Goal: Information Seeking & Learning: Check status

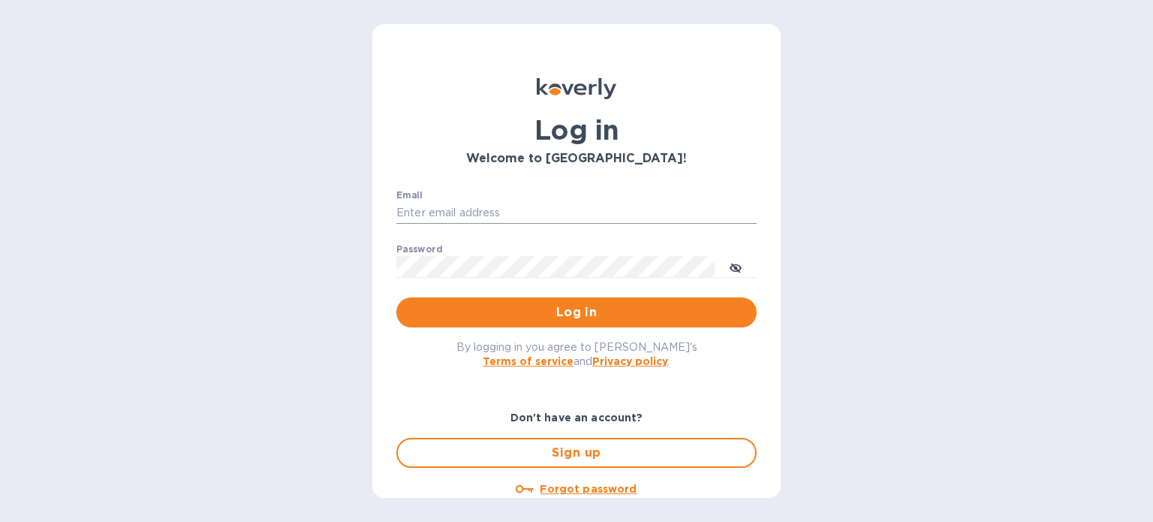
click at [571, 213] on input "Email" at bounding box center [576, 213] width 360 height 23
paste input "[EMAIL_ADDRESS][DOMAIN_NAME]"
type input "[EMAIL_ADDRESS][DOMAIN_NAME]"
click at [535, 312] on span "Log in" at bounding box center [576, 312] width 336 height 18
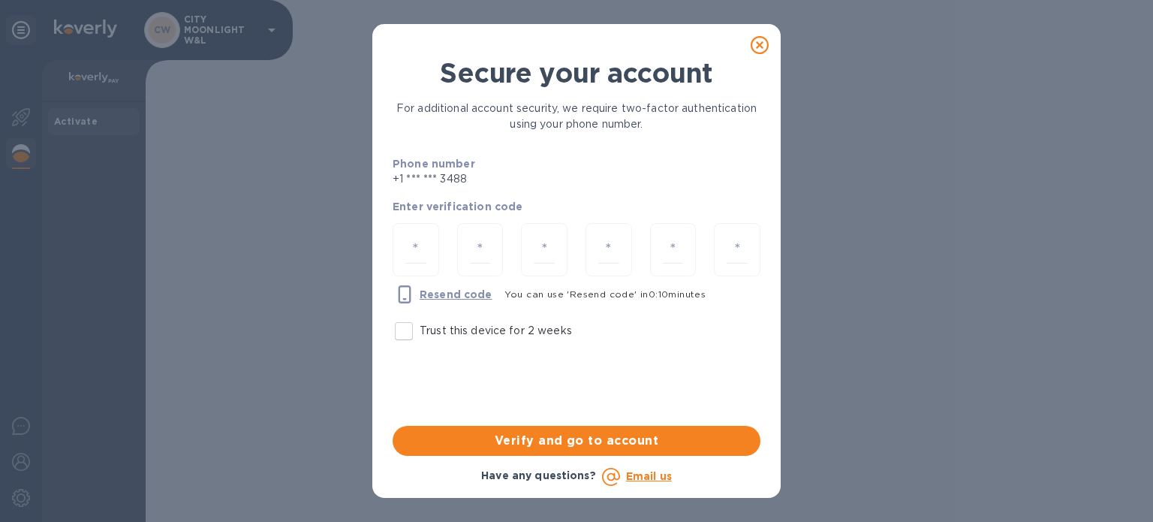
click at [471, 318] on label "Trust this device for 2 weeks" at bounding box center [480, 331] width 184 height 32
click at [420, 318] on input "Trust this device for 2 weeks" at bounding box center [404, 331] width 32 height 32
checkbox input "true"
click at [414, 250] on input "number" at bounding box center [415, 250] width 21 height 28
paste input "1"
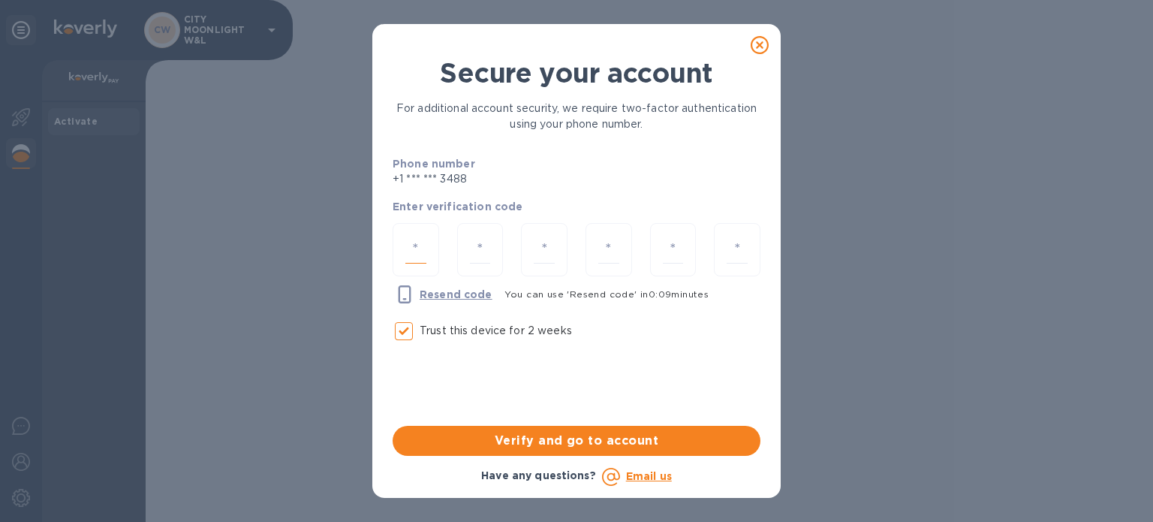
type input "1"
type input "4"
type input "6"
type input "2"
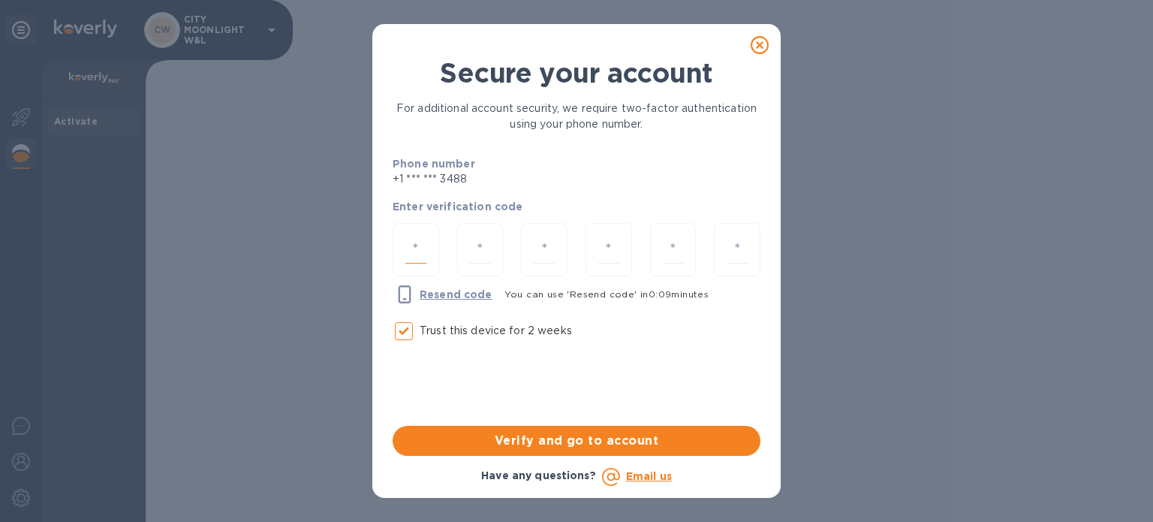
type input "2"
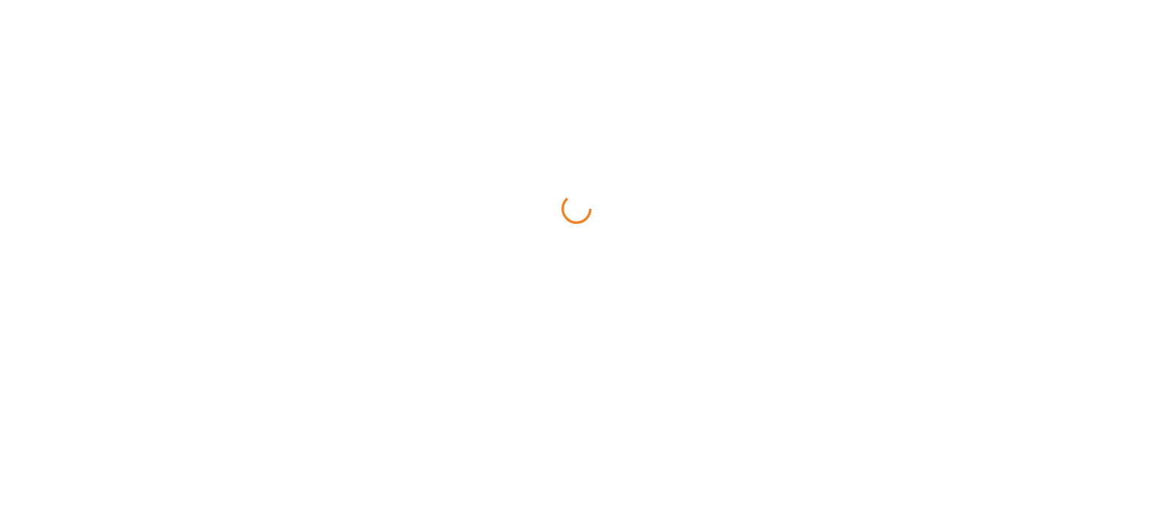
click at [592, 0] on html at bounding box center [576, 0] width 1153 height 0
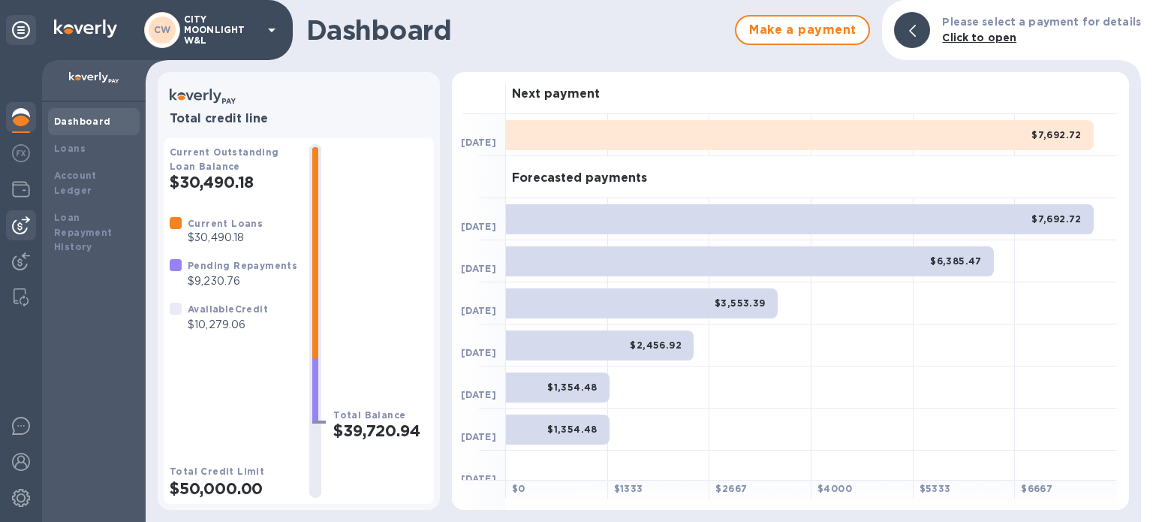
click at [19, 221] on img at bounding box center [21, 225] width 18 height 18
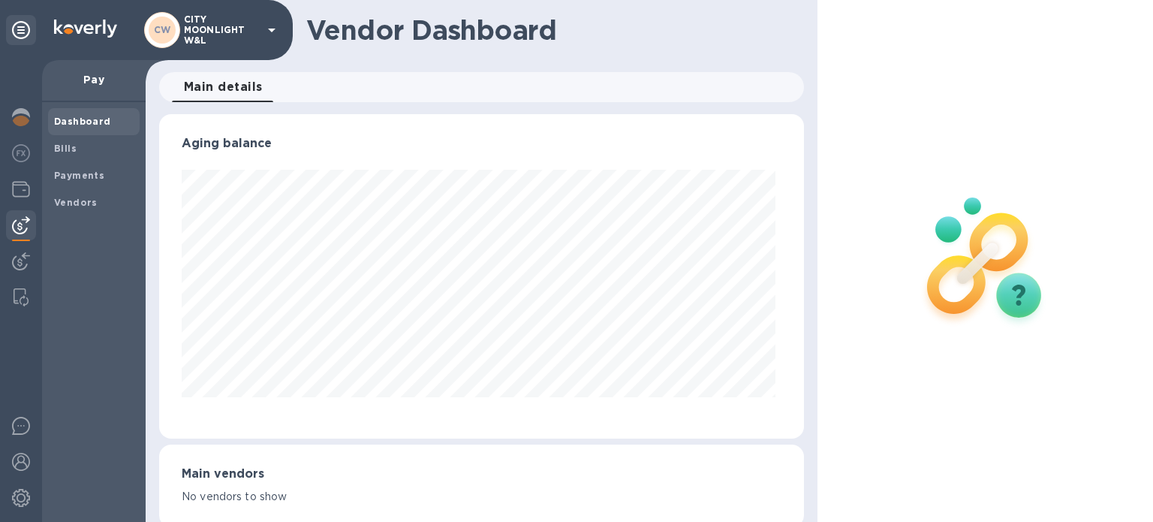
scroll to position [324, 639]
click at [82, 179] on b "Payments" at bounding box center [79, 175] width 50 height 11
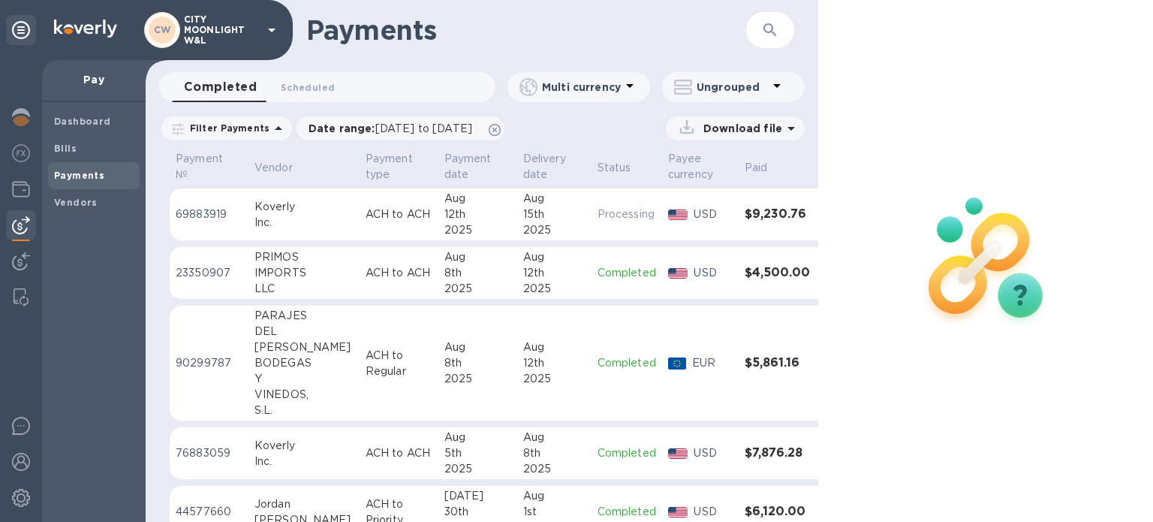
click at [759, 27] on button "button" at bounding box center [770, 30] width 36 height 36
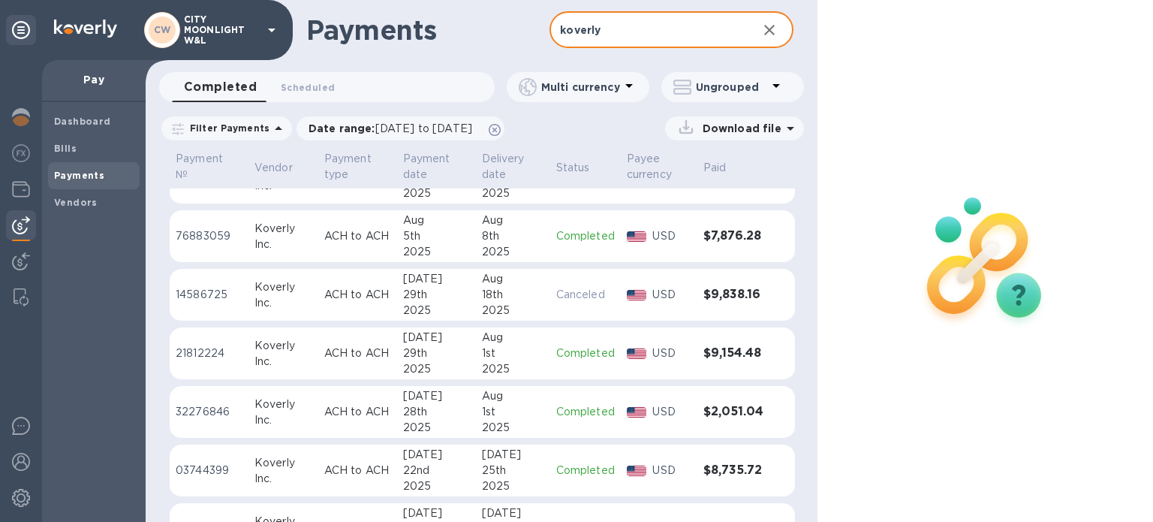
scroll to position [84, 0]
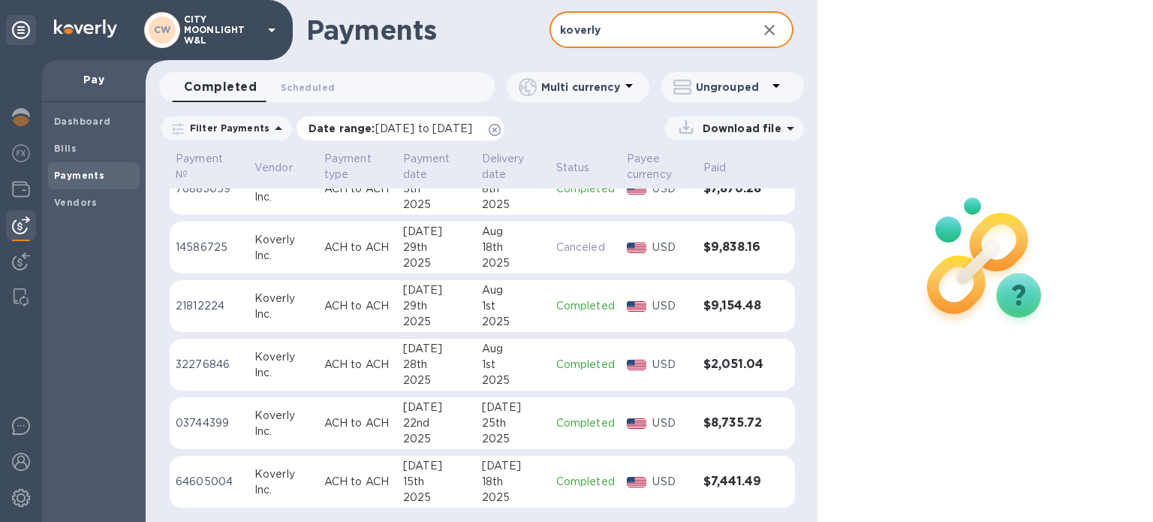
type input "koverly"
click at [501, 127] on icon at bounding box center [495, 130] width 12 height 12
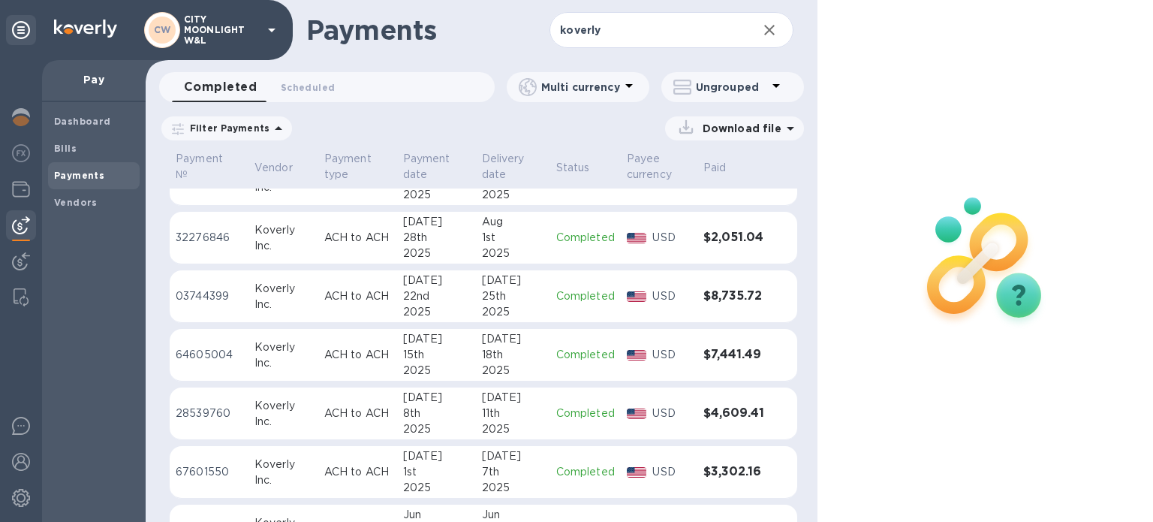
scroll to position [250, 0]
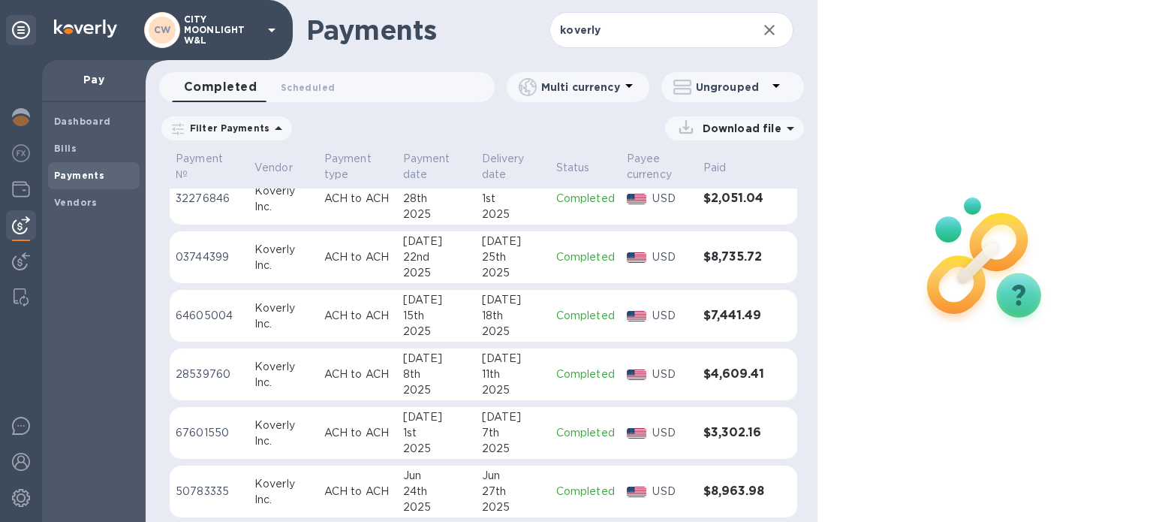
click at [492, 432] on div "7th" at bounding box center [513, 433] width 62 height 16
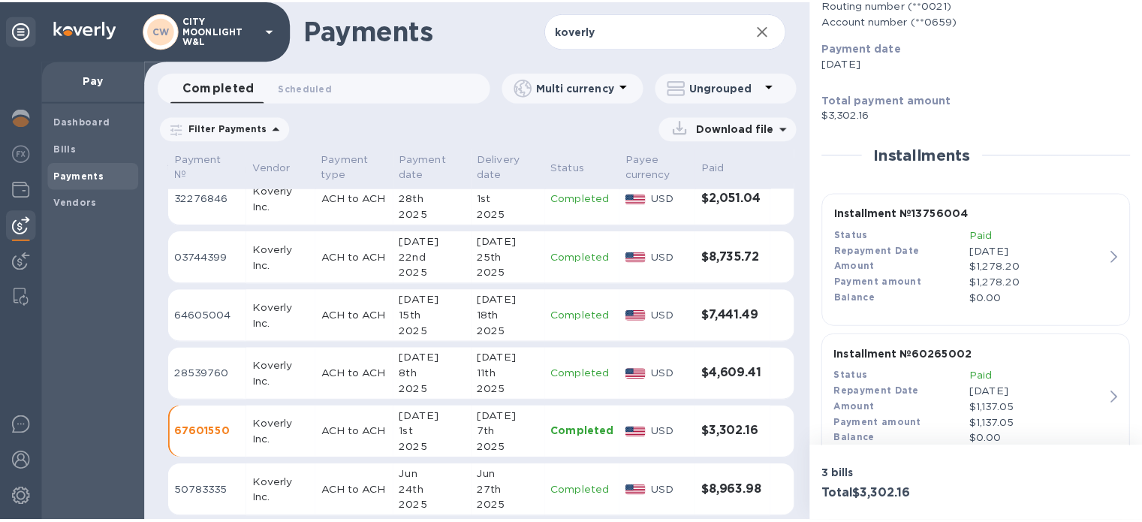
scroll to position [300, 0]
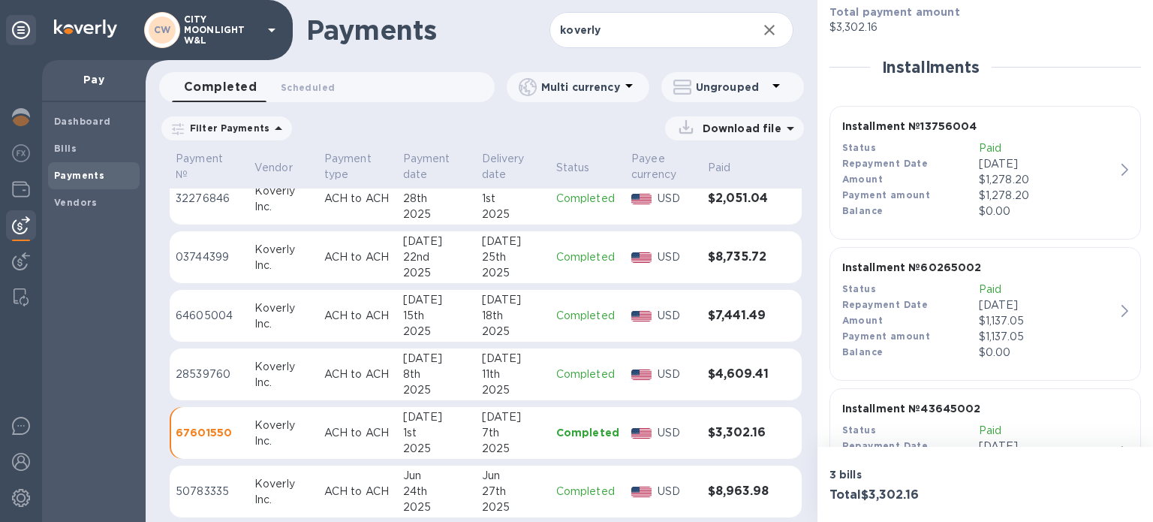
click at [907, 172] on div "Amount" at bounding box center [910, 180] width 137 height 16
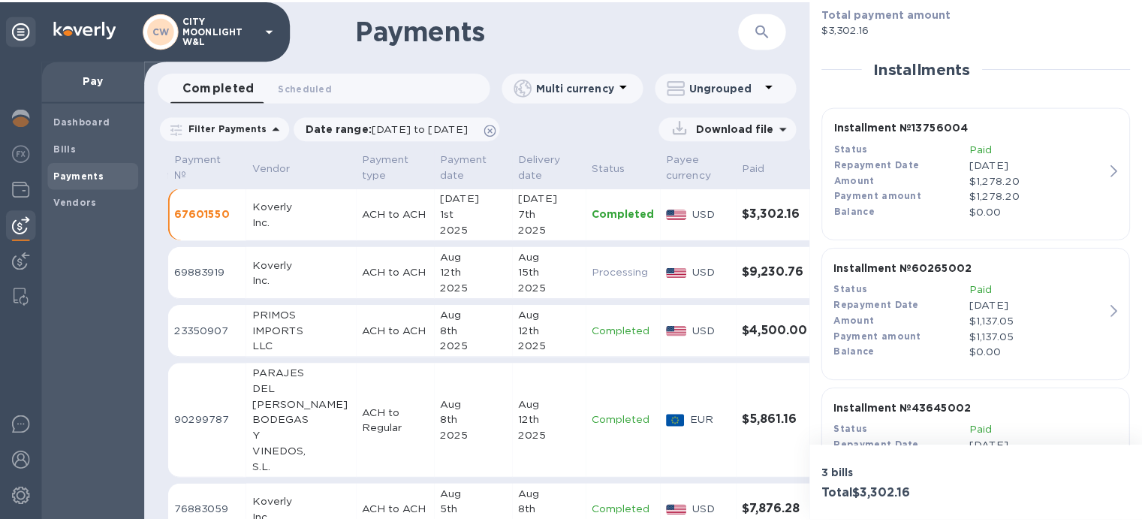
scroll to position [300, 0]
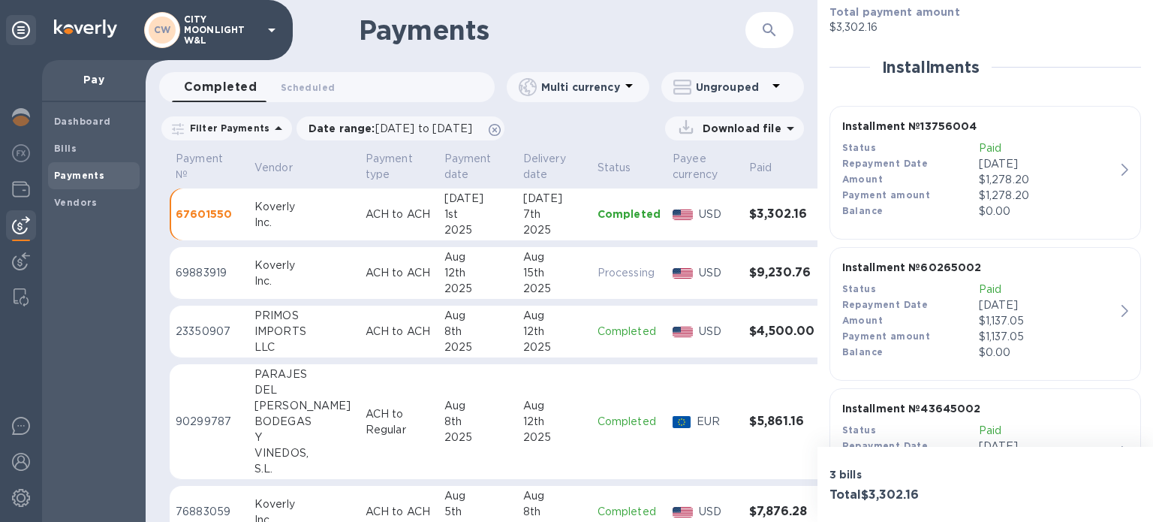
click at [925, 318] on div "Amount" at bounding box center [910, 321] width 137 height 16
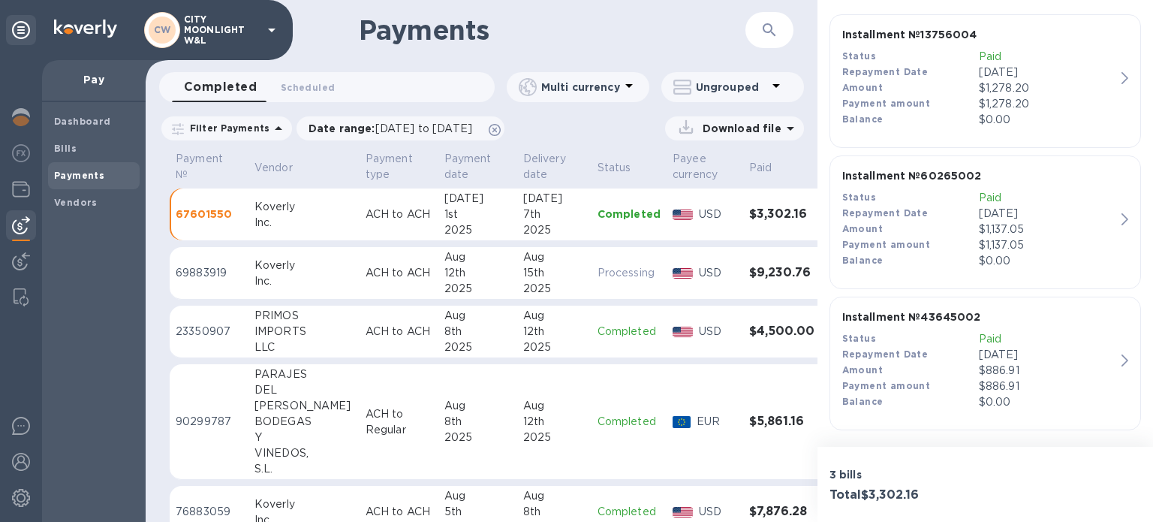
scroll to position [393, 0]
click at [972, 388] on div "Payment amount" at bounding box center [910, 385] width 137 height 16
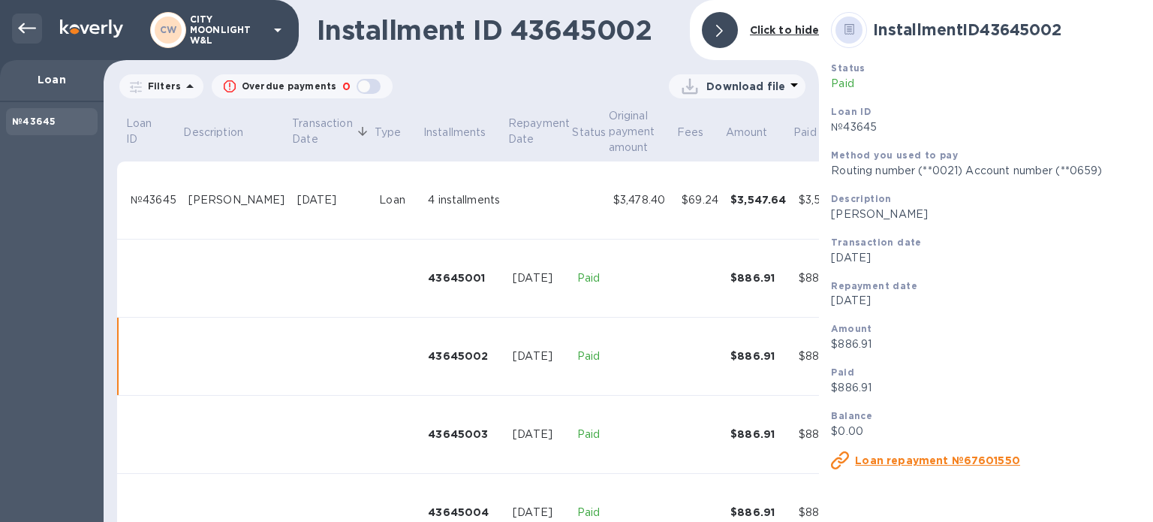
click at [19, 23] on icon at bounding box center [27, 29] width 18 height 18
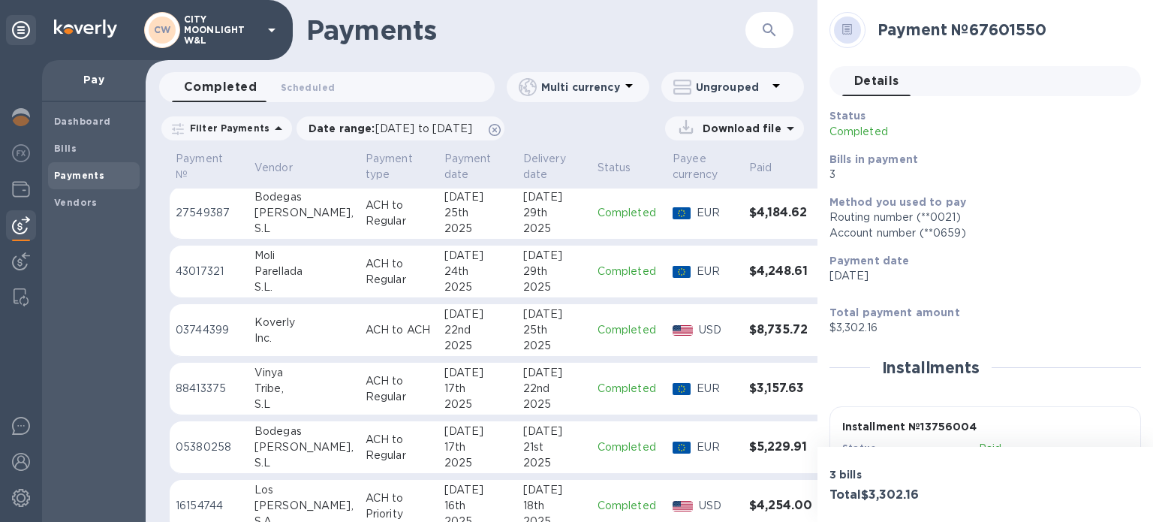
scroll to position [673, 0]
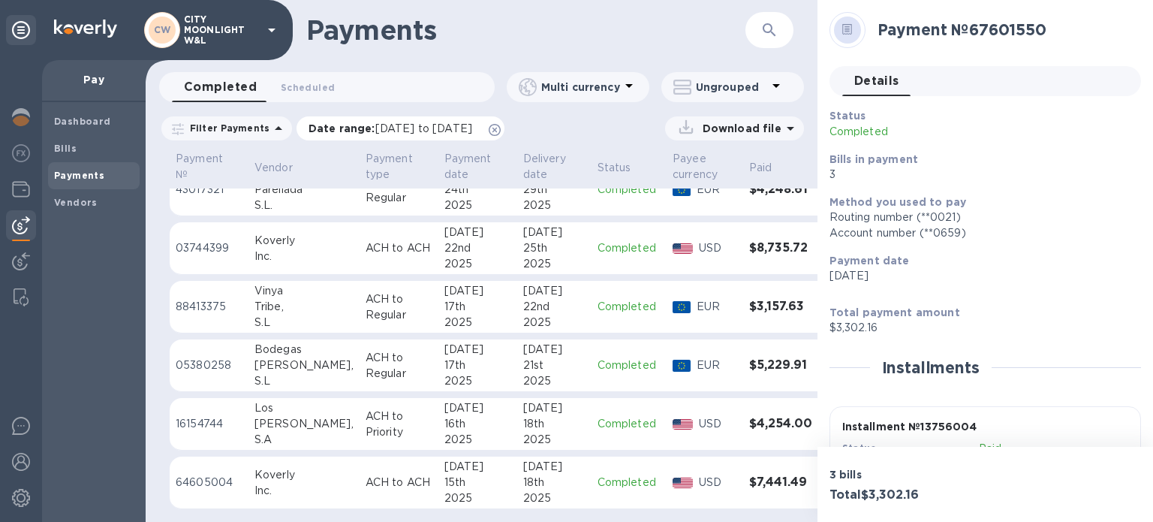
click at [501, 128] on icon at bounding box center [495, 130] width 12 height 12
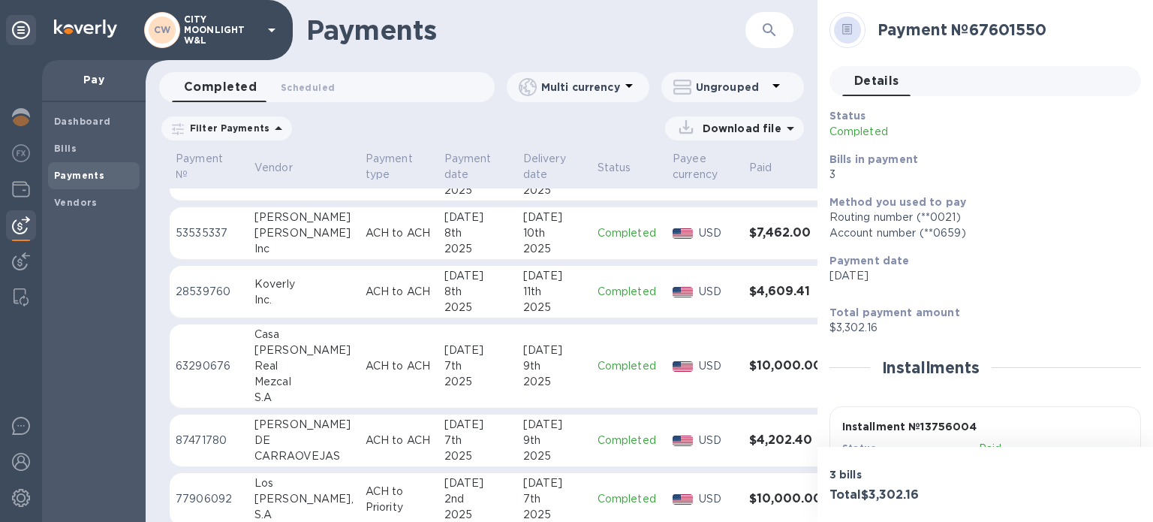
scroll to position [1009, 0]
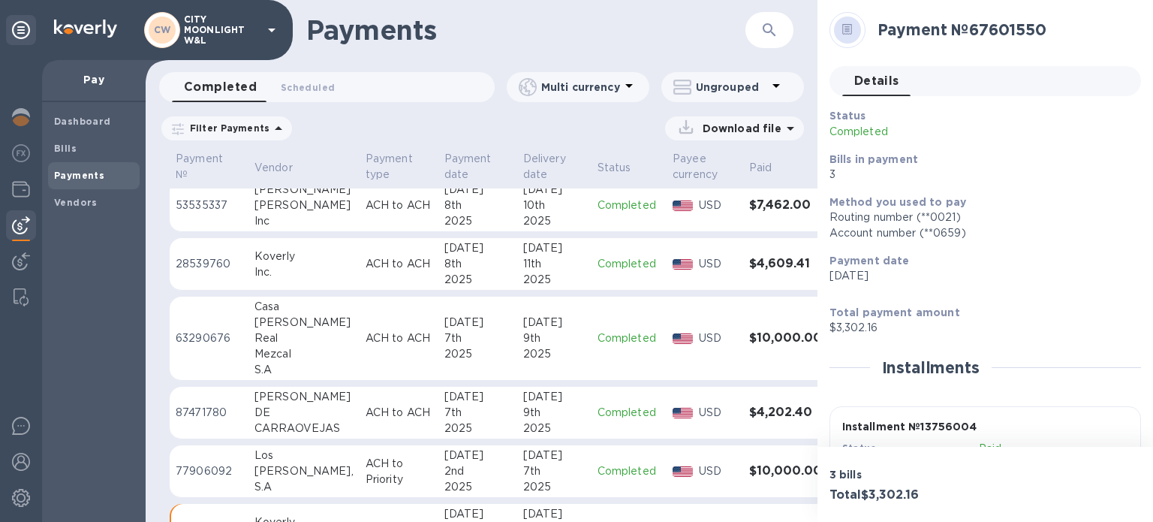
click at [486, 264] on div "8th" at bounding box center [477, 264] width 67 height 16
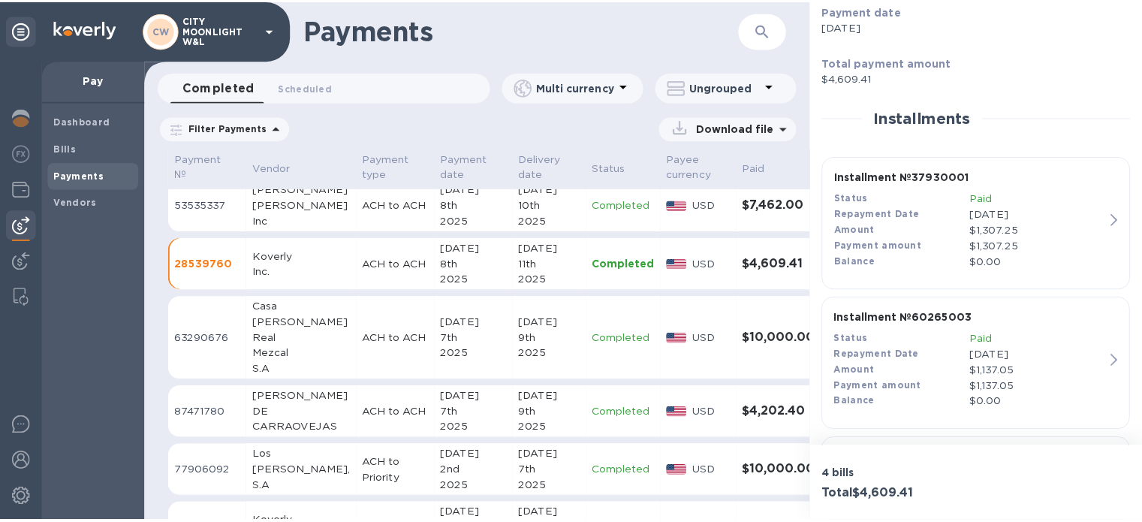
scroll to position [300, 0]
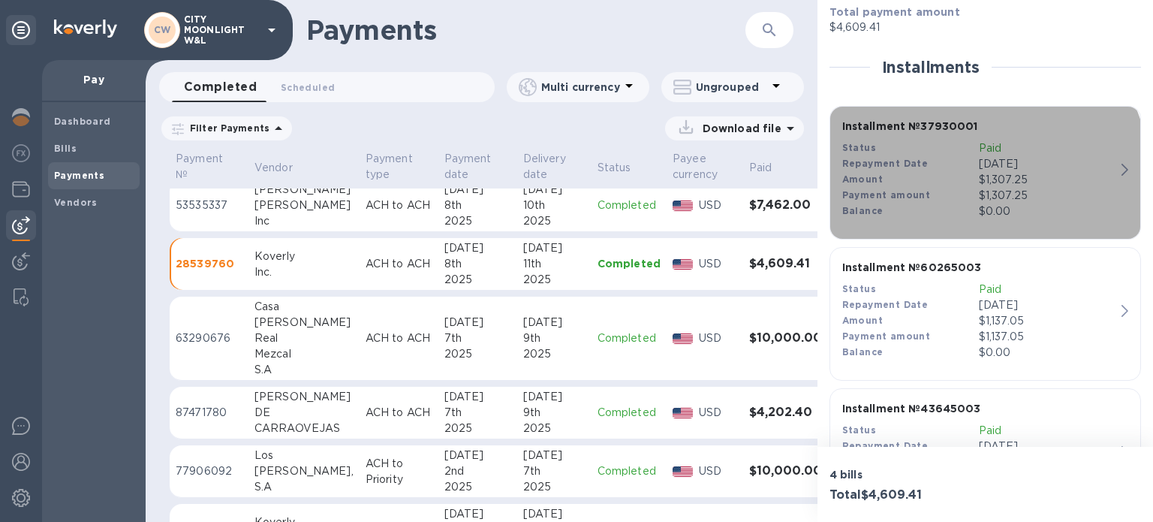
click at [918, 193] on b "Payment amount" at bounding box center [886, 194] width 89 height 11
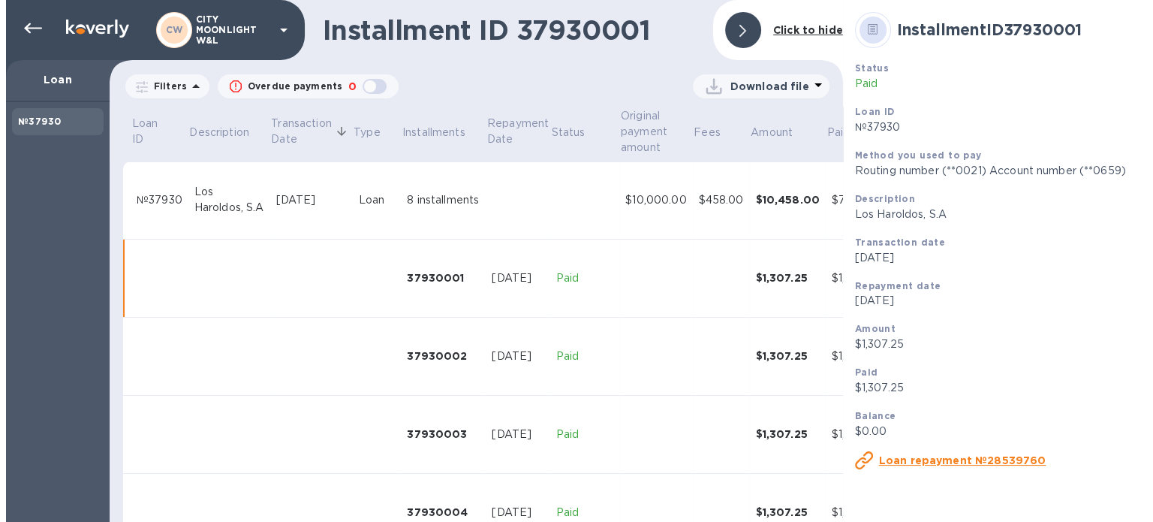
scroll to position [57, 0]
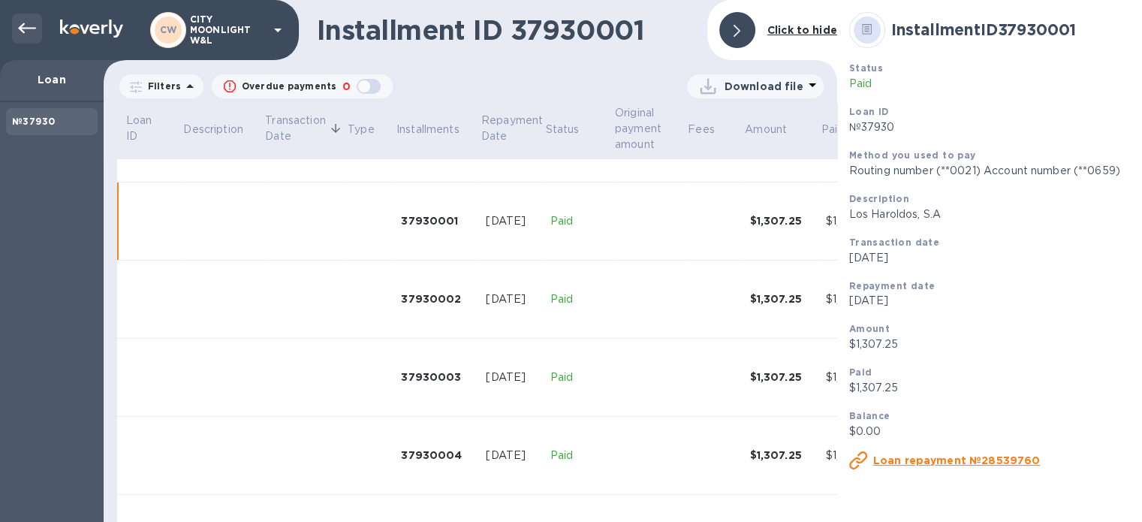
click at [21, 23] on icon at bounding box center [27, 29] width 18 height 18
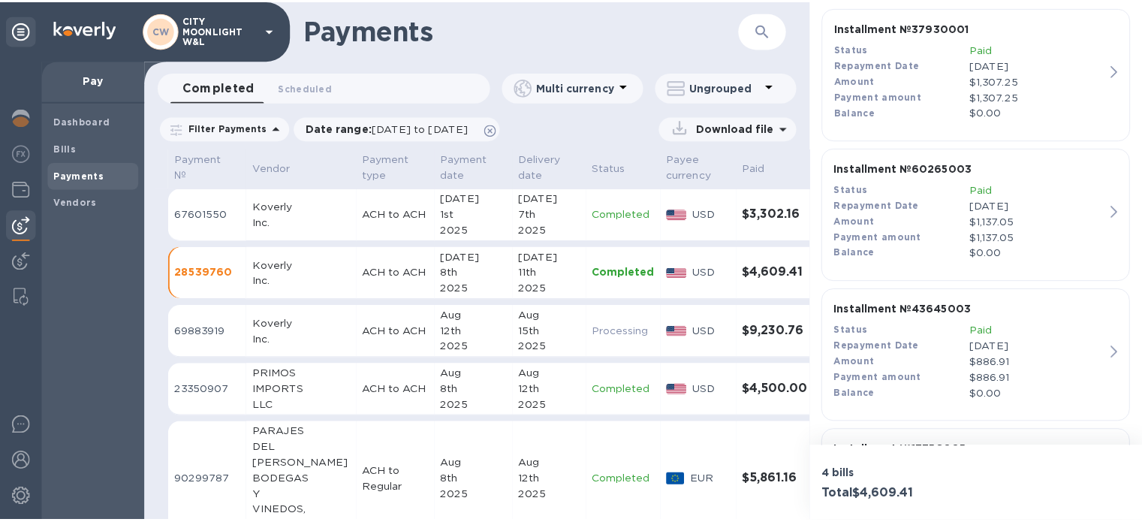
scroll to position [400, 0]
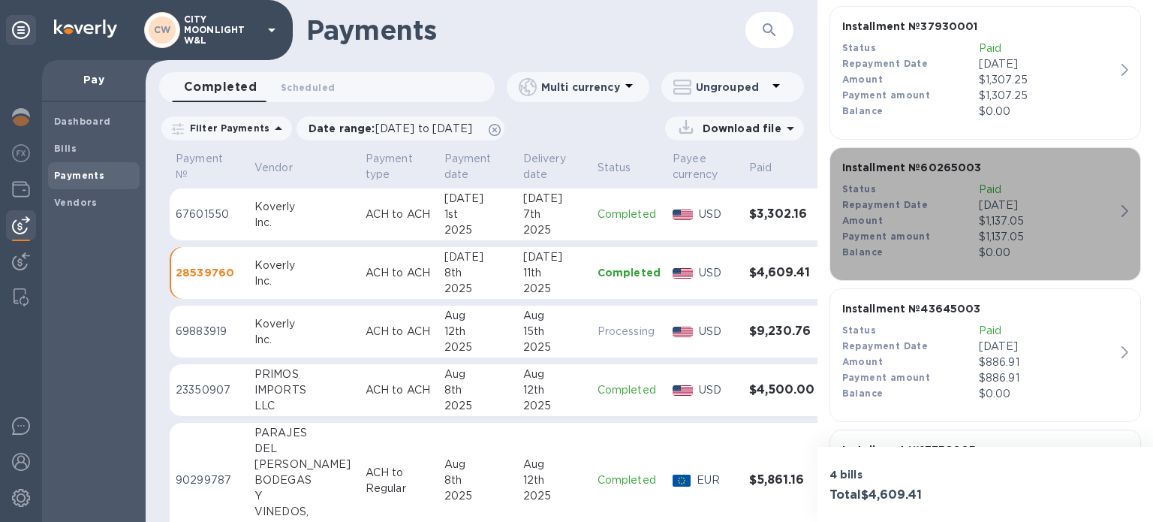
click at [955, 229] on div "Payment amount" at bounding box center [910, 237] width 137 height 16
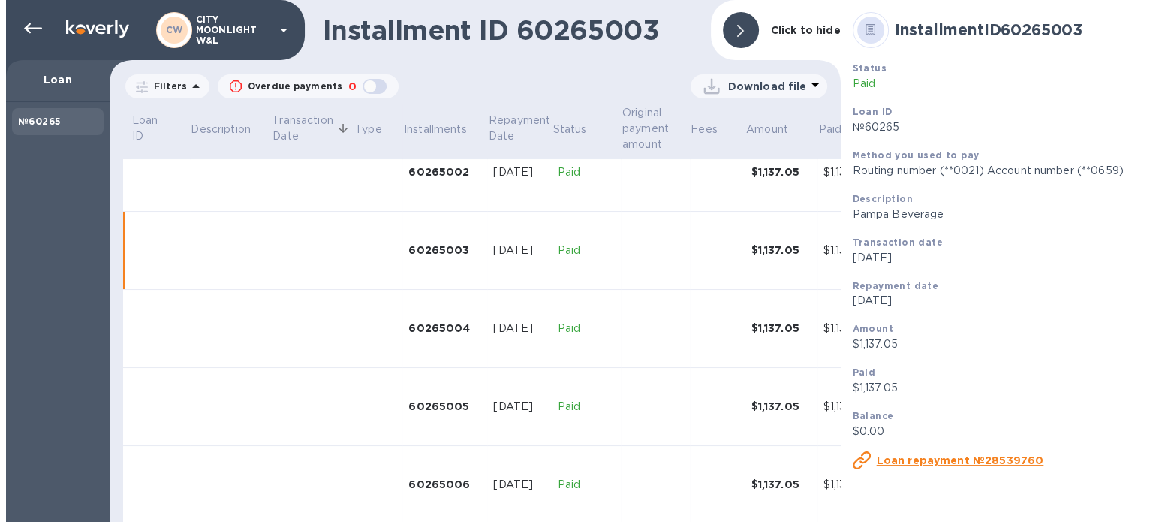
scroll to position [213, 0]
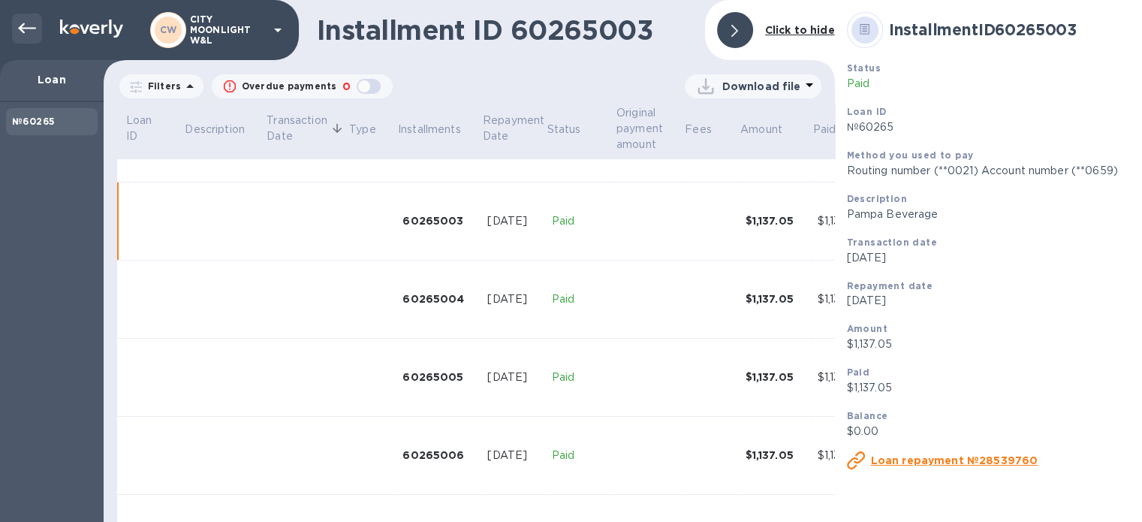
click at [23, 23] on icon at bounding box center [27, 28] width 18 height 11
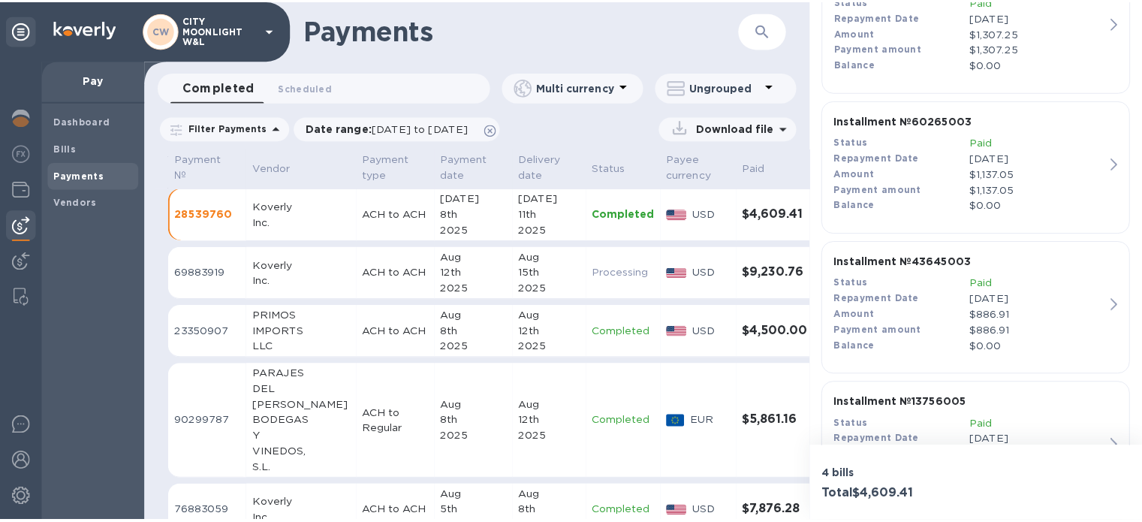
scroll to position [535, 0]
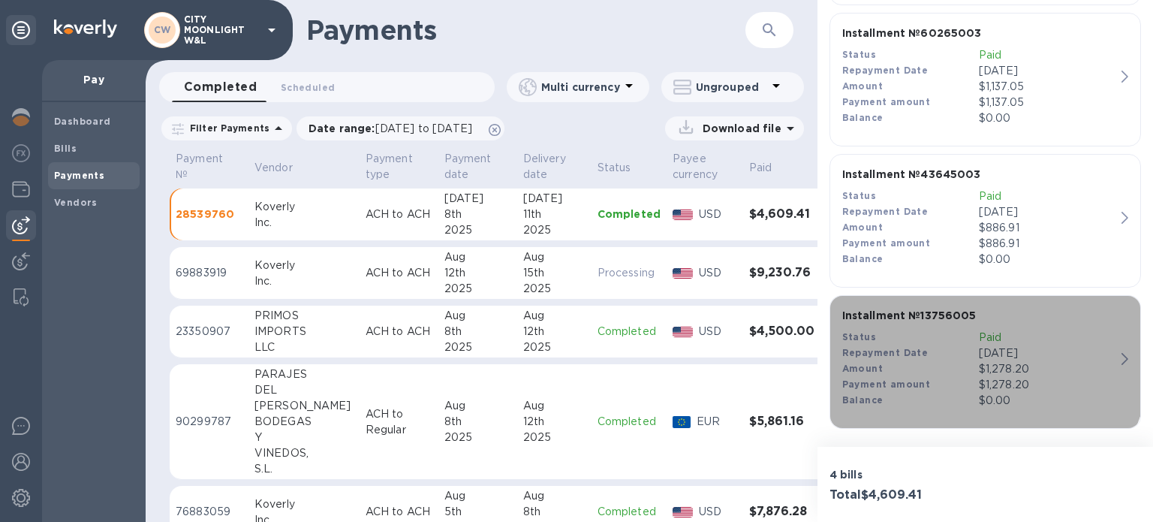
click at [939, 346] on div "Repayment Date" at bounding box center [910, 353] width 137 height 16
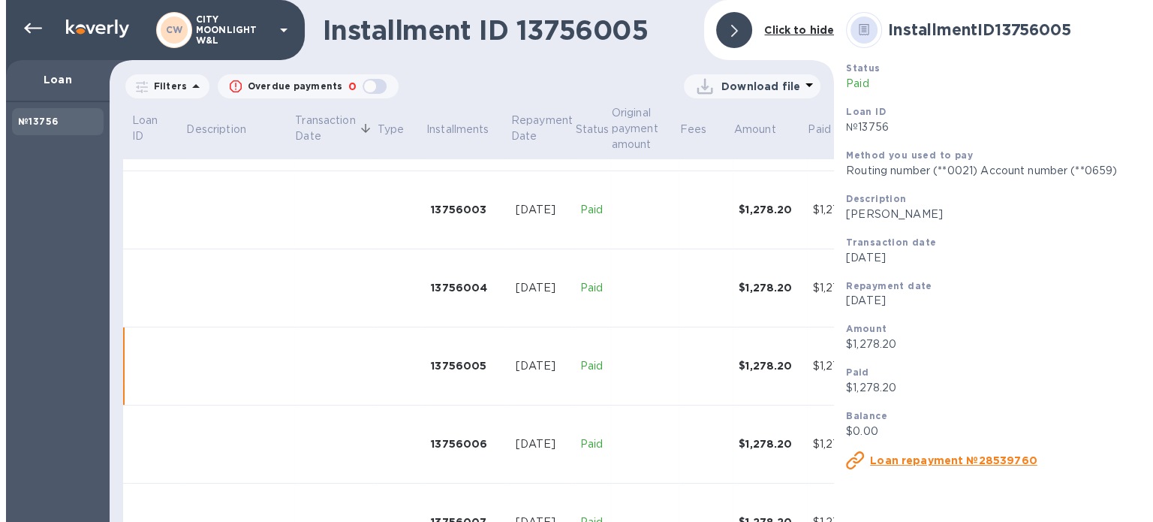
scroll to position [365, 0]
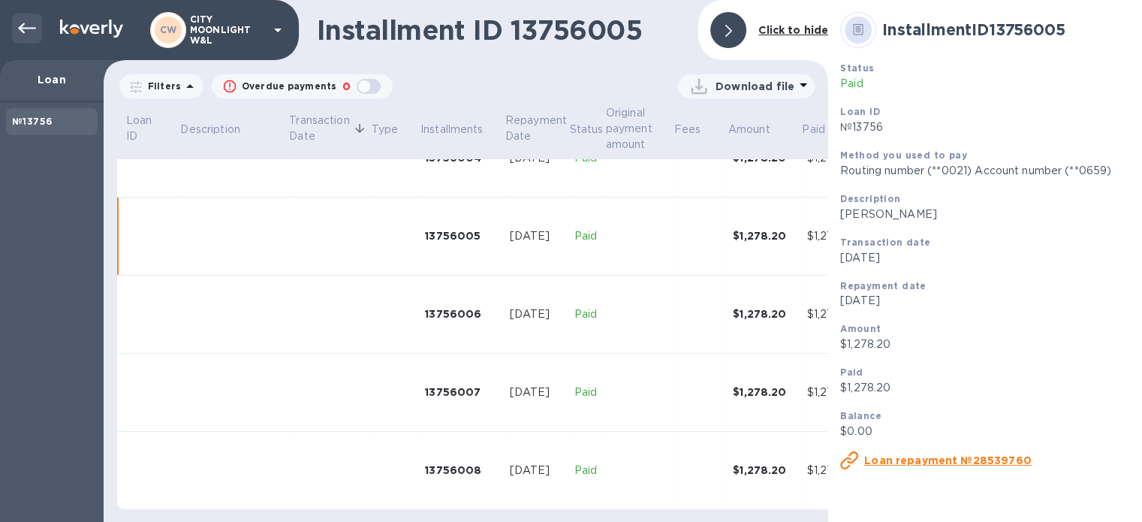
click at [39, 25] on div at bounding box center [27, 29] width 30 height 30
click at [23, 26] on icon at bounding box center [27, 29] width 18 height 18
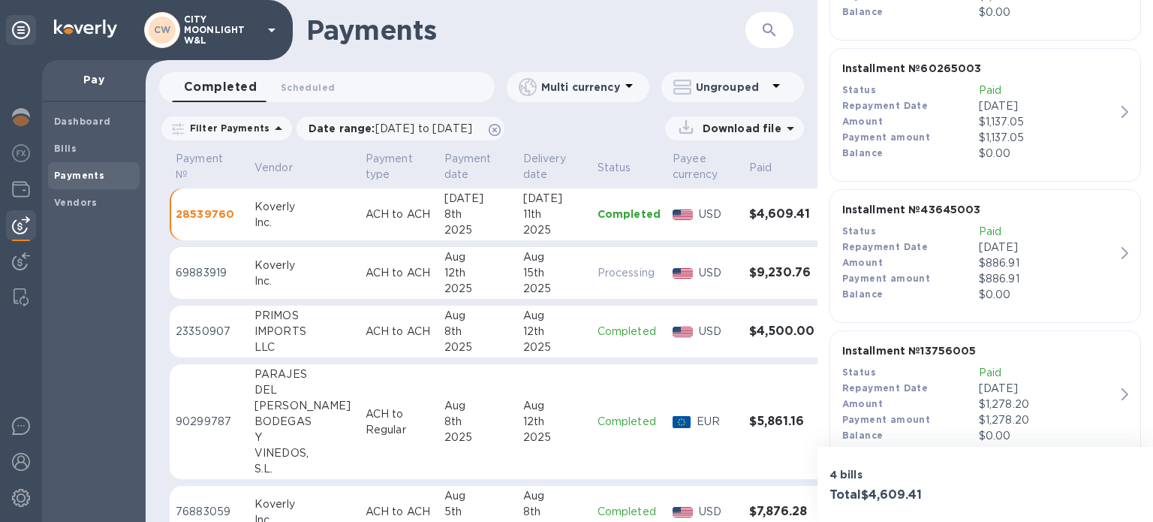
scroll to position [535, 0]
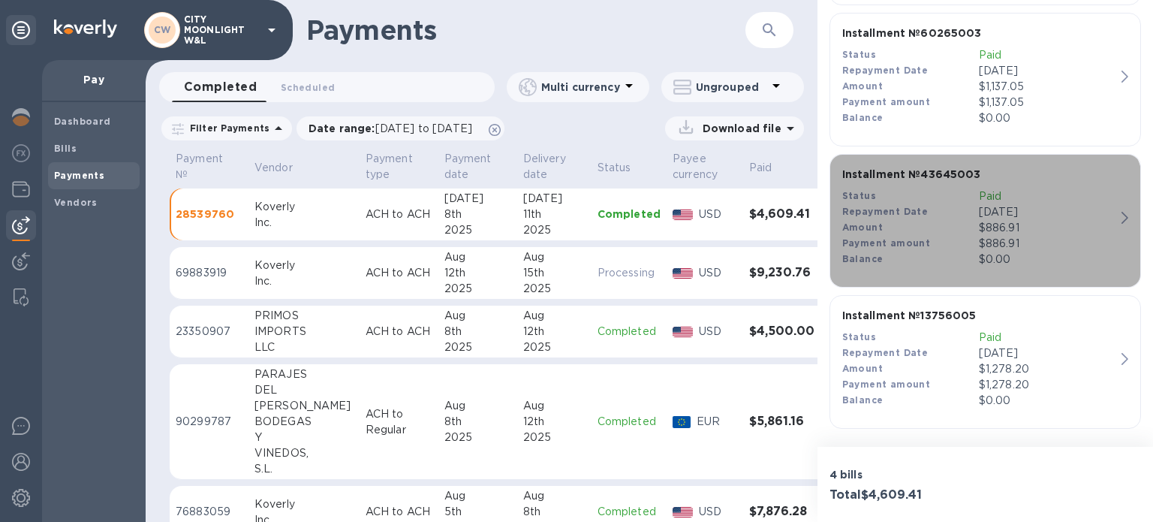
click at [941, 232] on div "Amount" at bounding box center [910, 228] width 137 height 16
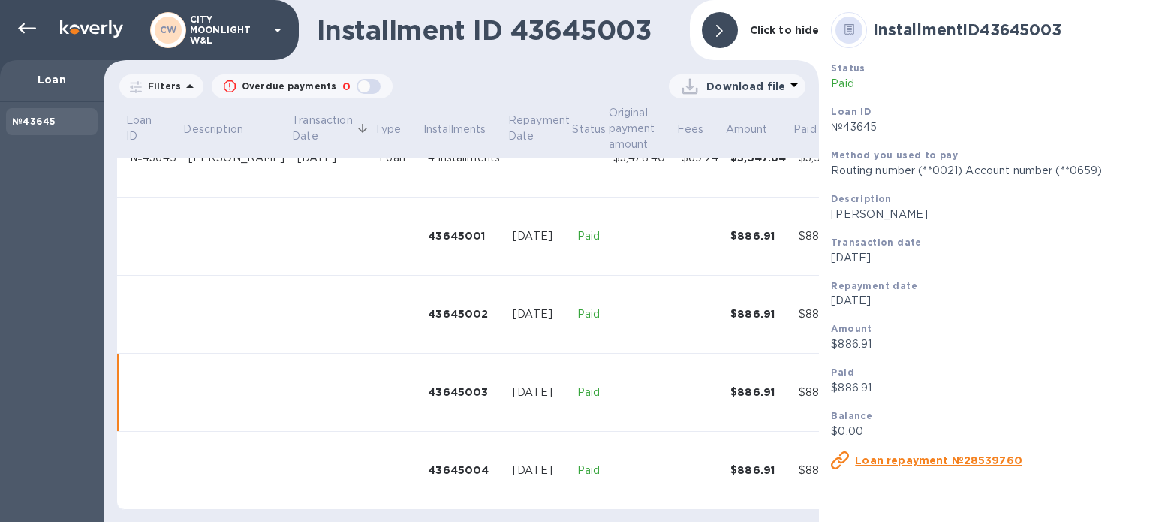
scroll to position [53, 0]
click at [29, 29] on icon at bounding box center [27, 28] width 18 height 11
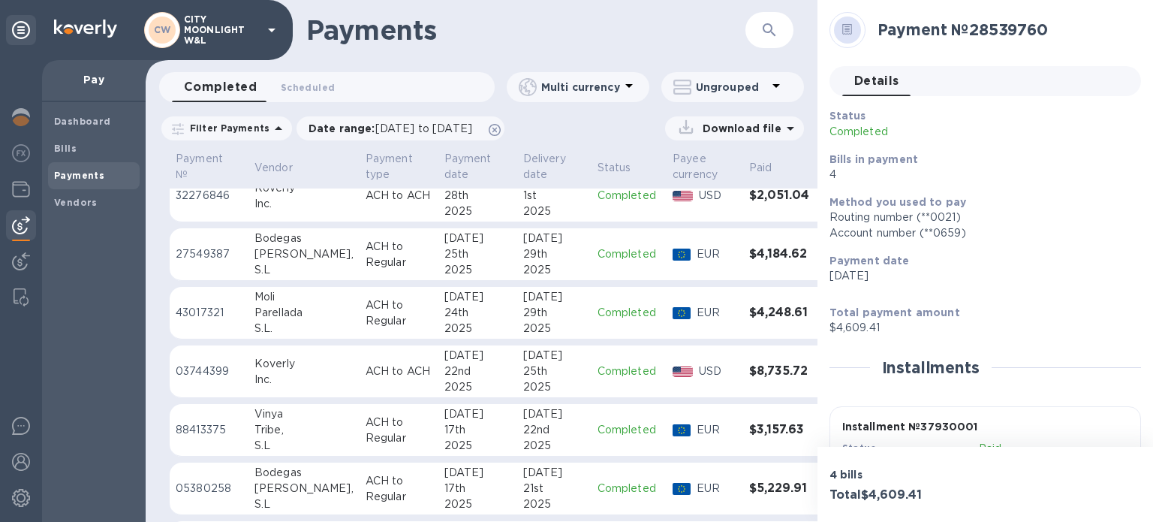
scroll to position [673, 0]
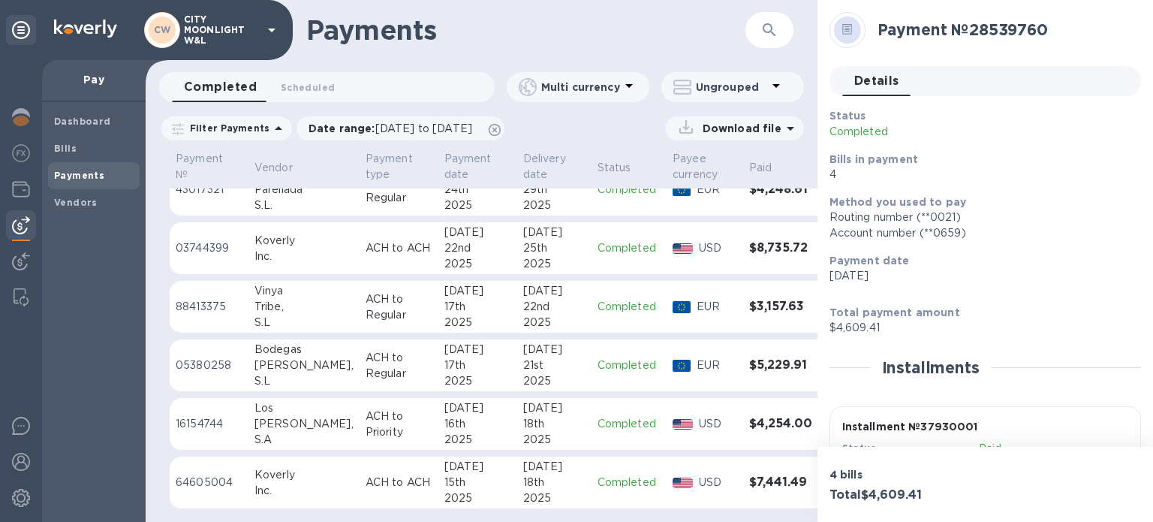
click at [450, 489] on div "[DATE]" at bounding box center [477, 482] width 67 height 47
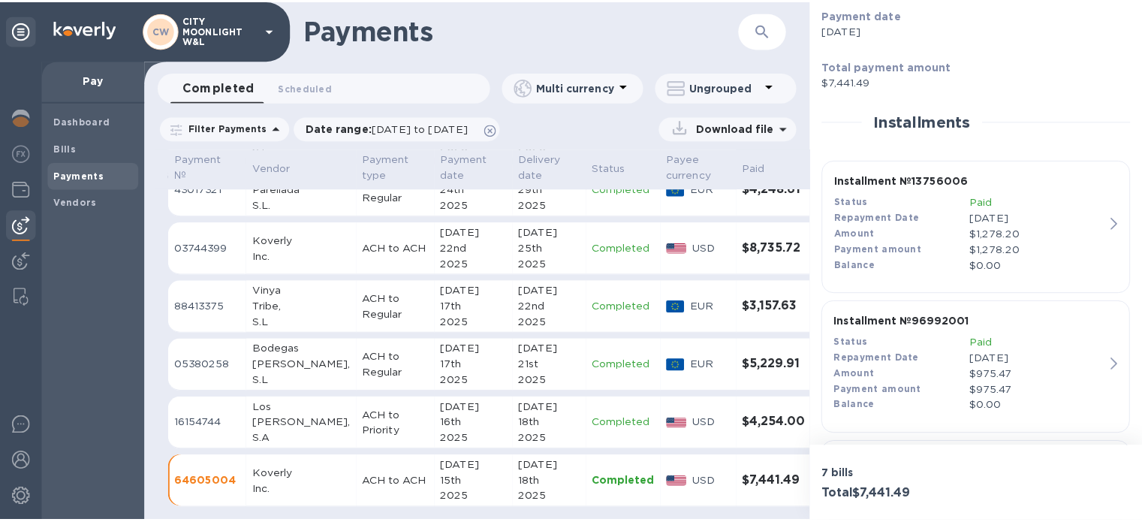
scroll to position [250, 0]
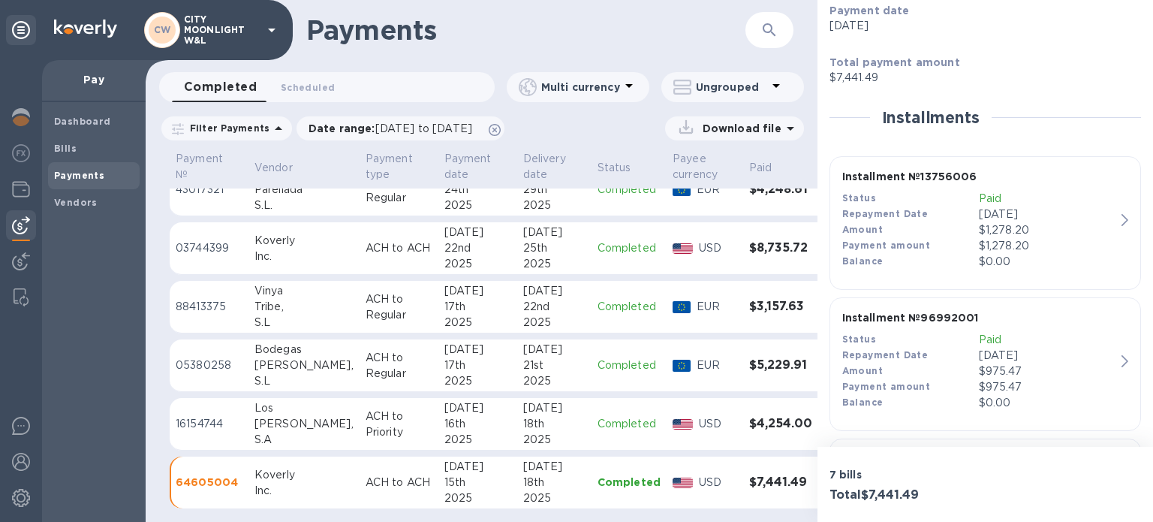
click at [1080, 225] on div "$1,278.20" at bounding box center [1047, 230] width 137 height 16
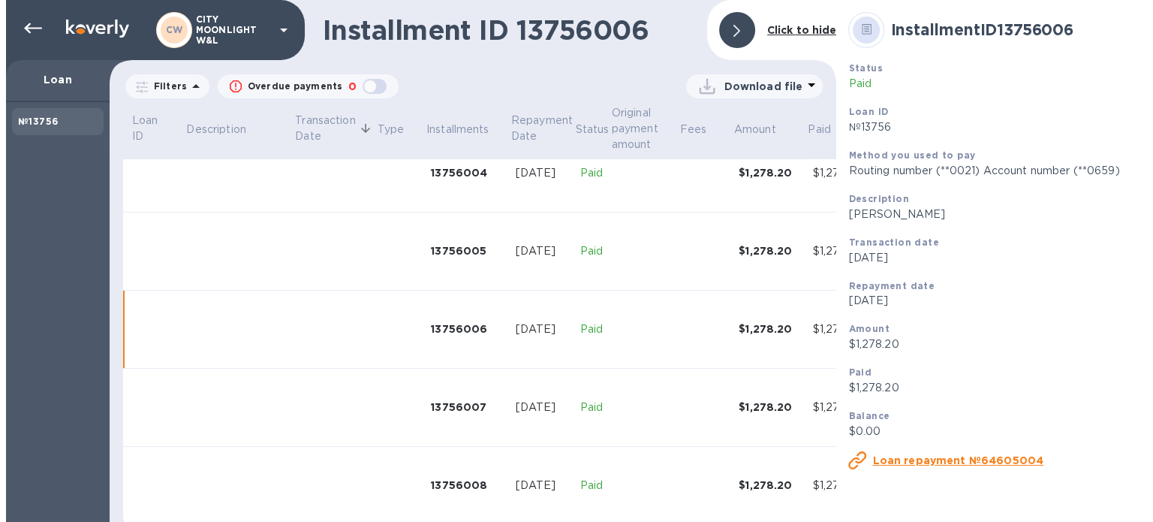
scroll to position [365, 0]
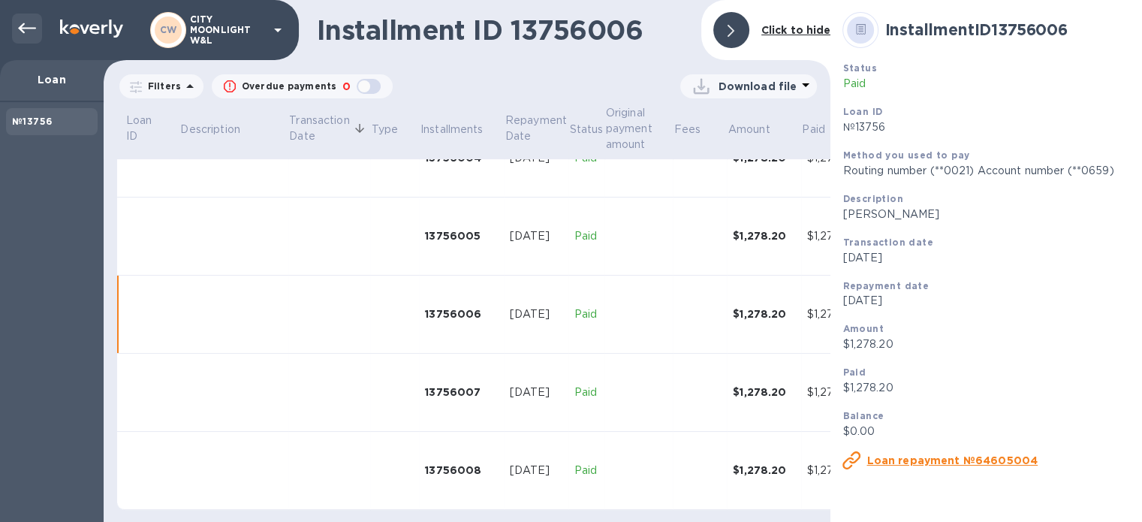
click at [23, 32] on icon at bounding box center [27, 28] width 18 height 11
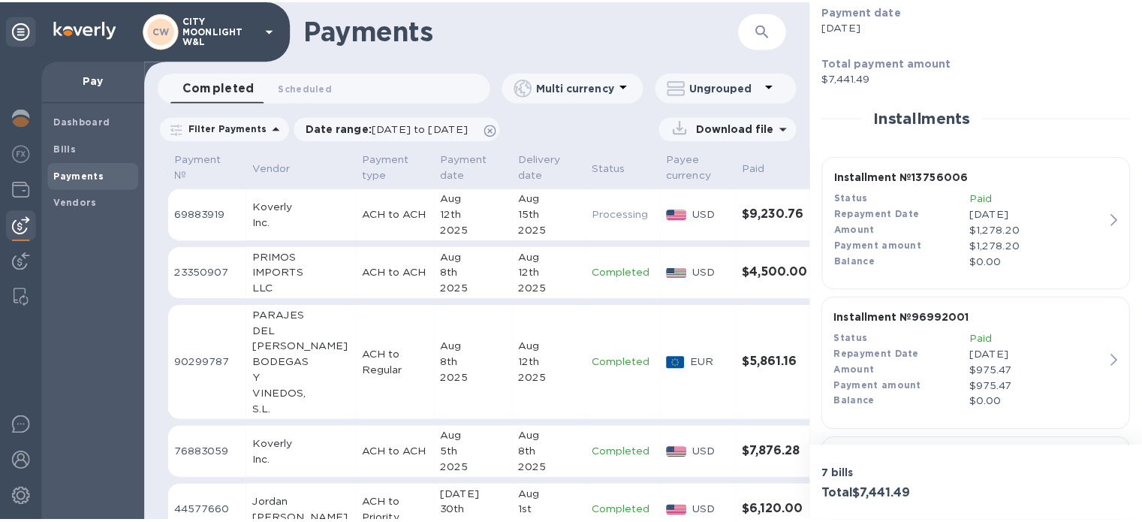
scroll to position [300, 0]
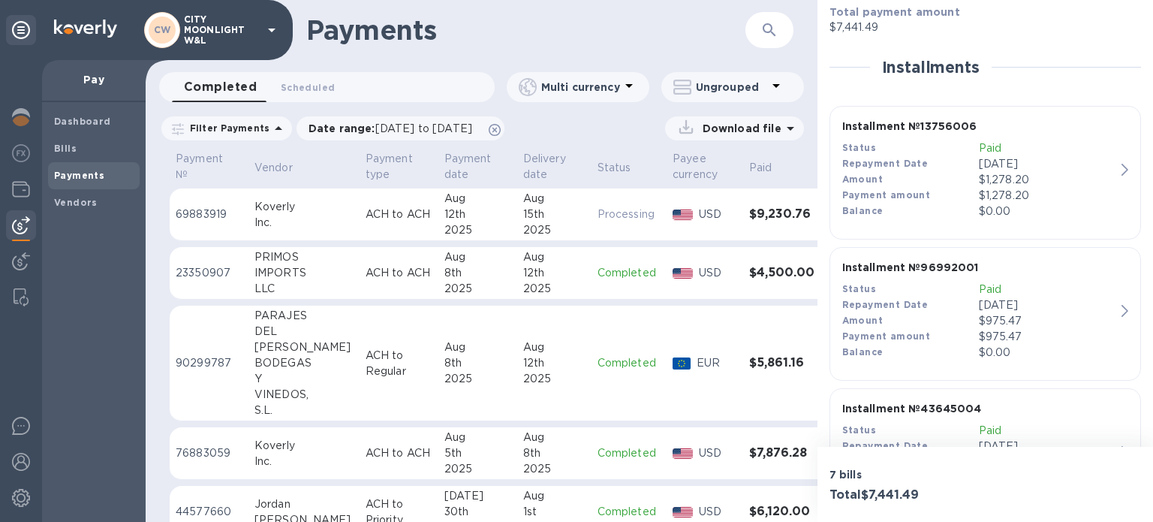
click at [984, 303] on p "[DATE]" at bounding box center [1047, 305] width 137 height 16
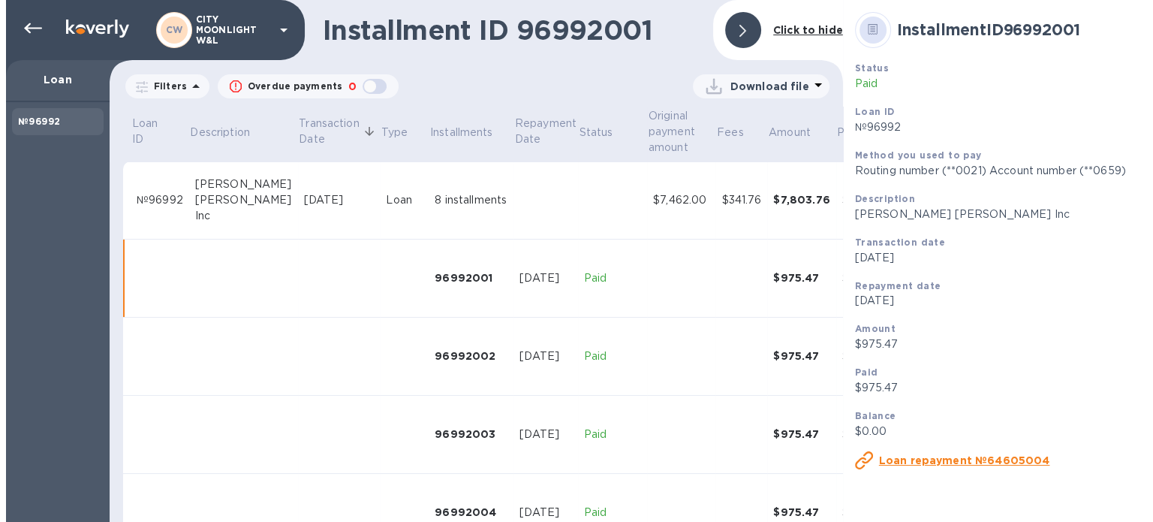
scroll to position [57, 0]
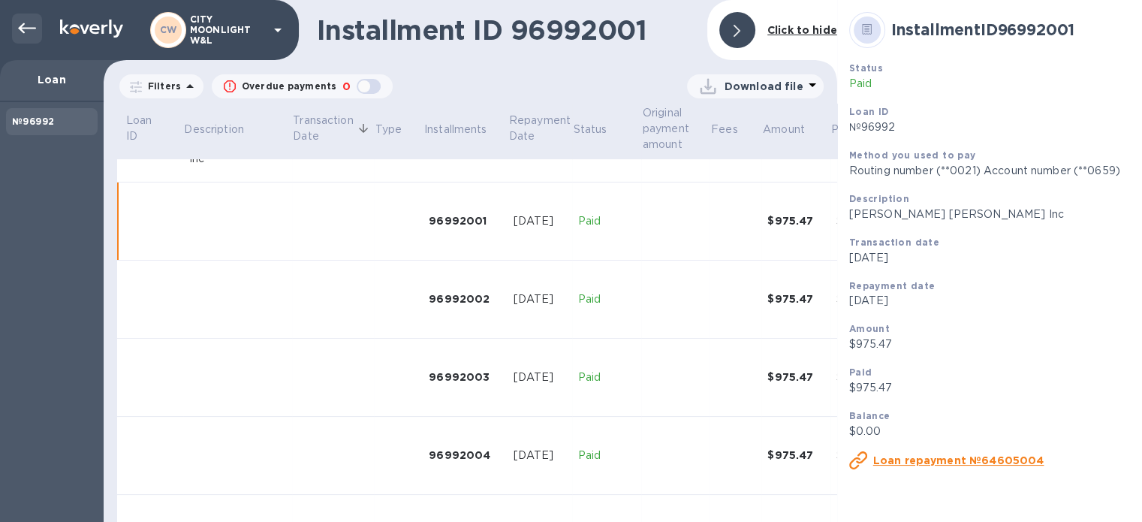
click at [23, 21] on icon at bounding box center [27, 29] width 18 height 18
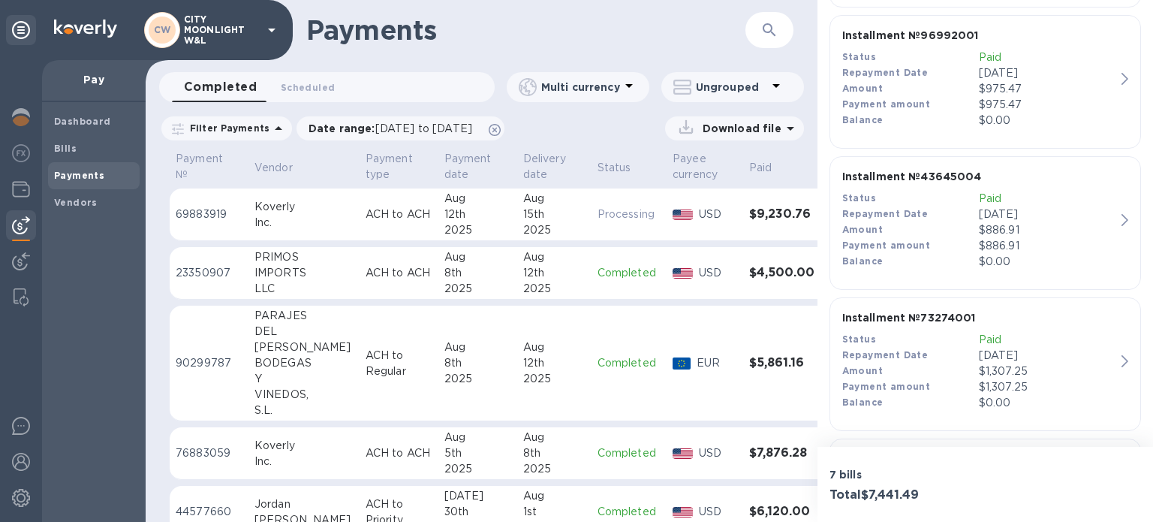
scroll to position [550, 0]
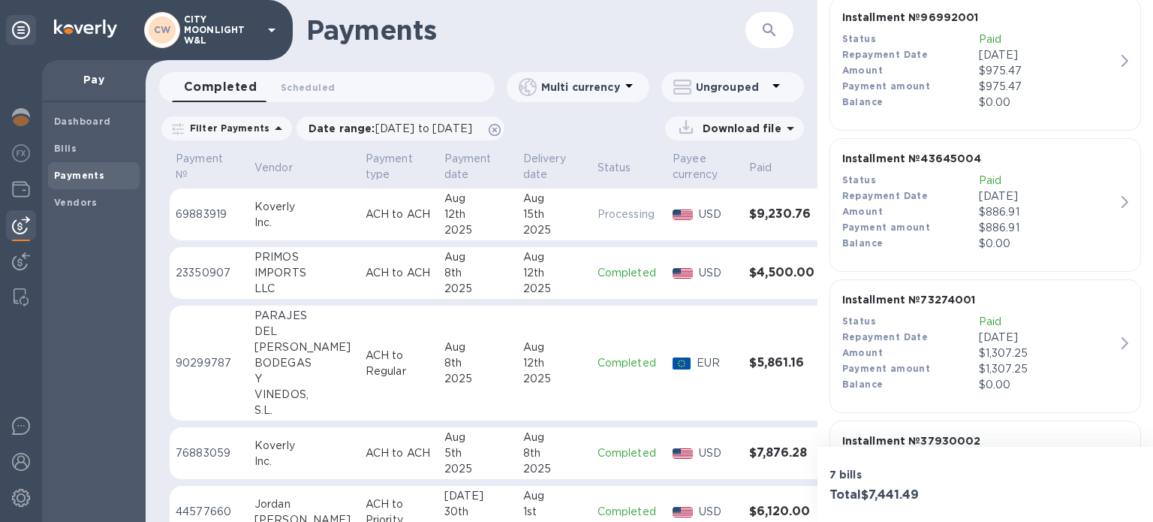
click at [1000, 257] on div "button" at bounding box center [985, 261] width 298 height 8
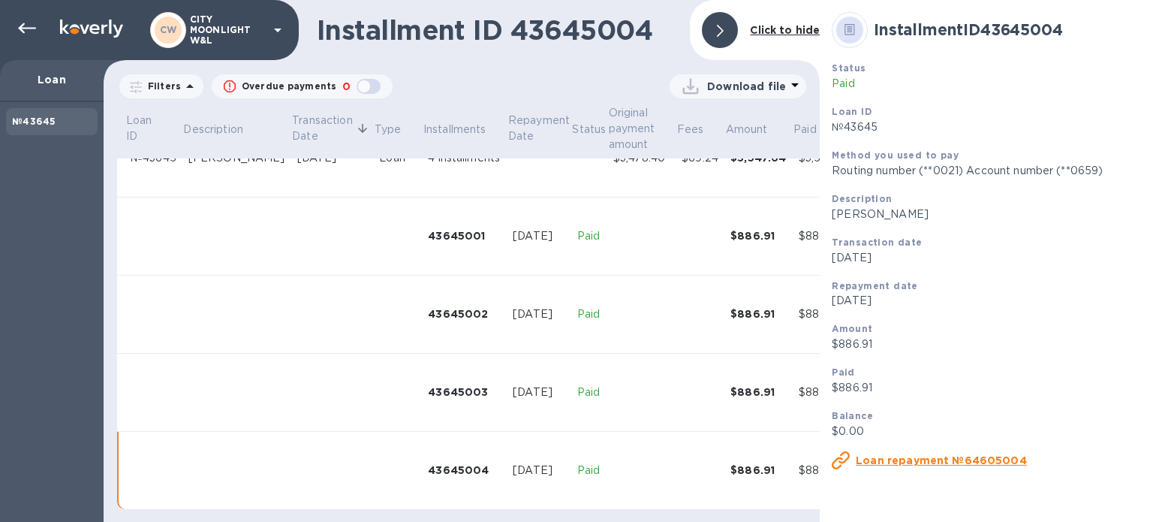
scroll to position [53, 0]
click at [24, 26] on icon at bounding box center [27, 29] width 18 height 18
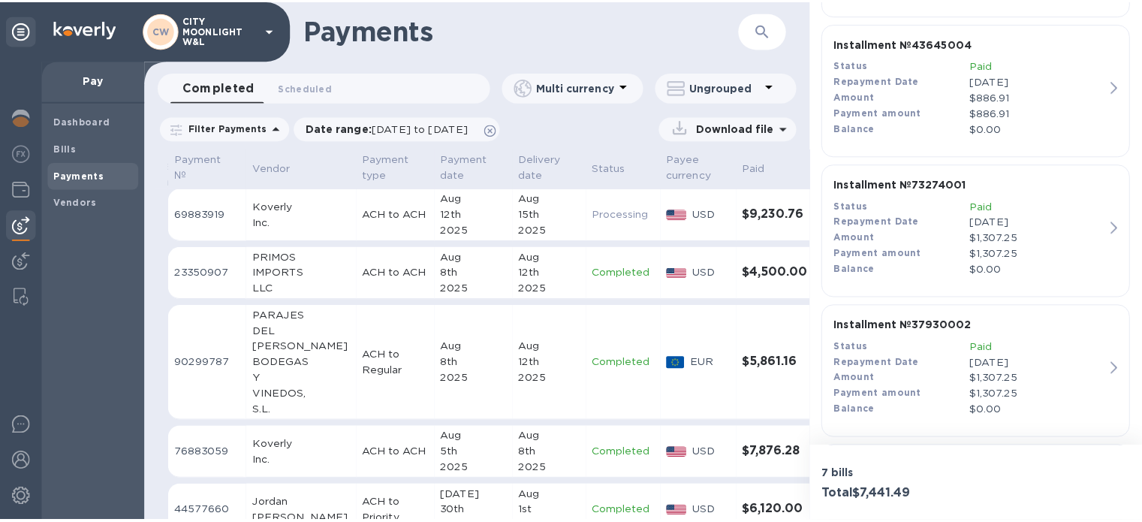
scroll to position [700, 0]
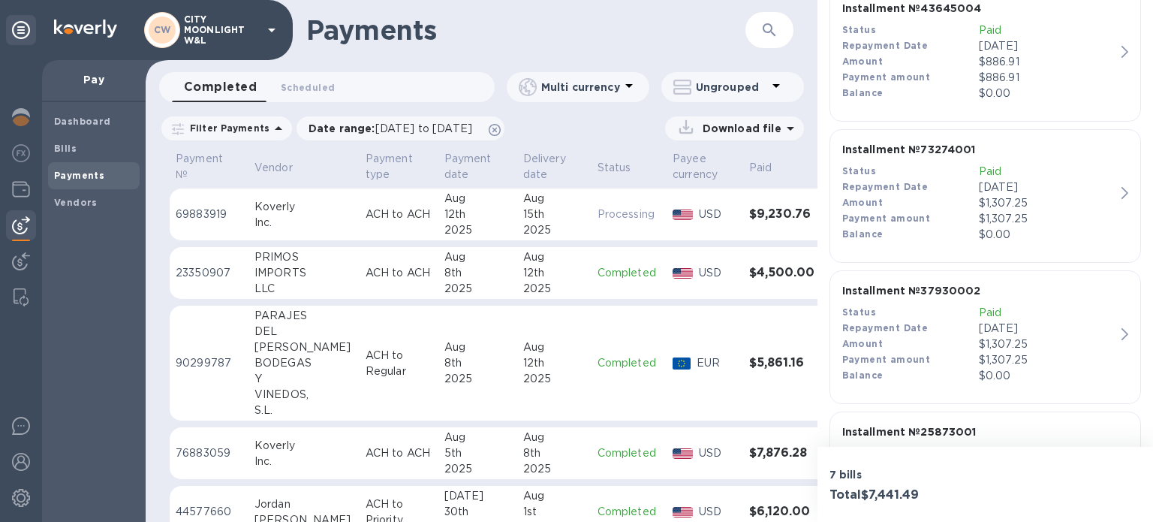
click at [985, 212] on p "$1,307.25" at bounding box center [1047, 219] width 137 height 16
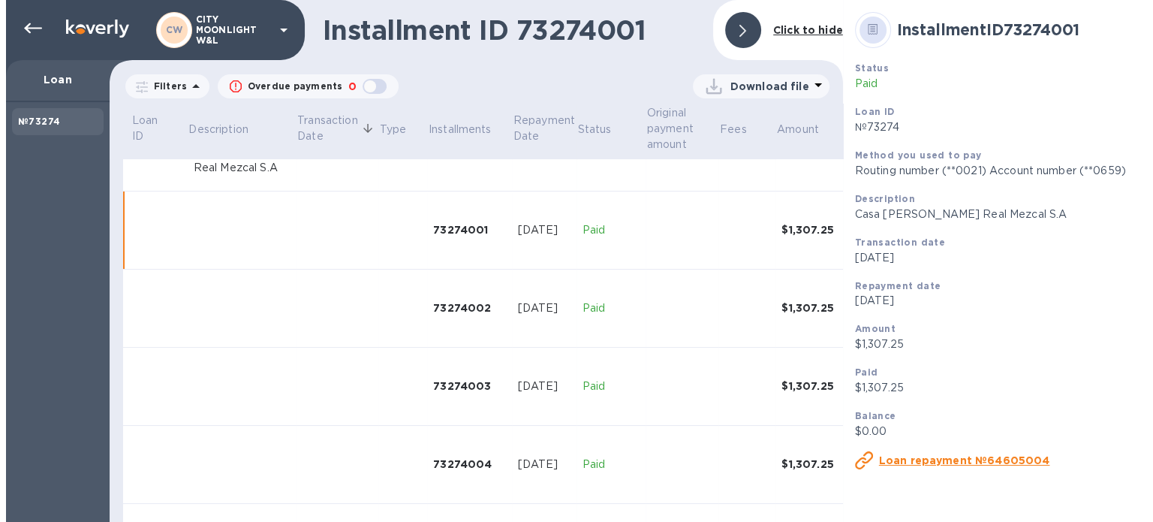
scroll to position [57, 0]
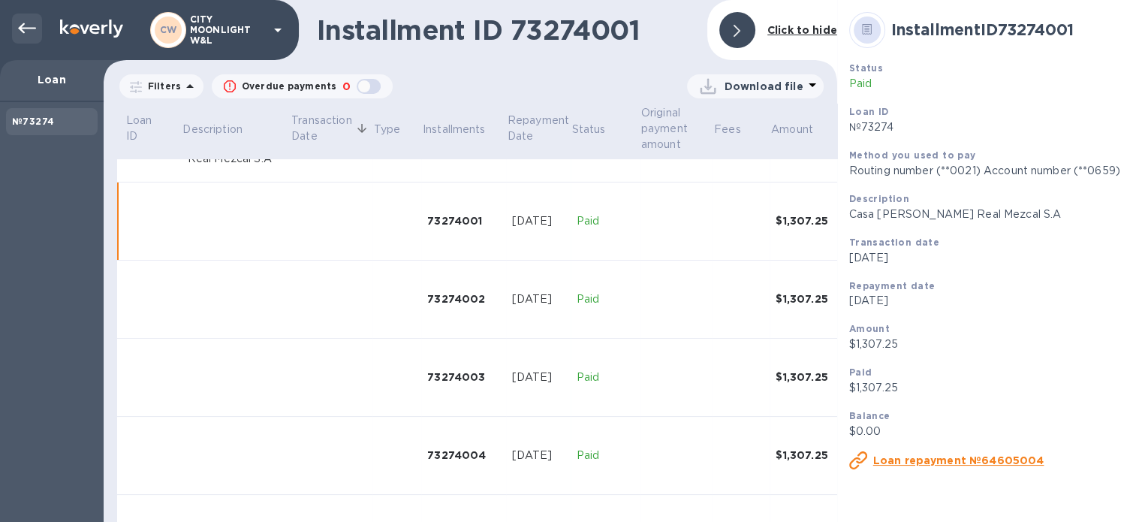
click at [29, 20] on icon at bounding box center [27, 29] width 18 height 18
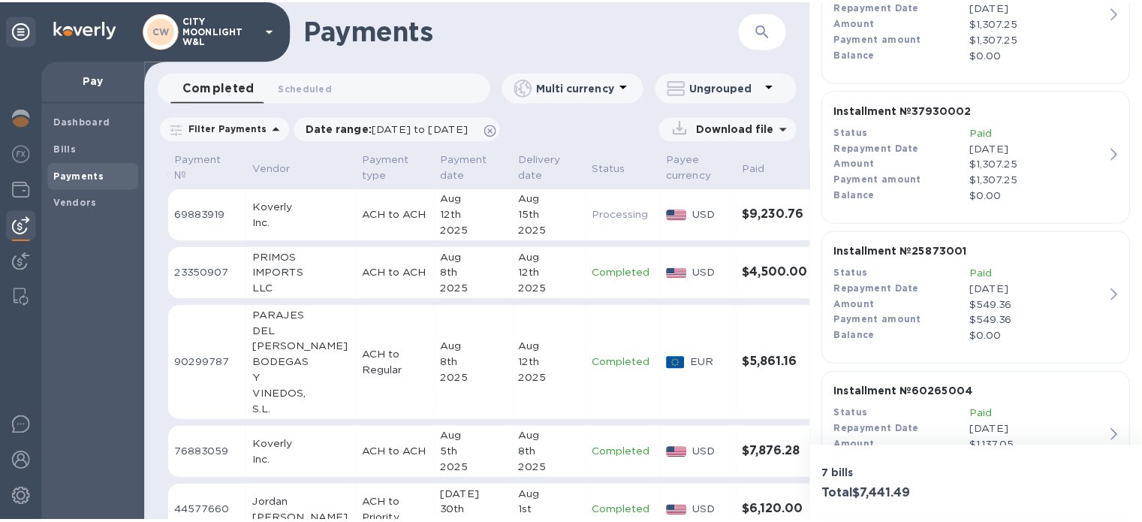
scroll to position [901, 0]
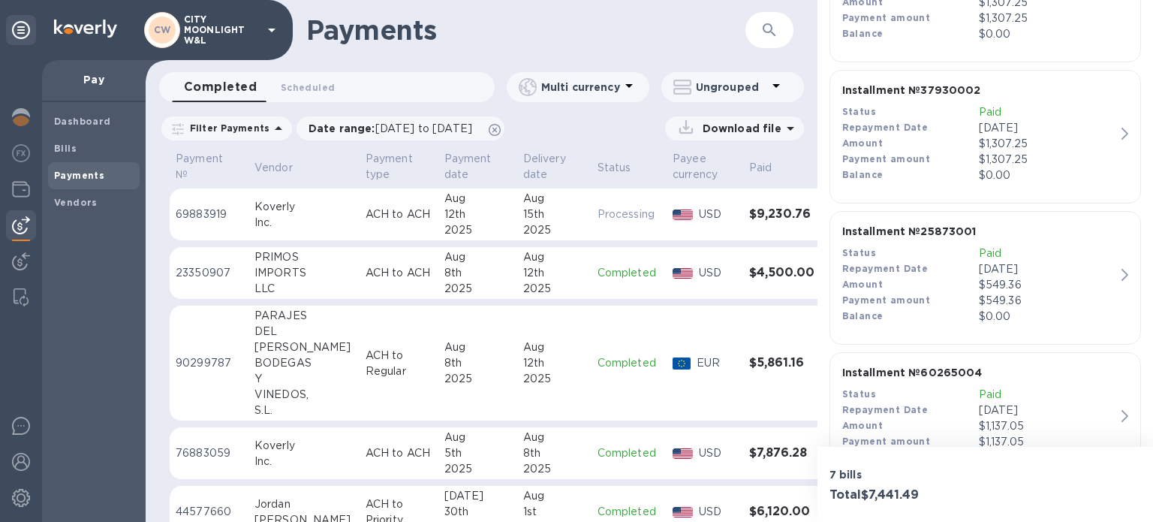
click at [996, 293] on p "$549.36" at bounding box center [1047, 301] width 137 height 16
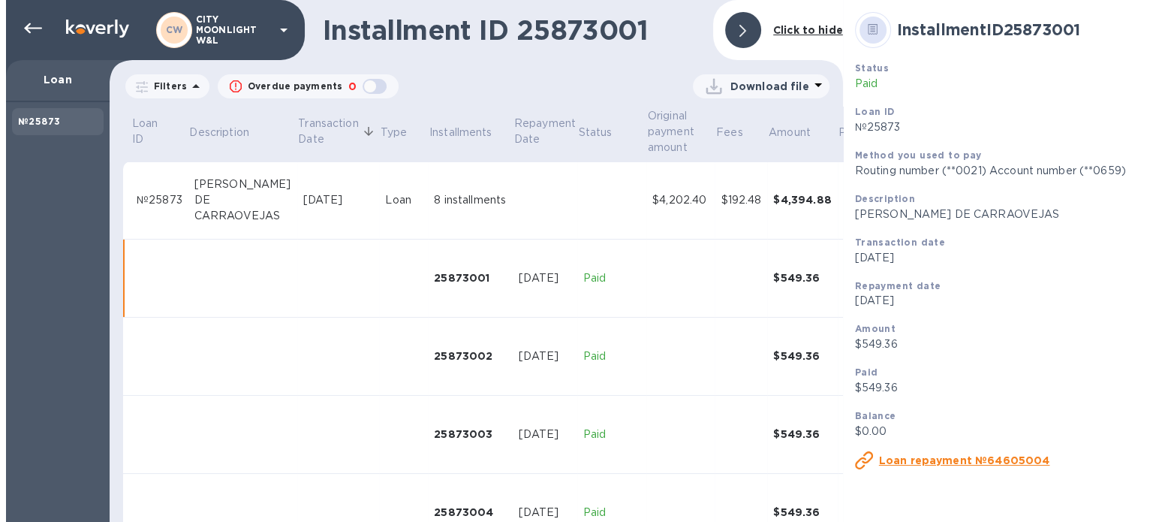
scroll to position [57, 0]
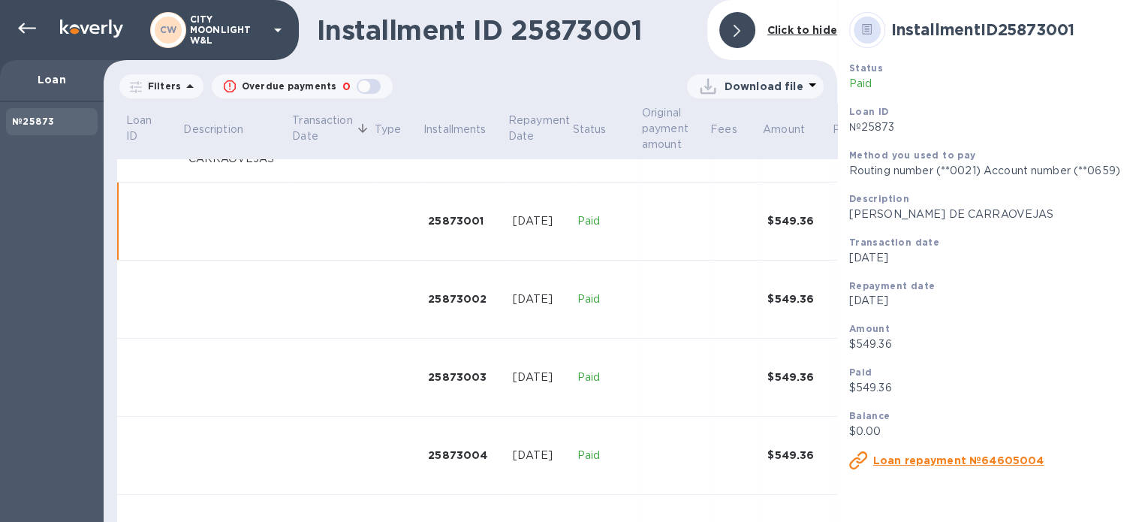
click at [29, 26] on icon at bounding box center [27, 29] width 18 height 18
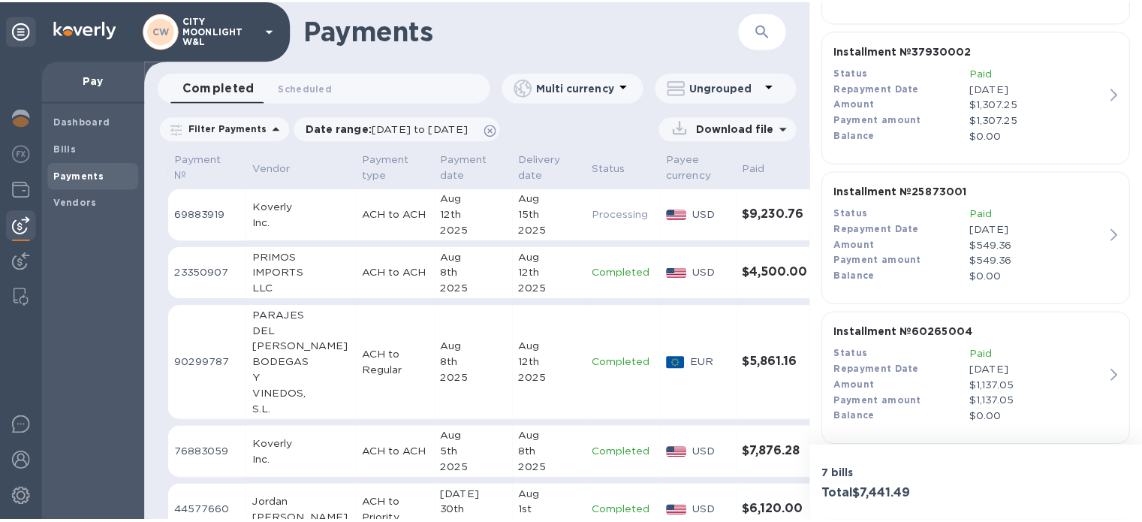
scroll to position [957, 0]
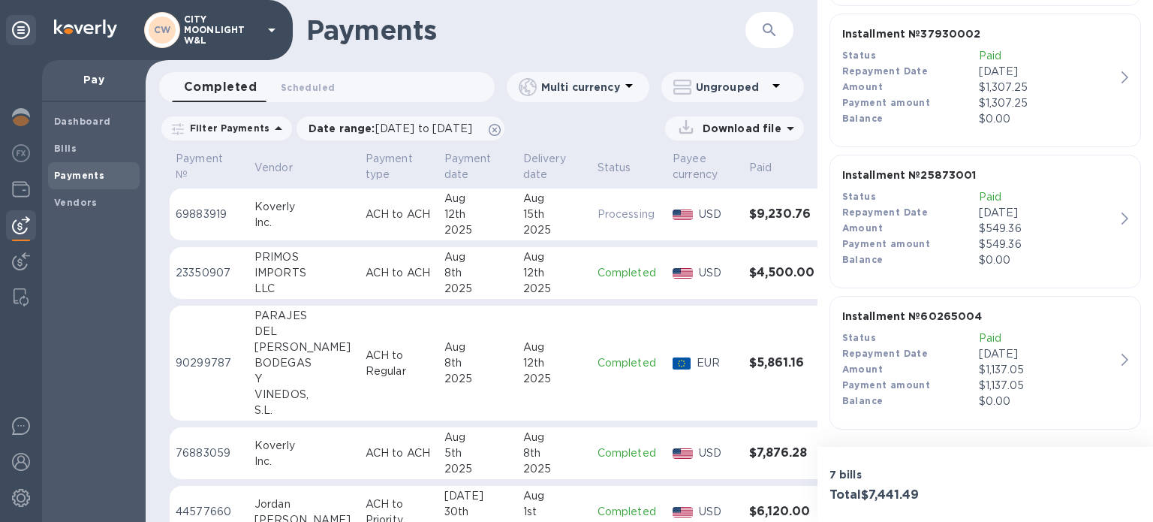
click at [1000, 348] on p "[DATE]" at bounding box center [1047, 354] width 137 height 16
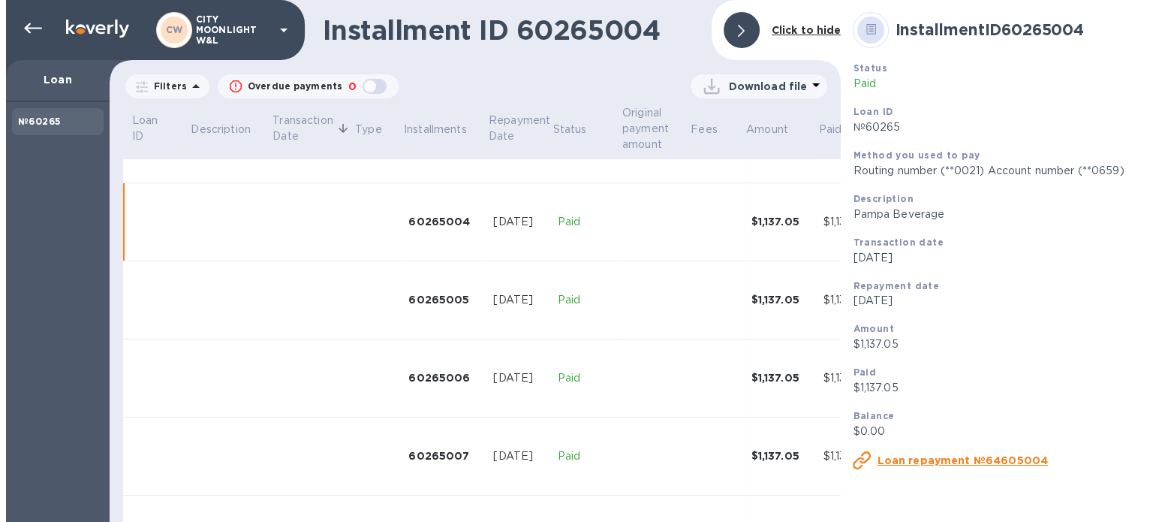
scroll to position [291, 0]
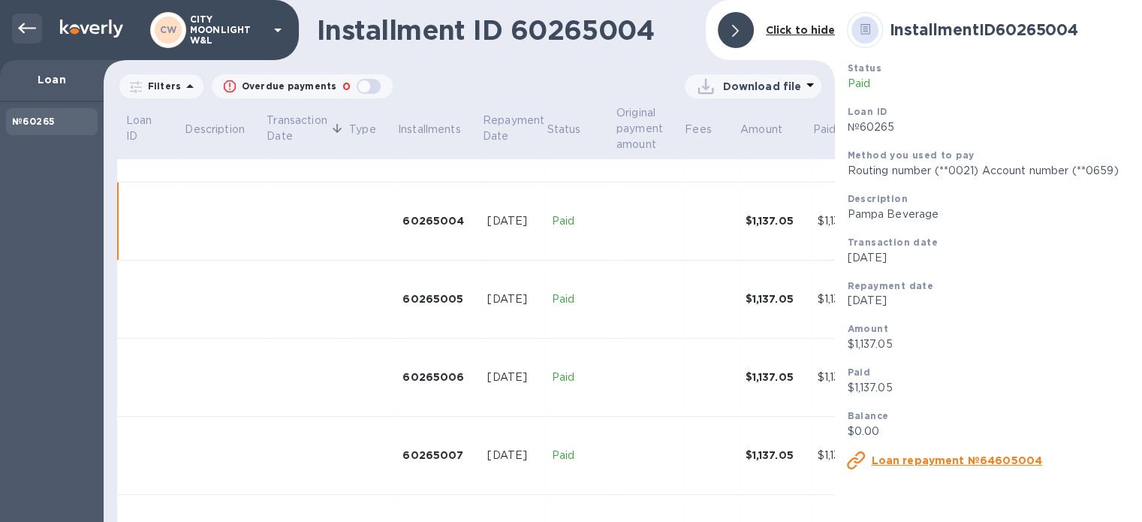
click at [21, 26] on icon at bounding box center [27, 28] width 18 height 11
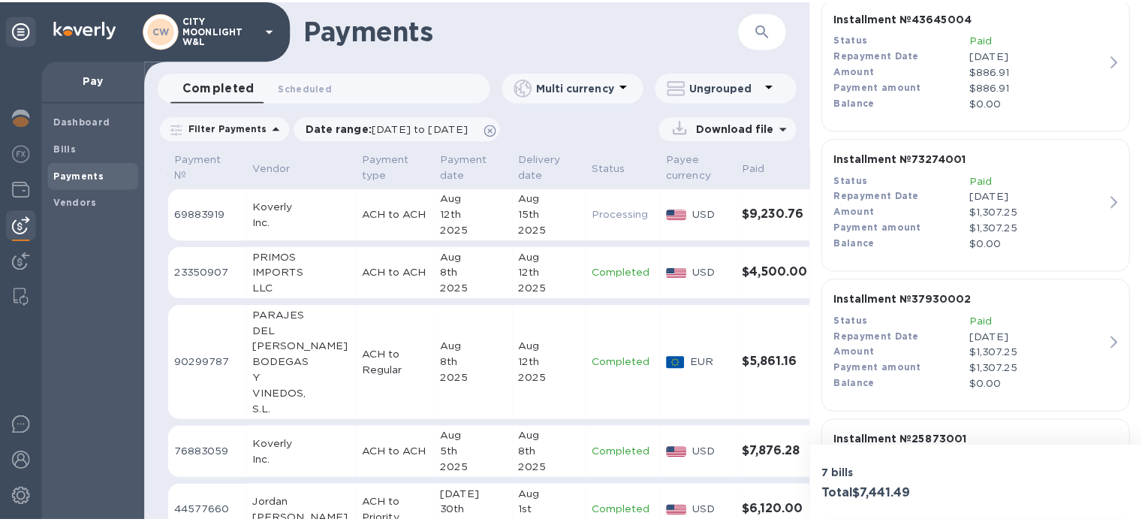
scroll to position [751, 0]
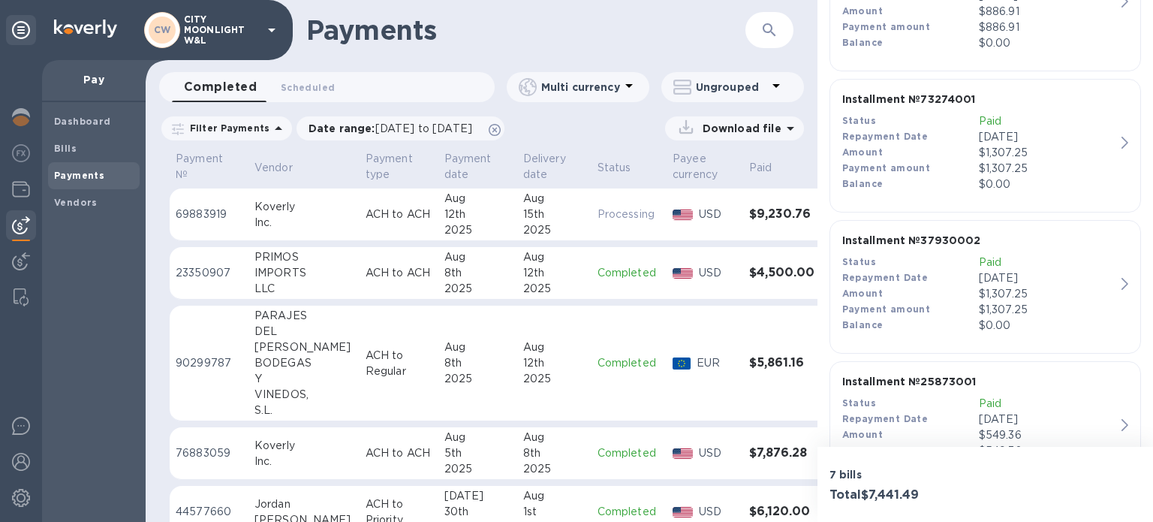
click at [986, 294] on div "$1,307.25" at bounding box center [1047, 294] width 137 height 16
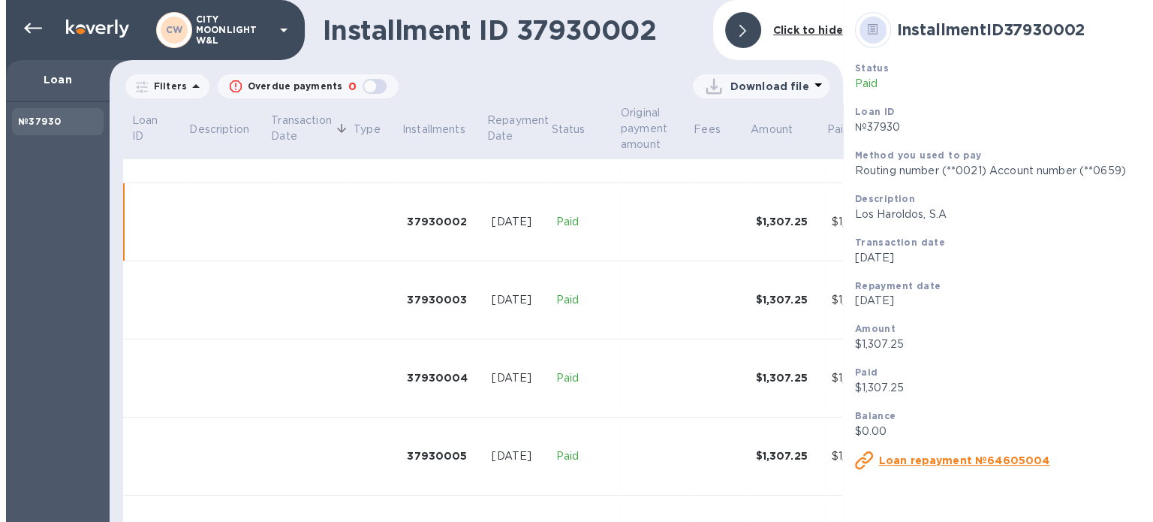
scroll to position [135, 0]
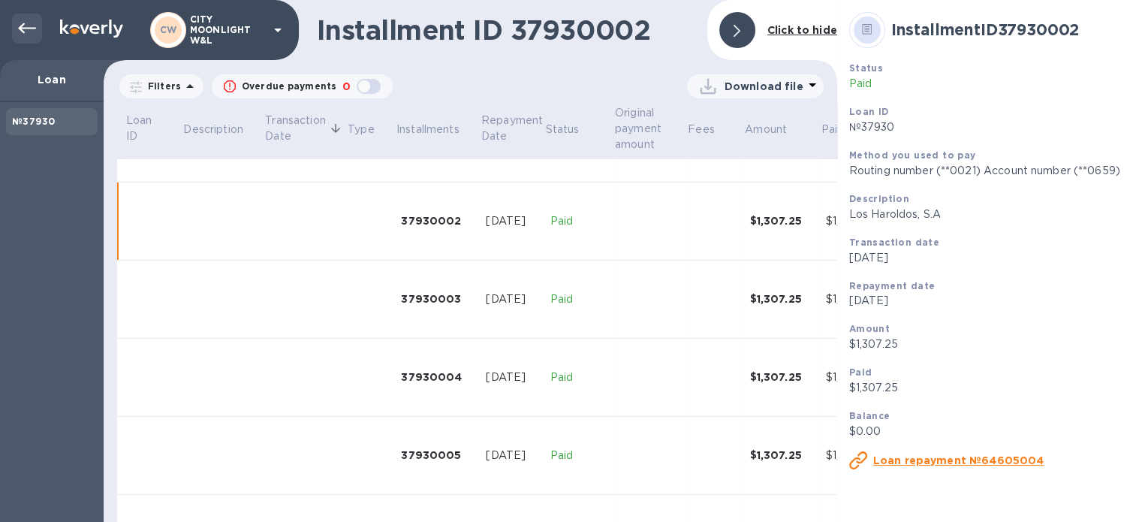
click at [27, 20] on icon at bounding box center [27, 29] width 18 height 18
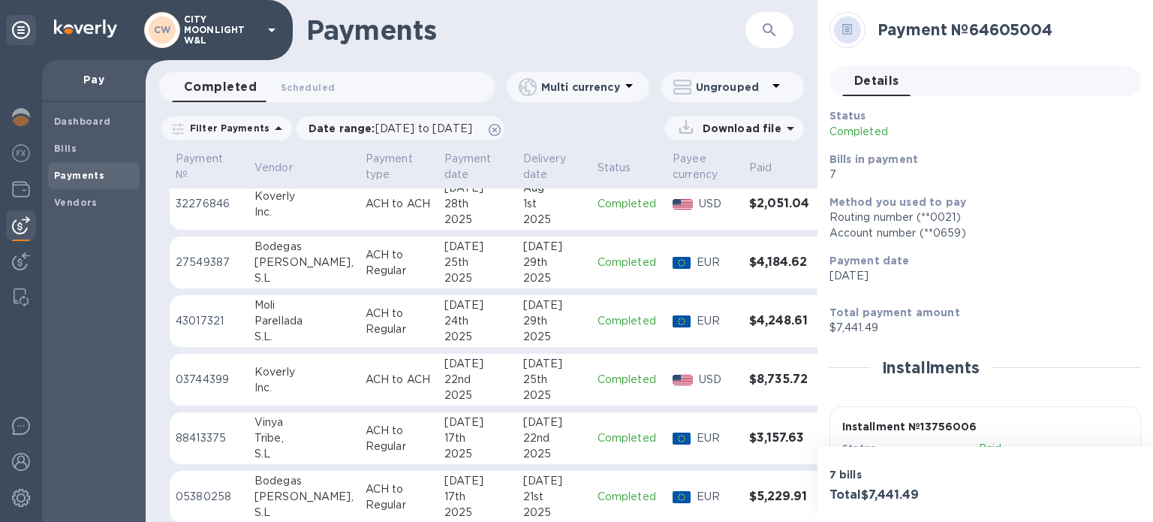
scroll to position [500, 0]
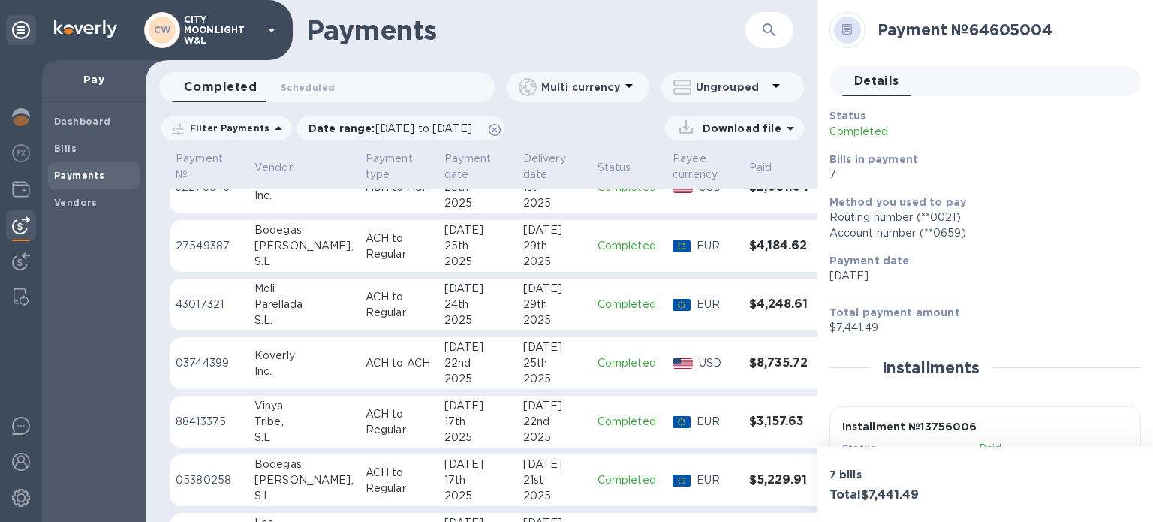
click at [444, 366] on div "22nd" at bounding box center [477, 363] width 67 height 16
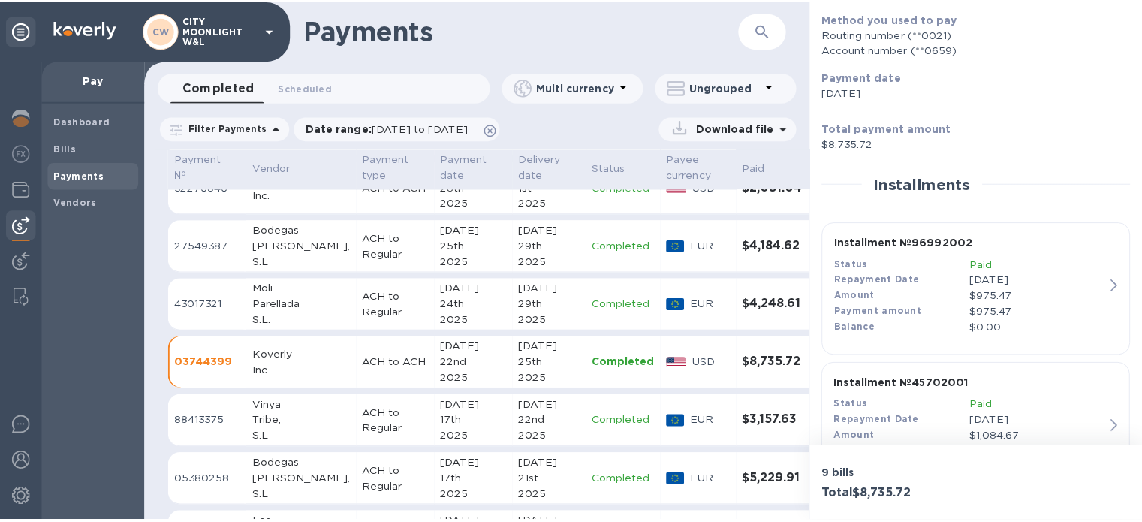
scroll to position [200, 0]
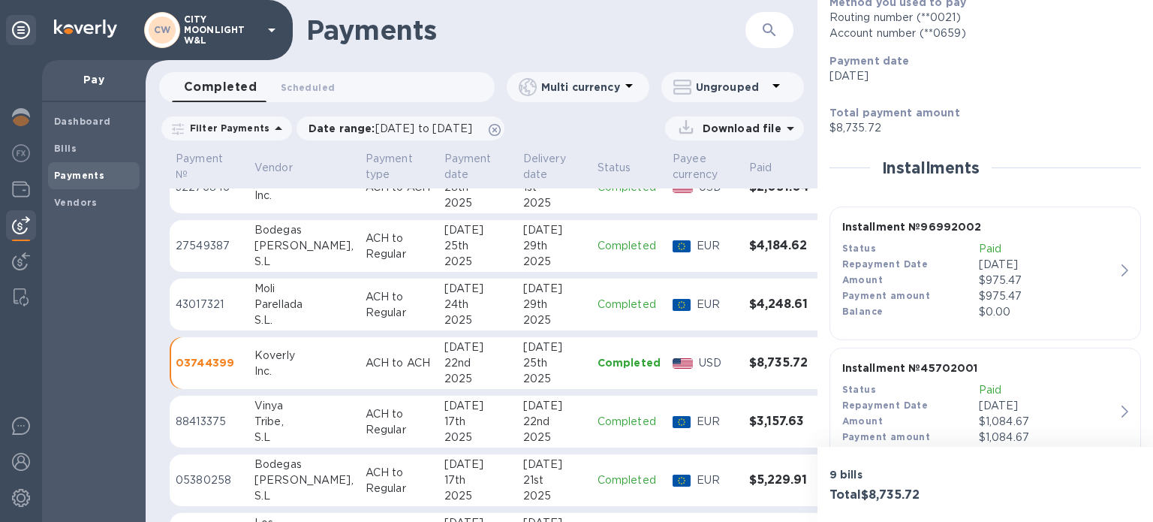
click at [1001, 267] on p "[DATE]" at bounding box center [1047, 265] width 137 height 16
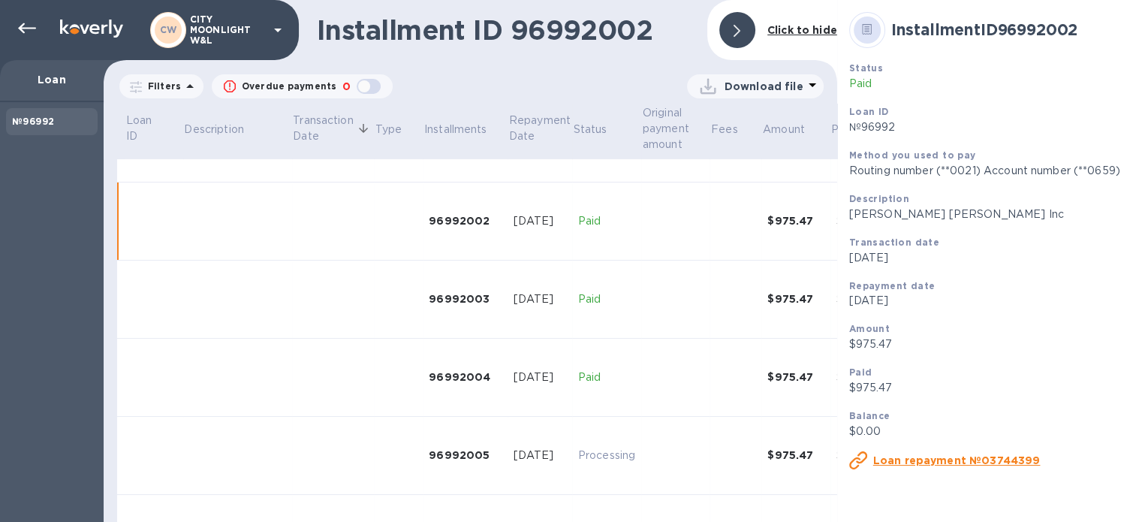
click at [849, 215] on p "[PERSON_NAME] [PERSON_NAME] Inc" at bounding box center [1020, 214] width 342 height 16
drag, startPoint x: 839, startPoint y: 215, endPoint x: 898, endPoint y: 218, distance: 59.4
click at [898, 218] on p "[PERSON_NAME] [PERSON_NAME] Inc" at bounding box center [1020, 214] width 342 height 16
copy p "[PERSON_NAME] [PERSON_NAME] Inc"
click at [33, 25] on icon at bounding box center [27, 29] width 18 height 18
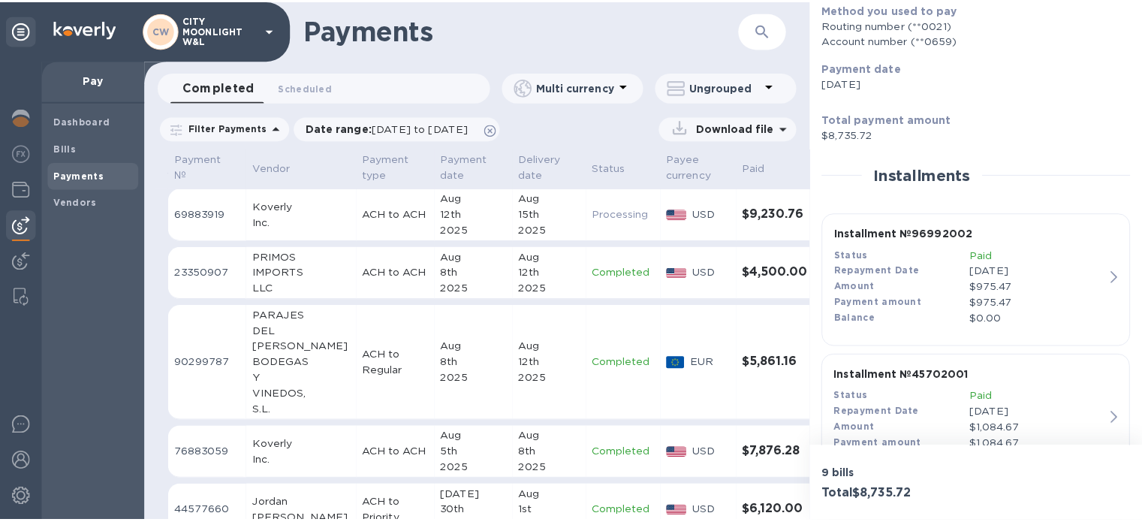
scroll to position [300, 0]
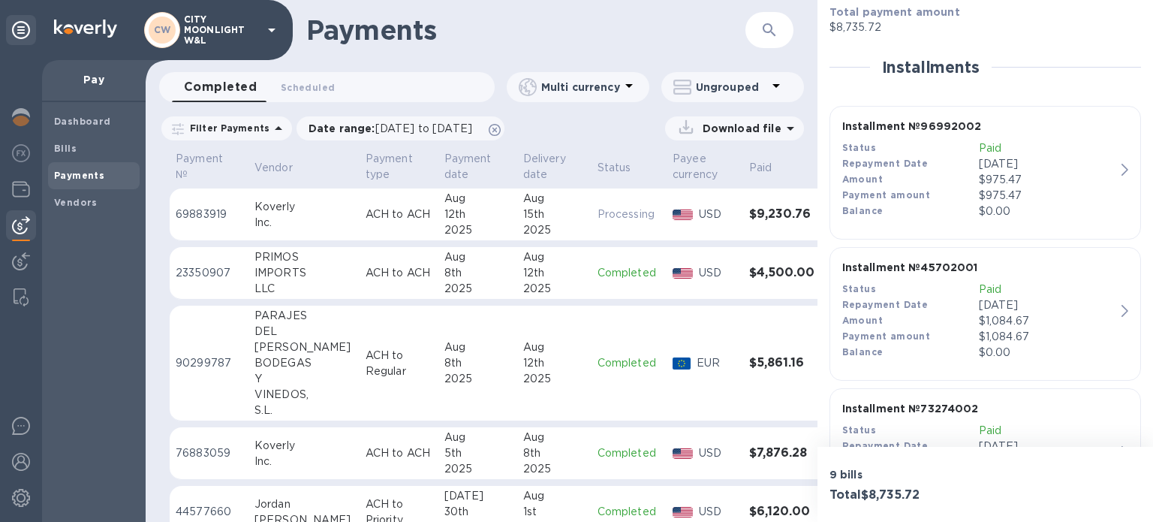
click at [983, 336] on p "$1,084.67" at bounding box center [1047, 337] width 137 height 16
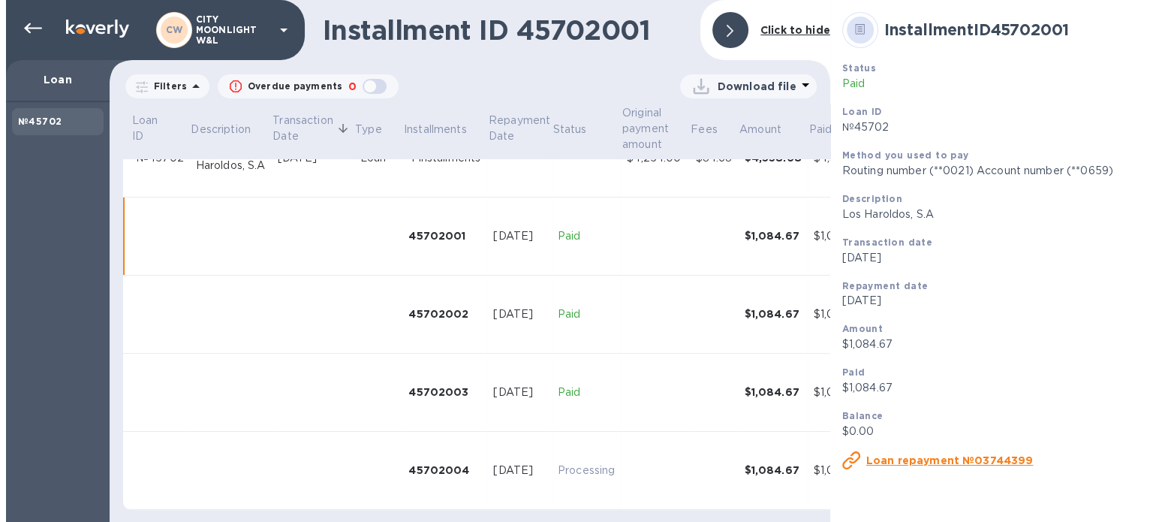
scroll to position [53, 0]
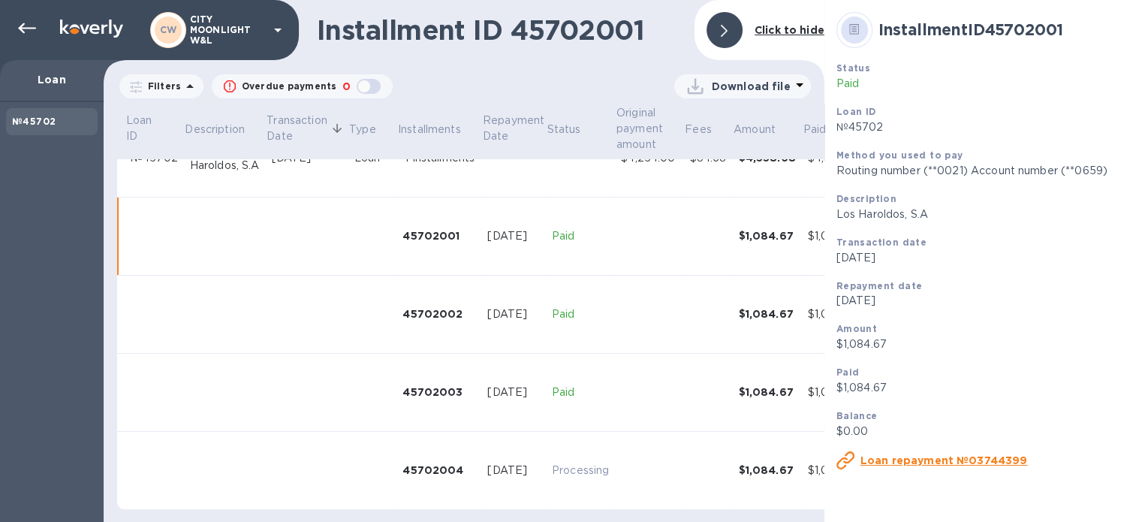
click at [836, 212] on p "Los Haroldos, S.A" at bounding box center [1004, 214] width 336 height 16
click at [843, 218] on p "Los Haroldos, S.A" at bounding box center [1004, 214] width 336 height 16
drag, startPoint x: 843, startPoint y: 218, endPoint x: 880, endPoint y: 219, distance: 36.8
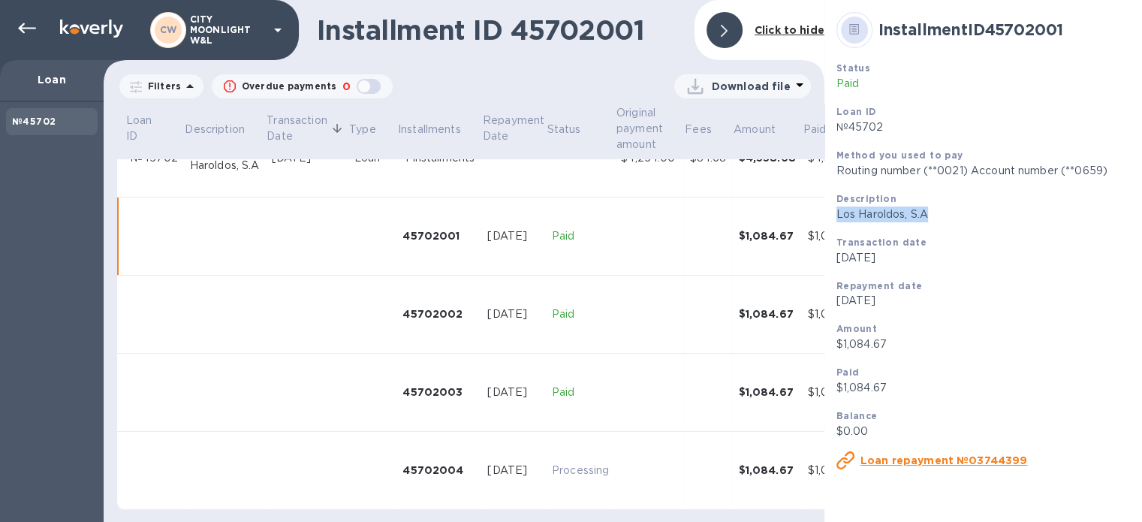
click at [880, 219] on p "Los Haroldos, S.A" at bounding box center [1004, 214] width 336 height 16
click at [20, 30] on icon at bounding box center [27, 29] width 18 height 18
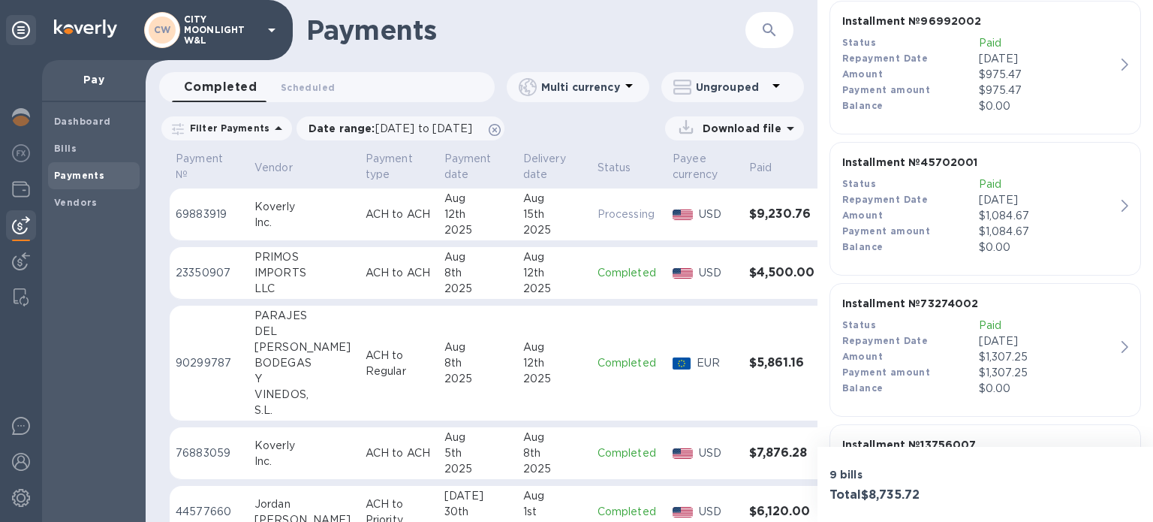
scroll to position [500, 0]
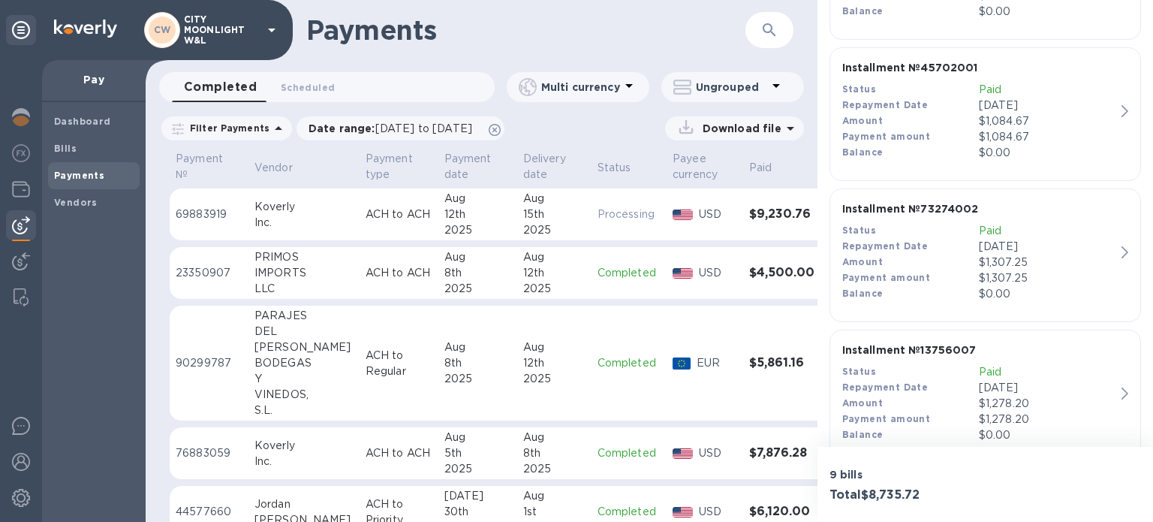
click at [926, 263] on div "Amount" at bounding box center [910, 262] width 137 height 16
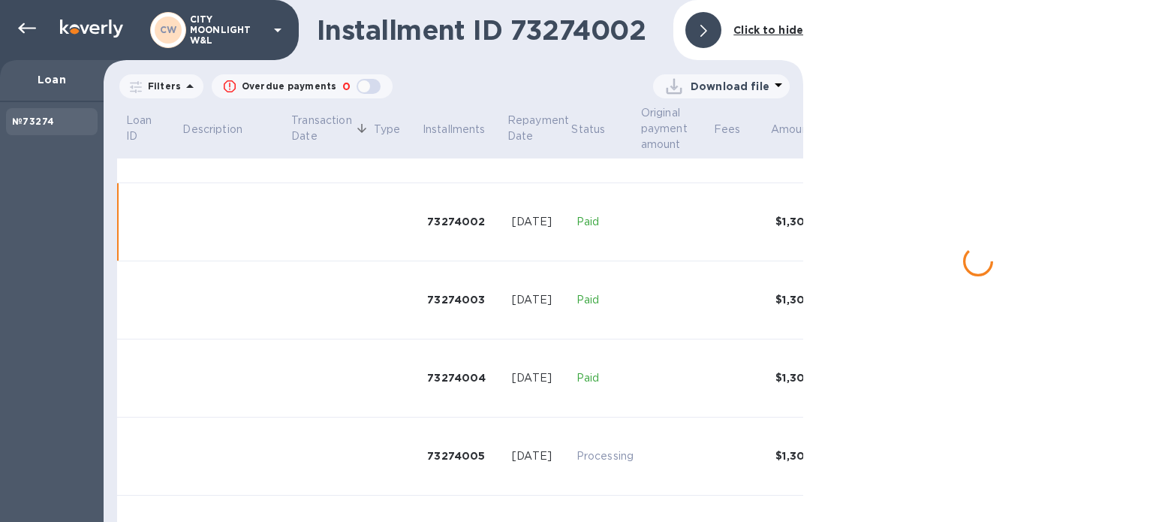
scroll to position [135, 0]
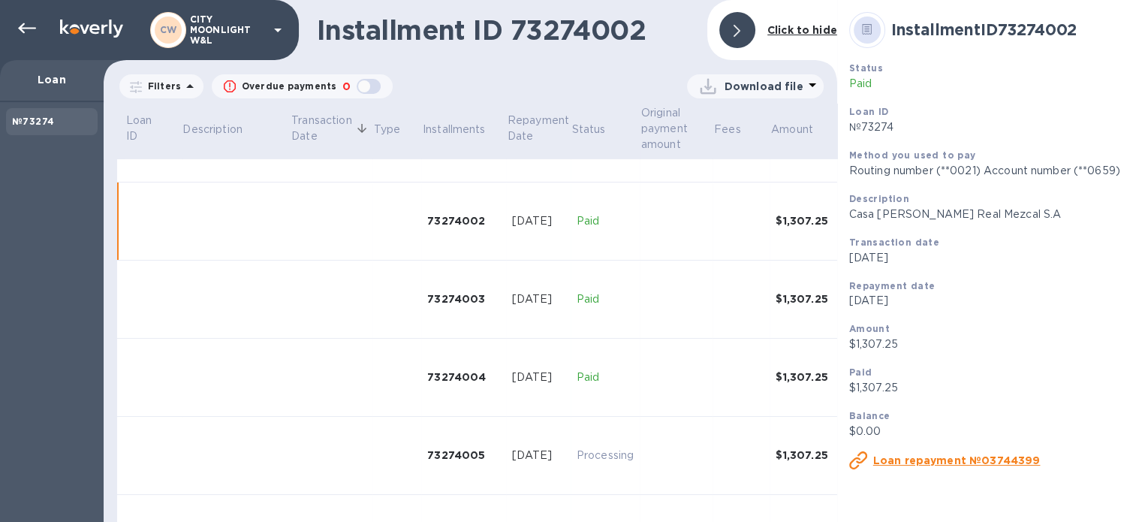
click at [853, 221] on p "Casa [PERSON_NAME] Real Mezcal S.A" at bounding box center [1020, 214] width 342 height 16
drag, startPoint x: 853, startPoint y: 221, endPoint x: 994, endPoint y: 224, distance: 141.2
click at [994, 224] on div "Description Casa [PERSON_NAME] Real Mezcal S.A" at bounding box center [1020, 207] width 354 height 44
copy p "Casa [PERSON_NAME] Real Mezcal S.A"
click at [23, 28] on icon at bounding box center [27, 28] width 18 height 11
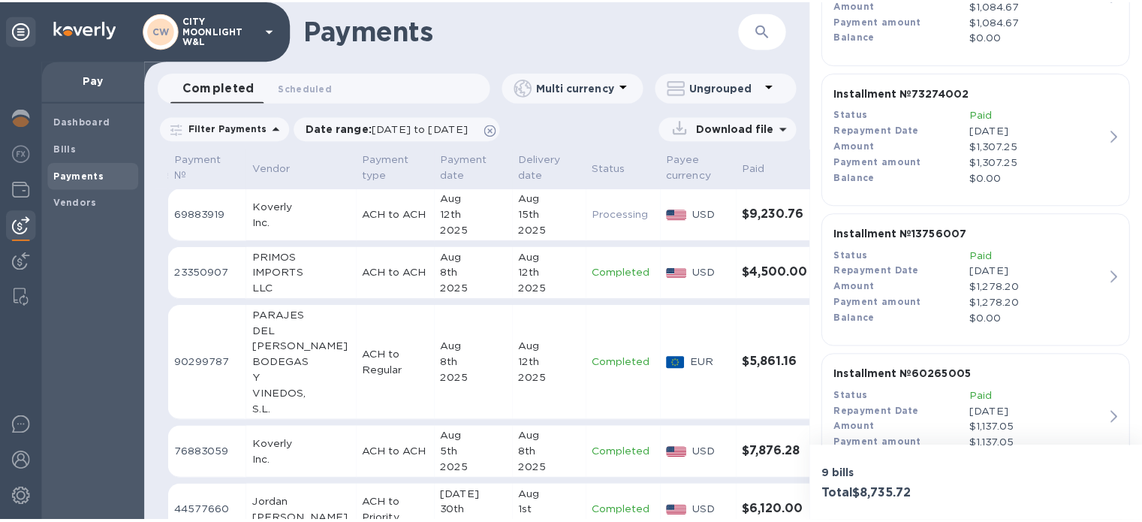
scroll to position [650, 0]
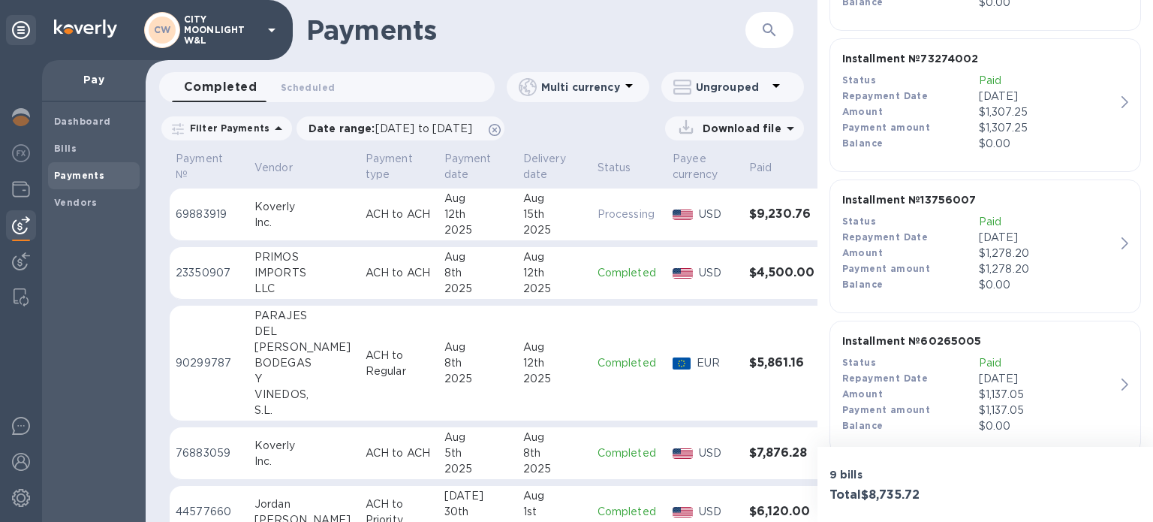
click at [938, 266] on div "Payment amount" at bounding box center [910, 269] width 137 height 16
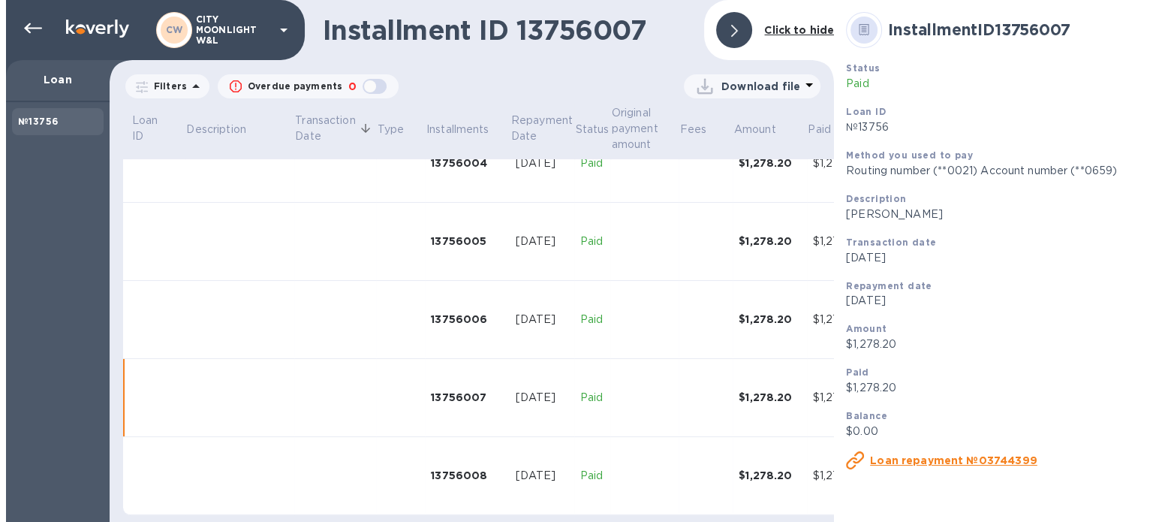
scroll to position [365, 0]
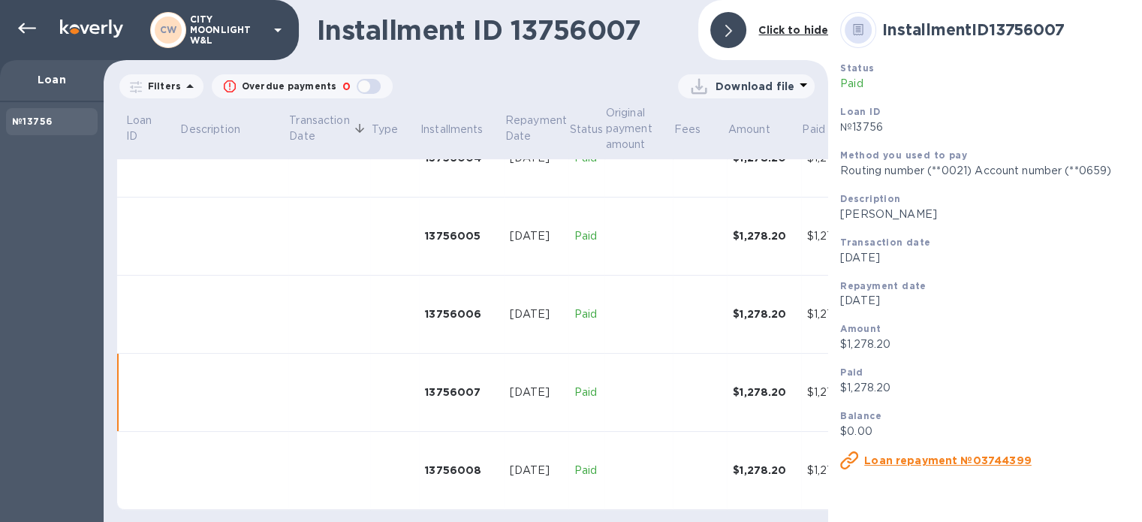
click at [840, 219] on p "[PERSON_NAME]" at bounding box center [1009, 214] width 339 height 16
drag, startPoint x: 827, startPoint y: 219, endPoint x: 934, endPoint y: 224, distance: 106.7
click at [934, 224] on div "Description Bodegas [PERSON_NAME]" at bounding box center [1009, 207] width 351 height 44
copy p "[PERSON_NAME]"
click at [24, 24] on icon at bounding box center [27, 29] width 18 height 18
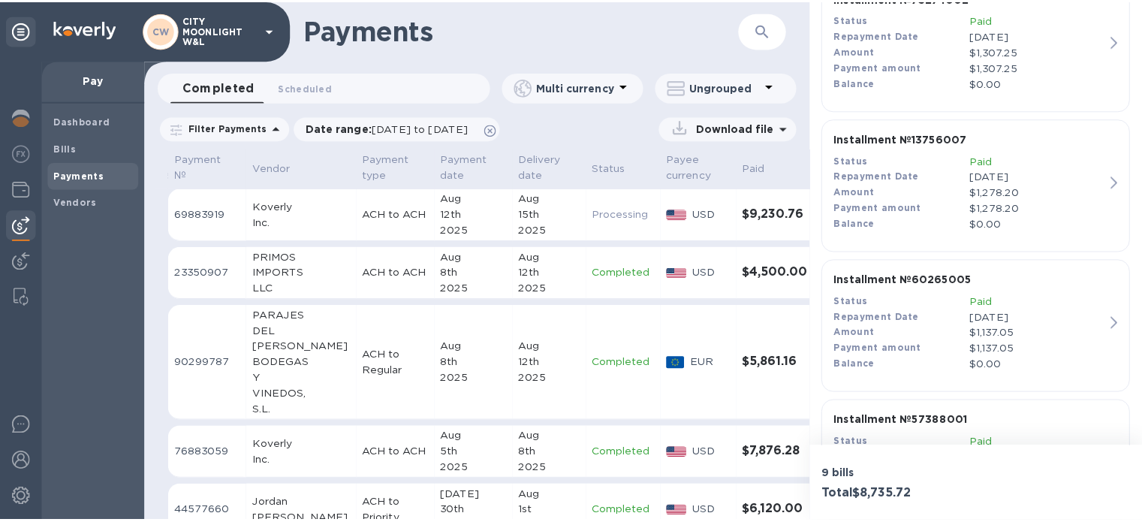
scroll to position [800, 0]
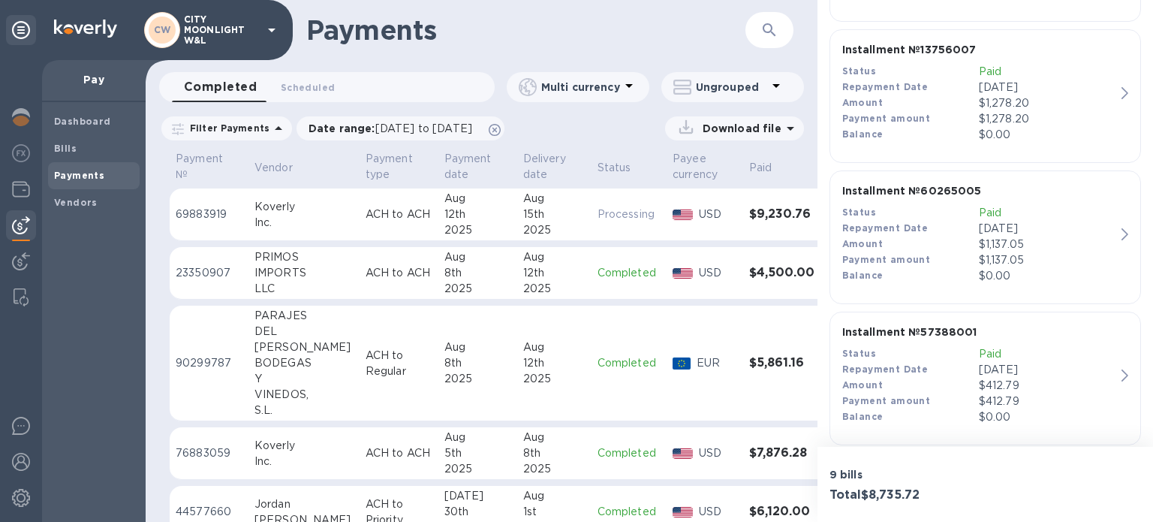
click at [917, 252] on div "Payment amount" at bounding box center [910, 260] width 137 height 16
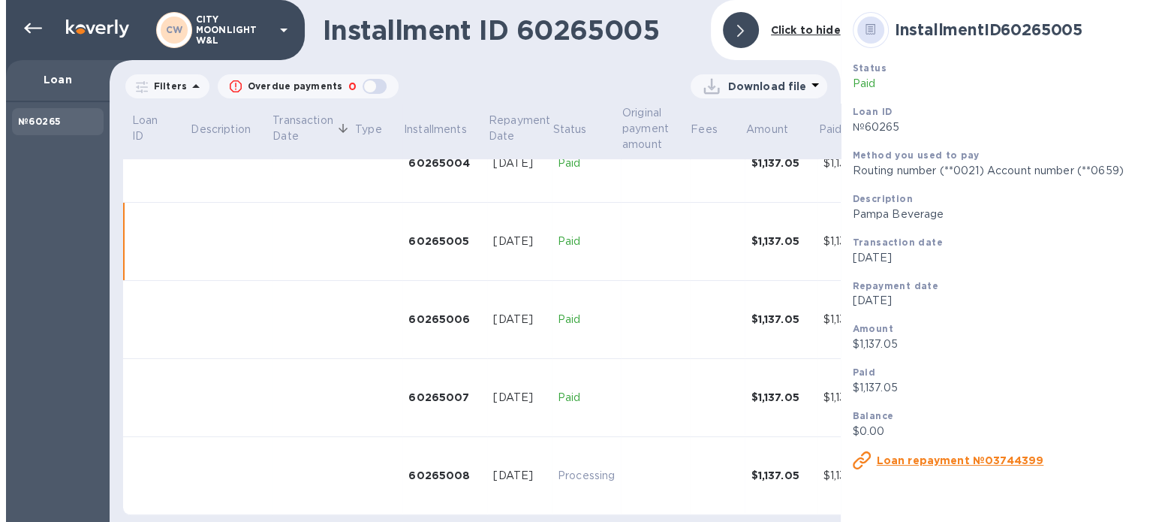
scroll to position [365, 0]
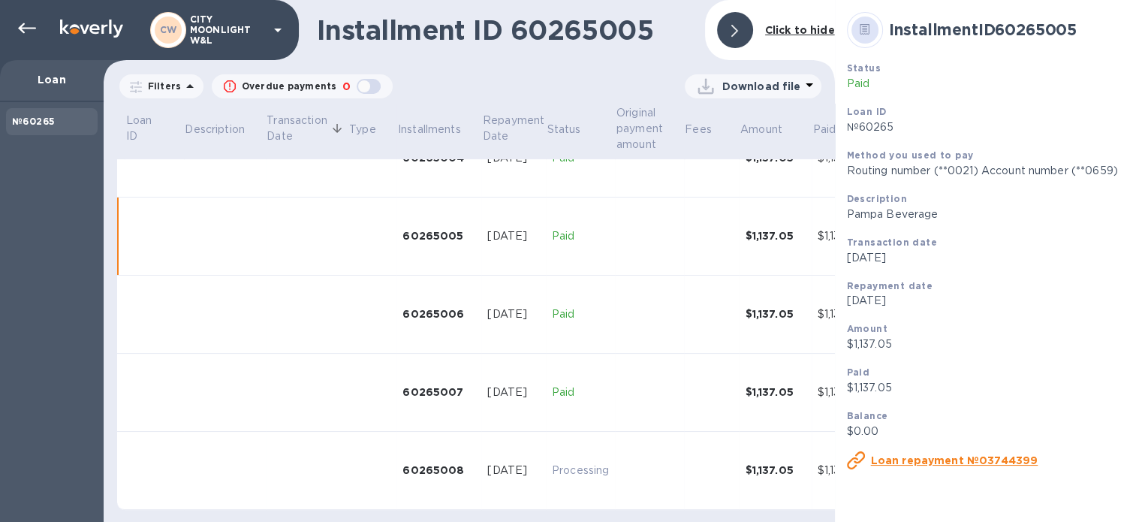
click at [869, 218] on p "Pampa Beverage" at bounding box center [1018, 214] width 342 height 16
drag, startPoint x: 869, startPoint y: 218, endPoint x: 898, endPoint y: 218, distance: 29.3
click at [898, 218] on p "Pampa Beverage" at bounding box center [1018, 214] width 342 height 16
copy p "Pampa Beverage"
drag, startPoint x: 24, startPoint y: 26, endPoint x: 143, endPoint y: 56, distance: 122.5
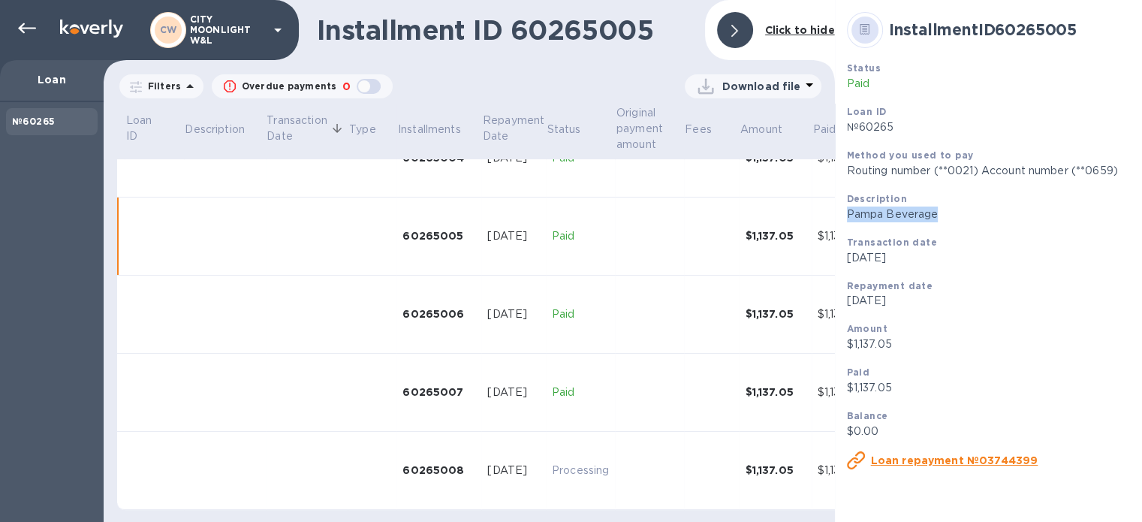
click at [24, 26] on icon at bounding box center [27, 29] width 18 height 18
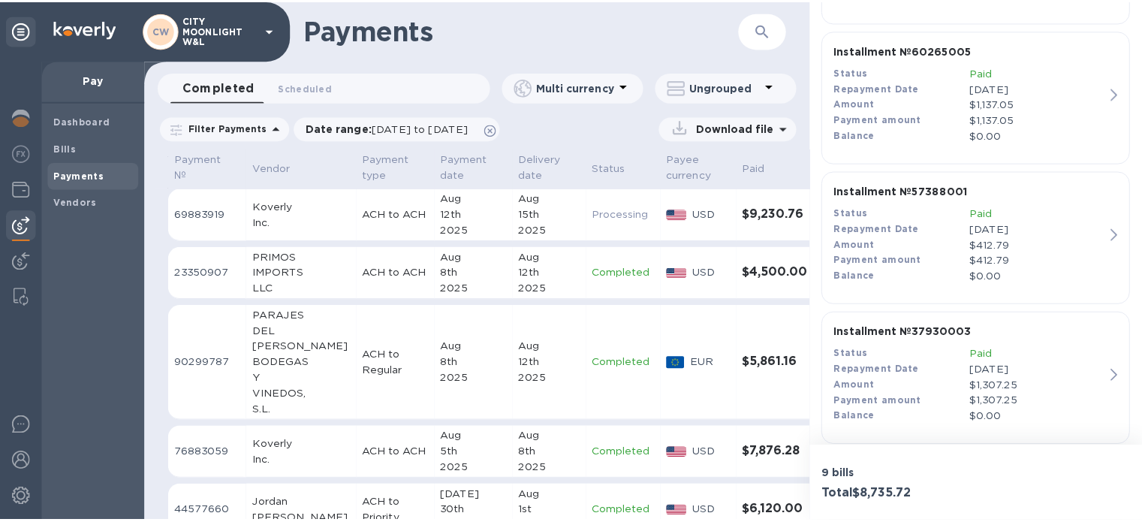
scroll to position [950, 0]
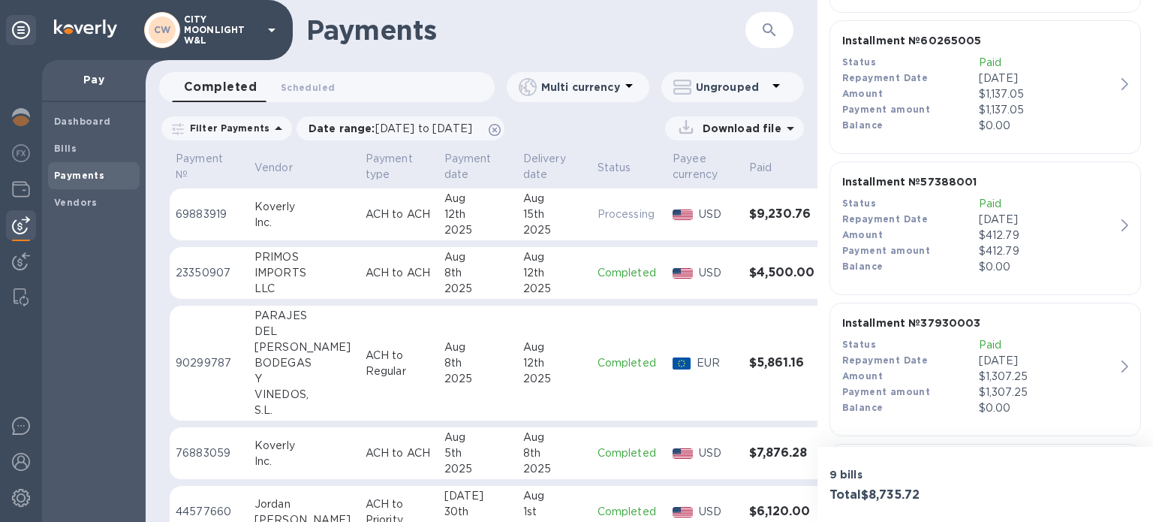
click at [944, 245] on div "Payment amount" at bounding box center [910, 251] width 137 height 16
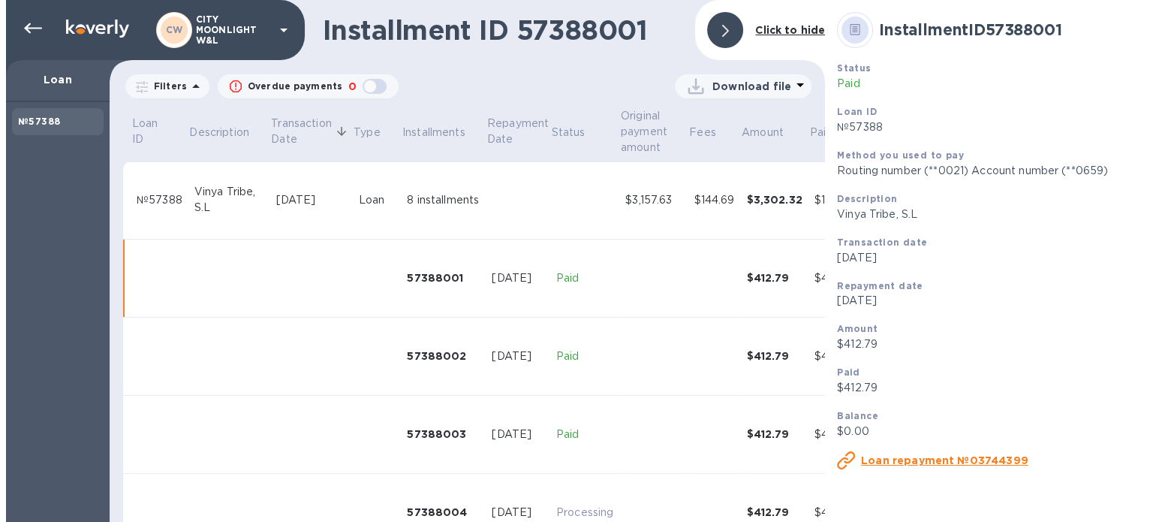
scroll to position [57, 0]
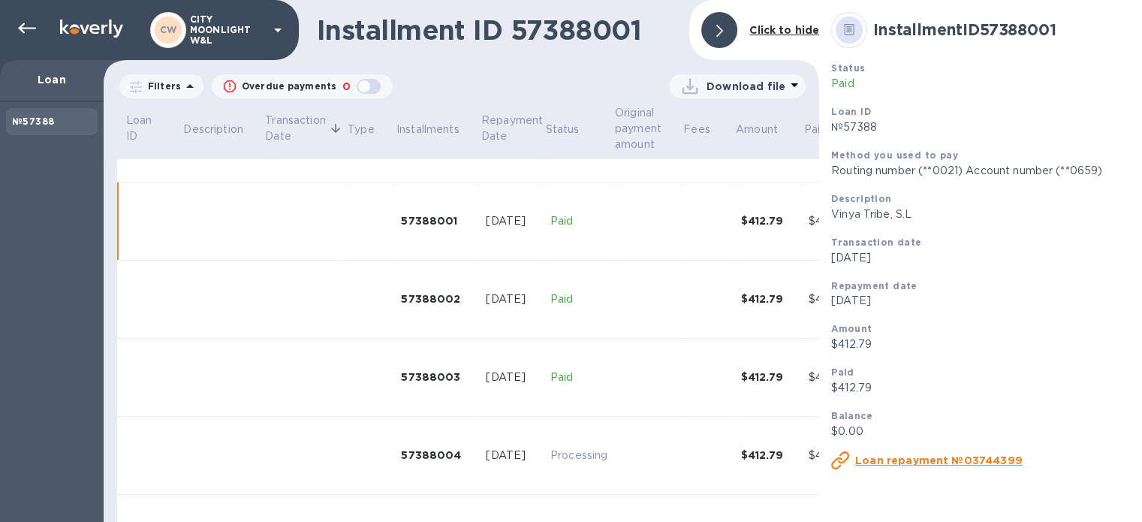
click at [845, 215] on p "Vinya Tribe, S.L" at bounding box center [998, 214] width 334 height 16
drag, startPoint x: 845, startPoint y: 215, endPoint x: 926, endPoint y: 226, distance: 81.0
click at [926, 226] on div "Description Vinya Tribe, S.L" at bounding box center [998, 207] width 346 height 44
copy p "Vinya Tribe, S.L"
click at [25, 26] on icon at bounding box center [27, 29] width 18 height 18
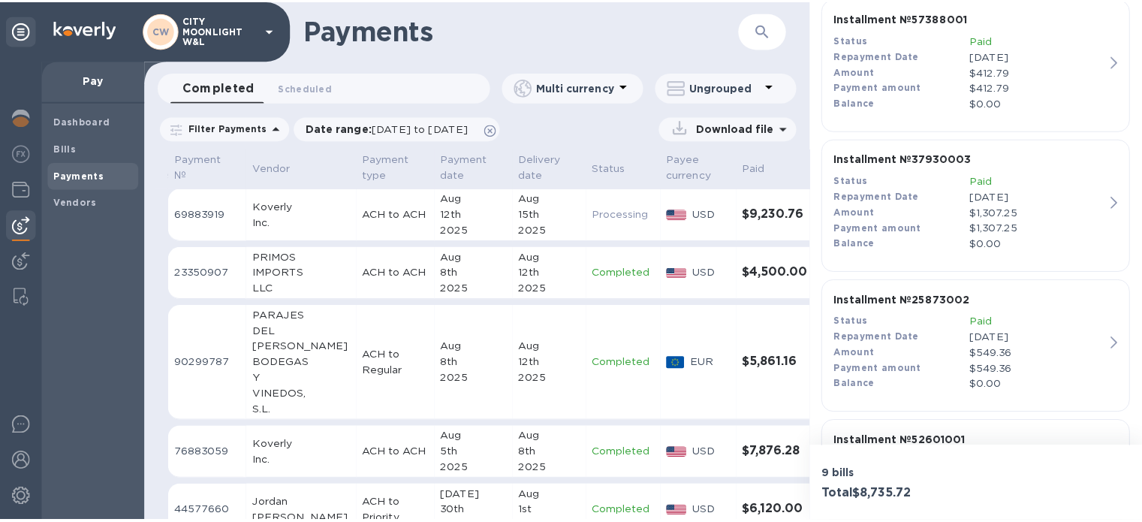
scroll to position [1089, 0]
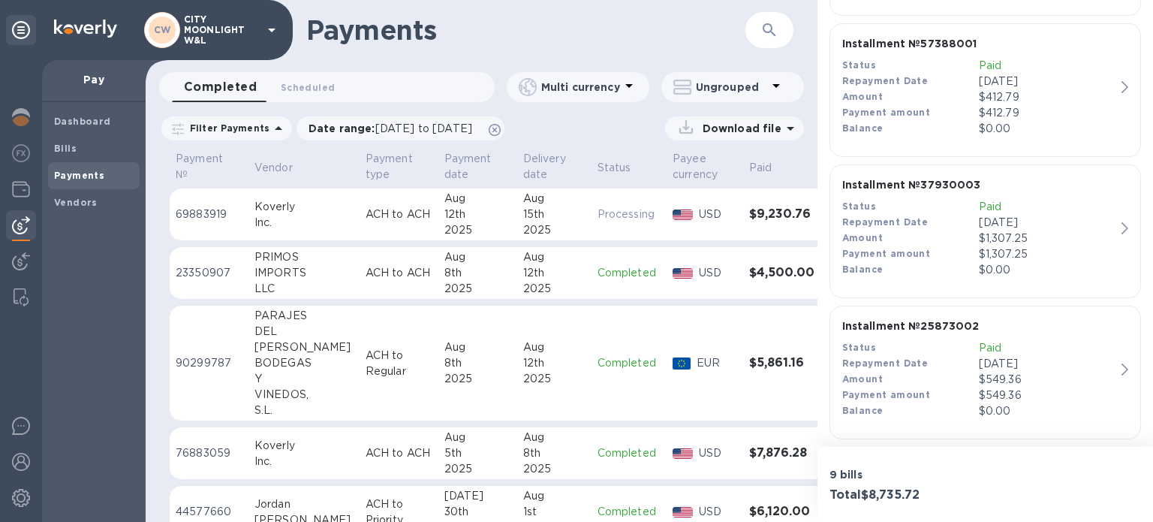
click at [901, 236] on div "Amount" at bounding box center [910, 238] width 137 height 16
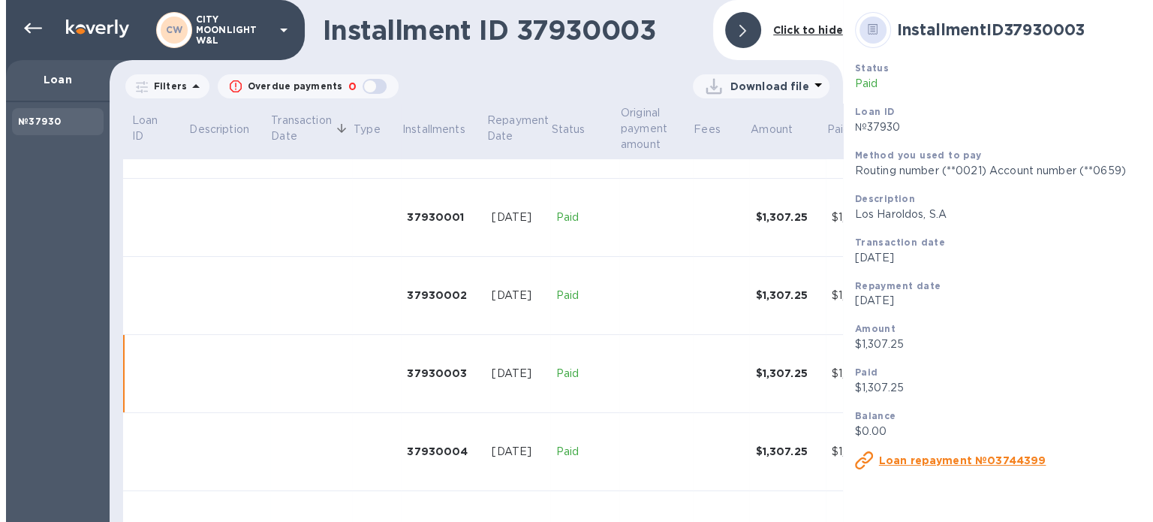
scroll to position [213, 0]
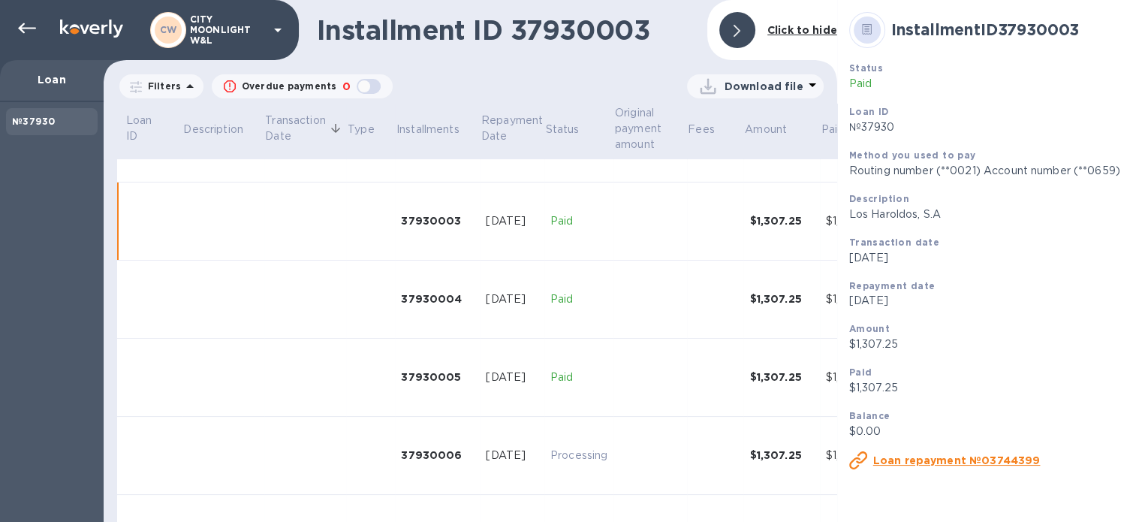
click at [855, 214] on p "Los Haroldos, S.A" at bounding box center [1020, 214] width 342 height 16
drag, startPoint x: 855, startPoint y: 214, endPoint x: 935, endPoint y: 218, distance: 79.7
click at [935, 218] on p "Los Haroldos, S.A" at bounding box center [1020, 214] width 342 height 16
copy p "Los Haroldos, S.A"
drag, startPoint x: 27, startPoint y: 32, endPoint x: 70, endPoint y: 36, distance: 43.0
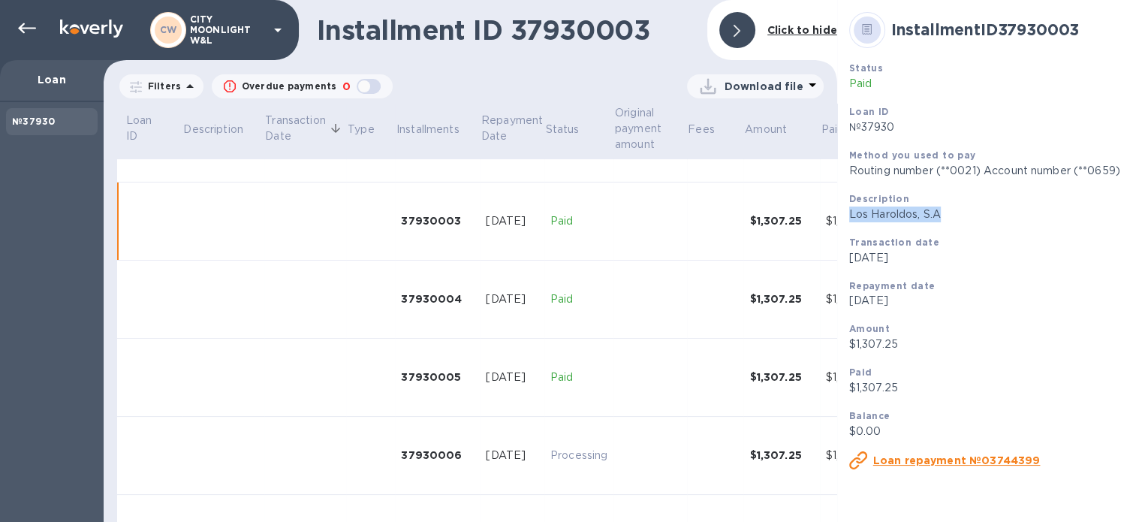
click at [27, 32] on icon at bounding box center [27, 29] width 18 height 18
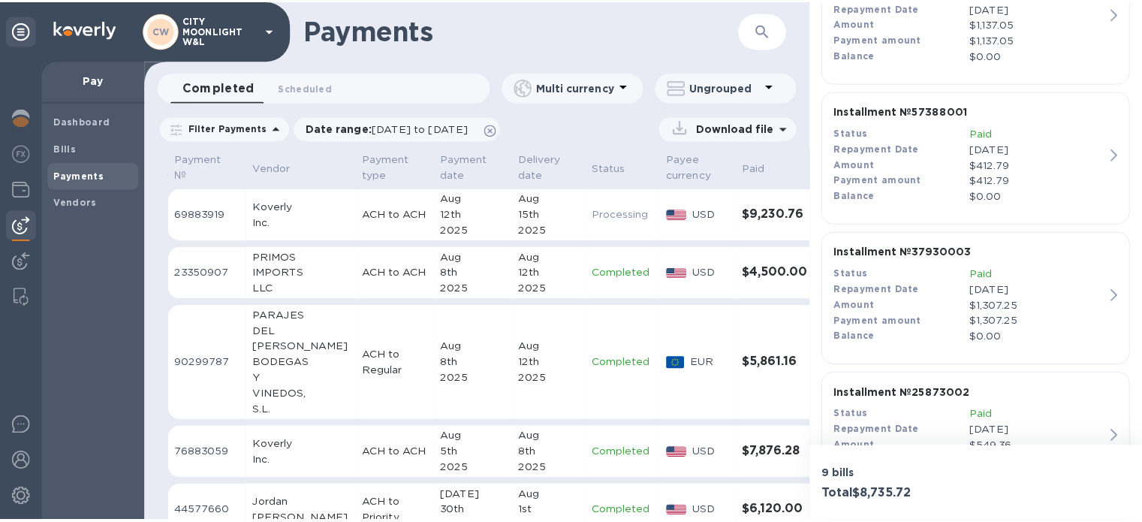
scroll to position [1239, 0]
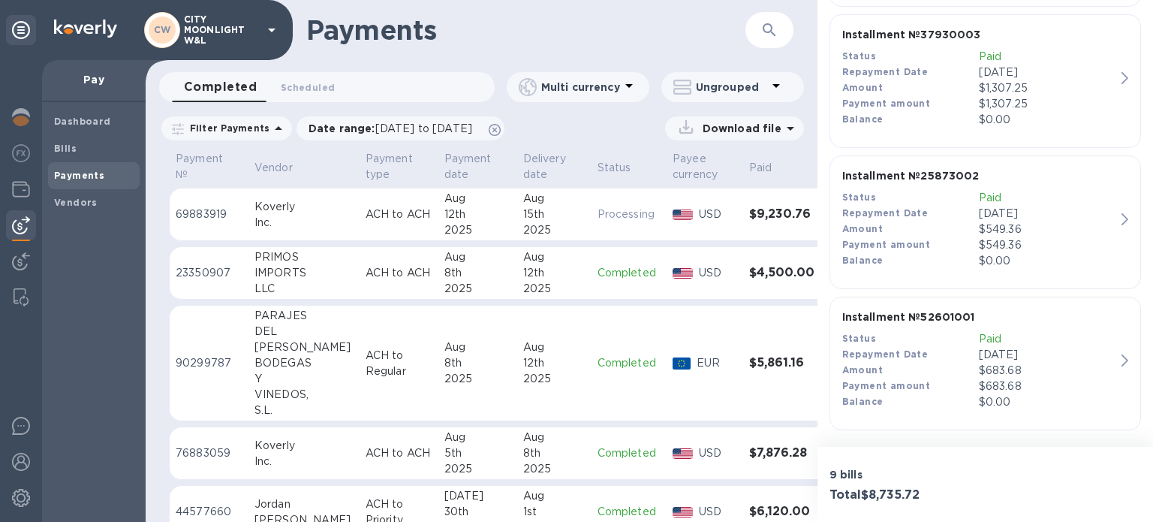
click at [911, 229] on div "Amount" at bounding box center [910, 229] width 137 height 16
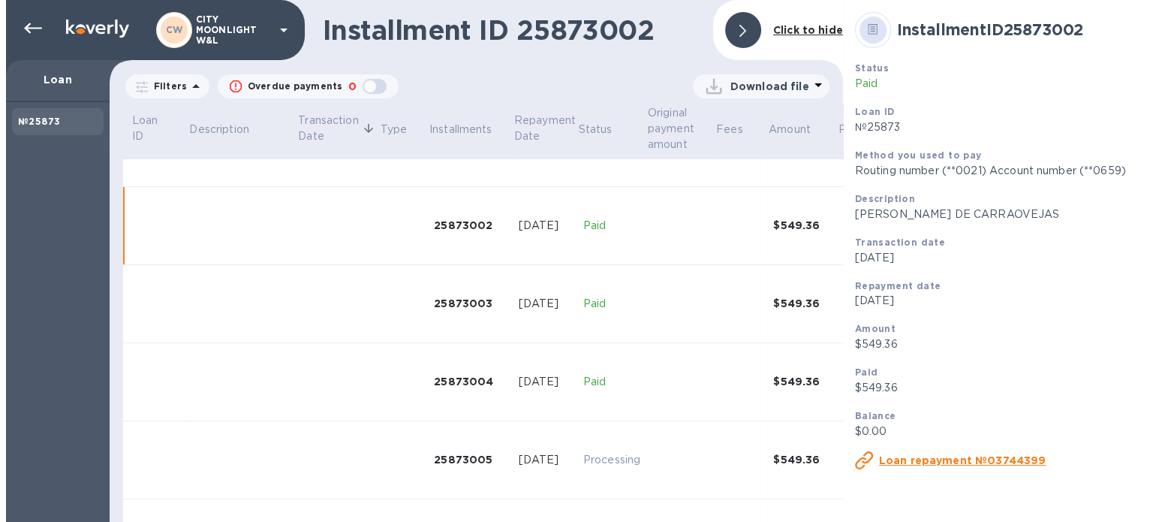
scroll to position [135, 0]
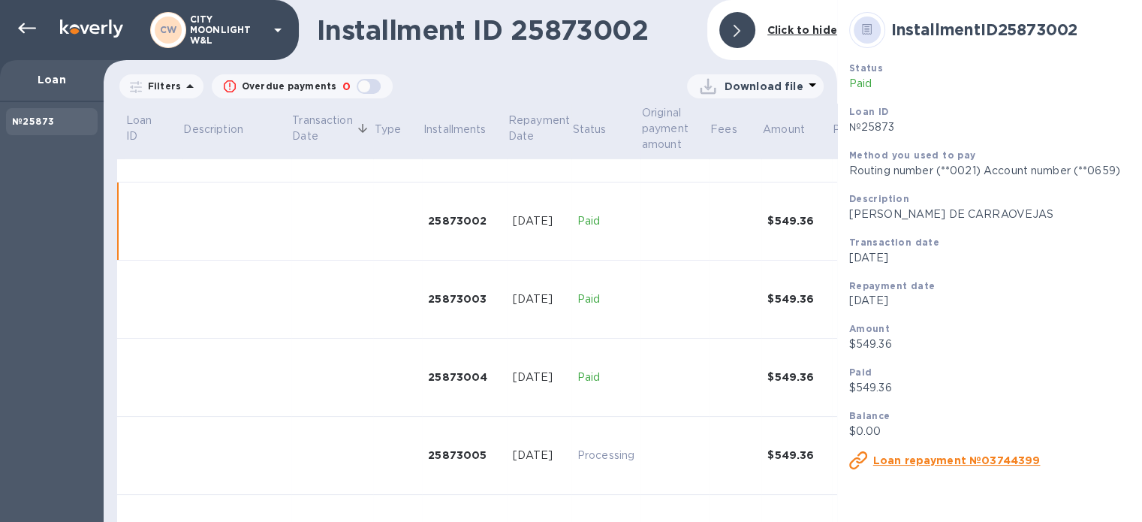
click at [854, 217] on p "[PERSON_NAME] DE CARRAOVEJAS" at bounding box center [1020, 214] width 342 height 16
drag, startPoint x: 854, startPoint y: 217, endPoint x: 1009, endPoint y: 227, distance: 155.8
click at [1009, 227] on div "Description [PERSON_NAME] DE CARRAOVEJAS" at bounding box center [1020, 207] width 354 height 44
copy p "[PERSON_NAME] DE CARRAOVEJAS"
drag, startPoint x: 26, startPoint y: 21, endPoint x: 83, endPoint y: 41, distance: 60.5
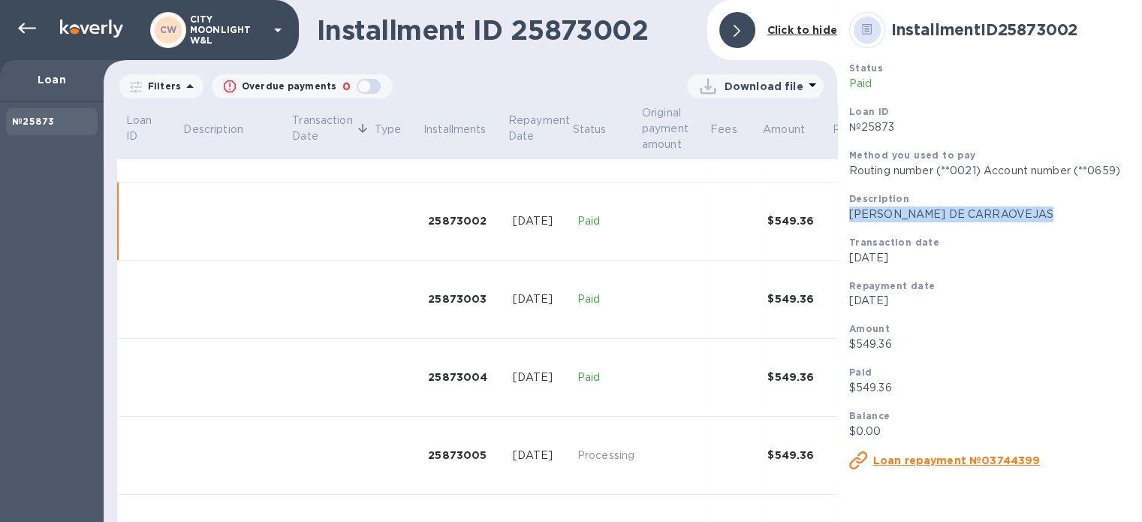
click at [26, 21] on icon at bounding box center [27, 29] width 18 height 18
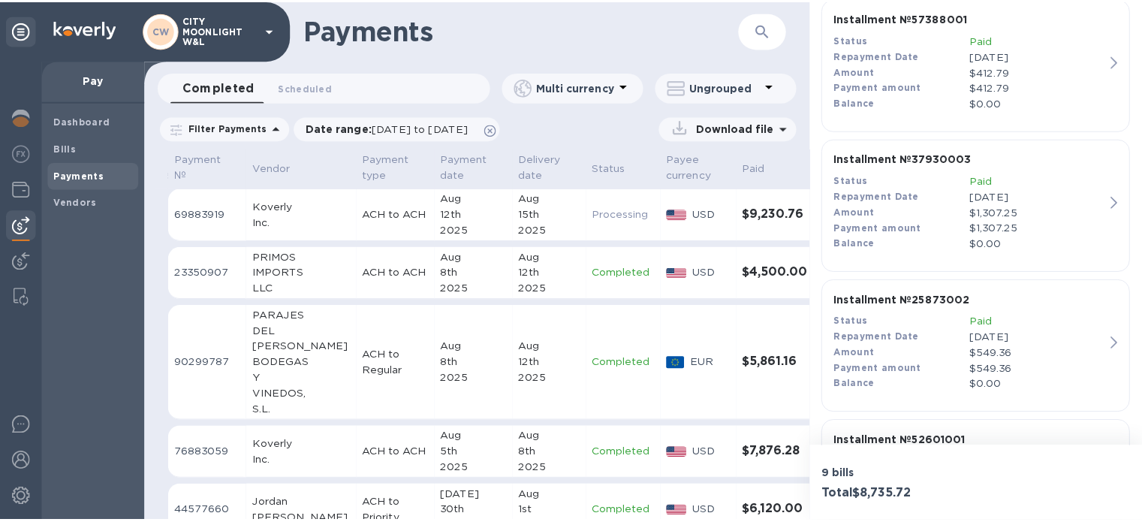
scroll to position [1239, 0]
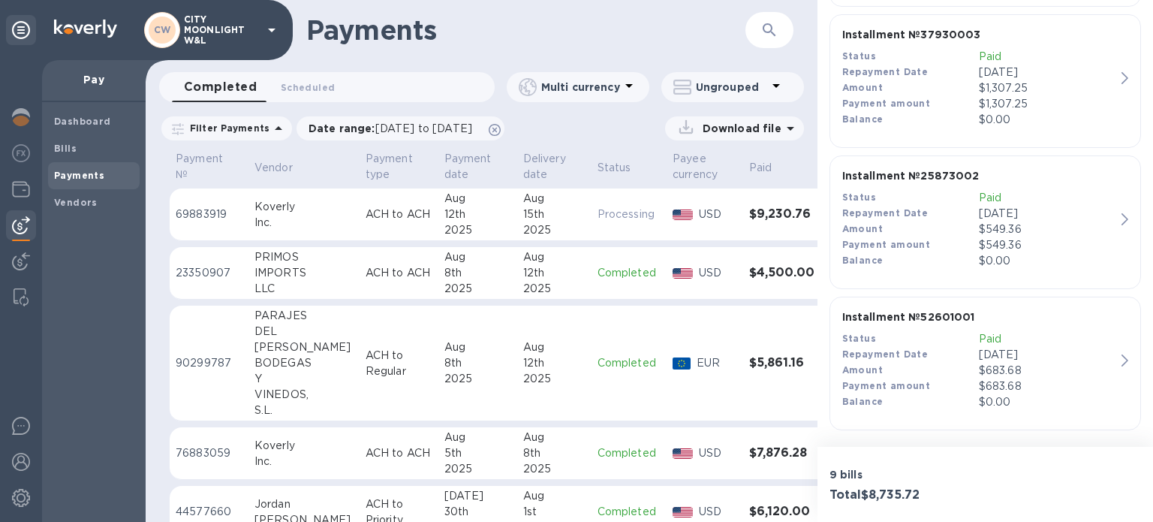
click at [995, 342] on p "Paid" at bounding box center [1047, 339] width 137 height 16
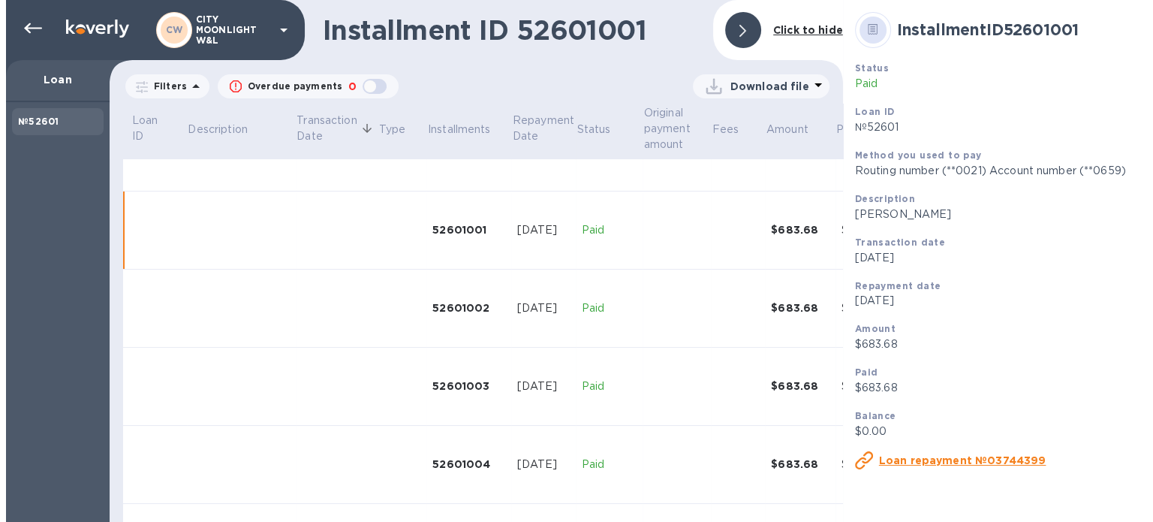
scroll to position [57, 0]
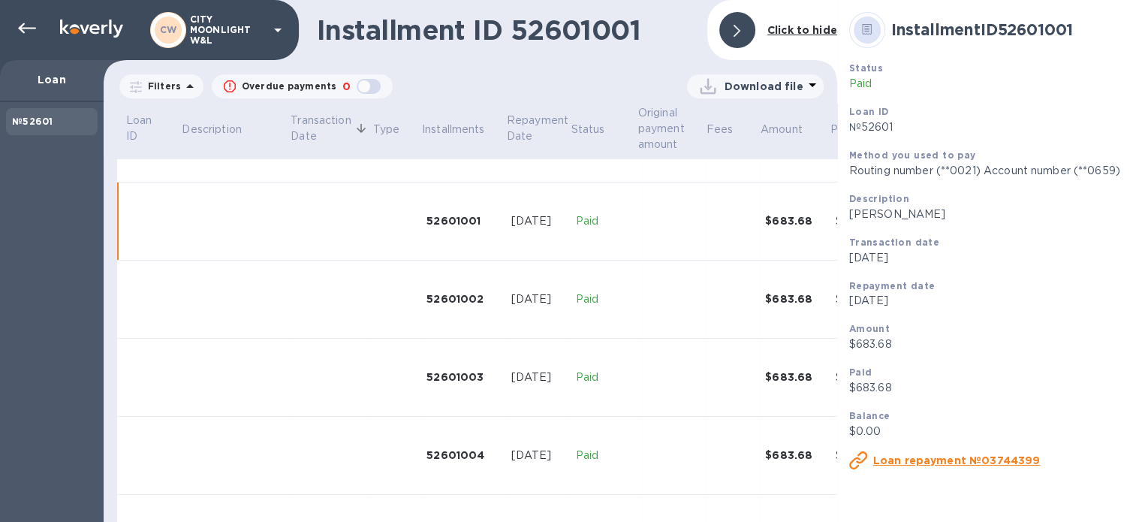
click at [849, 213] on p "[PERSON_NAME]" at bounding box center [1020, 214] width 342 height 16
drag, startPoint x: 840, startPoint y: 213, endPoint x: 965, endPoint y: 218, distance: 124.7
click at [965, 218] on p "[PERSON_NAME]" at bounding box center [1020, 214] width 342 height 16
copy p "[PERSON_NAME]"
click at [23, 29] on icon at bounding box center [27, 29] width 18 height 18
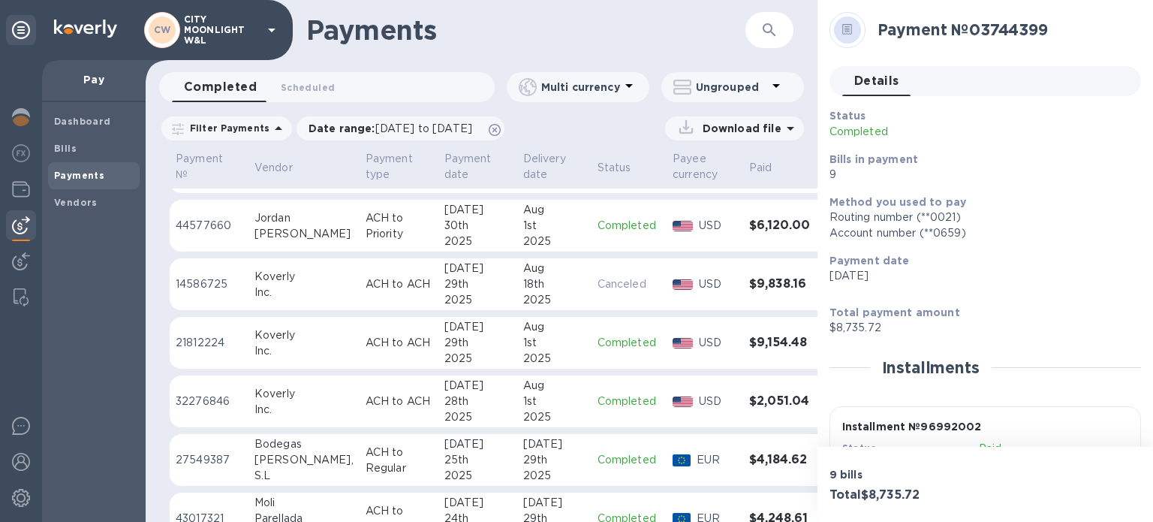
scroll to position [300, 0]
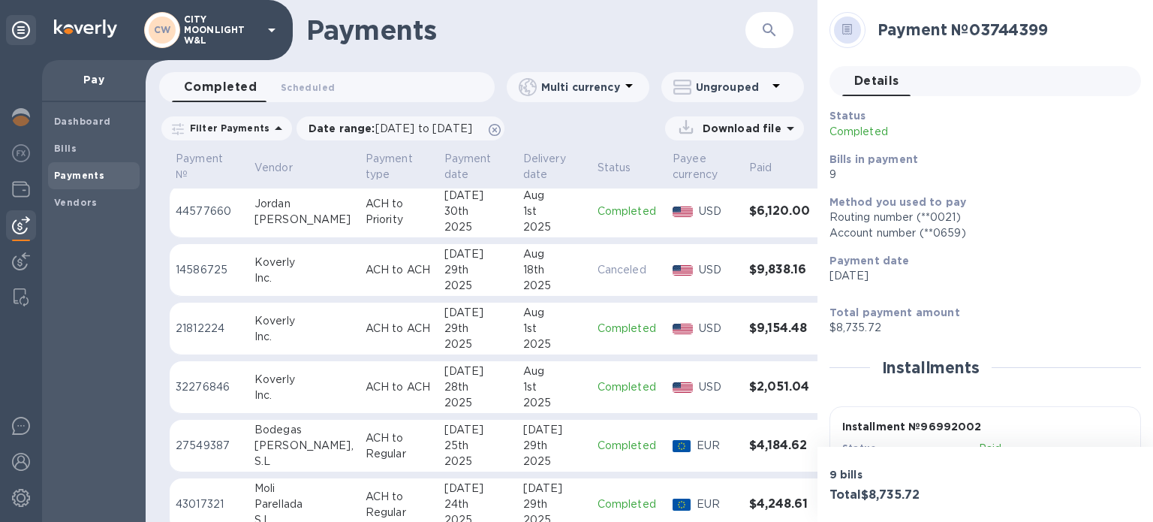
click at [444, 326] on div "29th" at bounding box center [477, 329] width 67 height 16
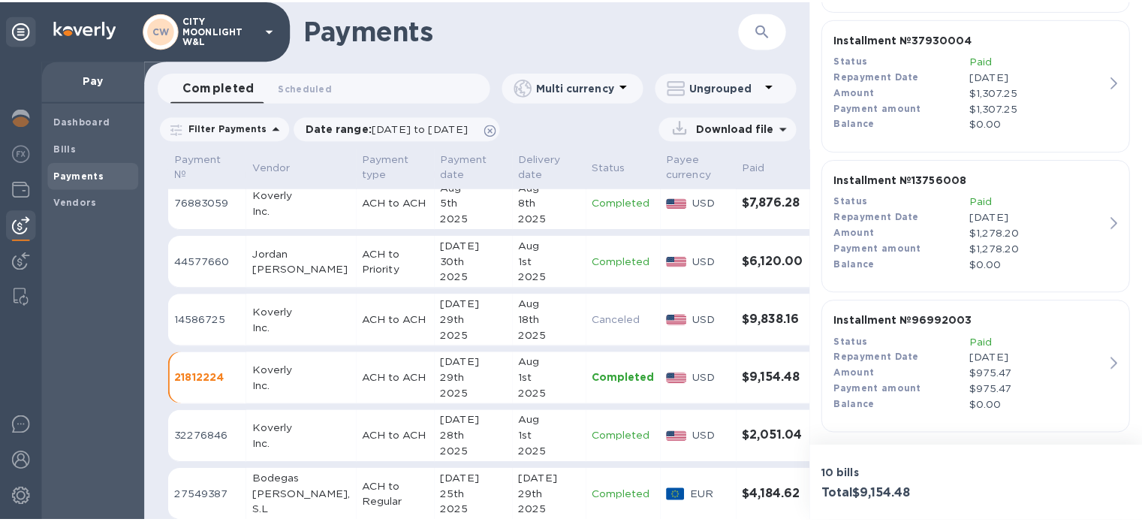
scroll to position [1380, 0]
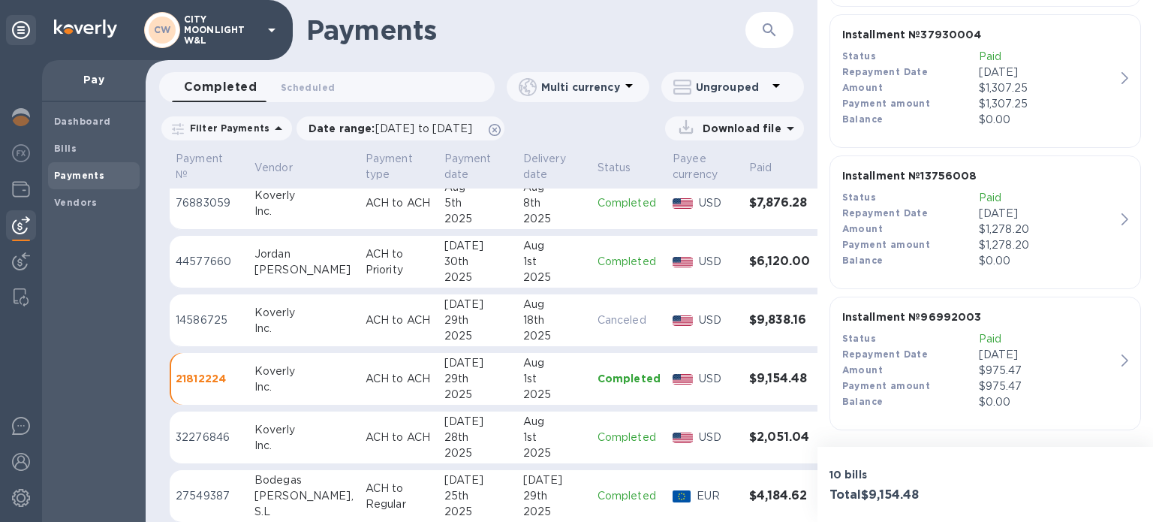
click at [1021, 363] on div "$975.47" at bounding box center [1047, 371] width 137 height 16
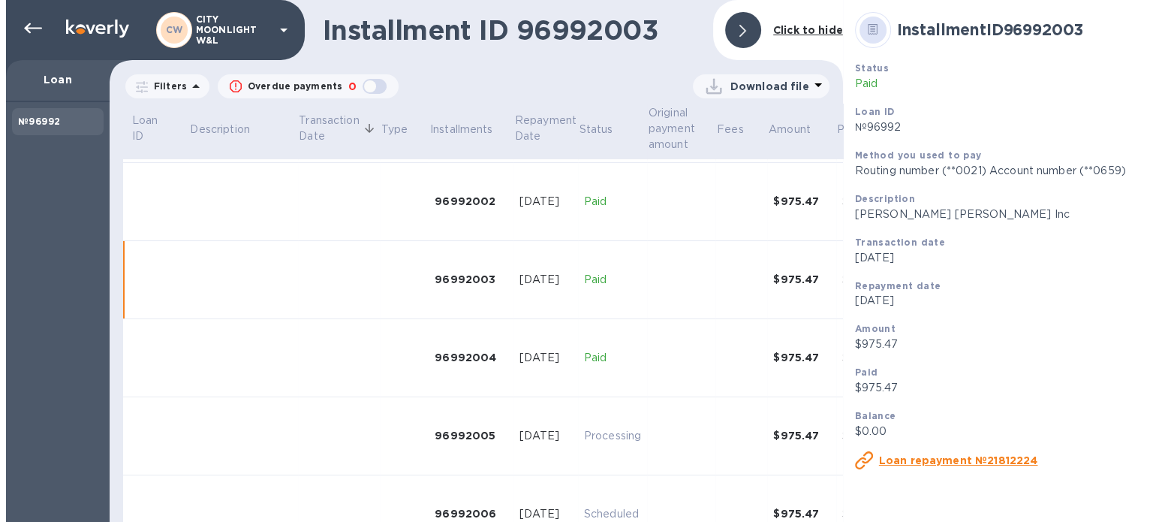
scroll to position [213, 0]
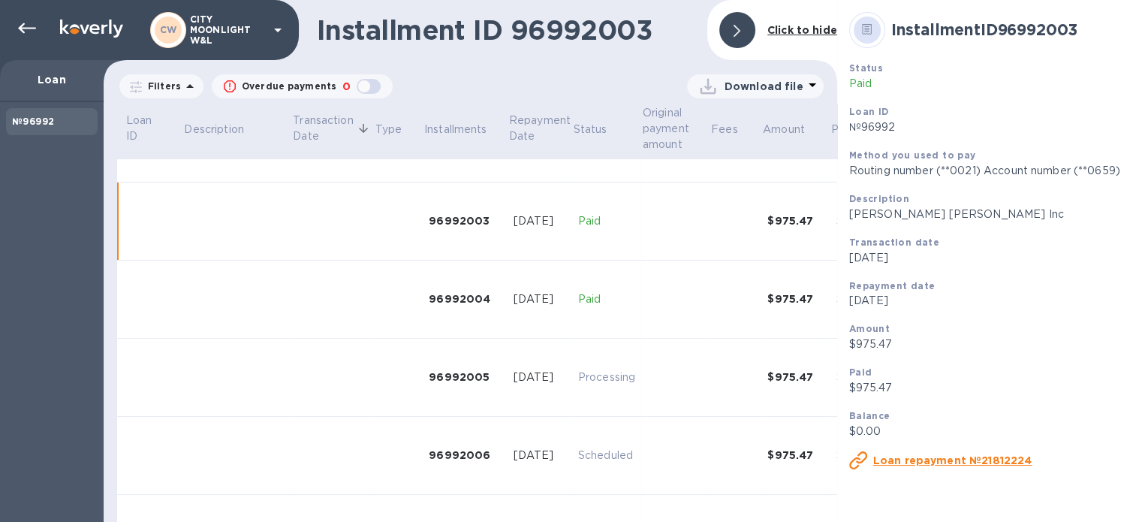
click at [849, 216] on p "[PERSON_NAME] [PERSON_NAME] Inc" at bounding box center [1020, 214] width 342 height 16
drag, startPoint x: 835, startPoint y: 216, endPoint x: 886, endPoint y: 209, distance: 51.5
click at [886, 209] on p "[PERSON_NAME] [PERSON_NAME] Inc" at bounding box center [1020, 214] width 342 height 16
copy p "[PERSON_NAME] [PERSON_NAME]"
click at [21, 28] on icon at bounding box center [27, 28] width 18 height 11
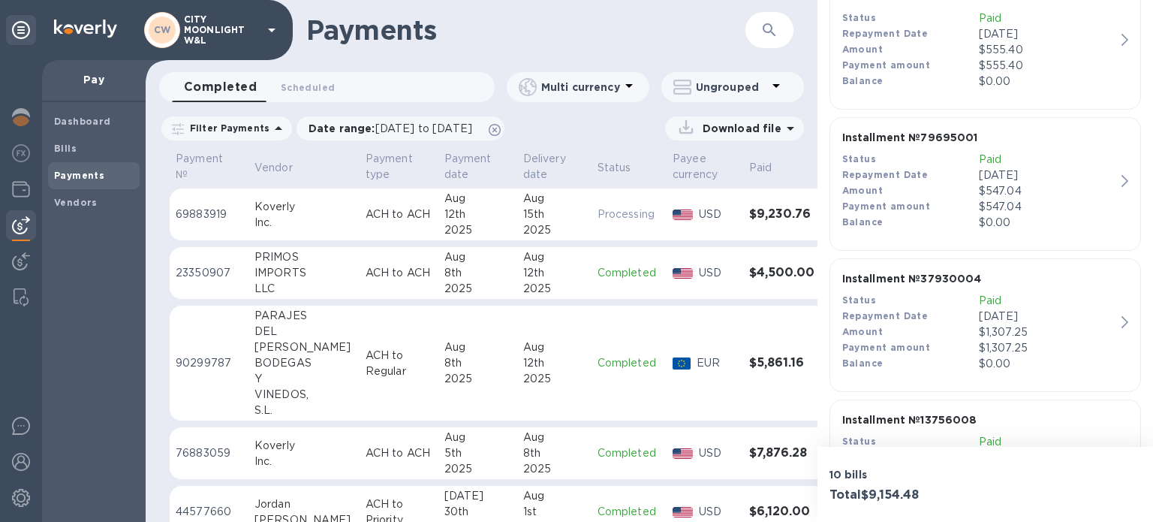
scroll to position [1380, 0]
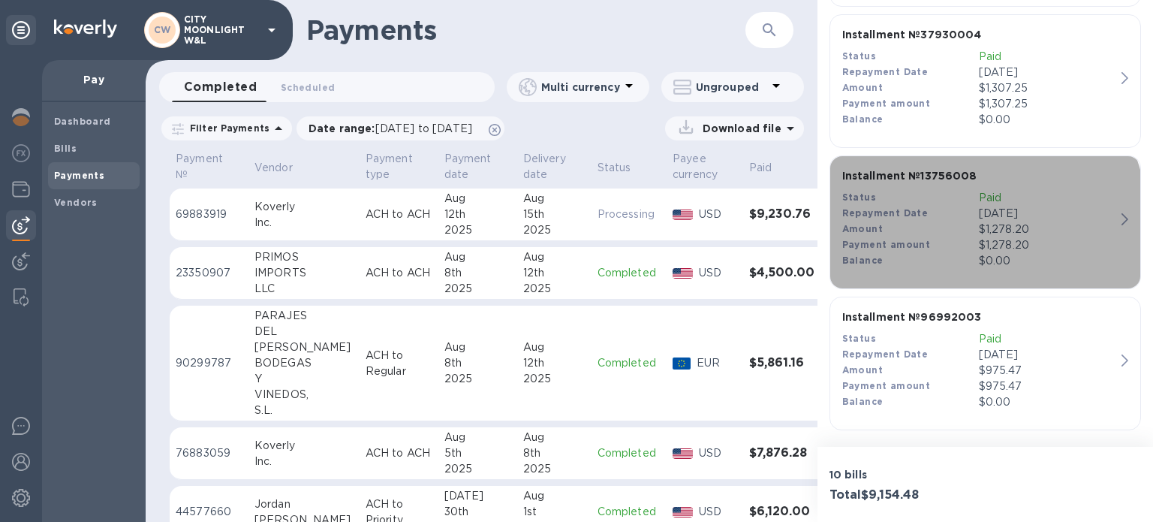
click at [931, 225] on div "Amount" at bounding box center [910, 229] width 137 height 16
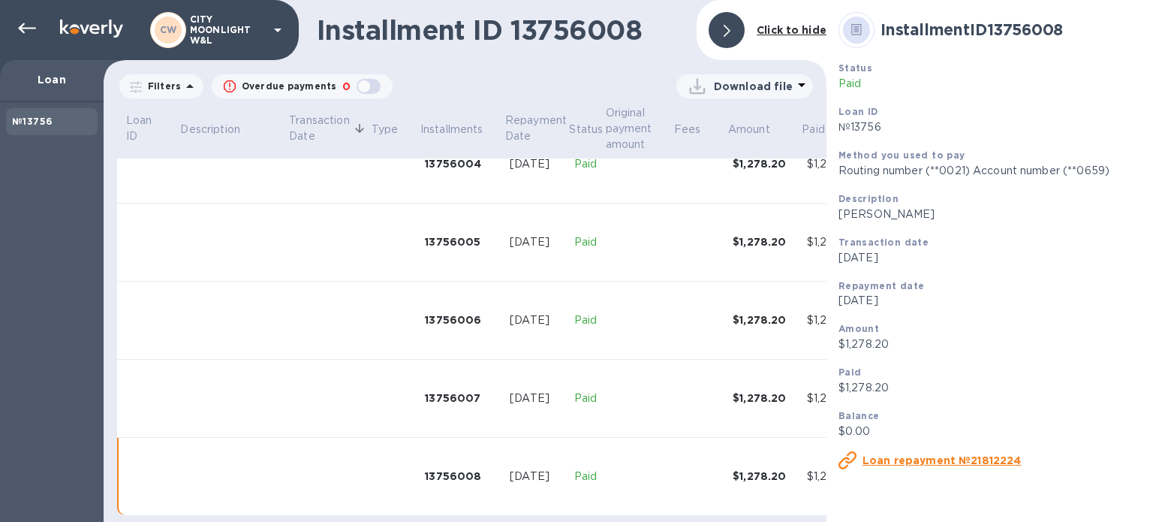
scroll to position [365, 0]
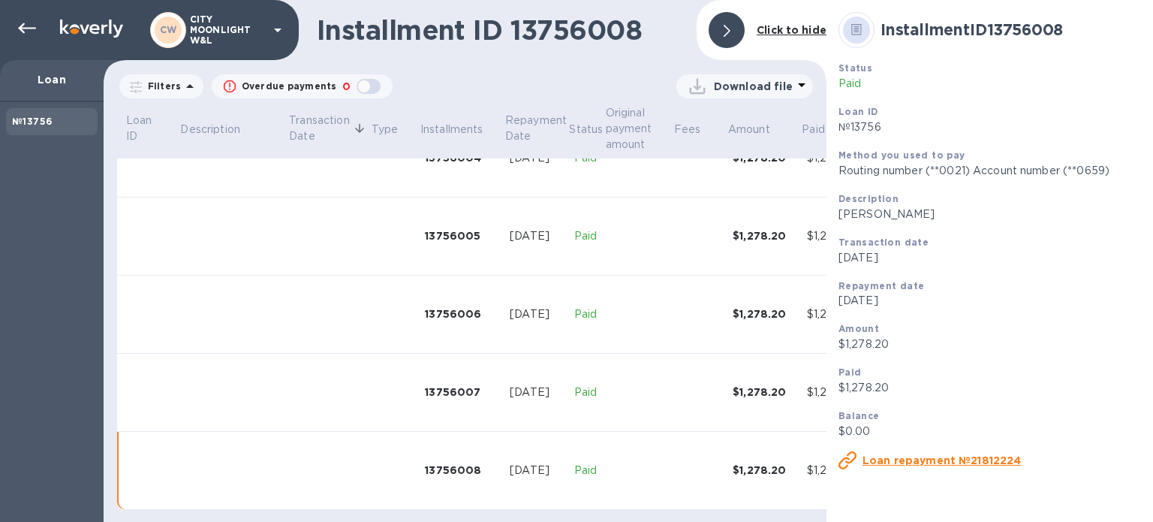
click at [839, 215] on p "[PERSON_NAME]" at bounding box center [1007, 214] width 337 height 16
drag, startPoint x: 830, startPoint y: 215, endPoint x: 873, endPoint y: 214, distance: 43.6
click at [873, 214] on p "[PERSON_NAME]" at bounding box center [1007, 214] width 337 height 16
copy p "Bodegas [PERSON_NAME]"
click at [21, 29] on icon at bounding box center [27, 28] width 18 height 11
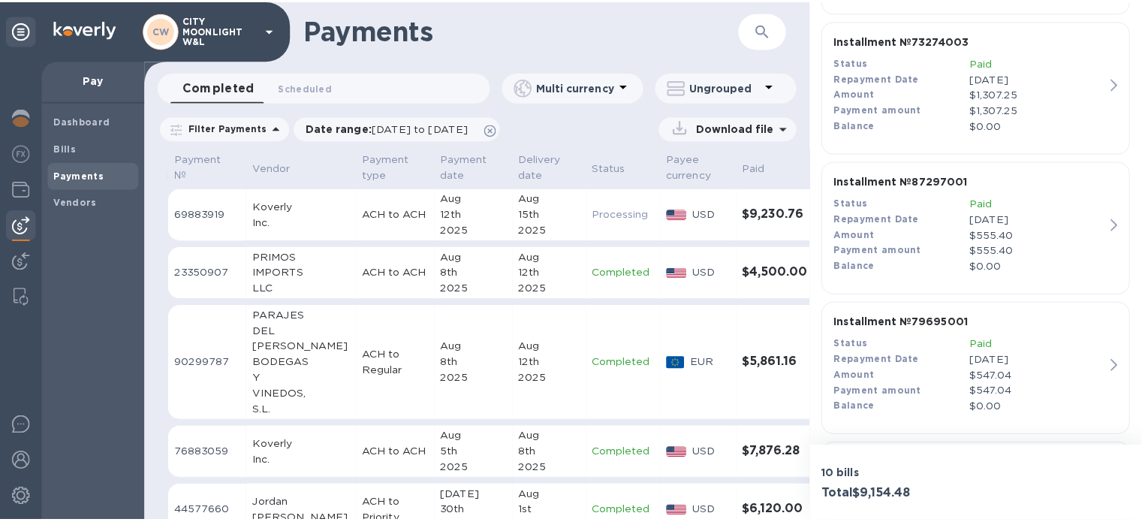
scroll to position [1380, 0]
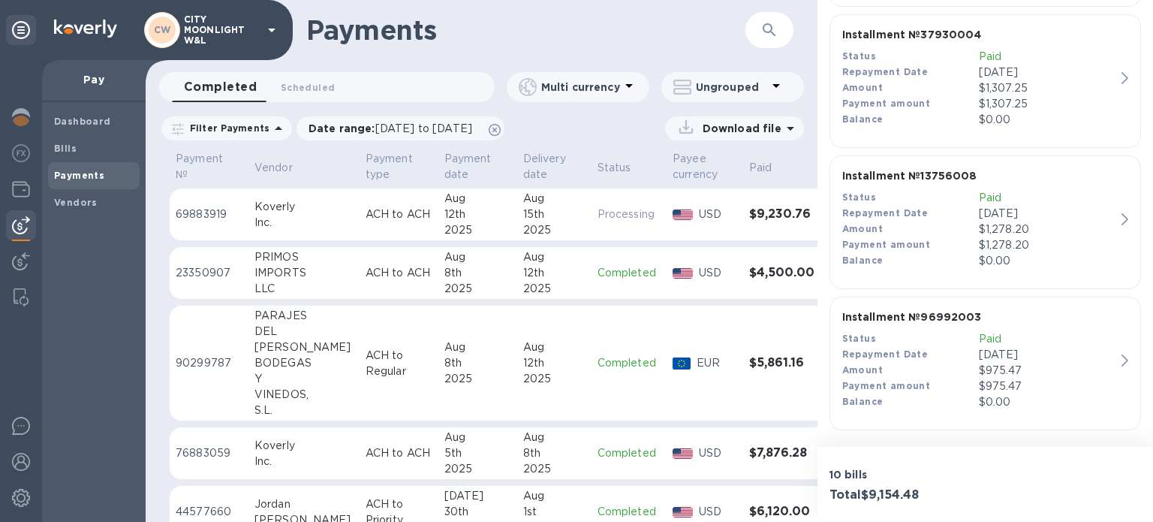
click at [953, 86] on div "Amount" at bounding box center [910, 88] width 137 height 16
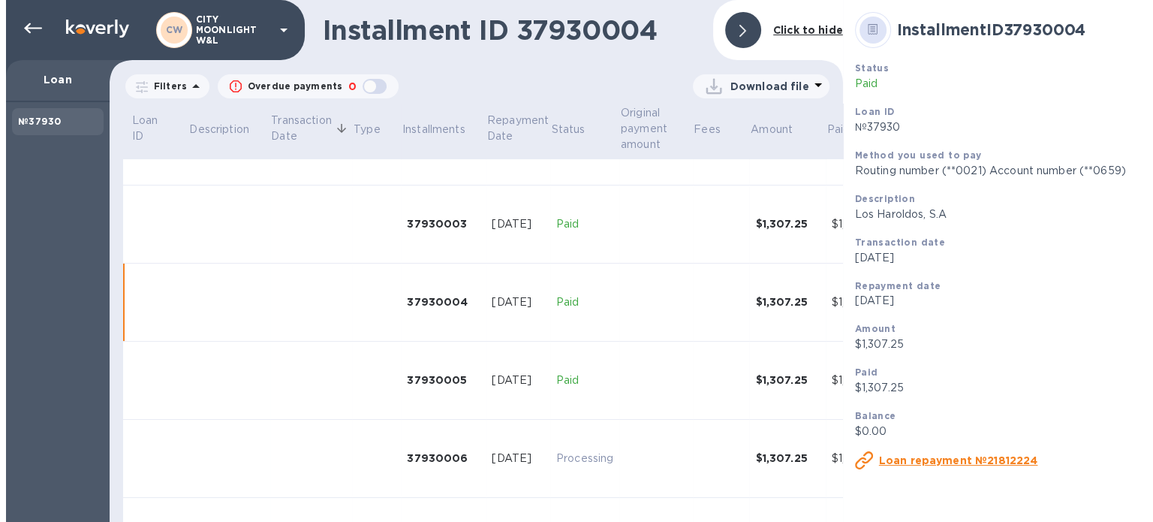
scroll to position [291, 0]
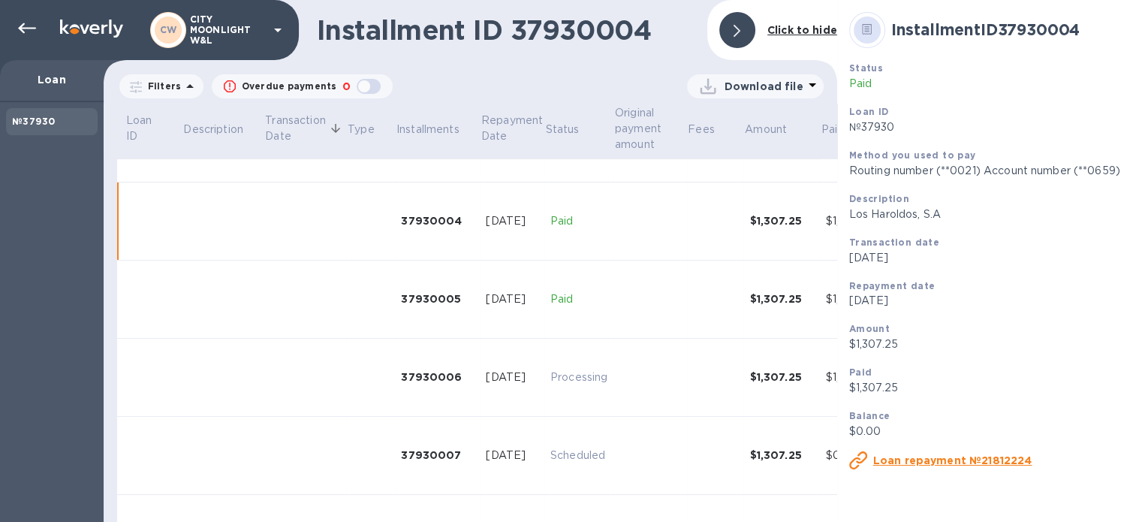
click at [849, 220] on p "Los Haroldos, S.A" at bounding box center [1020, 214] width 342 height 16
drag, startPoint x: 847, startPoint y: 220, endPoint x: 881, endPoint y: 215, distance: 34.2
click at [881, 215] on p "Los Haroldos, S.A" at bounding box center [1020, 214] width 342 height 16
click at [22, 33] on icon at bounding box center [27, 29] width 18 height 18
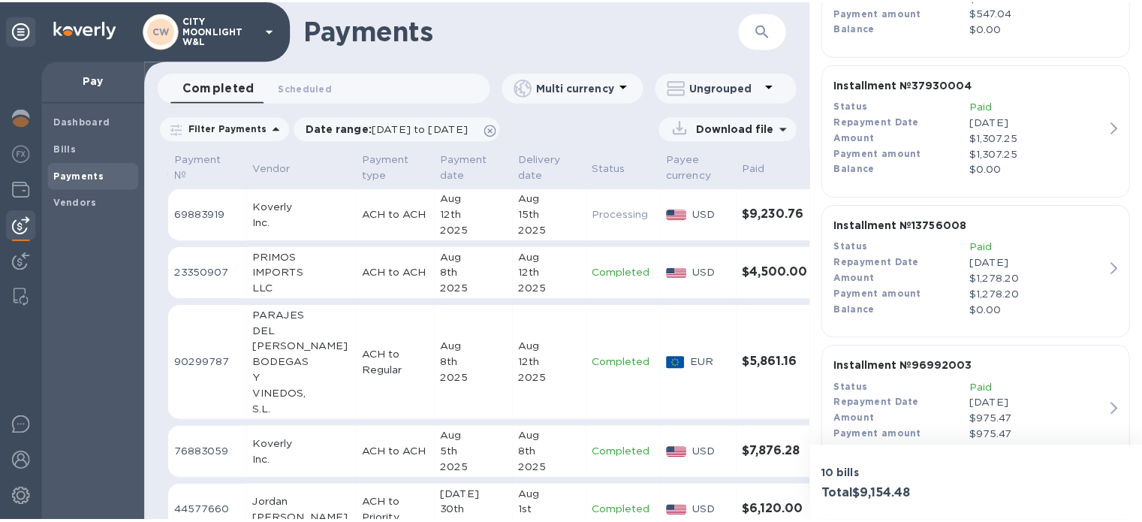
scroll to position [1279, 0]
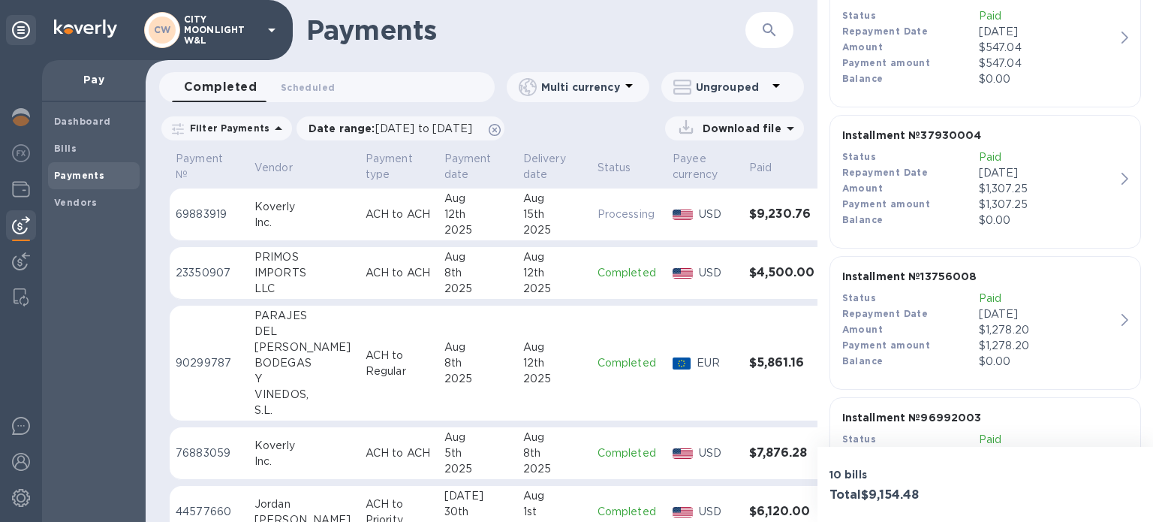
click at [901, 198] on b "Payment amount" at bounding box center [886, 203] width 89 height 11
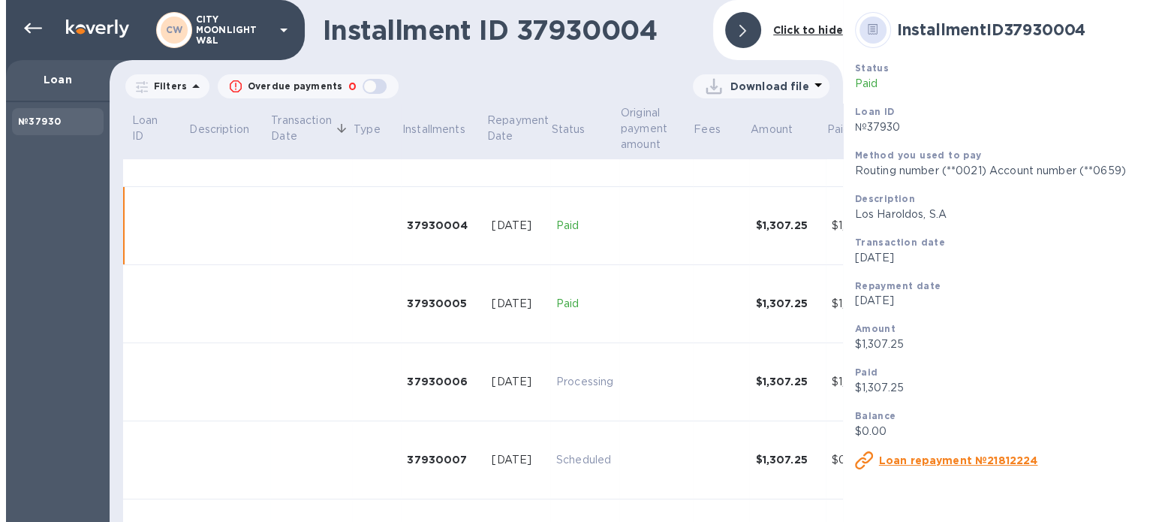
scroll to position [291, 0]
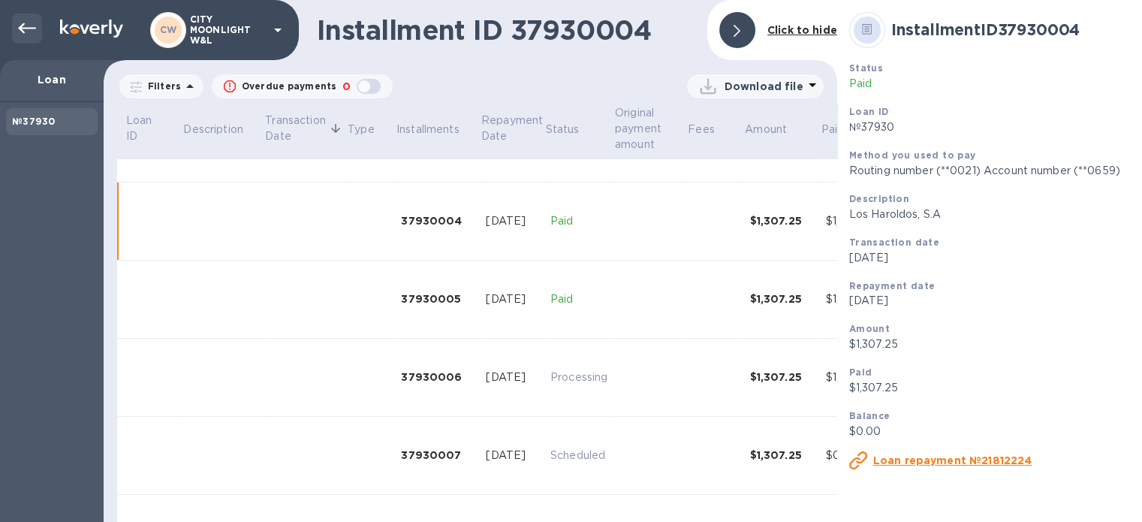
click at [33, 29] on icon at bounding box center [27, 29] width 18 height 18
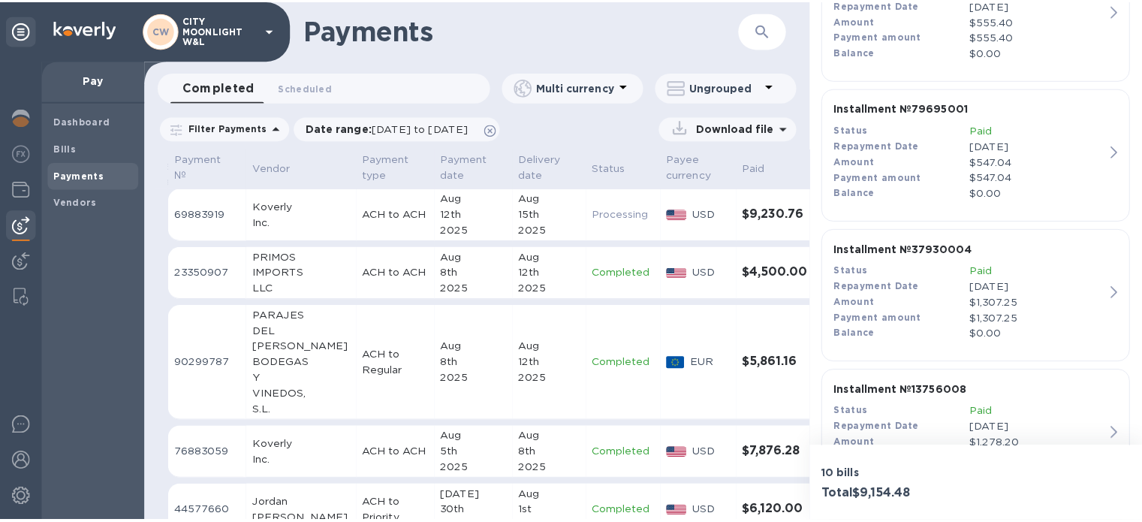
scroll to position [1129, 0]
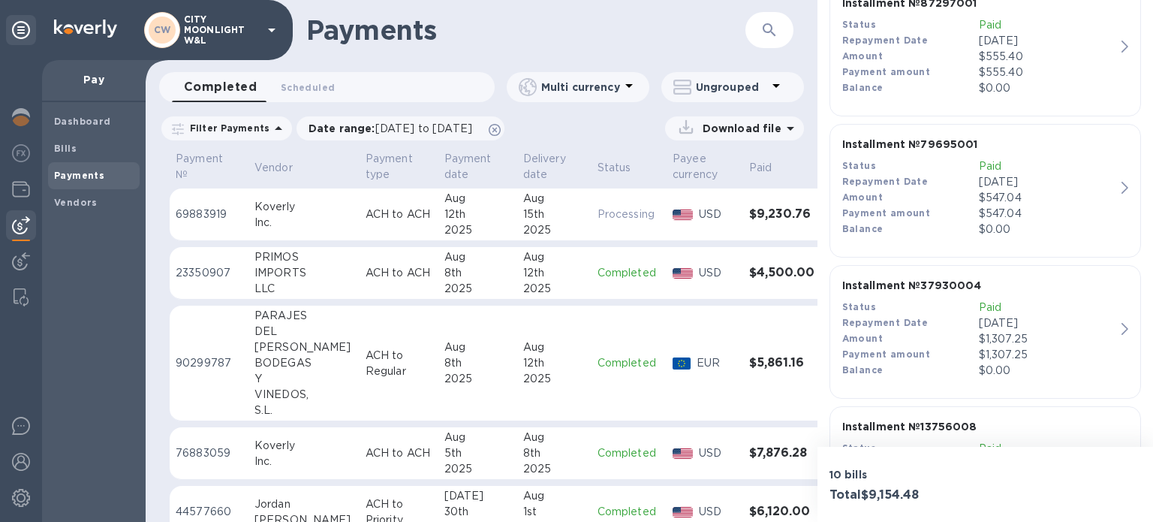
click at [964, 197] on div "Amount" at bounding box center [910, 198] width 137 height 16
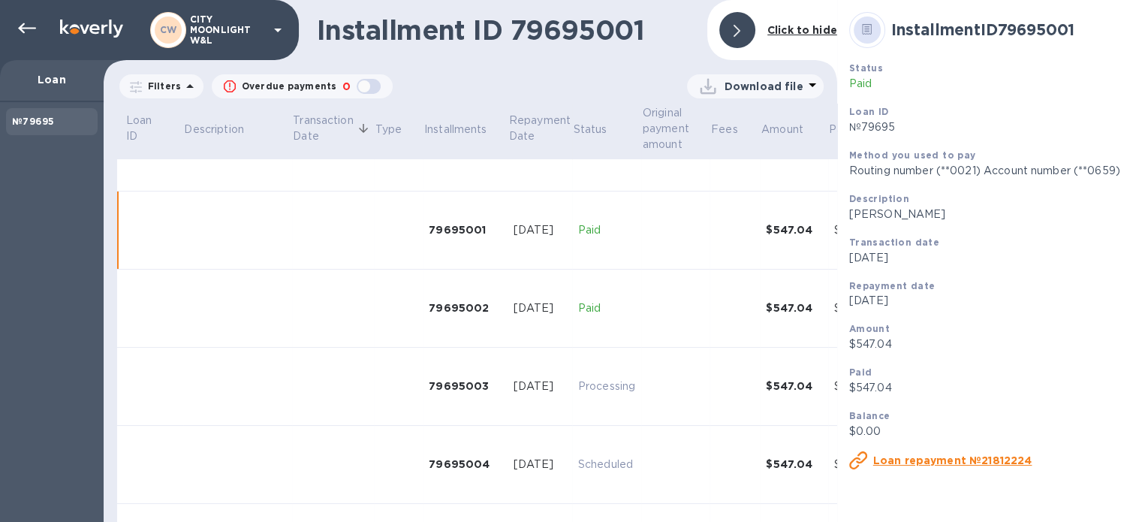
scroll to position [57, 0]
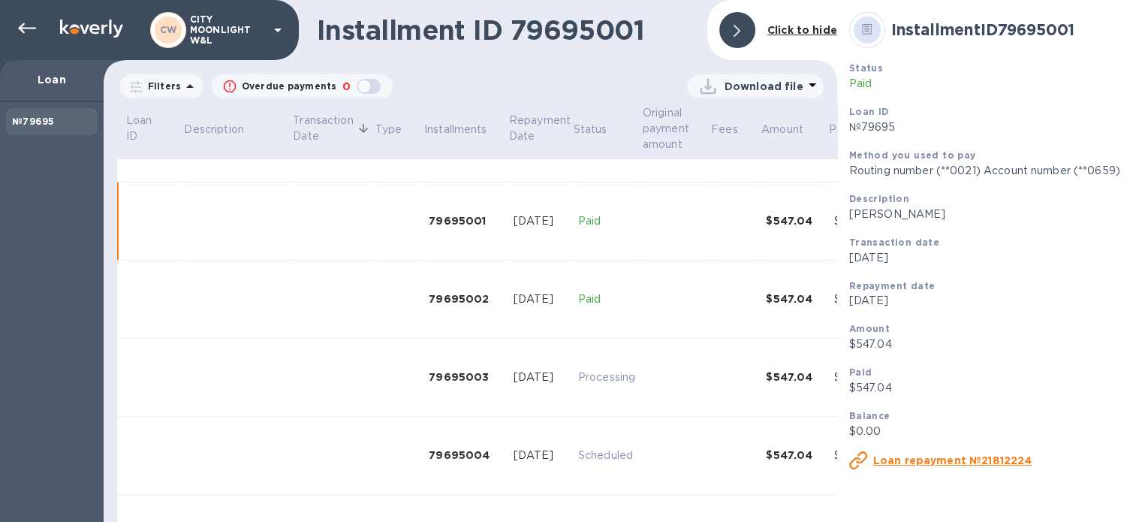
click at [849, 215] on p "[PERSON_NAME]" at bounding box center [1020, 214] width 342 height 16
drag, startPoint x: 840, startPoint y: 215, endPoint x: 892, endPoint y: 215, distance: 51.8
click at [892, 215] on p "[PERSON_NAME]" at bounding box center [1020, 214] width 342 height 16
click at [37, 25] on div at bounding box center [27, 29] width 30 height 30
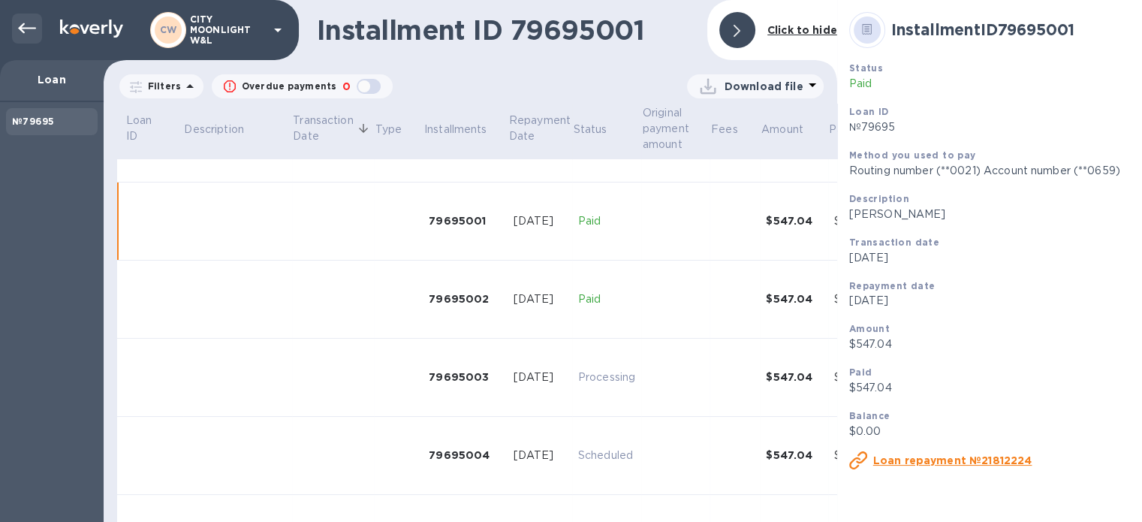
click at [14, 16] on div at bounding box center [27, 29] width 30 height 30
click at [20, 20] on icon at bounding box center [27, 29] width 18 height 18
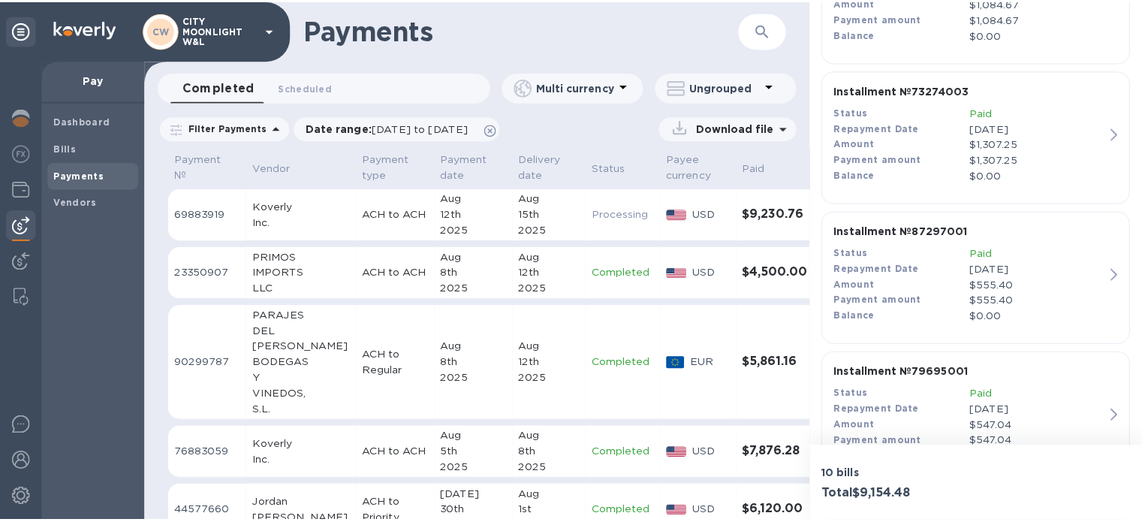
scroll to position [1051, 0]
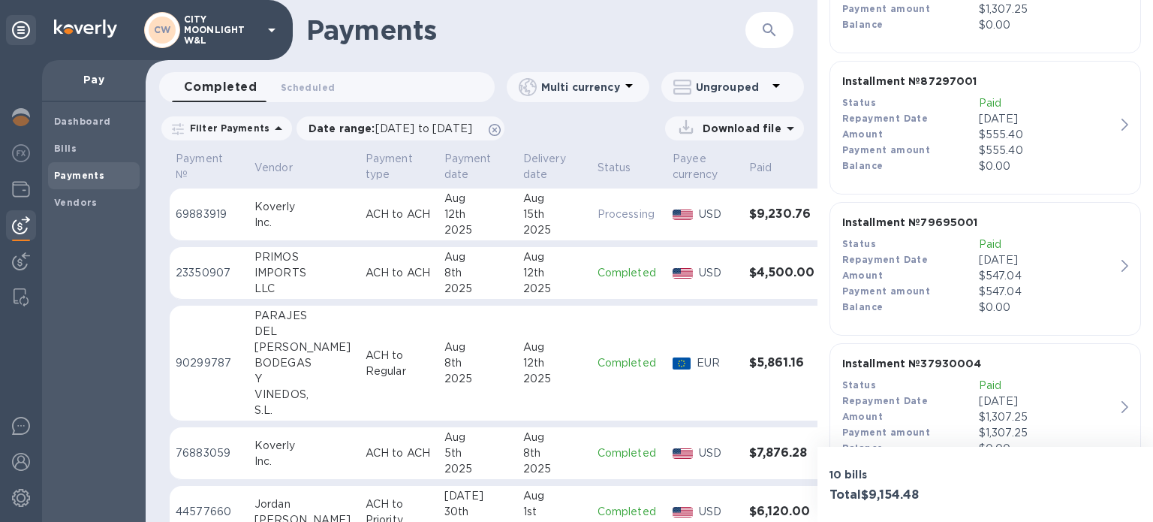
click at [905, 132] on div "Amount" at bounding box center [910, 135] width 137 height 16
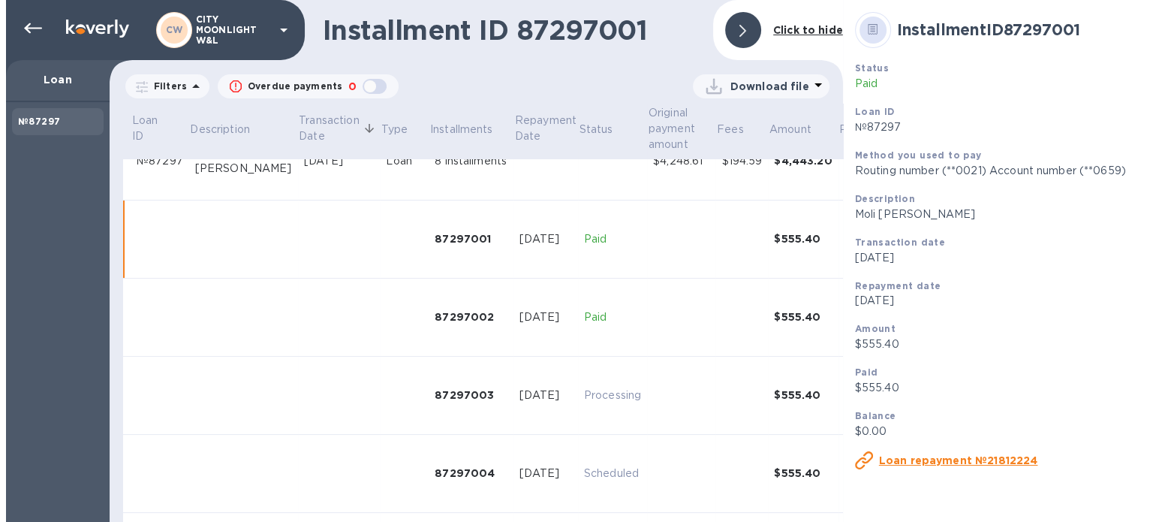
scroll to position [57, 0]
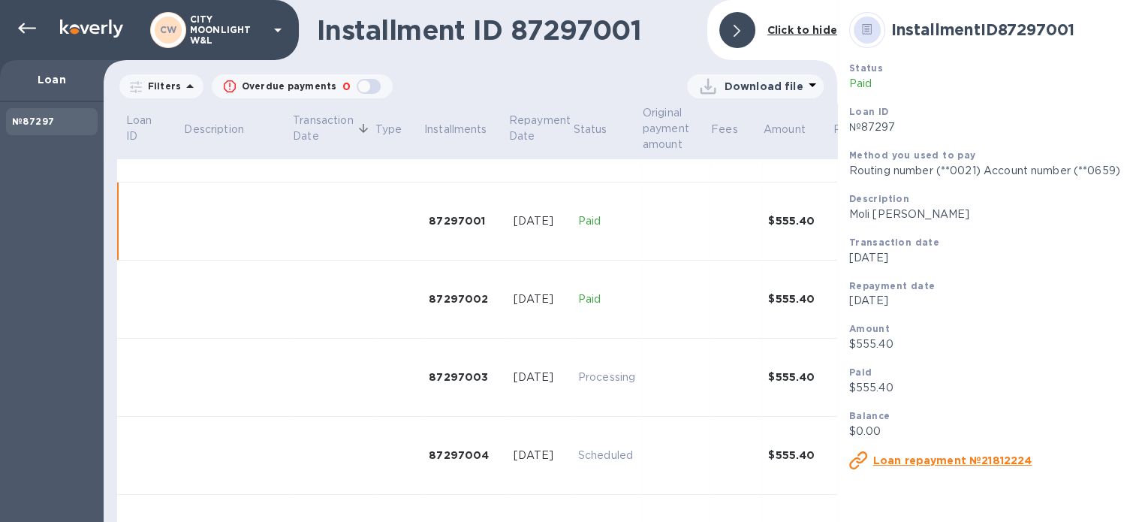
click at [849, 212] on p "Moli [PERSON_NAME]" at bounding box center [1020, 214] width 342 height 16
drag, startPoint x: 846, startPoint y: 212, endPoint x: 867, endPoint y: 212, distance: 21.0
click at [867, 212] on p "Moli [PERSON_NAME]" at bounding box center [1020, 214] width 342 height 16
click at [28, 26] on icon at bounding box center [27, 29] width 18 height 18
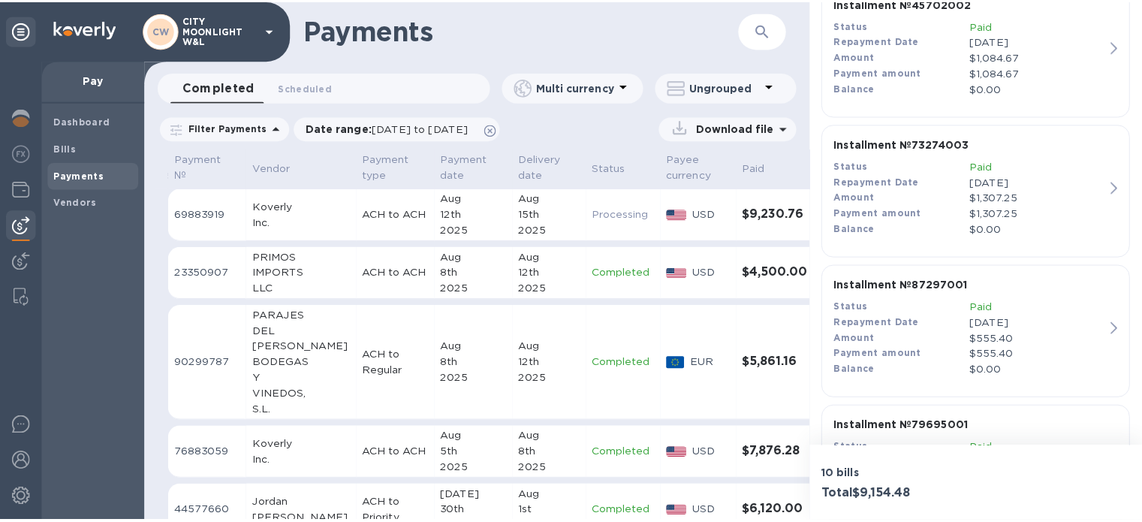
scroll to position [851, 0]
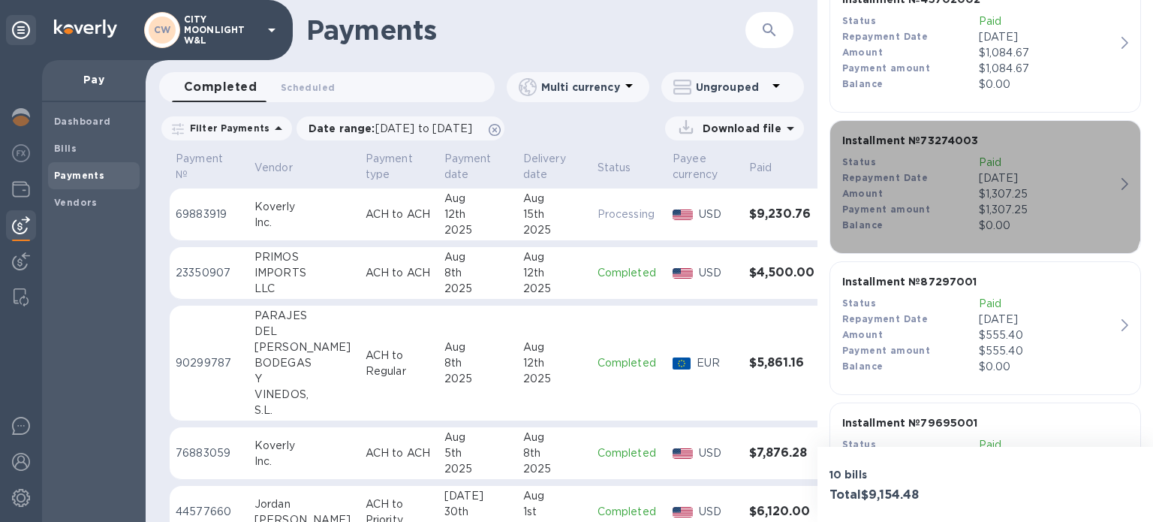
click at [950, 182] on div "Repayment Date" at bounding box center [910, 178] width 137 height 16
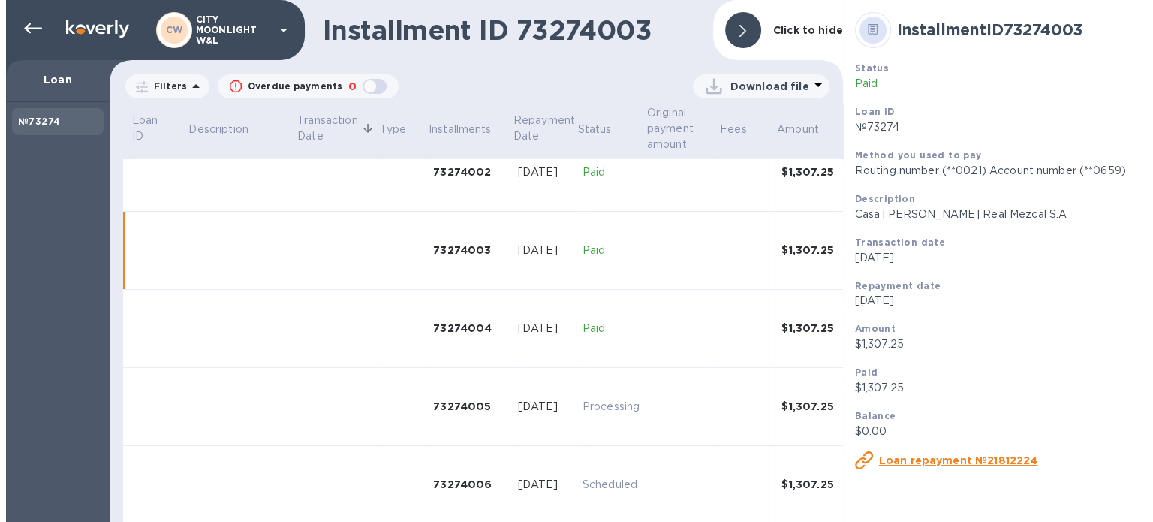
scroll to position [213, 0]
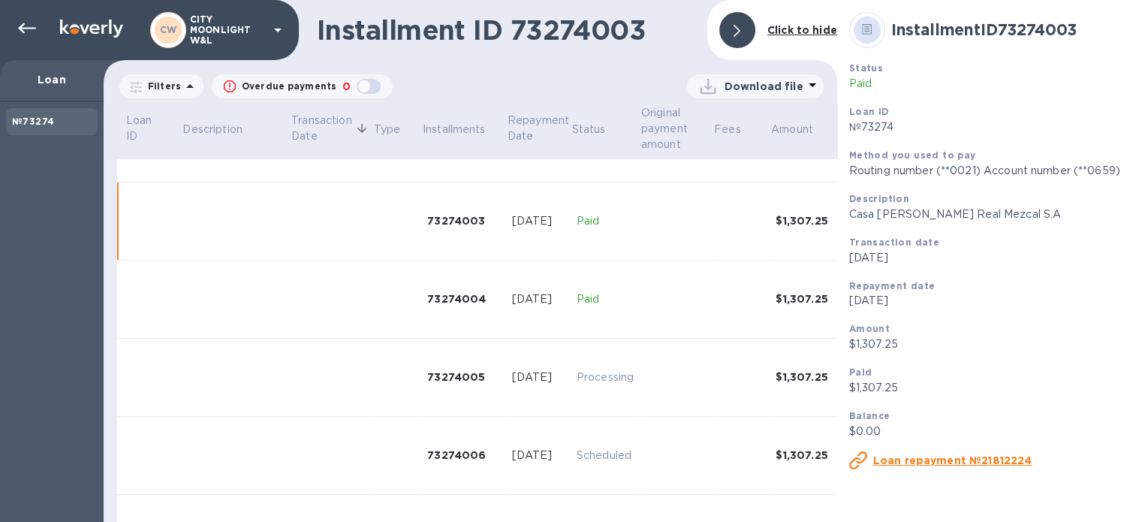
click at [854, 215] on p "Casa [PERSON_NAME] Real Mezcal S.A" at bounding box center [1020, 214] width 342 height 16
drag, startPoint x: 854, startPoint y: 215, endPoint x: 944, endPoint y: 207, distance: 90.4
click at [944, 207] on p "Casa [PERSON_NAME] Real Mezcal S.A" at bounding box center [1020, 214] width 342 height 16
click at [849, 222] on p "Casa [PERSON_NAME] Real Mezcal S.A" at bounding box center [1020, 214] width 342 height 16
click at [852, 218] on p "Casa [PERSON_NAME] Real Mezcal S.A" at bounding box center [1020, 214] width 342 height 16
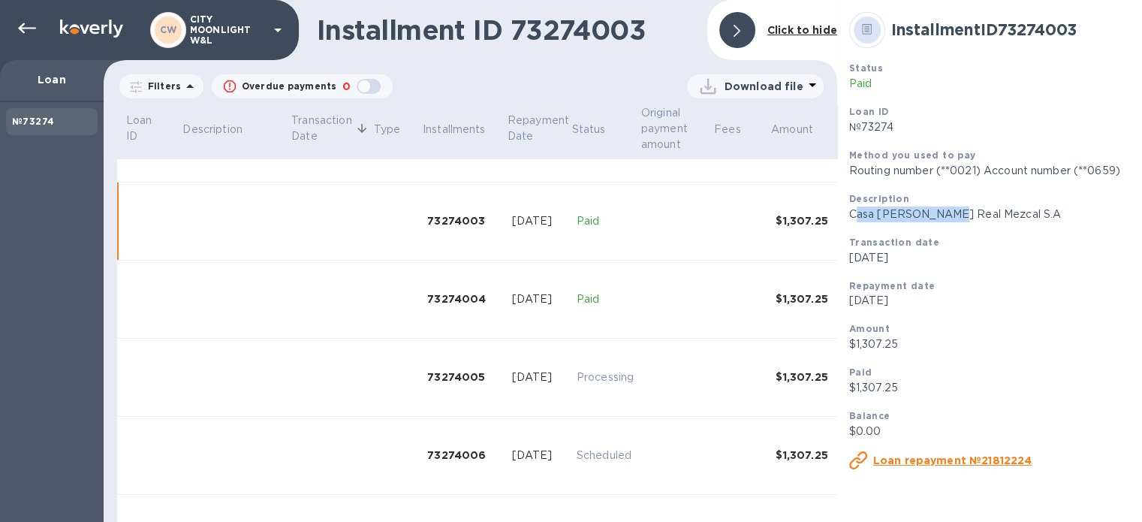
drag, startPoint x: 852, startPoint y: 218, endPoint x: 938, endPoint y: 213, distance: 86.5
click at [938, 213] on p "Casa [PERSON_NAME] Real Mezcal S.A" at bounding box center [1020, 214] width 342 height 16
click at [931, 212] on p "Casa [PERSON_NAME] Real Mezcal S.A" at bounding box center [1020, 214] width 342 height 16
click at [849, 218] on p "Casa [PERSON_NAME] Real Mezcal S.A" at bounding box center [1020, 214] width 342 height 16
drag, startPoint x: 845, startPoint y: 218, endPoint x: 967, endPoint y: 210, distance: 121.9
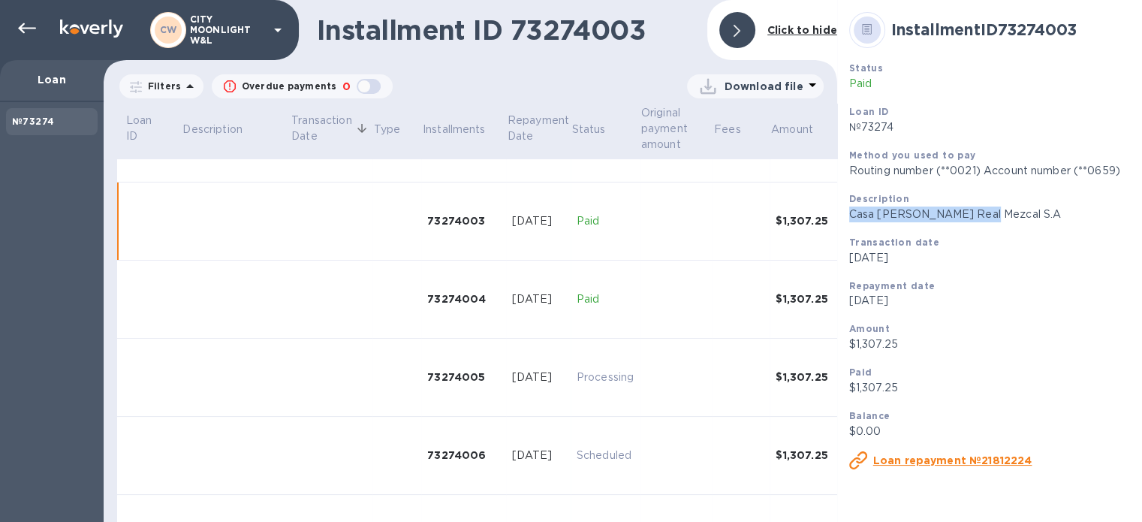
click at [967, 210] on p "Casa [PERSON_NAME] Real Mezcal S.A" at bounding box center [1020, 214] width 342 height 16
click at [28, 23] on icon at bounding box center [27, 29] width 18 height 18
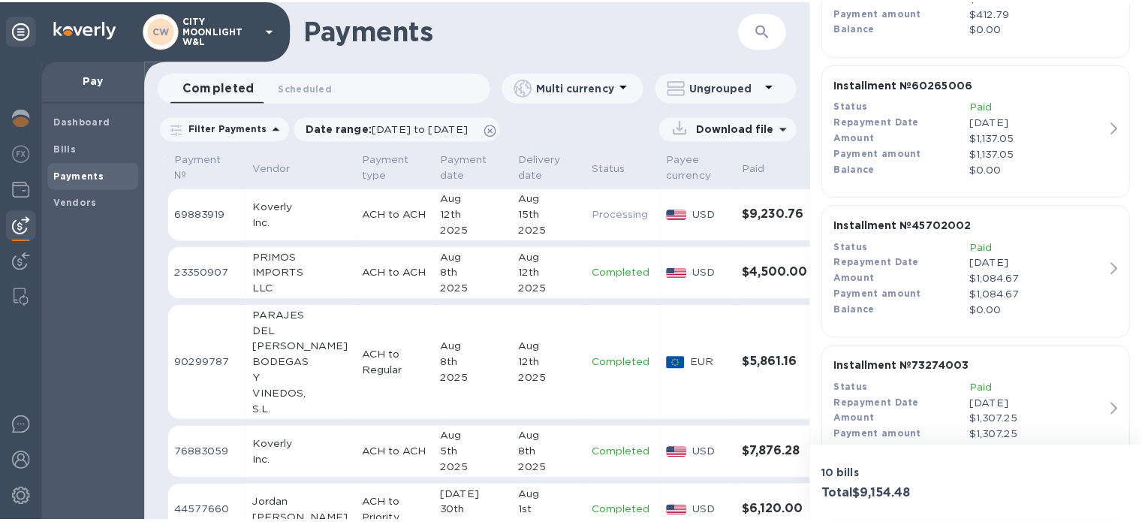
scroll to position [650, 0]
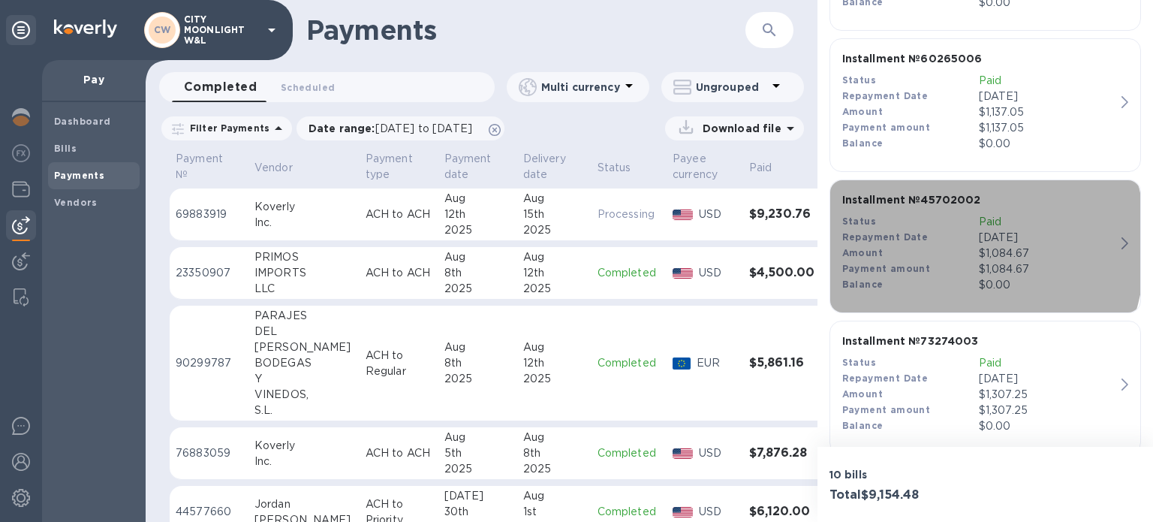
click at [898, 242] on div "Repayment Date" at bounding box center [910, 238] width 137 height 16
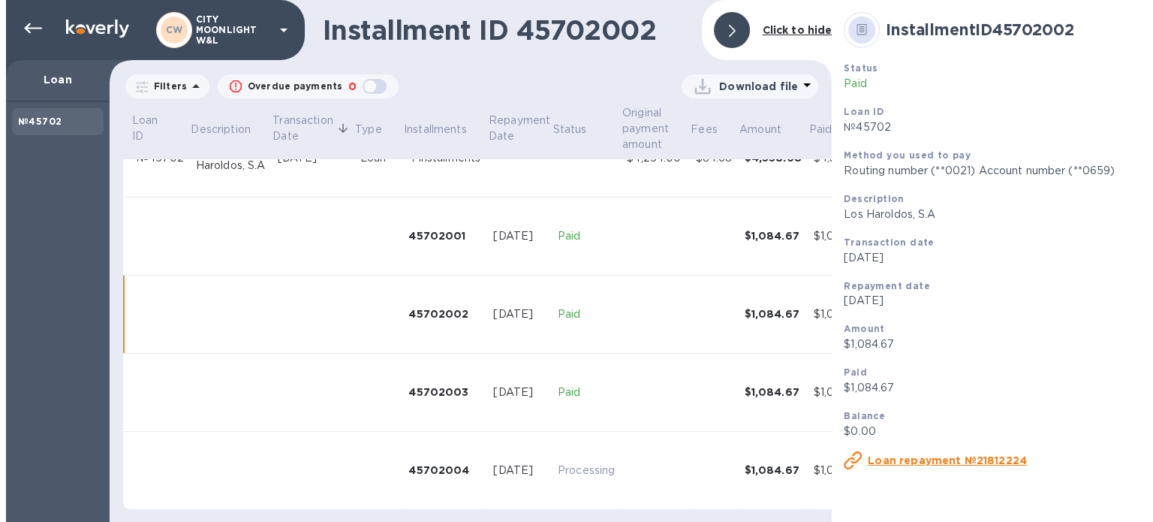
scroll to position [53, 0]
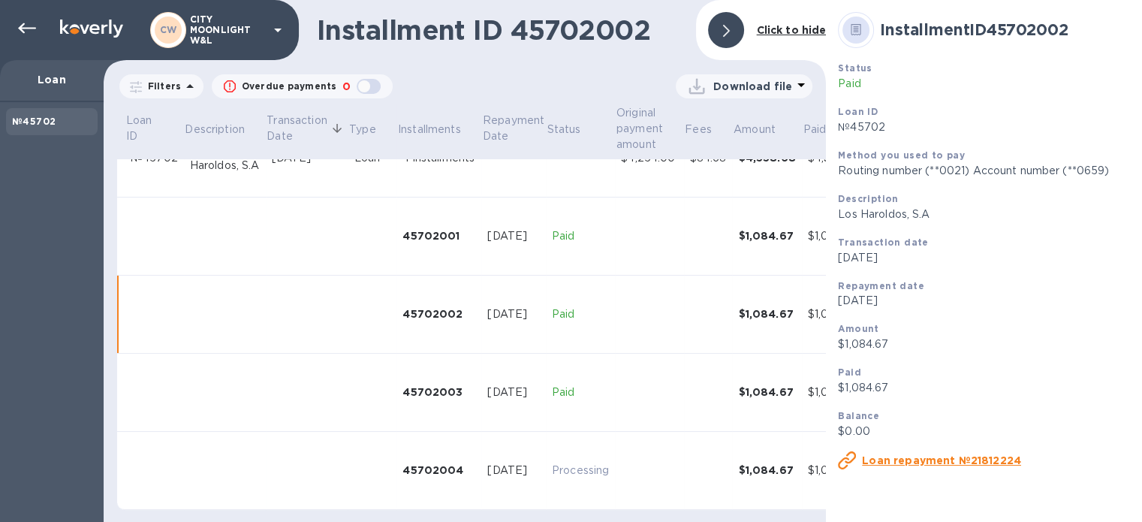
click at [838, 218] on p "Los Haroldos, S.A" at bounding box center [1006, 214] width 337 height 16
drag, startPoint x: 833, startPoint y: 218, endPoint x: 874, endPoint y: 217, distance: 40.6
click at [874, 217] on p "Los Haroldos, S.A" at bounding box center [1006, 214] width 337 height 16
click at [23, 29] on icon at bounding box center [27, 28] width 18 height 11
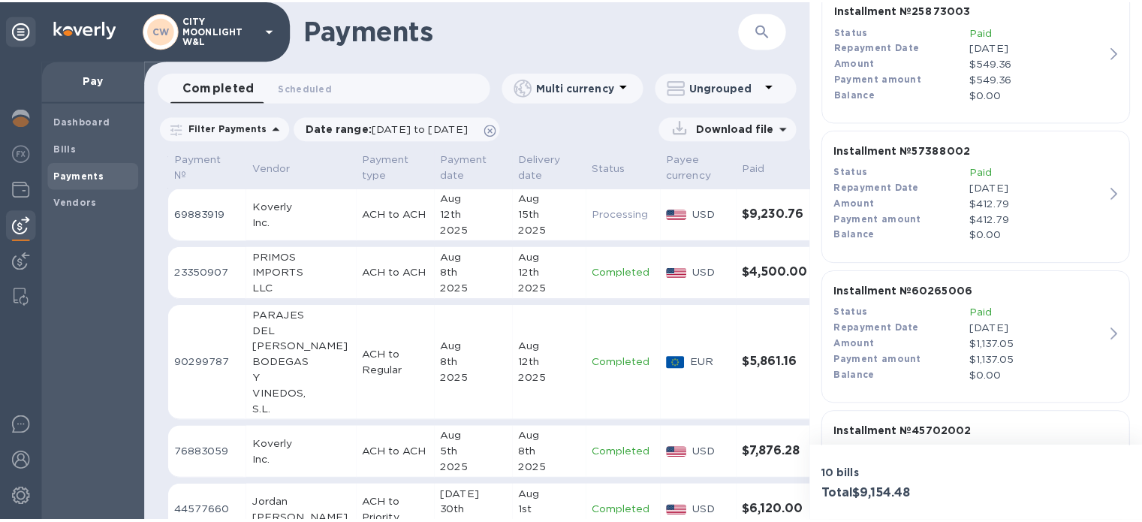
scroll to position [450, 0]
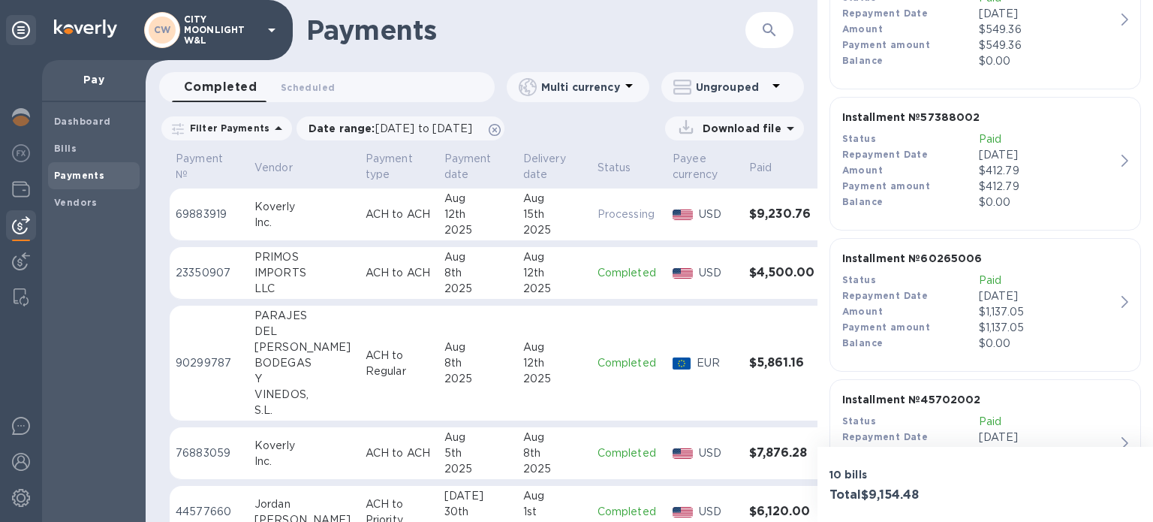
click at [985, 316] on div "$1,137.05" at bounding box center [1047, 312] width 137 height 16
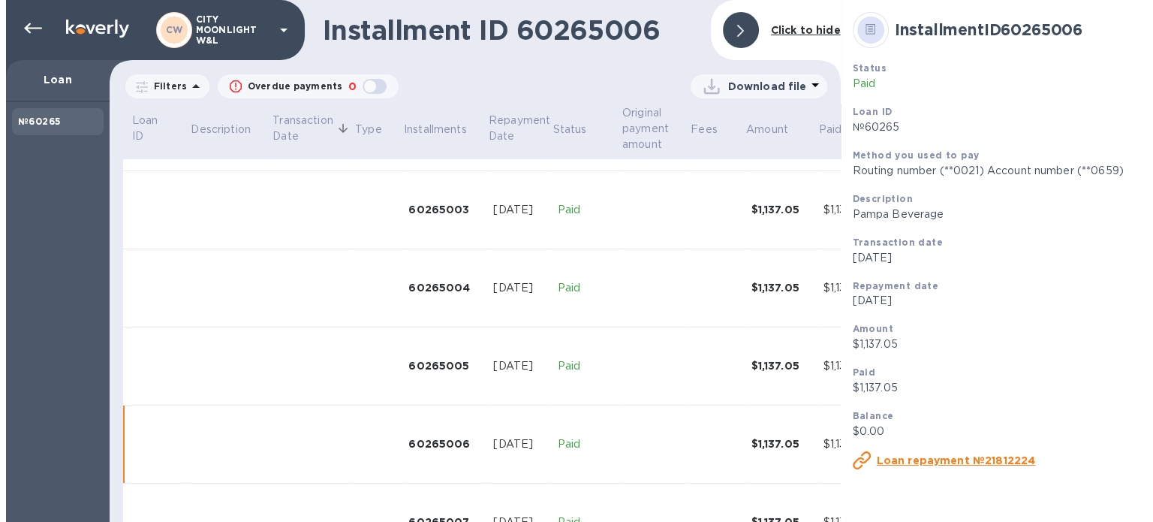
scroll to position [365, 0]
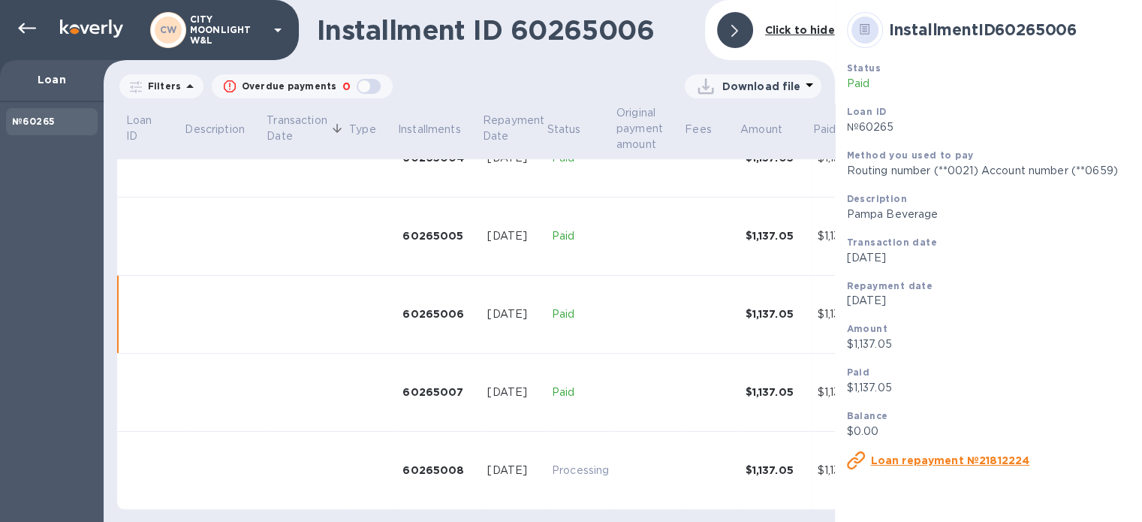
click at [847, 216] on p "Pampa Beverage" at bounding box center [1018, 214] width 342 height 16
drag, startPoint x: 845, startPoint y: 216, endPoint x: 883, endPoint y: 210, distance: 38.0
click at [883, 210] on p "Pampa Beverage" at bounding box center [1018, 214] width 342 height 16
click at [721, 29] on div at bounding box center [735, 30] width 36 height 36
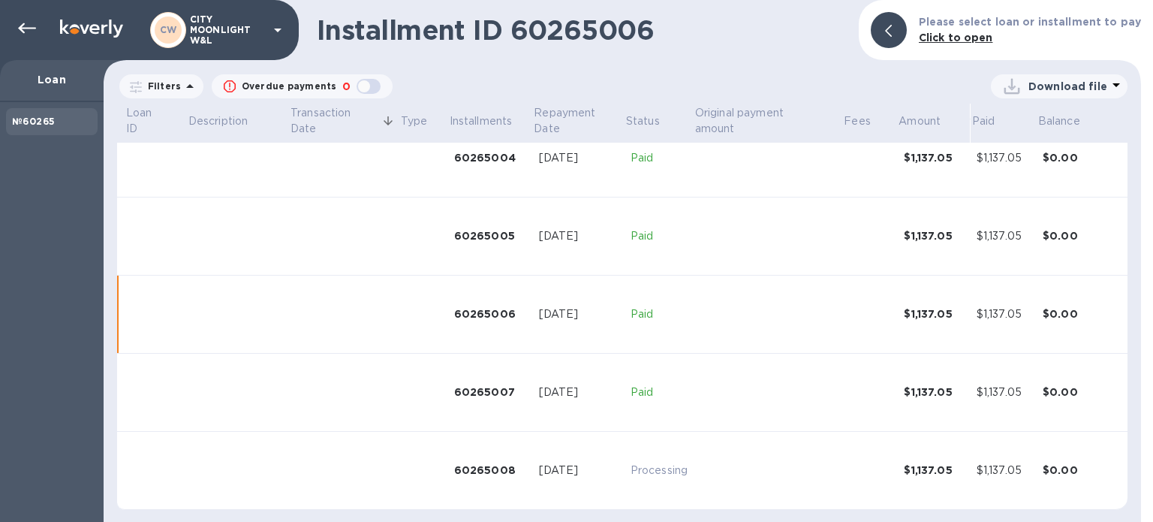
scroll to position [339, 0]
click at [18, 23] on icon at bounding box center [27, 29] width 18 height 18
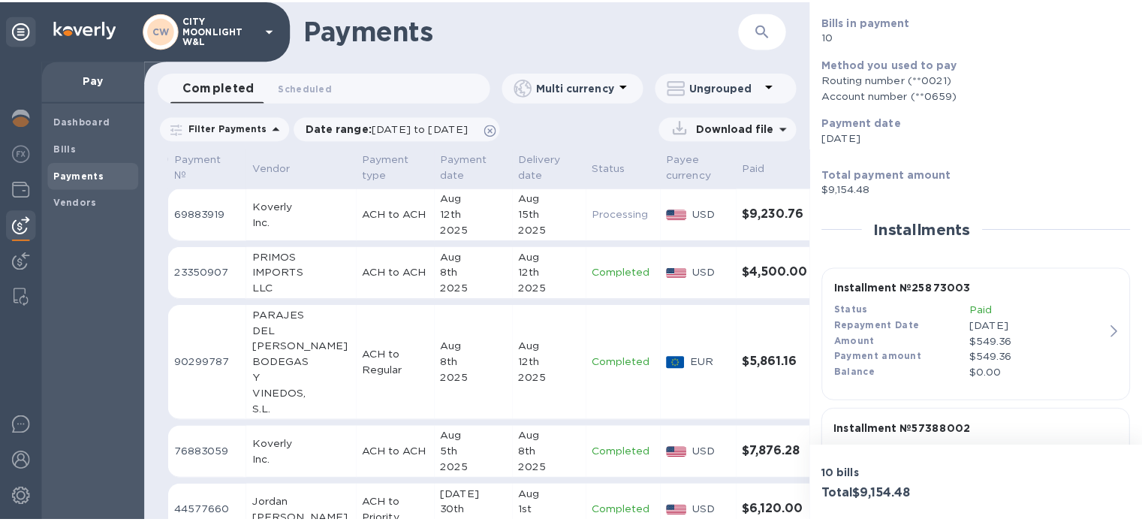
scroll to position [250, 0]
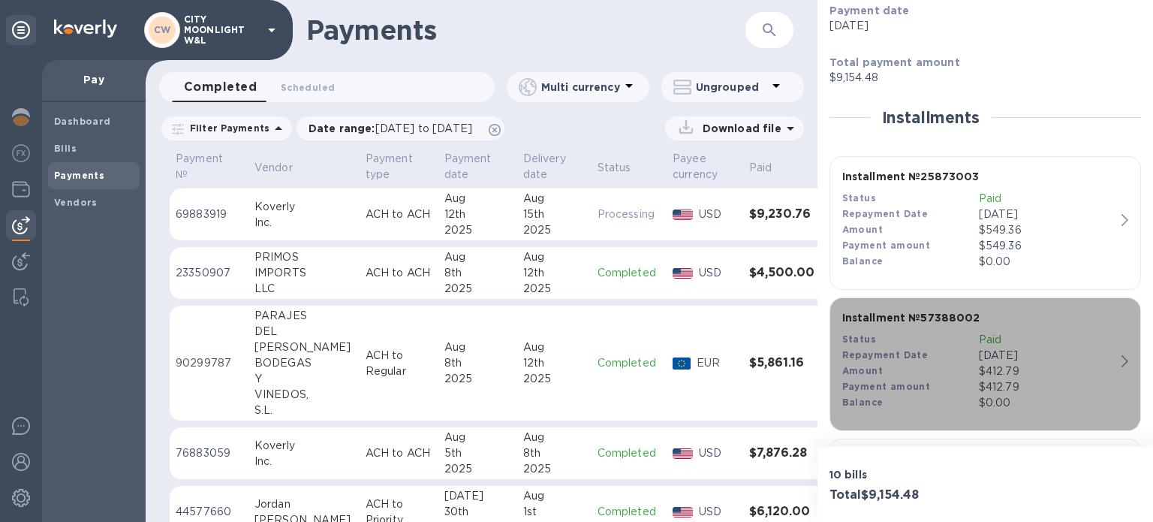
click at [946, 341] on div "Status" at bounding box center [910, 340] width 137 height 16
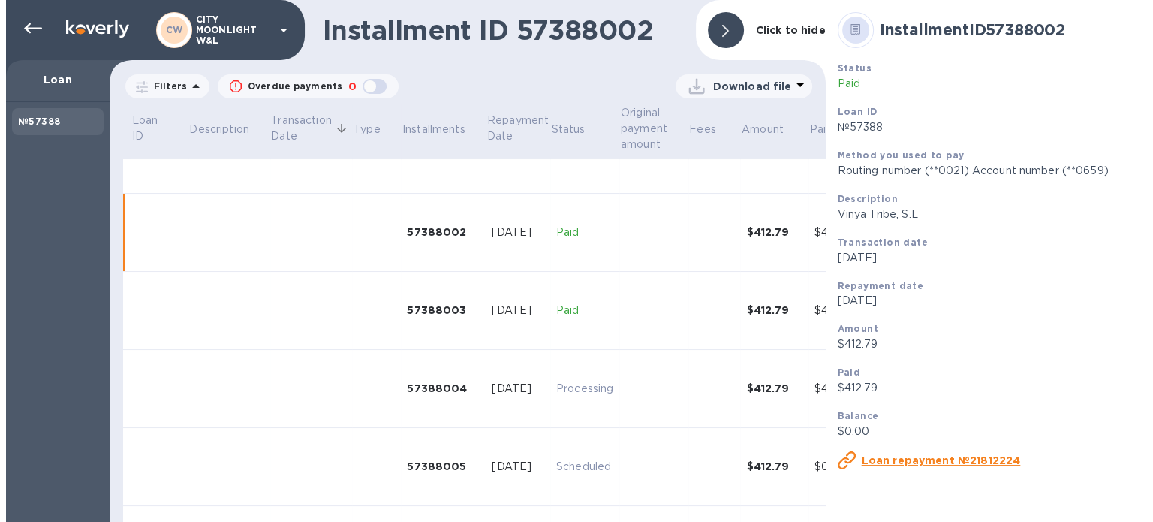
scroll to position [135, 0]
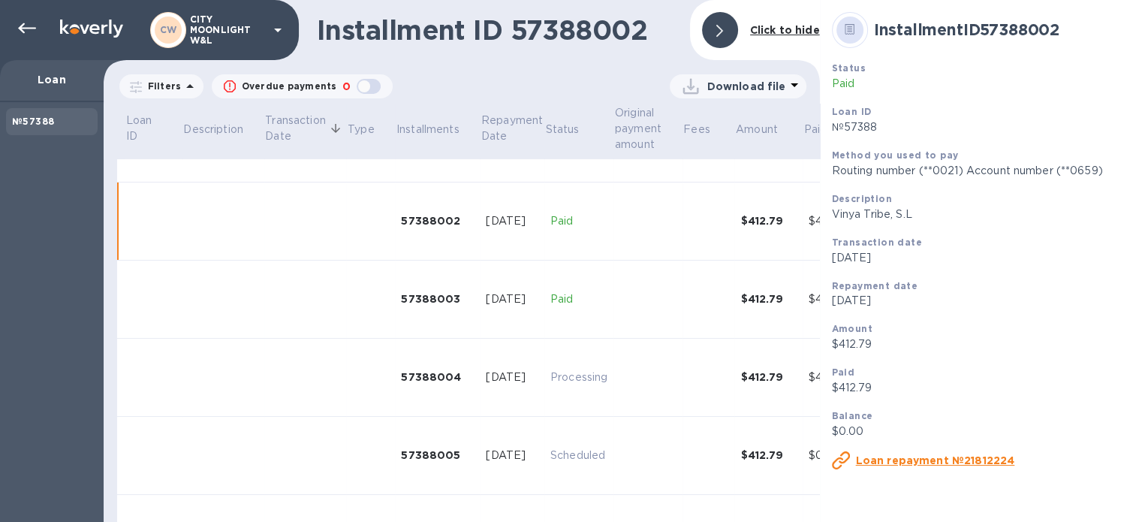
click at [842, 218] on p "Vinya Tribe, S.L" at bounding box center [999, 214] width 334 height 16
drag, startPoint x: 842, startPoint y: 218, endPoint x: 867, endPoint y: 215, distance: 25.7
click at [867, 215] on p "Vinya Tribe, S.L" at bounding box center [999, 214] width 334 height 16
click at [27, 29] on icon at bounding box center [27, 29] width 18 height 18
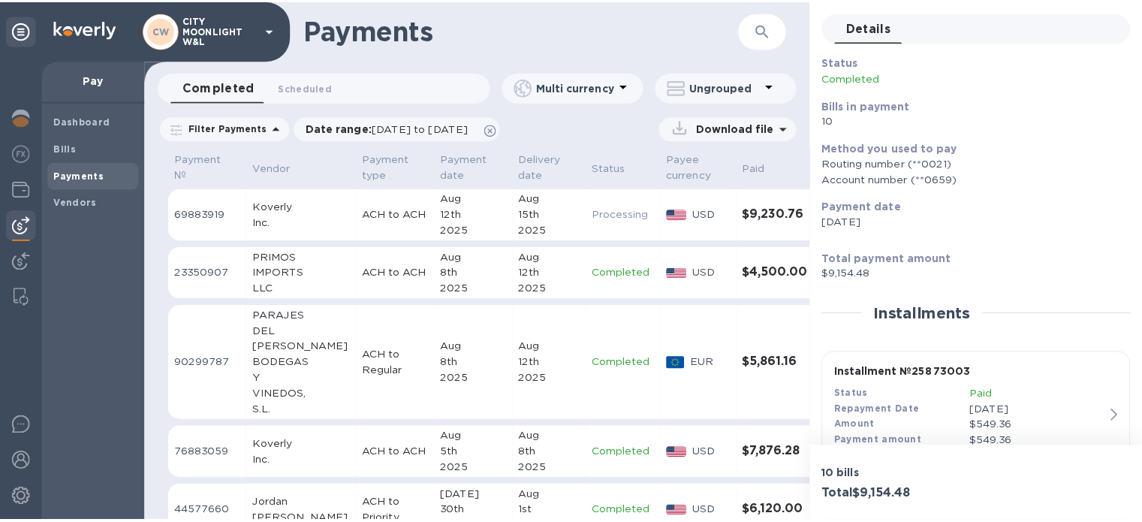
scroll to position [150, 0]
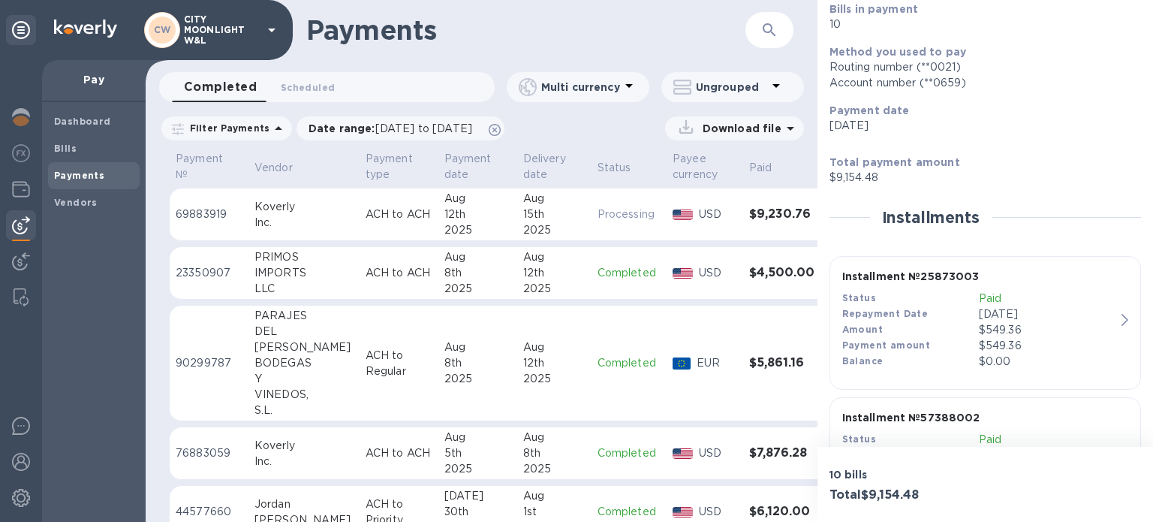
click at [932, 327] on div "Amount" at bounding box center [910, 330] width 137 height 16
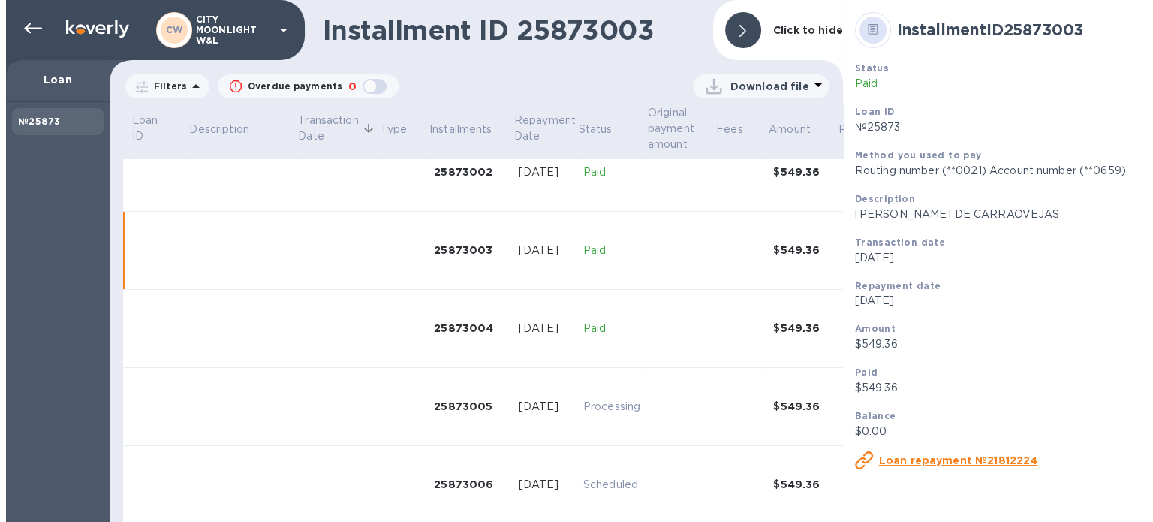
scroll to position [213, 0]
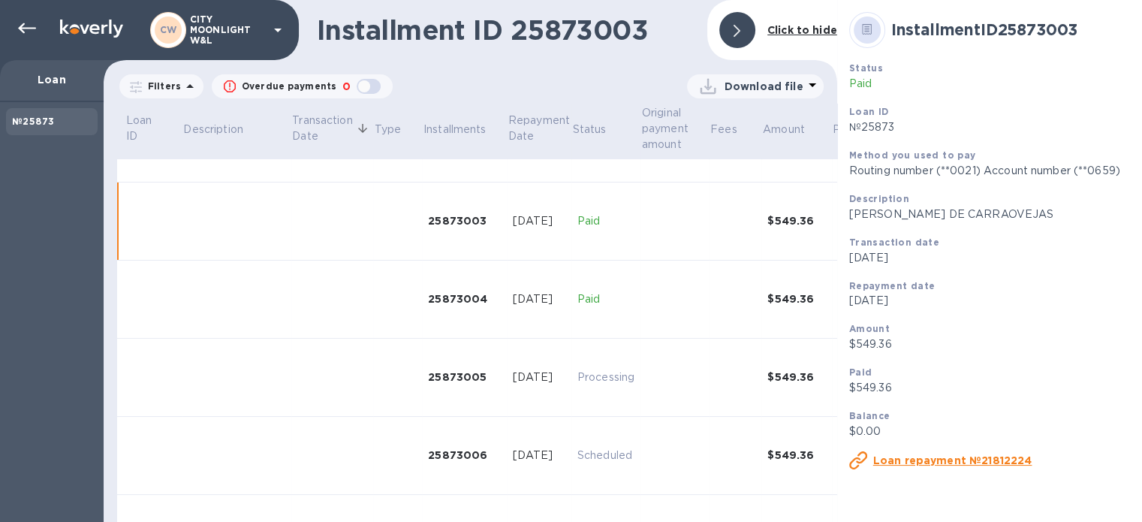
click at [850, 218] on p "[PERSON_NAME] DE CARRAOVEJAS" at bounding box center [1020, 214] width 342 height 16
drag, startPoint x: 850, startPoint y: 218, endPoint x: 937, endPoint y: 209, distance: 87.5
click at [937, 209] on p "[PERSON_NAME] DE CARRAOVEJAS" at bounding box center [1020, 214] width 342 height 16
click at [23, 26] on icon at bounding box center [27, 29] width 18 height 18
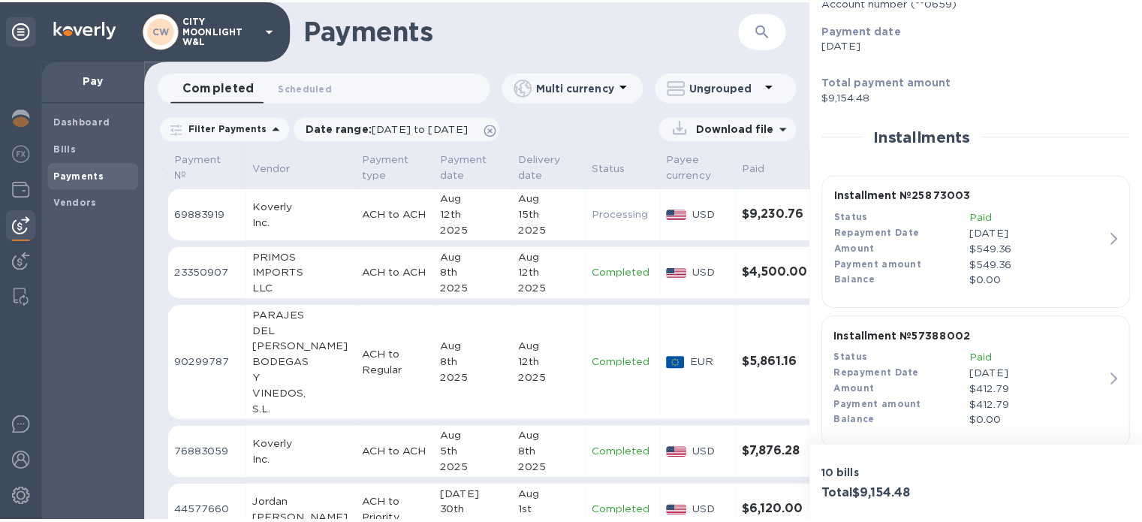
scroll to position [250, 0]
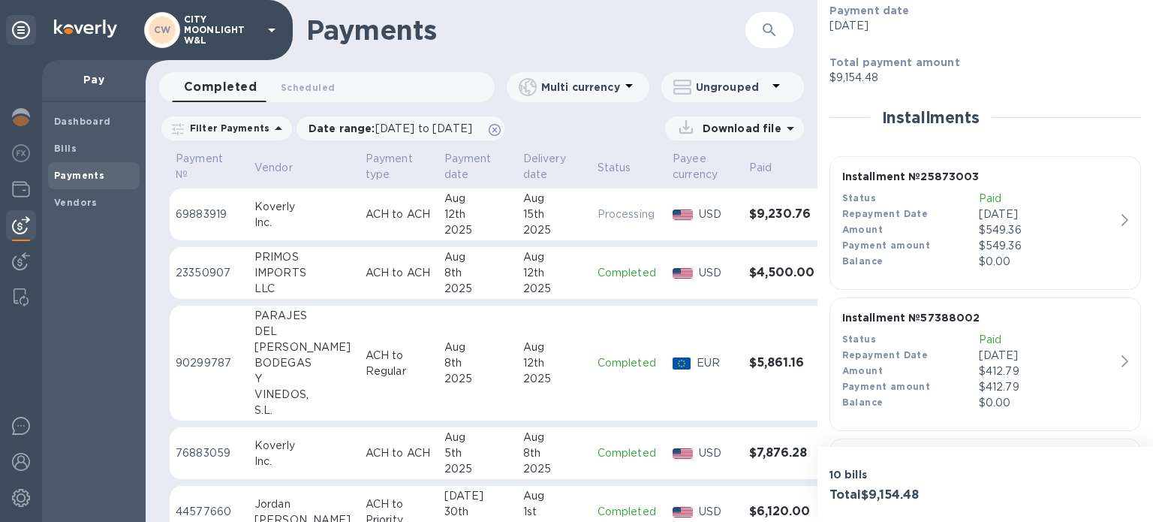
click at [928, 360] on div "Repayment Date" at bounding box center [910, 356] width 137 height 16
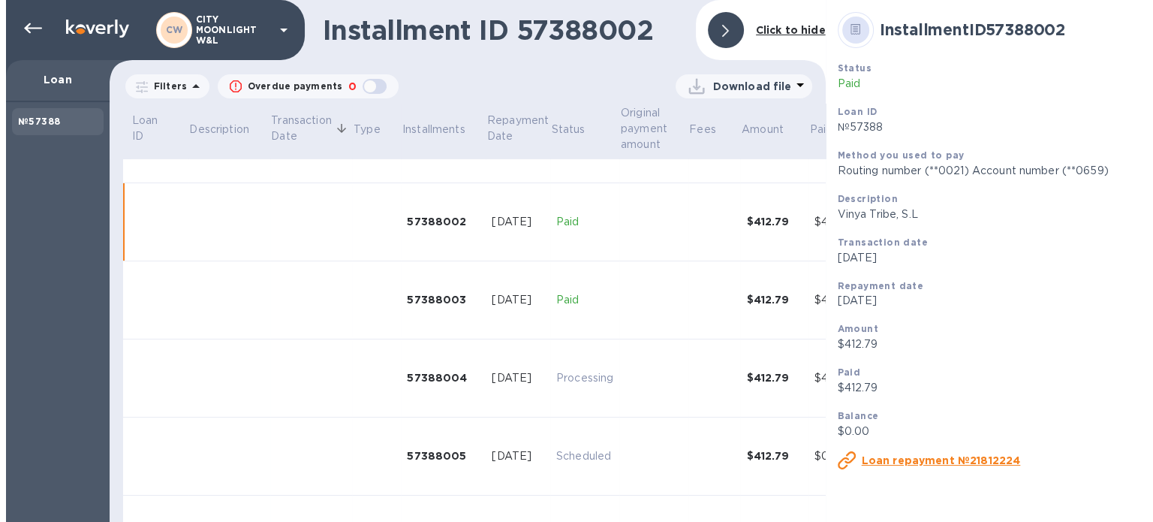
scroll to position [135, 0]
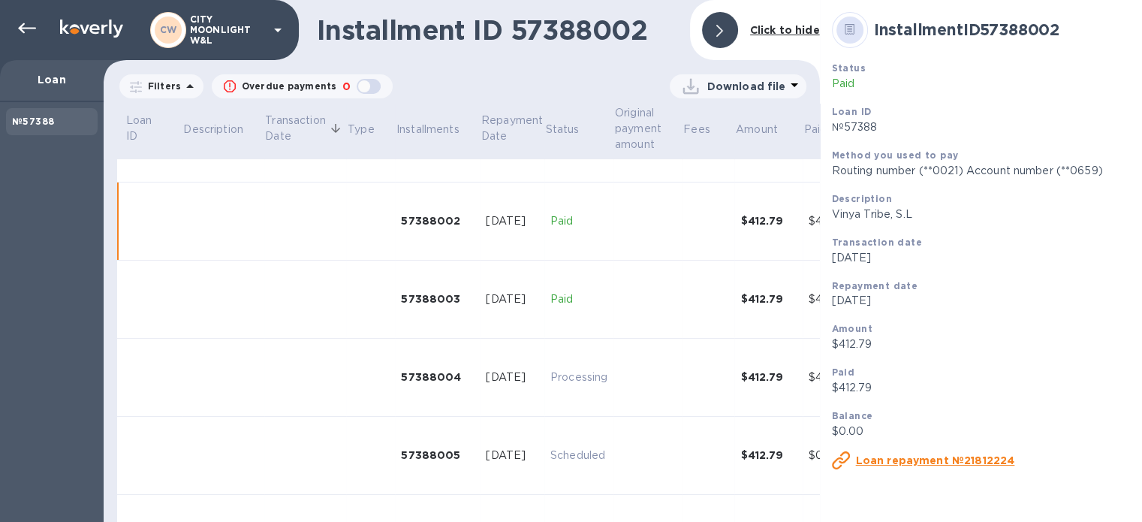
click at [832, 214] on p "Vinya Tribe, S.L" at bounding box center [999, 214] width 334 height 16
drag, startPoint x: 831, startPoint y: 214, endPoint x: 856, endPoint y: 215, distance: 24.8
click at [856, 215] on p "Vinya Tribe, S.L" at bounding box center [999, 214] width 334 height 16
click at [837, 215] on p "Vinya Tribe, S.L" at bounding box center [999, 214] width 334 height 16
drag, startPoint x: 837, startPoint y: 215, endPoint x: 862, endPoint y: 215, distance: 24.8
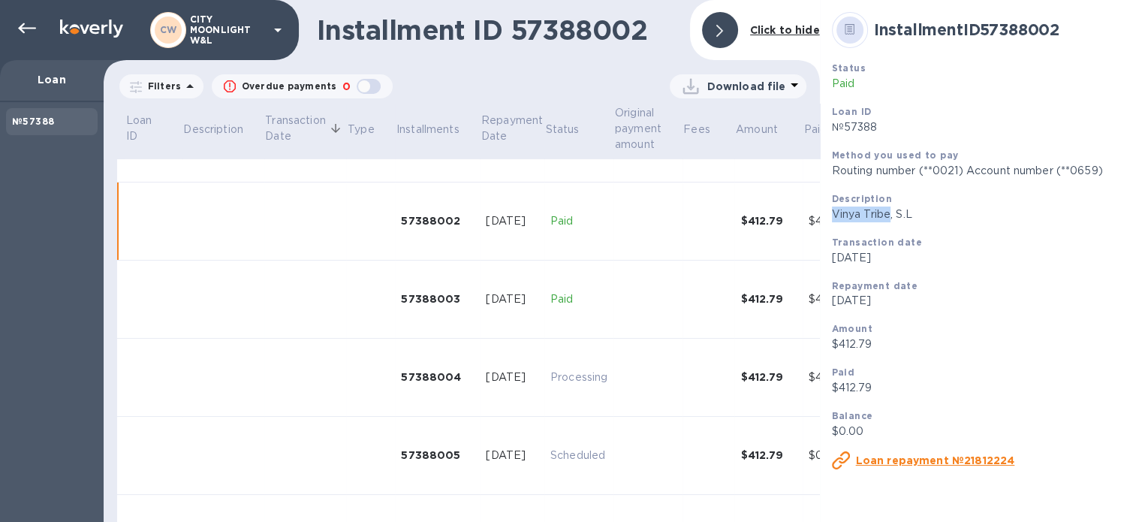
click at [862, 215] on p "Vinya Tribe, S.L" at bounding box center [999, 214] width 334 height 16
click at [24, 26] on icon at bounding box center [27, 29] width 18 height 18
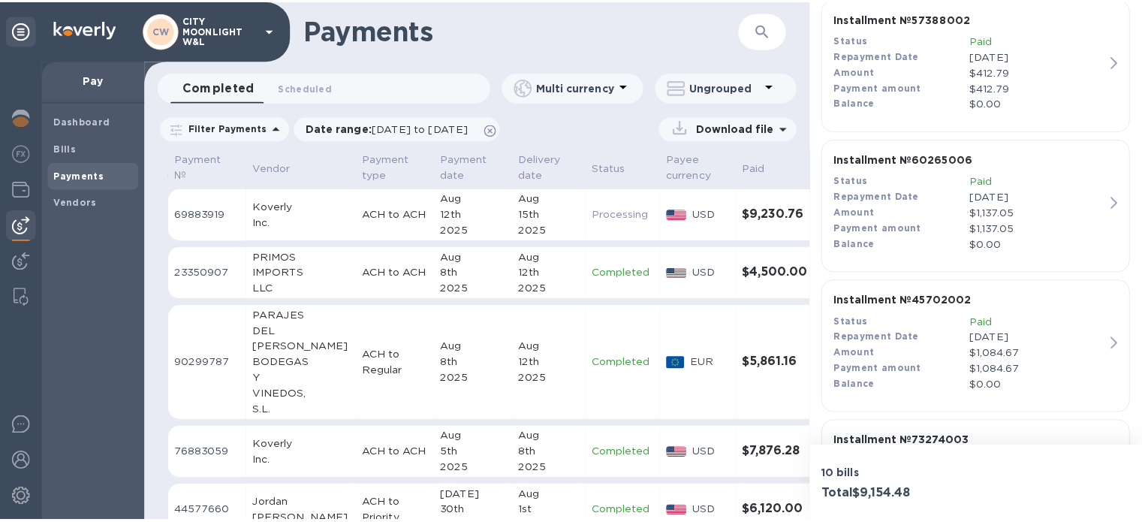
scroll to position [550, 0]
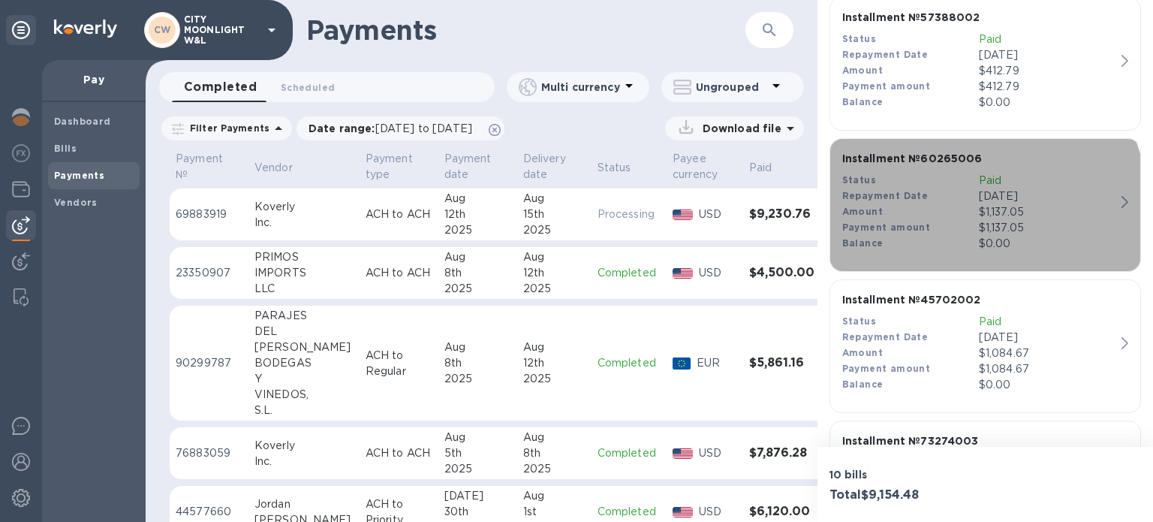
click at [925, 215] on div "Amount" at bounding box center [910, 212] width 137 height 16
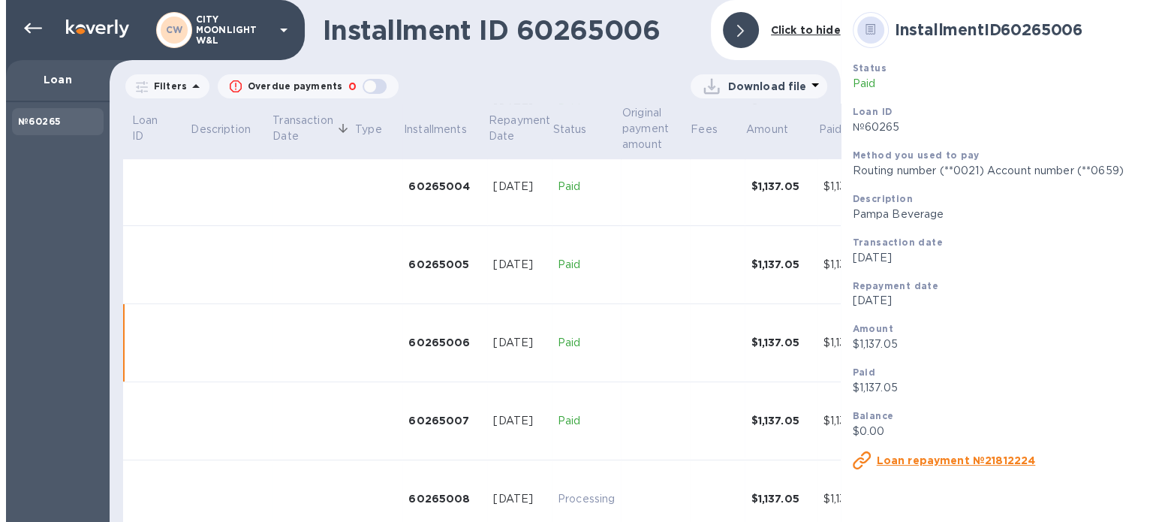
scroll to position [365, 0]
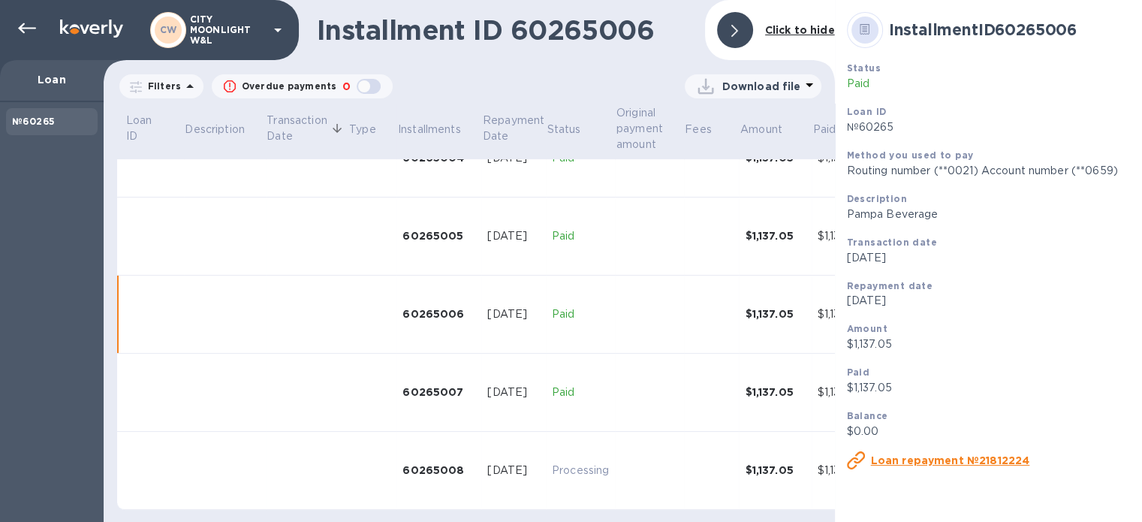
click at [851, 212] on p "Pampa Beverage" at bounding box center [1018, 214] width 342 height 16
drag, startPoint x: 851, startPoint y: 212, endPoint x: 884, endPoint y: 209, distance: 32.4
click at [884, 209] on p "Pampa Beverage" at bounding box center [1018, 214] width 342 height 16
click at [21, 23] on icon at bounding box center [27, 29] width 18 height 18
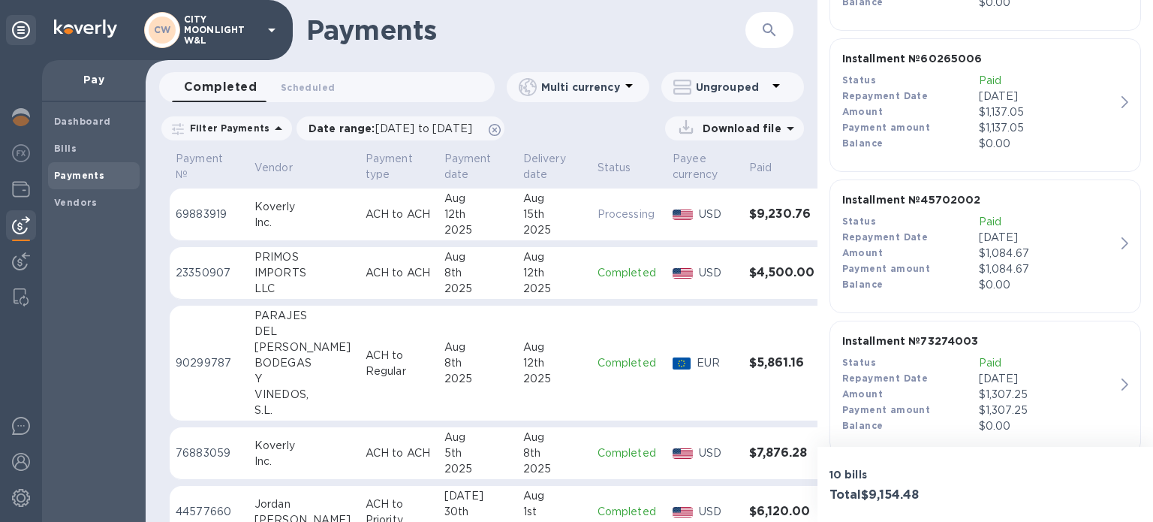
click at [1031, 272] on p "$1,084.67" at bounding box center [1047, 269] width 137 height 16
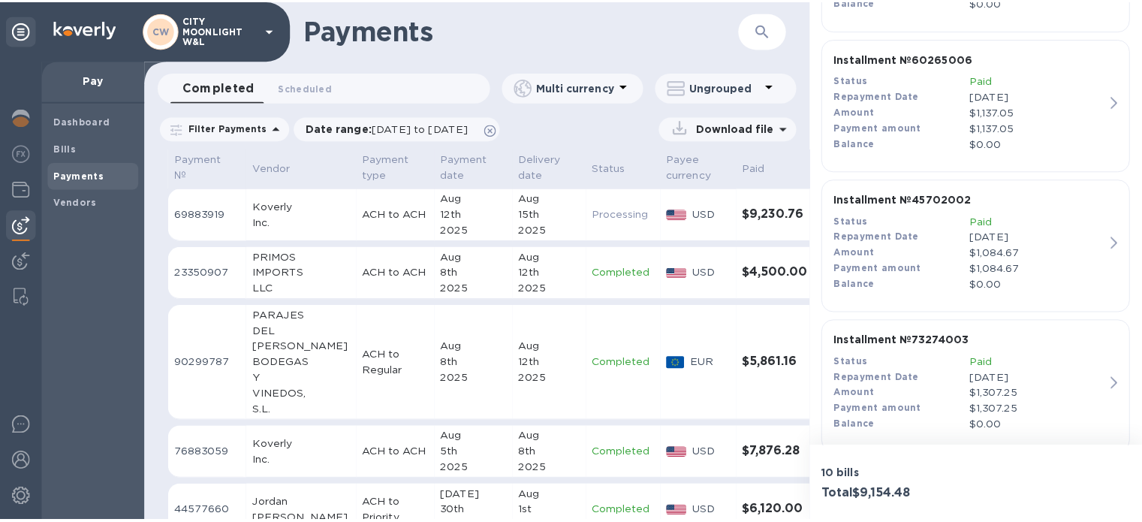
scroll to position [630, 0]
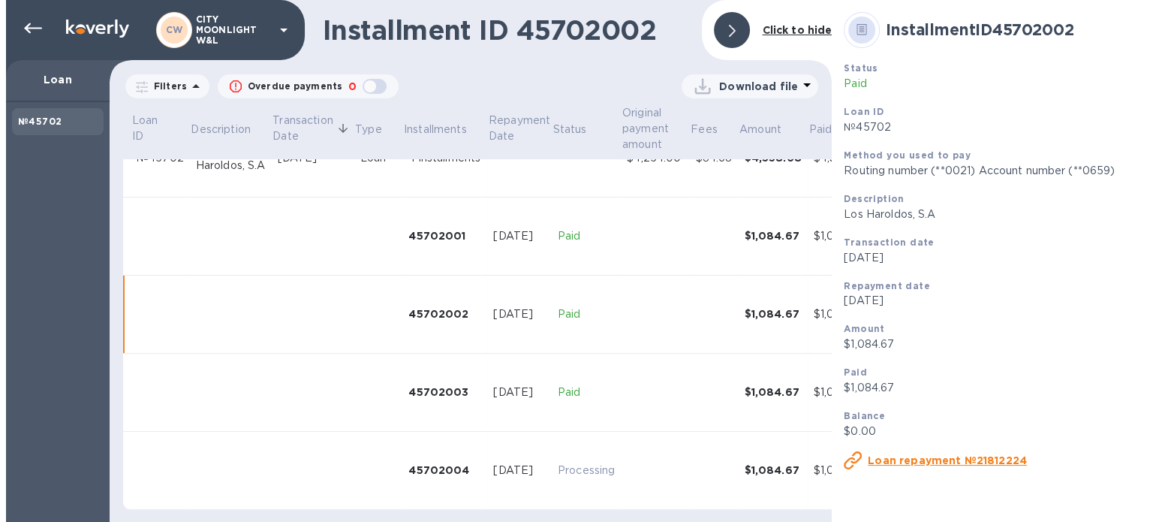
scroll to position [53, 0]
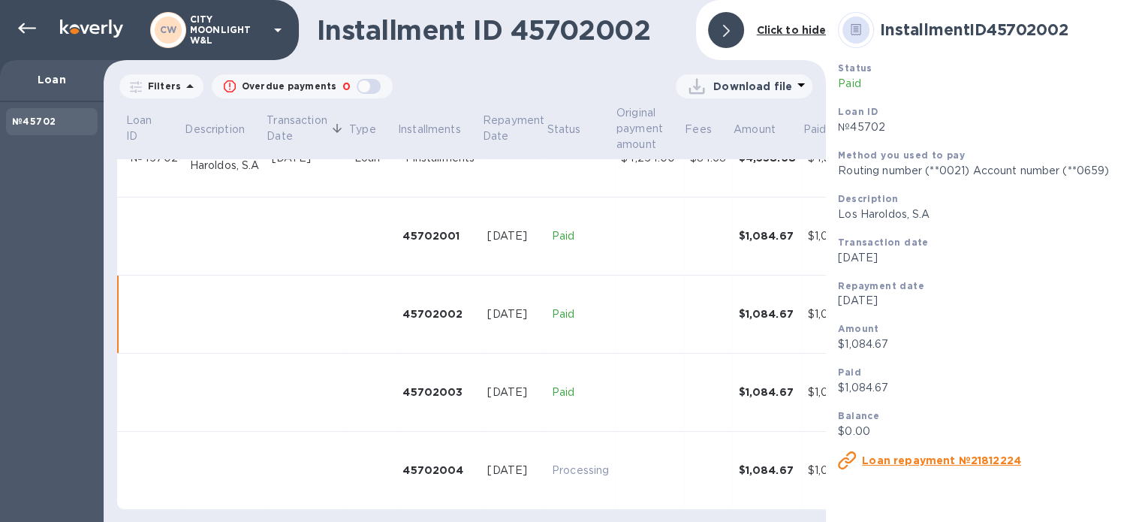
click at [838, 217] on p "Los Haroldos, S.A" at bounding box center [1006, 214] width 337 height 16
drag, startPoint x: 835, startPoint y: 217, endPoint x: 864, endPoint y: 220, distance: 29.4
click at [864, 220] on p "Los Haroldos, S.A" at bounding box center [1006, 214] width 337 height 16
drag, startPoint x: 24, startPoint y: 29, endPoint x: 55, endPoint y: 47, distance: 35.7
click at [24, 29] on icon at bounding box center [27, 29] width 18 height 18
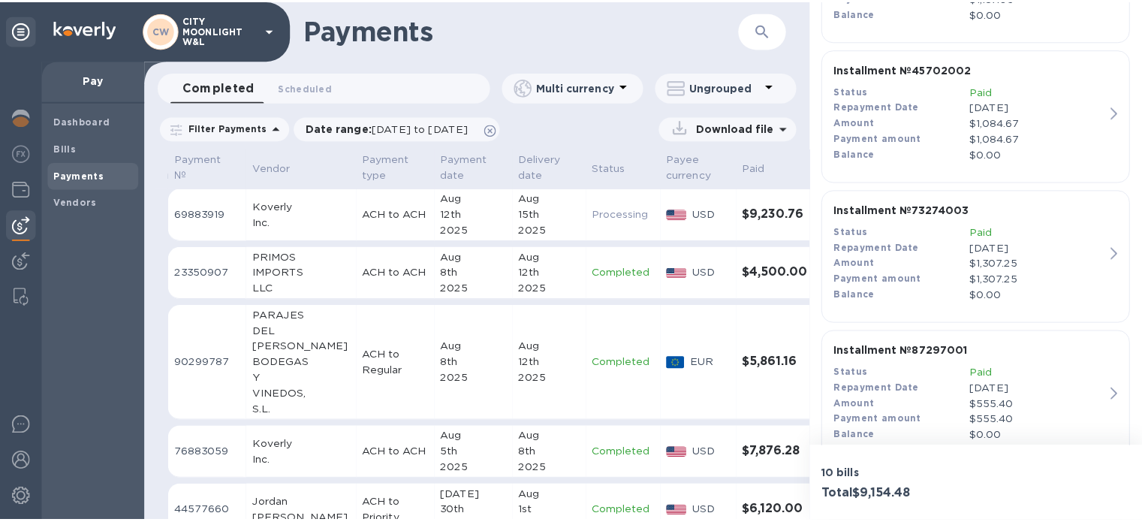
scroll to position [800, 0]
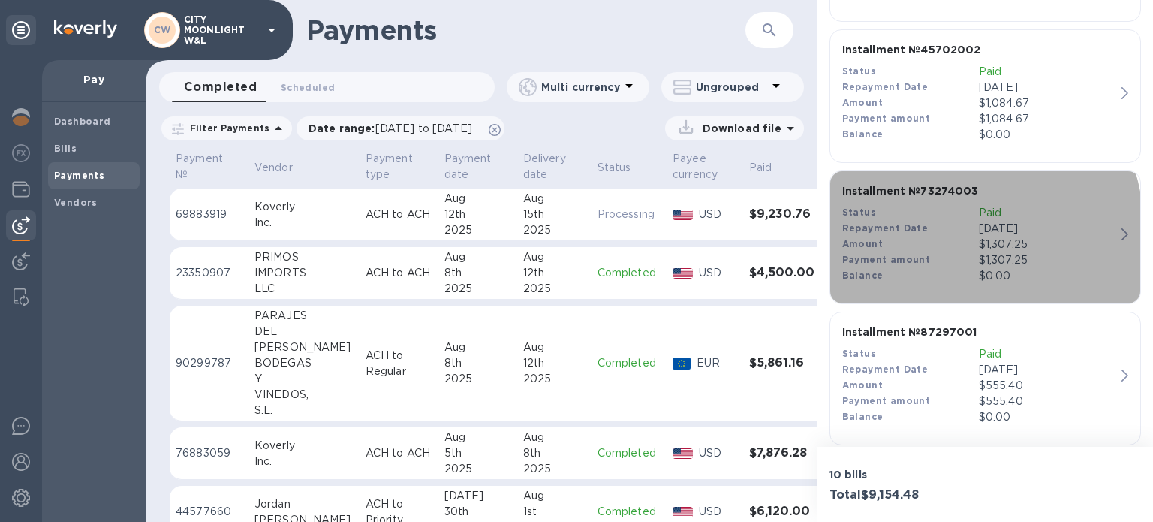
click at [889, 241] on div "Amount" at bounding box center [910, 244] width 137 height 16
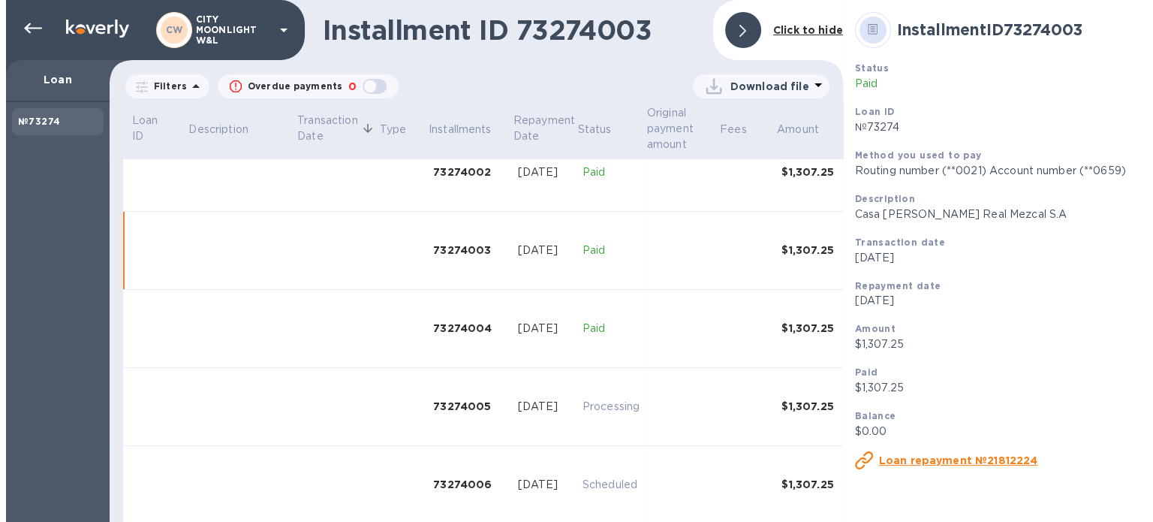
scroll to position [213, 0]
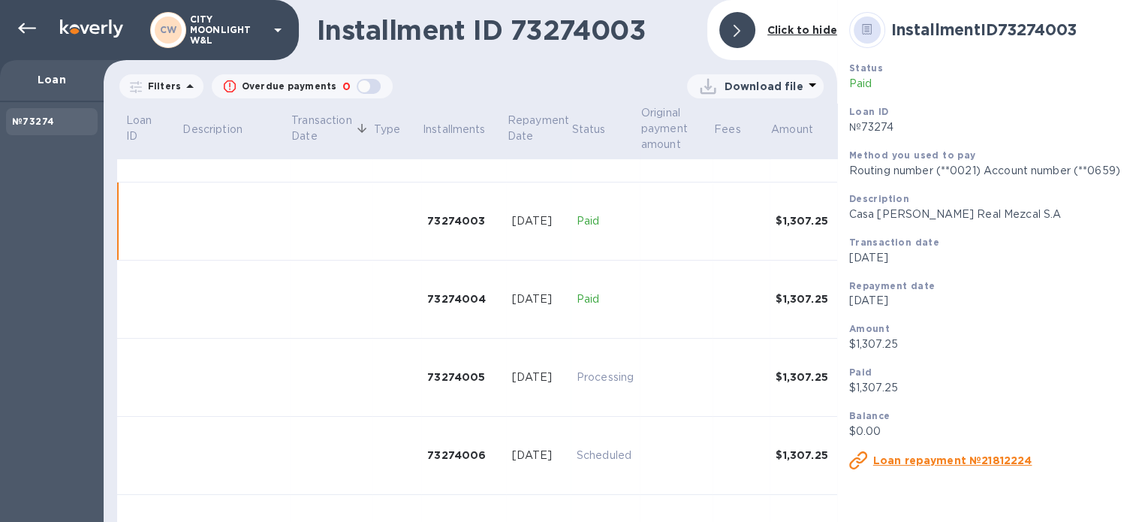
click at [854, 212] on p "Casa [PERSON_NAME] Real Mezcal S.A" at bounding box center [1020, 214] width 342 height 16
drag, startPoint x: 854, startPoint y: 212, endPoint x: 952, endPoint y: 207, distance: 97.7
click at [952, 207] on p "Casa [PERSON_NAME] Real Mezcal S.A" at bounding box center [1020, 214] width 342 height 16
click at [885, 215] on p "Casa [PERSON_NAME] Real Mezcal S.A" at bounding box center [1020, 214] width 342 height 16
click at [853, 216] on p "Casa [PERSON_NAME] Real Mezcal S.A" at bounding box center [1020, 214] width 342 height 16
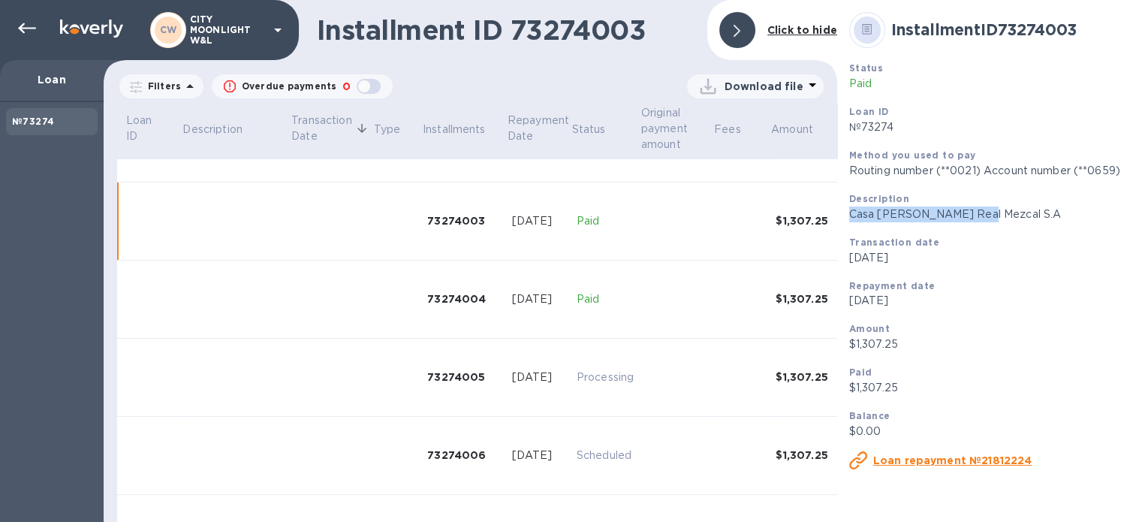
drag, startPoint x: 853, startPoint y: 216, endPoint x: 938, endPoint y: 215, distance: 84.8
click at [938, 215] on p "Casa [PERSON_NAME] Real Mezcal S.A" at bounding box center [1020, 214] width 342 height 16
click at [23, 25] on icon at bounding box center [27, 28] width 18 height 11
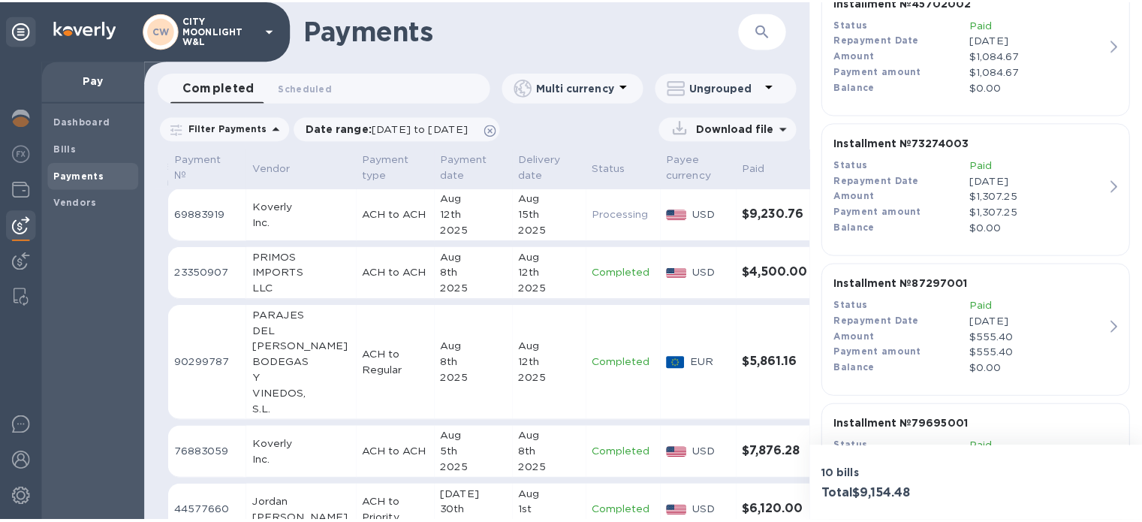
scroll to position [851, 0]
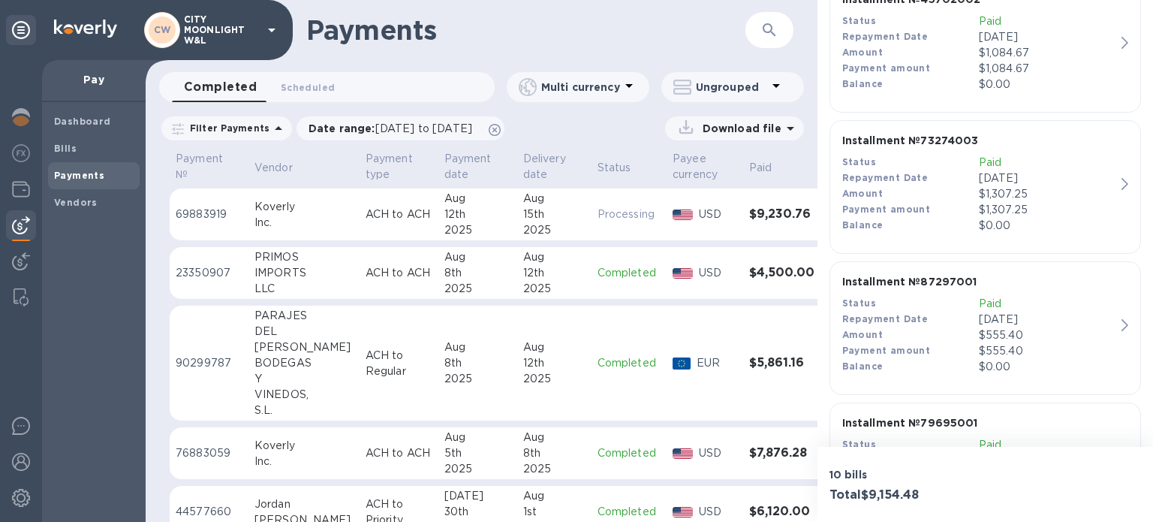
click at [967, 202] on div "Payment amount" at bounding box center [910, 210] width 137 height 16
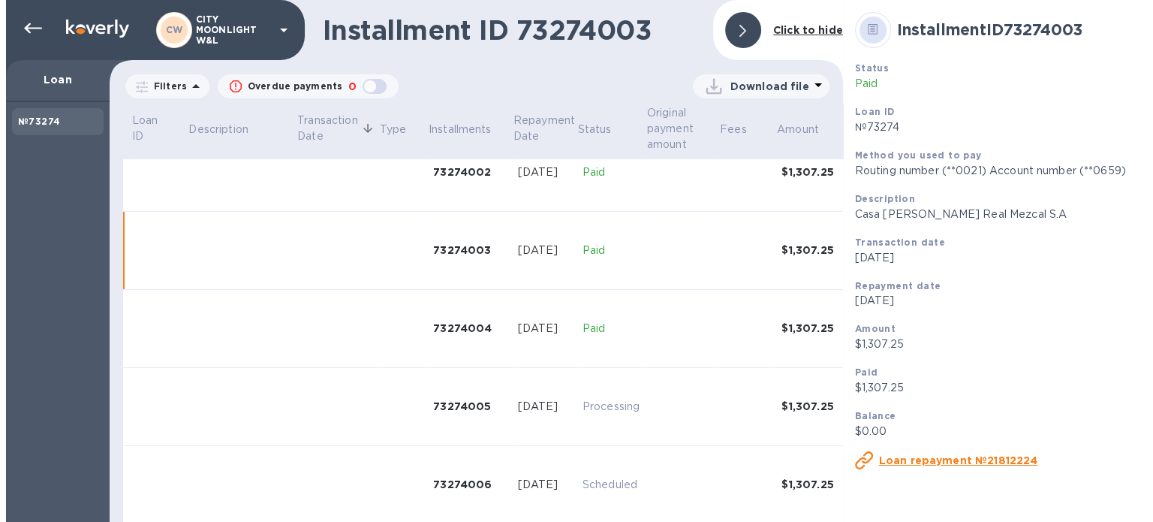
scroll to position [213, 0]
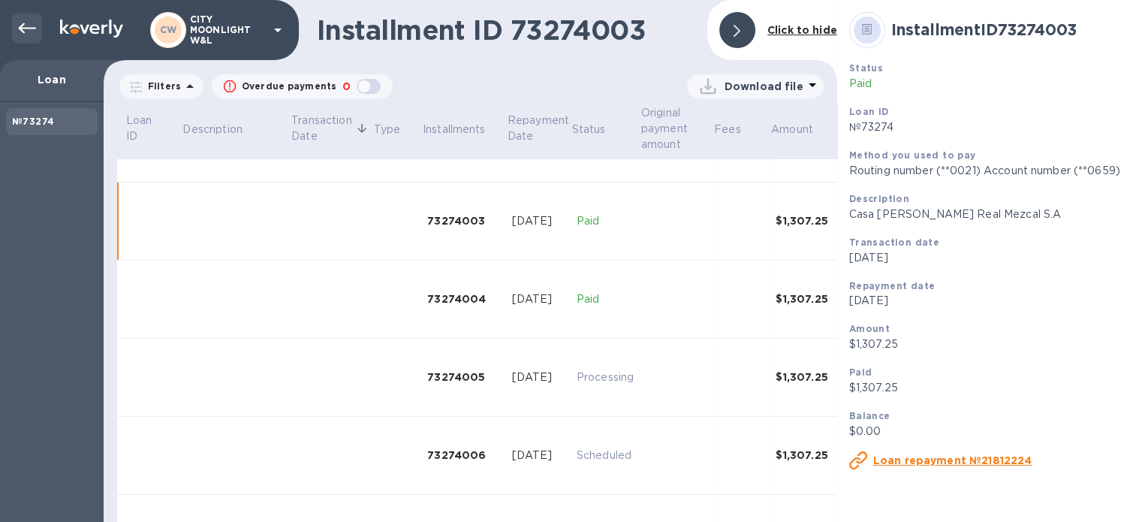
click at [20, 29] on icon at bounding box center [27, 29] width 18 height 18
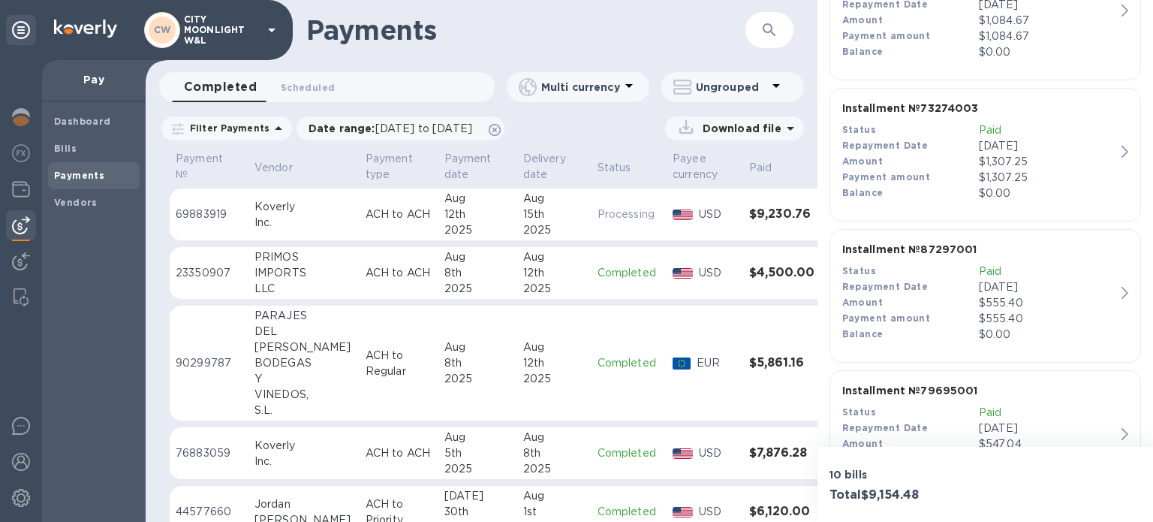
scroll to position [1001, 0]
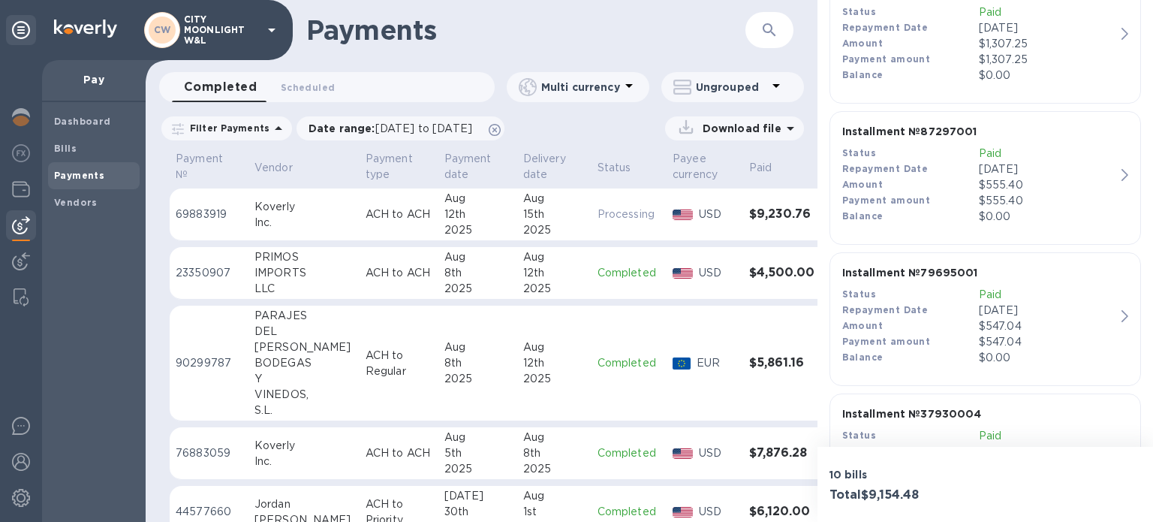
click at [986, 197] on p "$555.40" at bounding box center [1047, 201] width 137 height 16
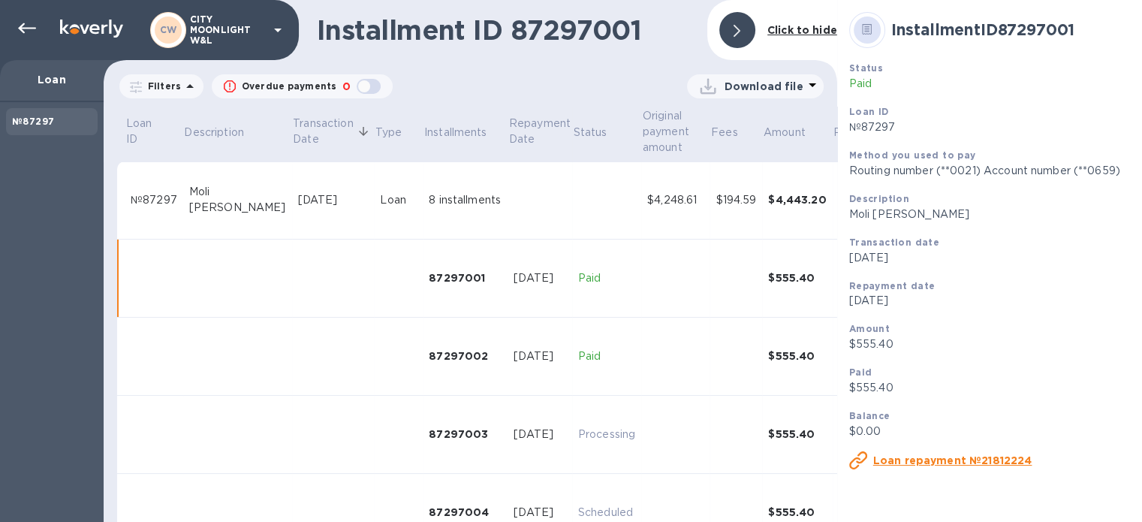
click at [849, 221] on p "Moli [PERSON_NAME]" at bounding box center [1020, 214] width 342 height 16
drag, startPoint x: 842, startPoint y: 221, endPoint x: 886, endPoint y: 212, distance: 44.3
click at [886, 212] on p "Moli [PERSON_NAME]" at bounding box center [1020, 214] width 342 height 16
click at [31, 26] on icon at bounding box center [27, 29] width 18 height 18
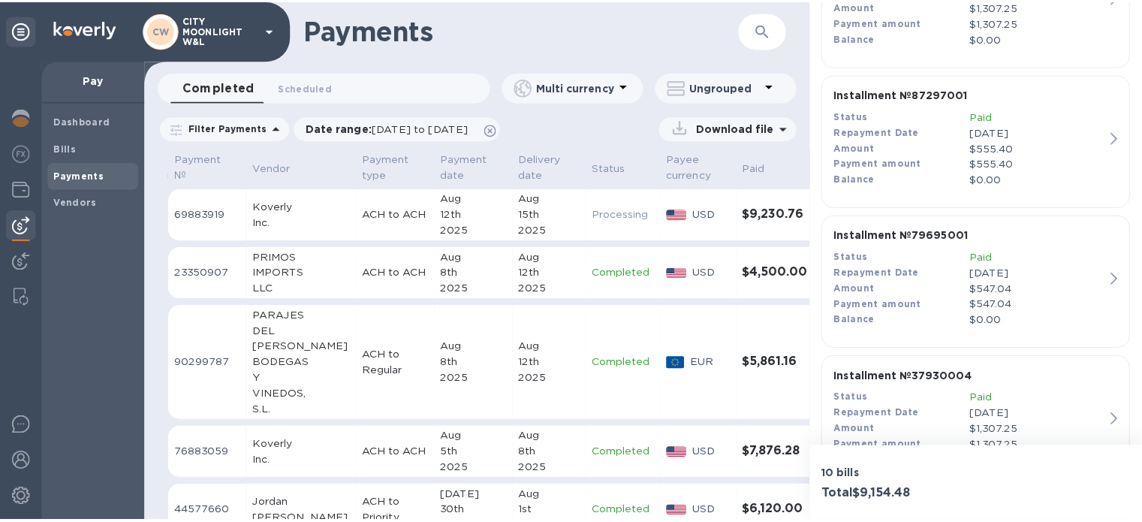
scroll to position [1051, 0]
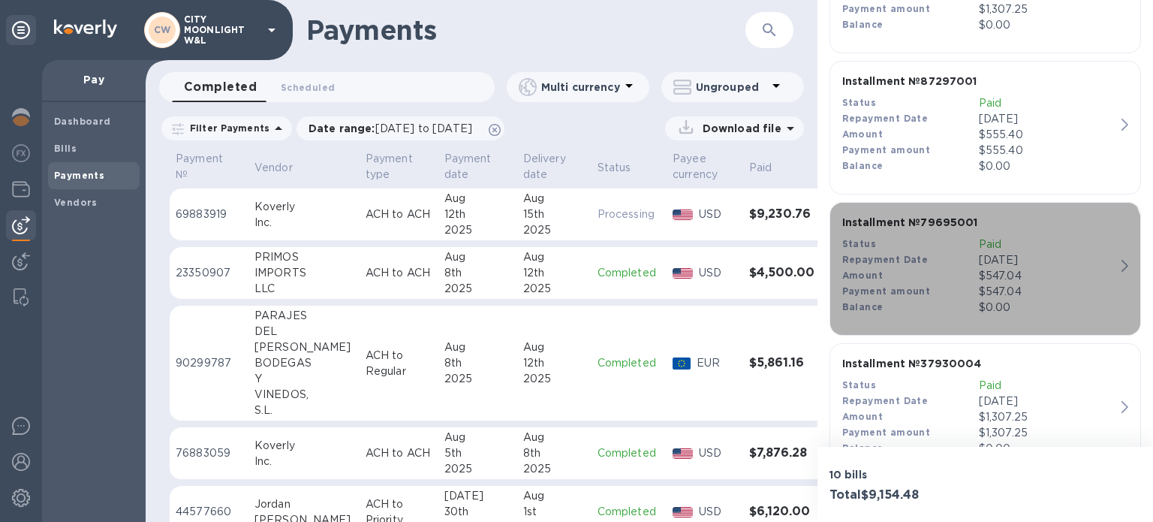
click at [947, 280] on div "Amount" at bounding box center [910, 276] width 137 height 16
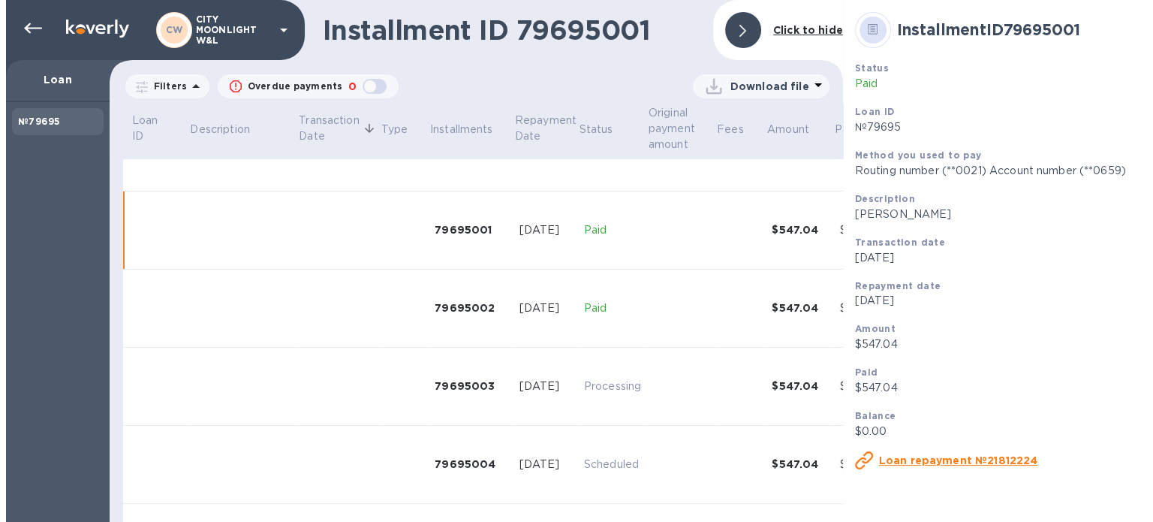
scroll to position [57, 0]
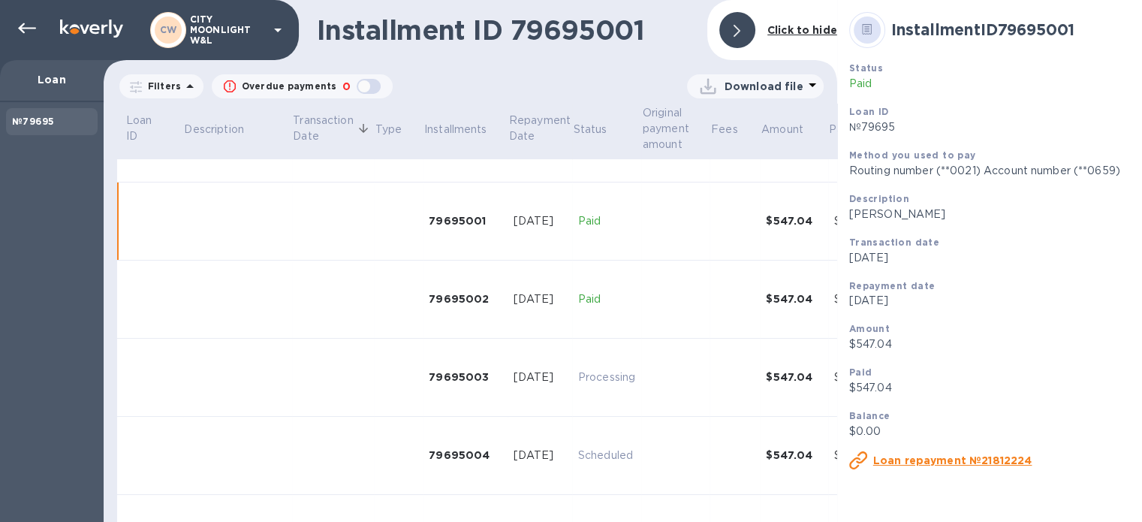
click at [849, 211] on p "[PERSON_NAME]" at bounding box center [1020, 214] width 342 height 16
drag, startPoint x: 844, startPoint y: 211, endPoint x: 895, endPoint y: 212, distance: 51.1
click at [895, 212] on p "[PERSON_NAME]" at bounding box center [1020, 214] width 342 height 16
click at [32, 26] on icon at bounding box center [27, 29] width 18 height 18
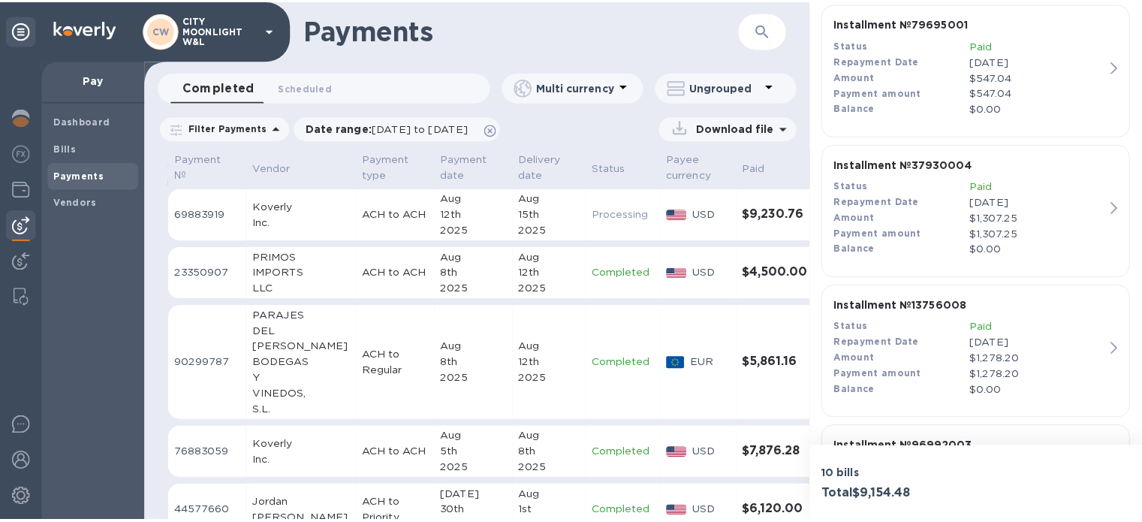
scroll to position [1251, 0]
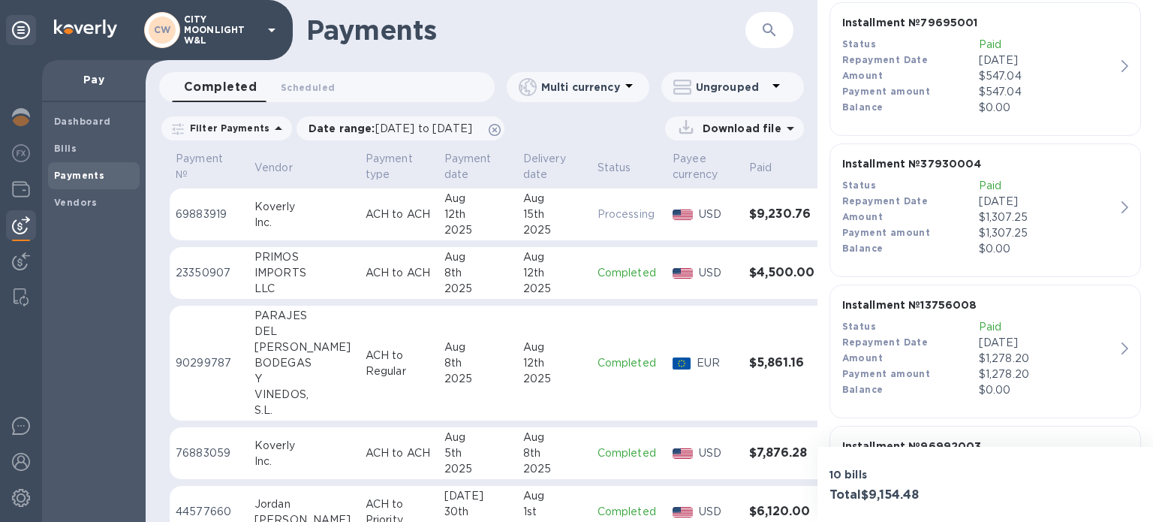
click at [950, 227] on div "Payment amount" at bounding box center [910, 233] width 137 height 16
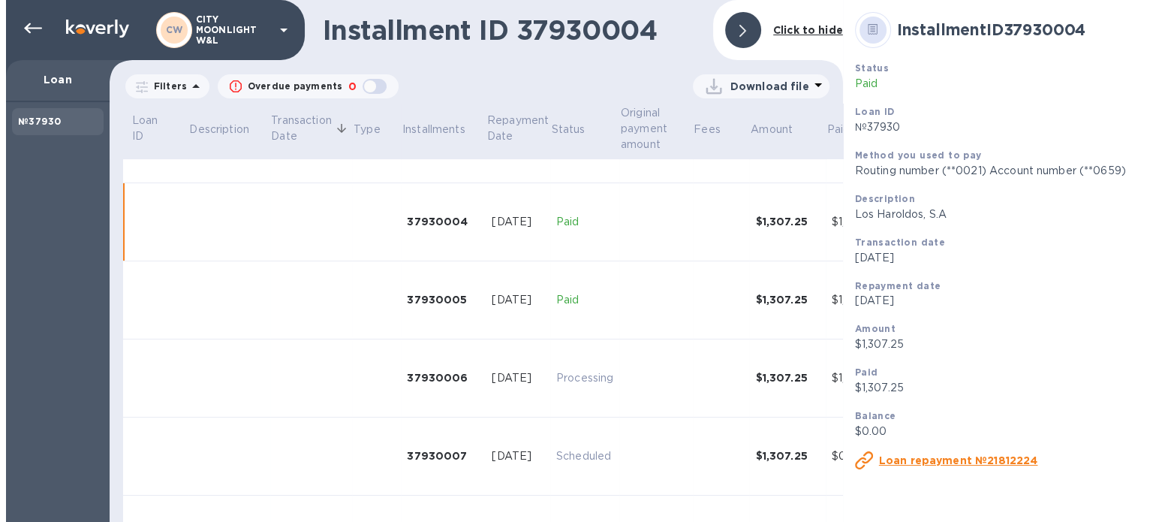
scroll to position [291, 0]
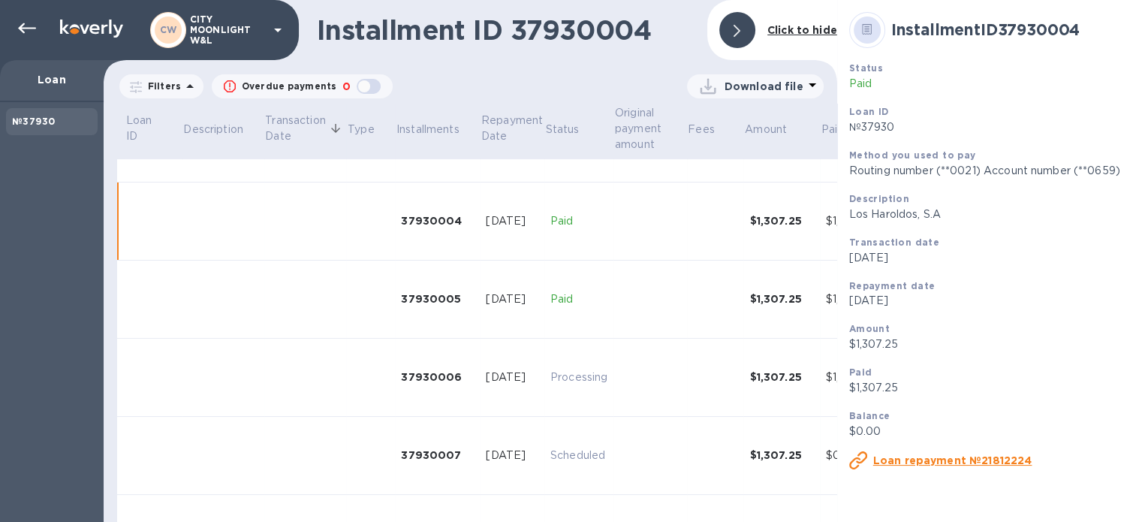
click at [849, 215] on p "Los Haroldos, S.A" at bounding box center [1020, 214] width 342 height 16
drag, startPoint x: 846, startPoint y: 214, endPoint x: 905, endPoint y: 207, distance: 59.7
click at [905, 207] on p "Los Haroldos, S.A" at bounding box center [1020, 214] width 342 height 16
click at [870, 221] on p "Los Haroldos, S.A" at bounding box center [1020, 214] width 342 height 16
click at [850, 209] on p "Los Haroldos, S.A" at bounding box center [1020, 214] width 342 height 16
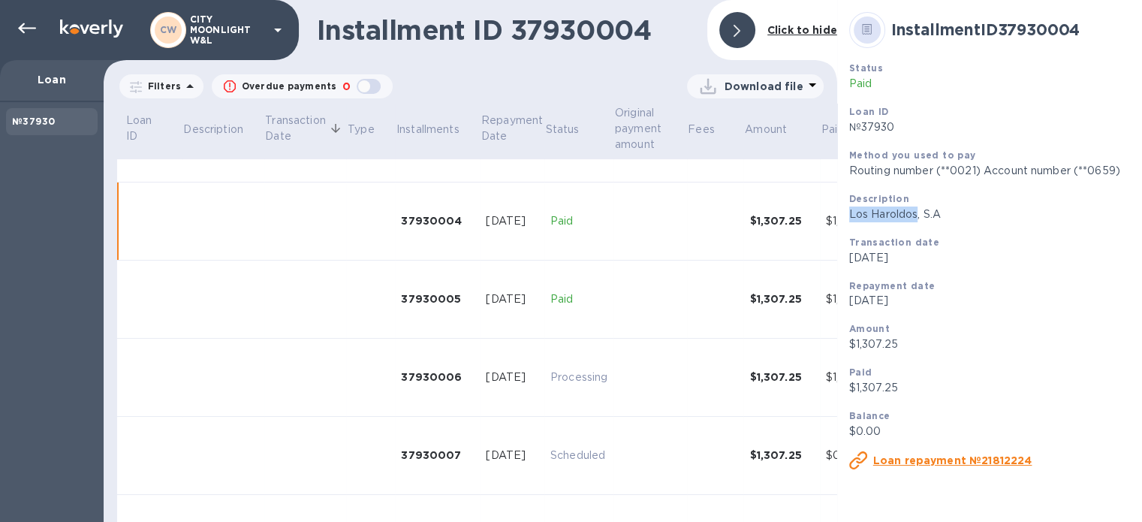
drag, startPoint x: 850, startPoint y: 209, endPoint x: 873, endPoint y: 209, distance: 23.3
click at [873, 209] on p "Los Haroldos, S.A" at bounding box center [1020, 214] width 342 height 16
click at [21, 25] on icon at bounding box center [27, 29] width 18 height 18
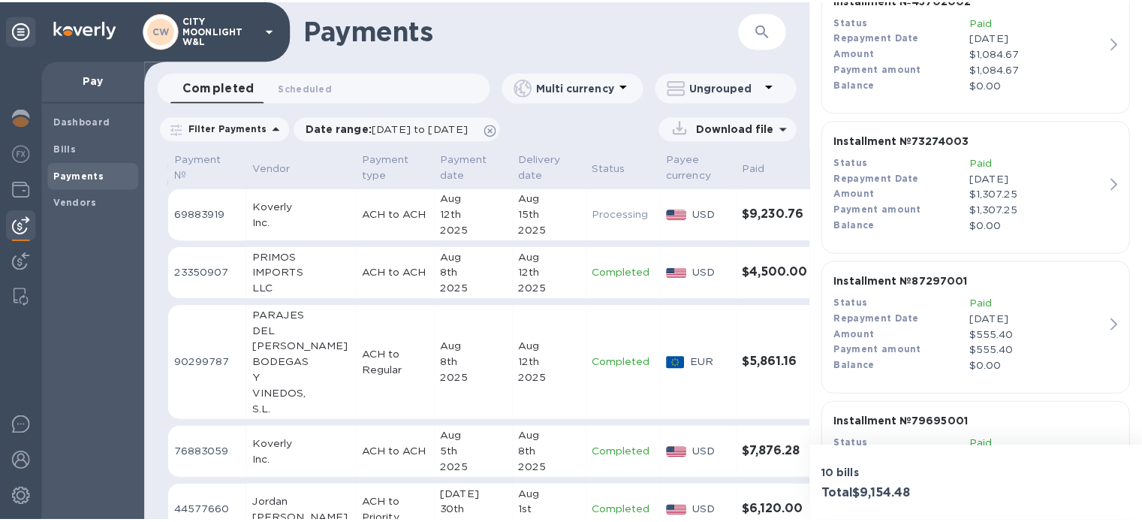
scroll to position [950, 0]
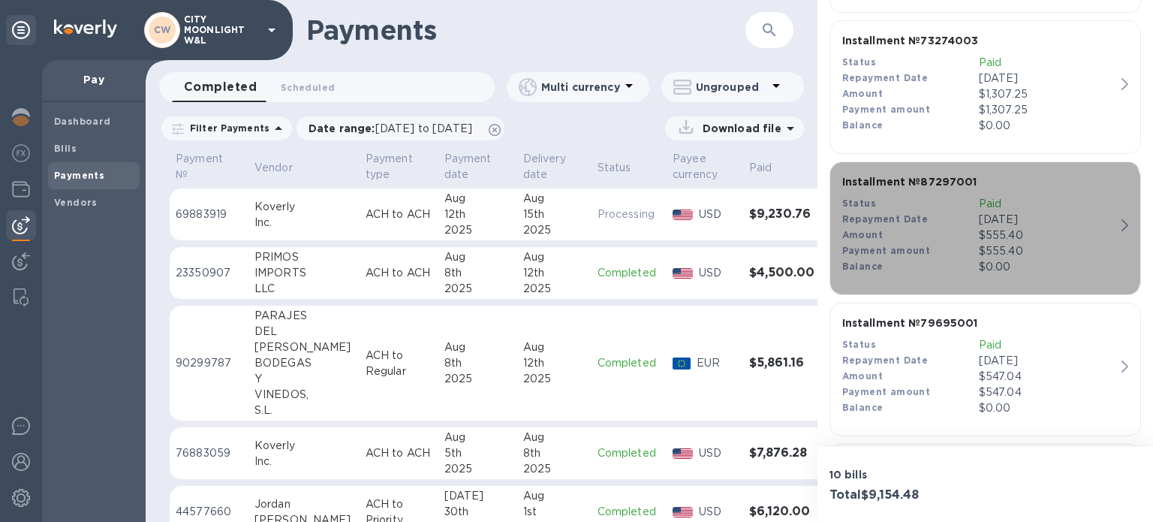
click at [953, 227] on div "Amount" at bounding box center [910, 235] width 137 height 16
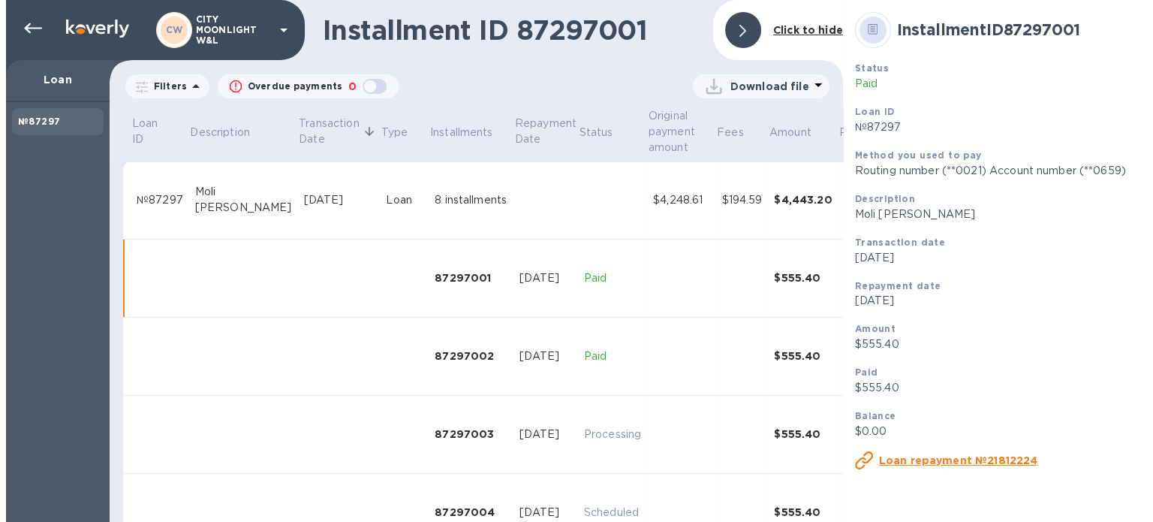
scroll to position [57, 0]
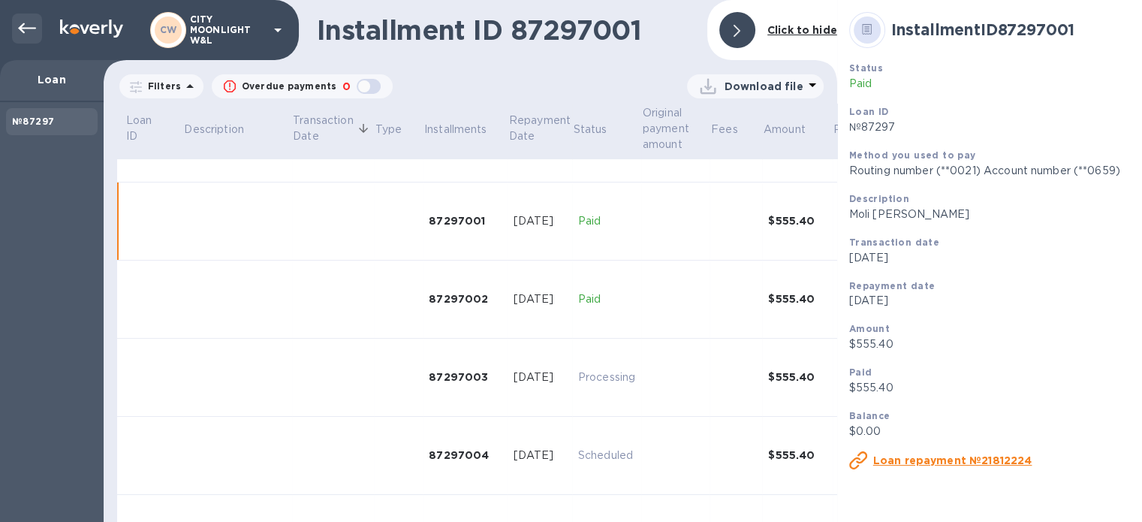
click at [28, 27] on icon at bounding box center [27, 28] width 18 height 11
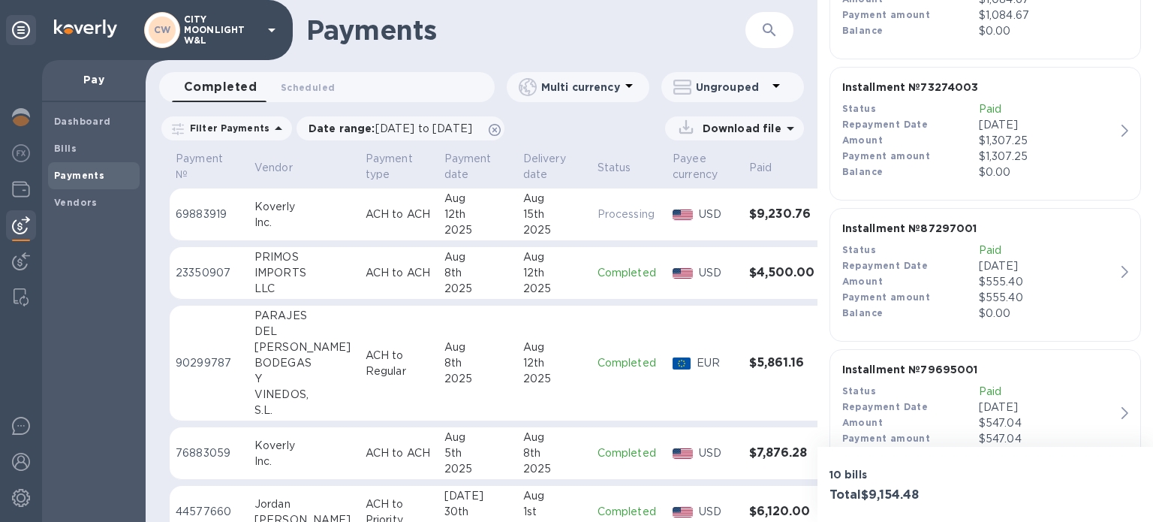
scroll to position [1048, 0]
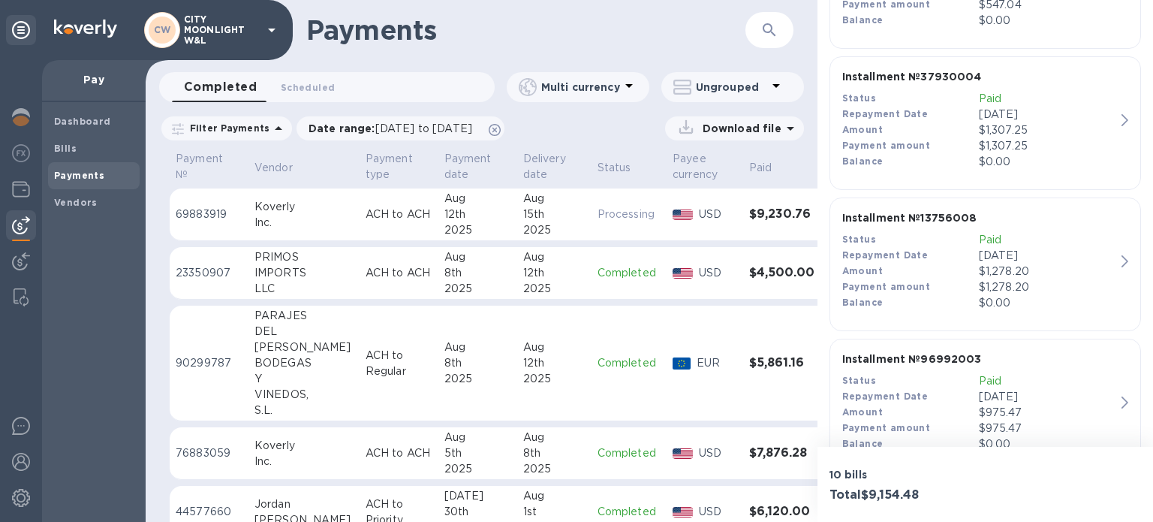
scroll to position [1351, 0]
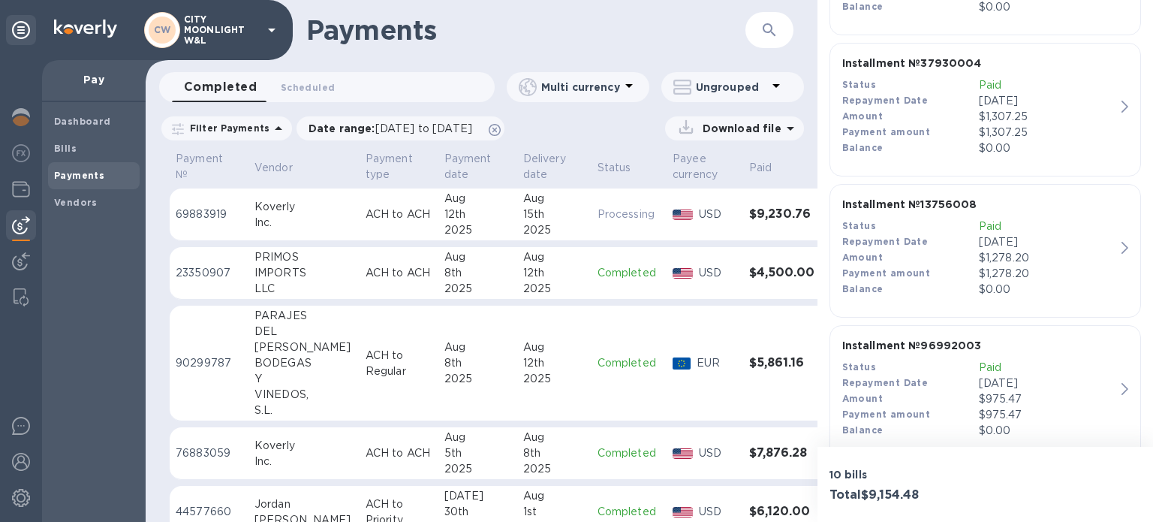
click at [1010, 266] on p "$1,278.20" at bounding box center [1047, 274] width 137 height 16
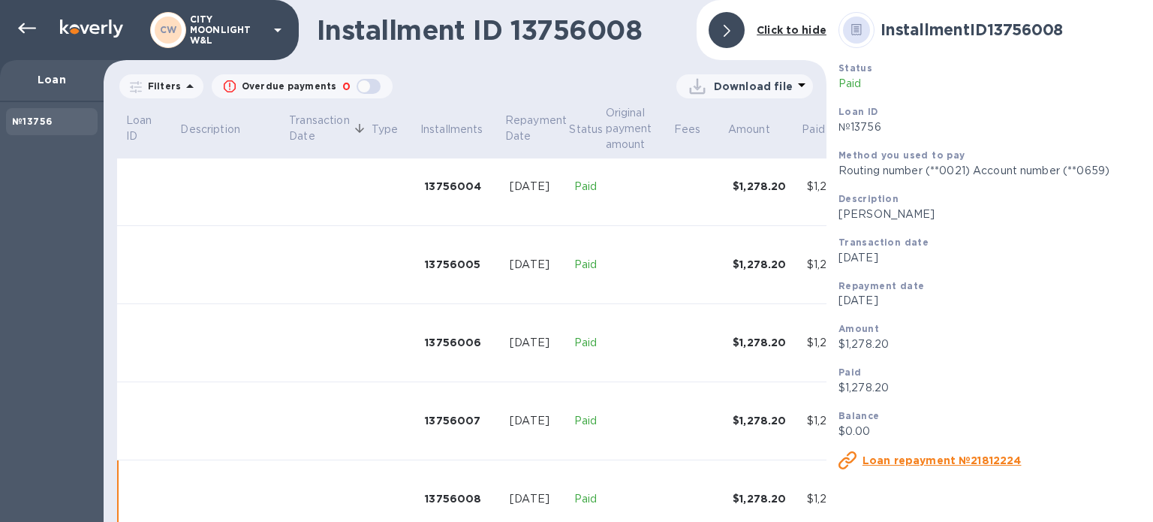
scroll to position [365, 0]
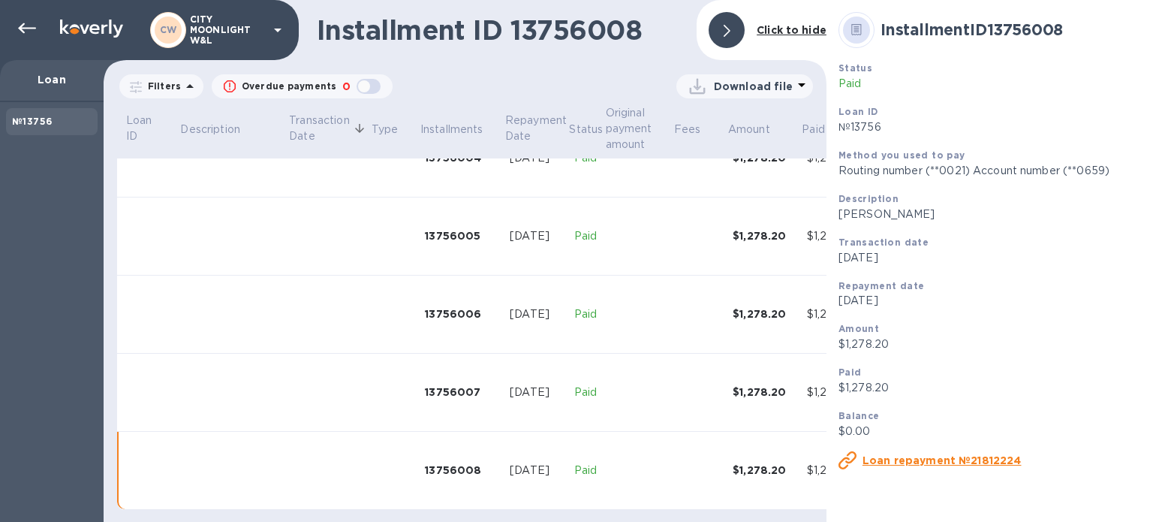
click at [839, 222] on p "[PERSON_NAME]" at bounding box center [1007, 214] width 337 height 16
drag, startPoint x: 822, startPoint y: 222, endPoint x: 836, endPoint y: 218, distance: 15.0
click at [839, 218] on p "[PERSON_NAME]" at bounding box center [1007, 214] width 337 height 16
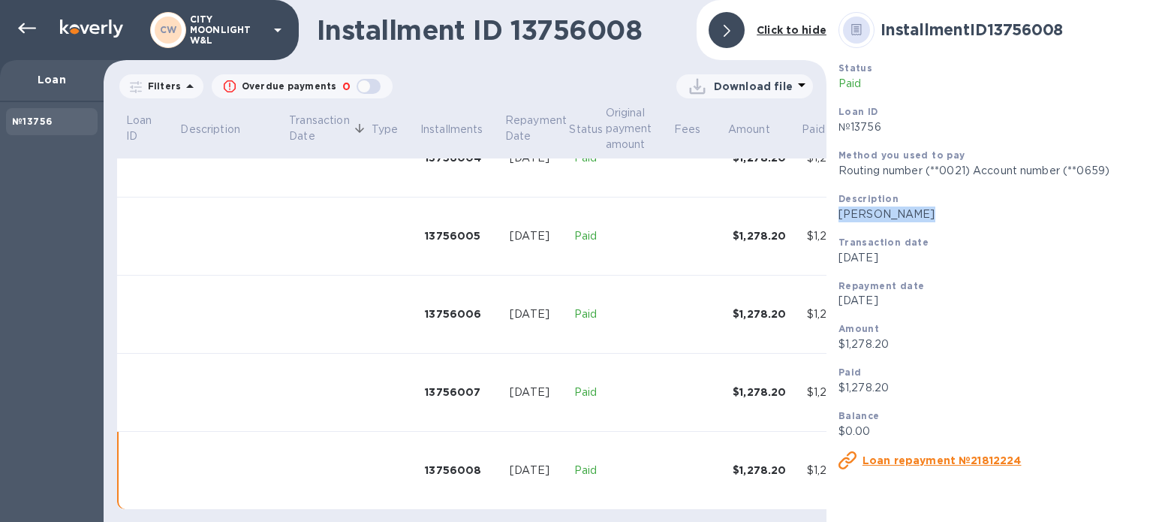
drag, startPoint x: 836, startPoint y: 218, endPoint x: 860, endPoint y: 216, distance: 23.3
click at [860, 216] on p "[PERSON_NAME]" at bounding box center [1007, 214] width 337 height 16
click at [848, 214] on p "[PERSON_NAME]" at bounding box center [1007, 214] width 337 height 16
click at [839, 215] on p "[PERSON_NAME]" at bounding box center [1007, 214] width 337 height 16
drag, startPoint x: 838, startPoint y: 215, endPoint x: 869, endPoint y: 215, distance: 30.8
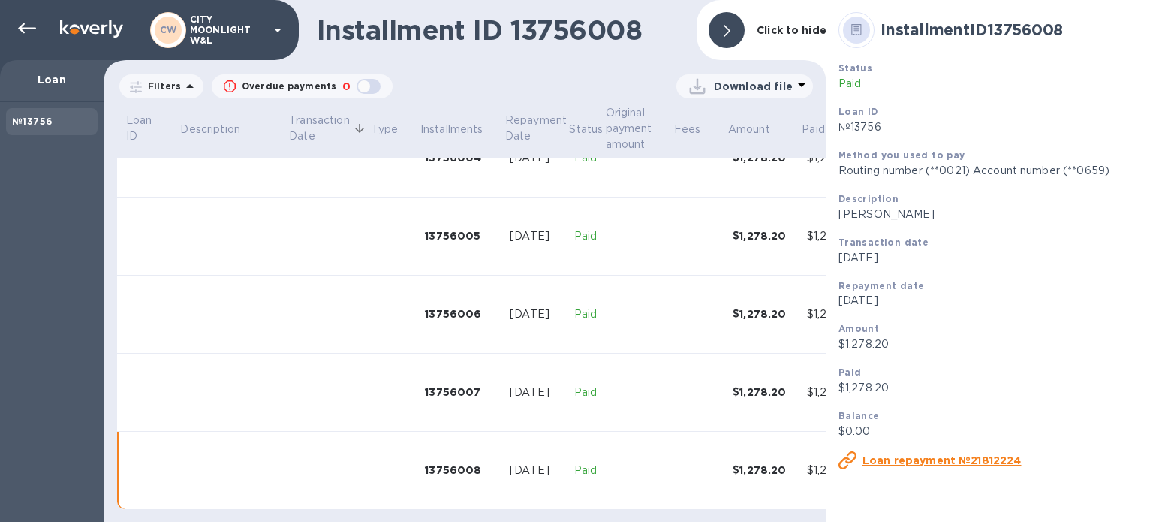
click at [869, 215] on p "[PERSON_NAME]" at bounding box center [1007, 214] width 337 height 16
copy p "Bodegas [PERSON_NAME]"
click at [19, 29] on icon at bounding box center [27, 28] width 18 height 11
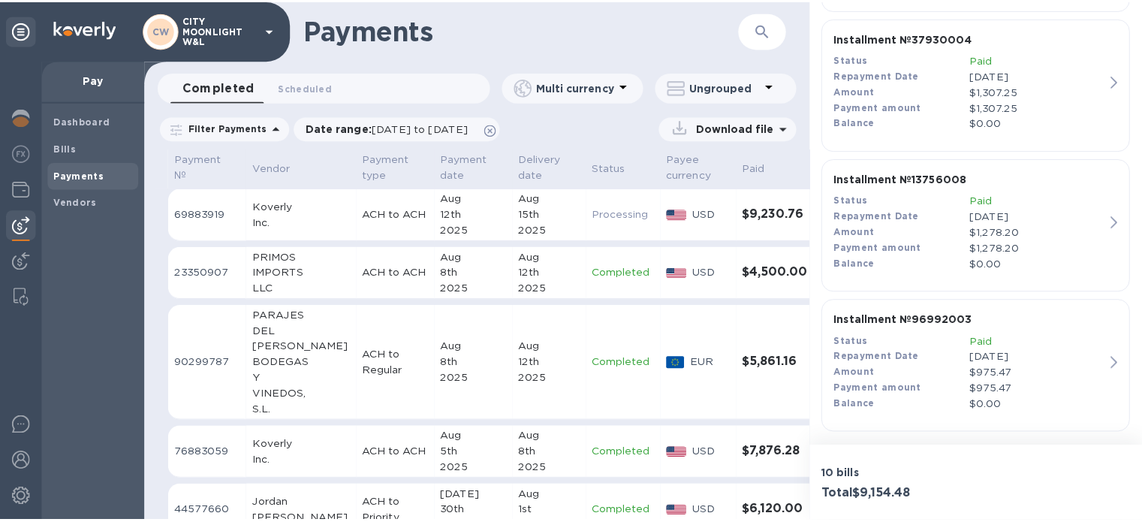
scroll to position [1380, 0]
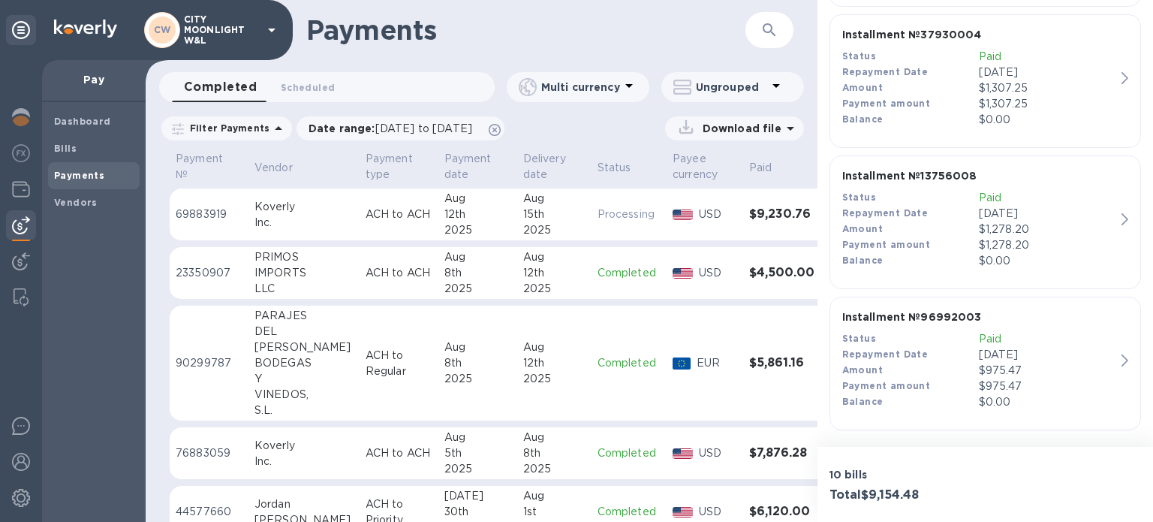
click at [979, 365] on div "$975.47" at bounding box center [1047, 371] width 137 height 16
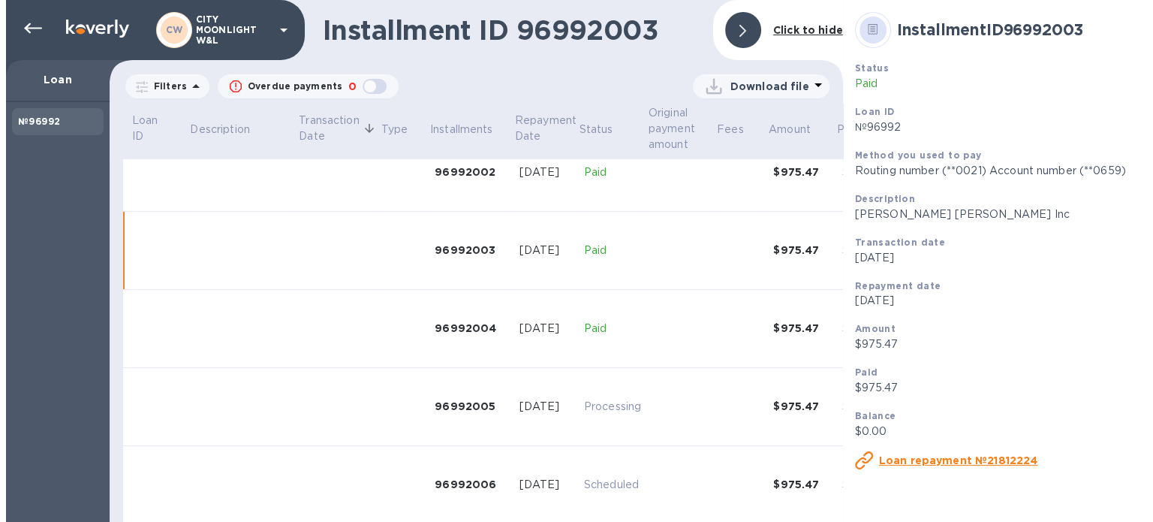
scroll to position [213, 0]
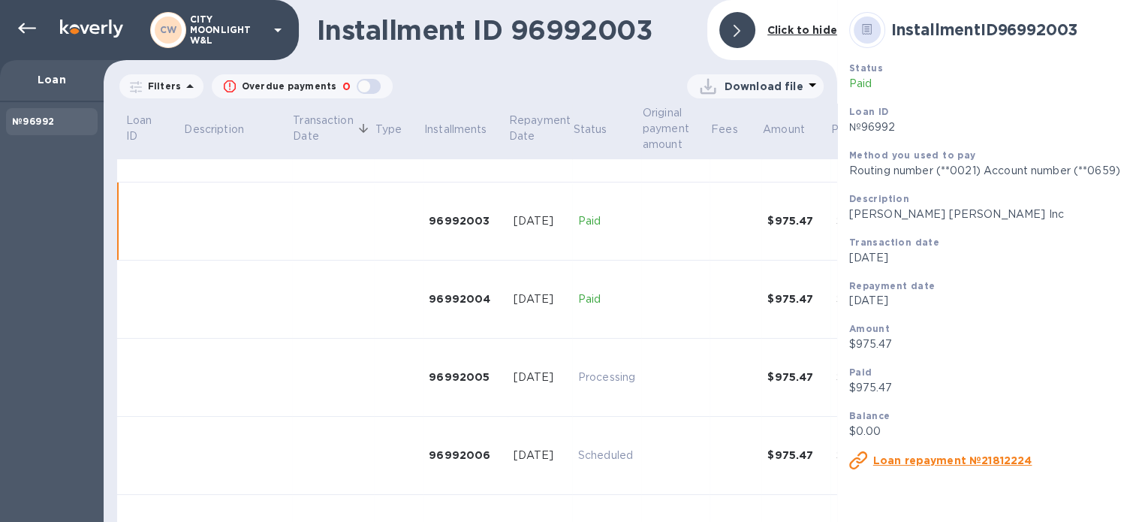
click at [849, 220] on p "[PERSON_NAME] [PERSON_NAME] Inc" at bounding box center [1020, 214] width 342 height 16
drag, startPoint x: 842, startPoint y: 220, endPoint x: 870, endPoint y: 218, distance: 28.6
click at [870, 218] on p "[PERSON_NAME] [PERSON_NAME] Inc" at bounding box center [1020, 214] width 342 height 16
copy p "[PERSON_NAME] [PERSON_NAME]"
click at [30, 29] on icon at bounding box center [27, 28] width 18 height 11
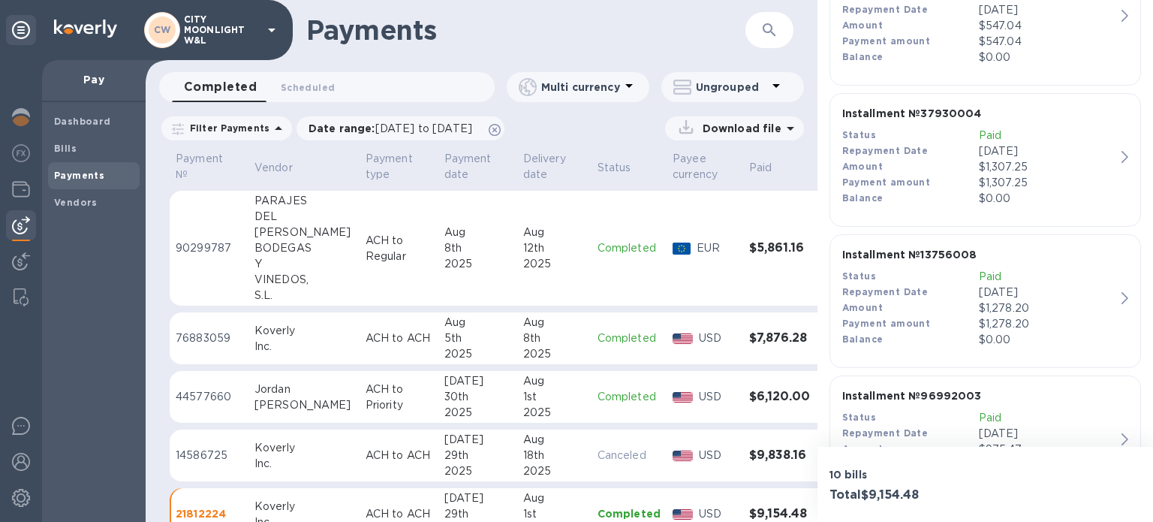
scroll to position [250, 0]
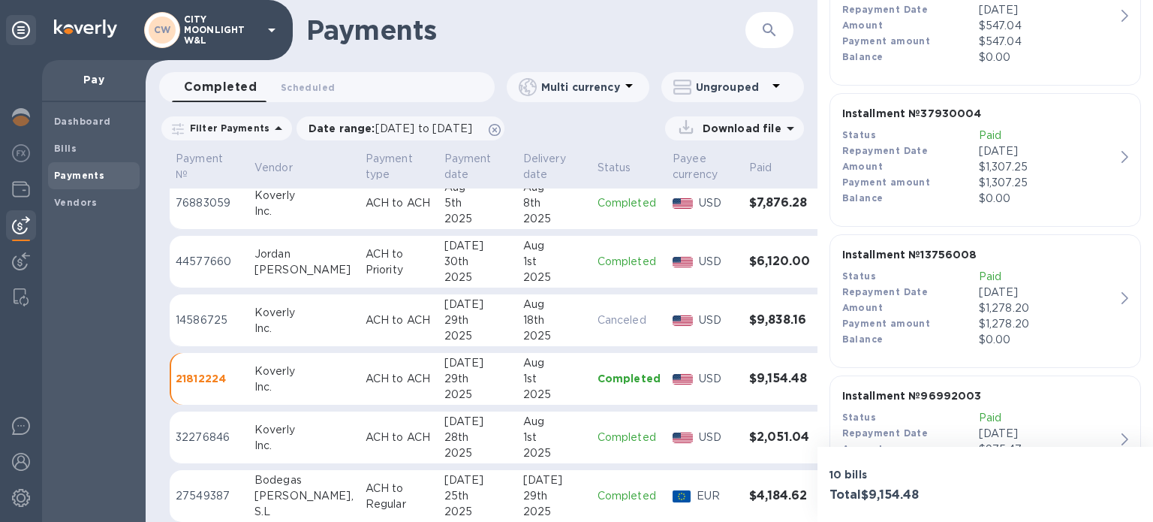
click at [523, 435] on div "1st" at bounding box center [554, 437] width 62 height 16
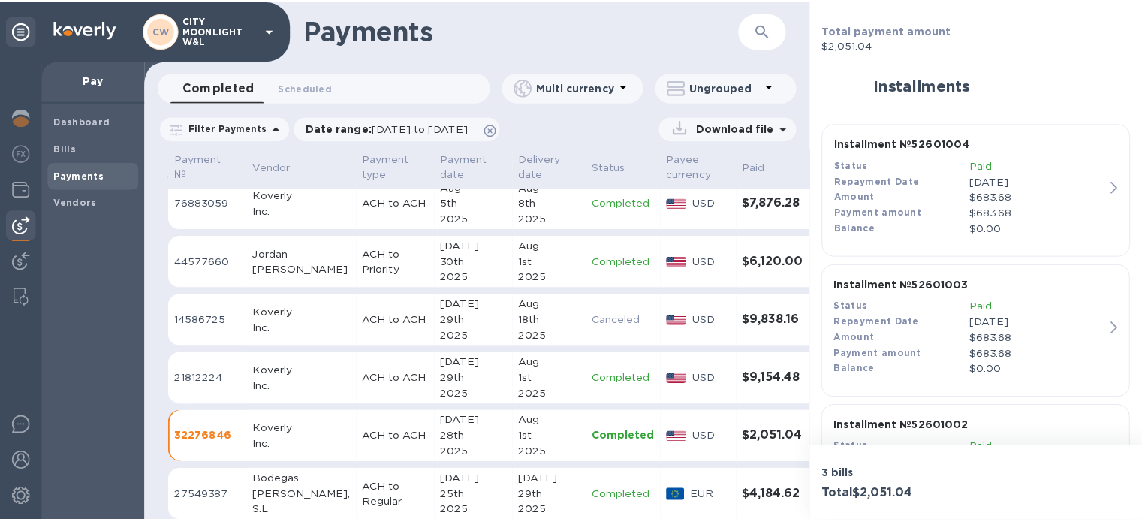
scroll to position [350, 0]
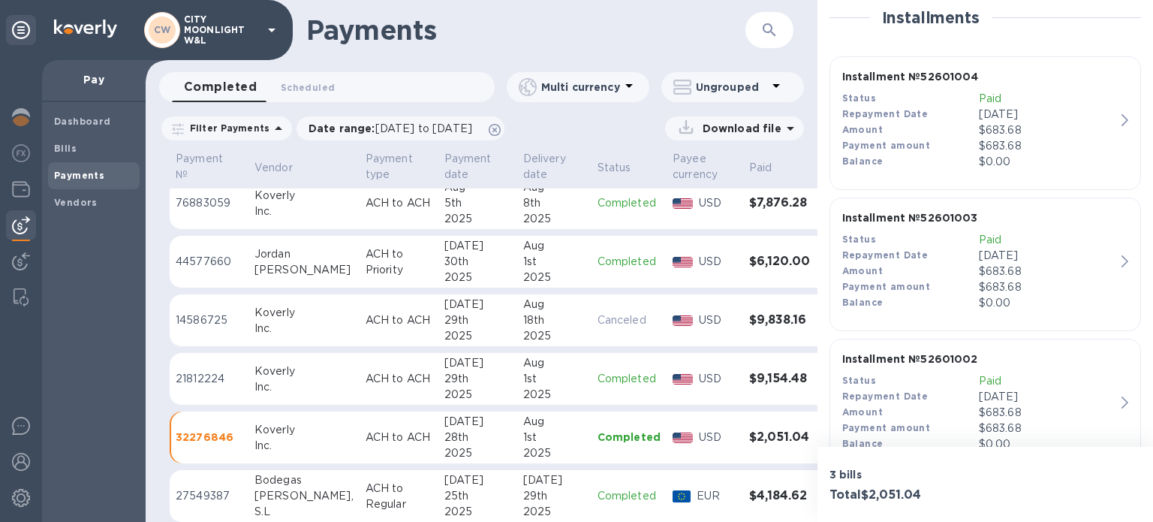
click at [994, 140] on p "$683.68" at bounding box center [1047, 146] width 137 height 16
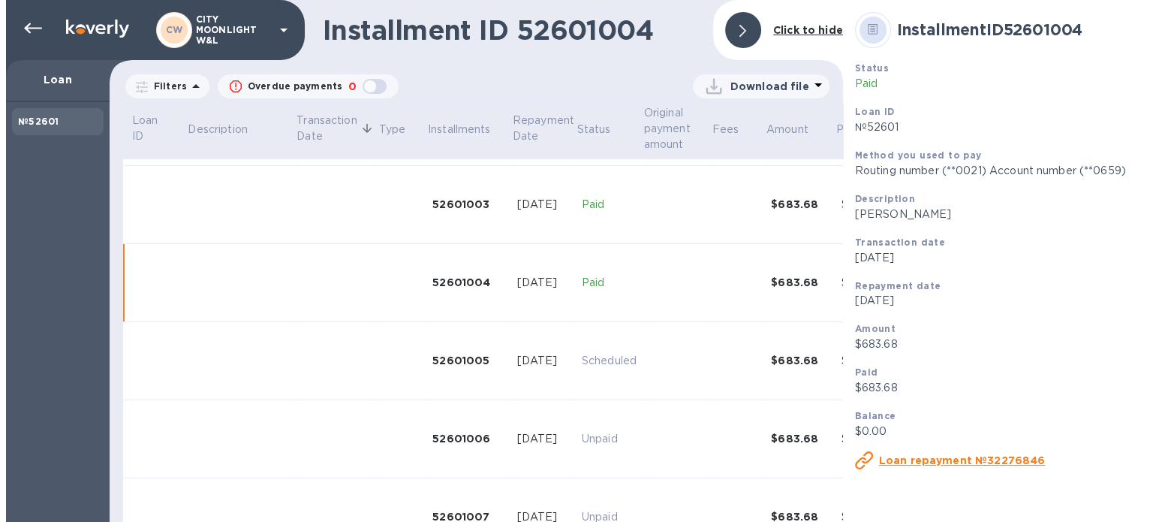
scroll to position [291, 0]
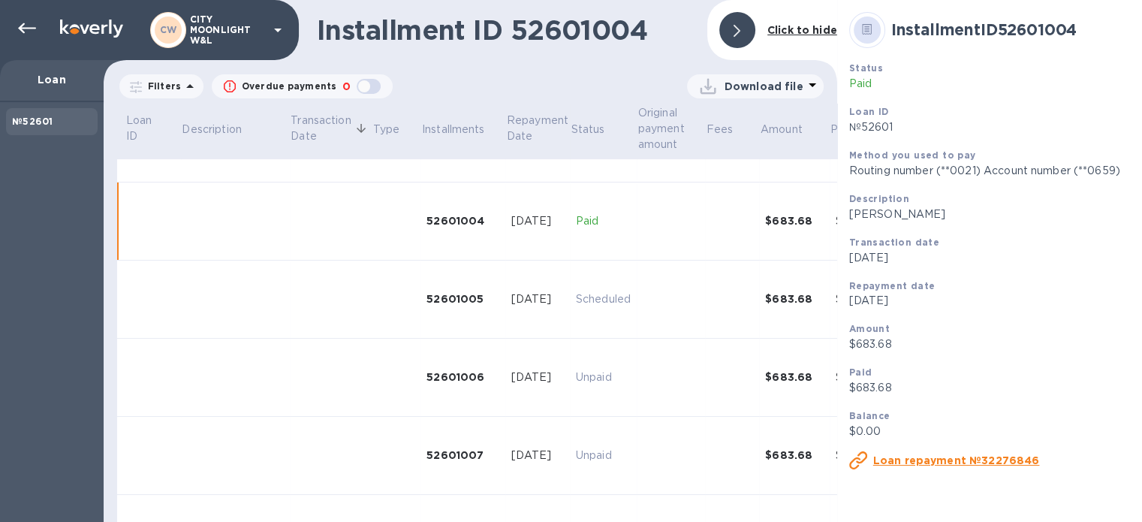
click at [849, 218] on p "[PERSON_NAME]" at bounding box center [1020, 214] width 342 height 16
drag, startPoint x: 848, startPoint y: 218, endPoint x: 895, endPoint y: 213, distance: 46.8
click at [895, 213] on p "[PERSON_NAME]" at bounding box center [1020, 214] width 342 height 16
copy p "Bodegas [PERSON_NAME]"
click at [24, 26] on icon at bounding box center [27, 29] width 18 height 18
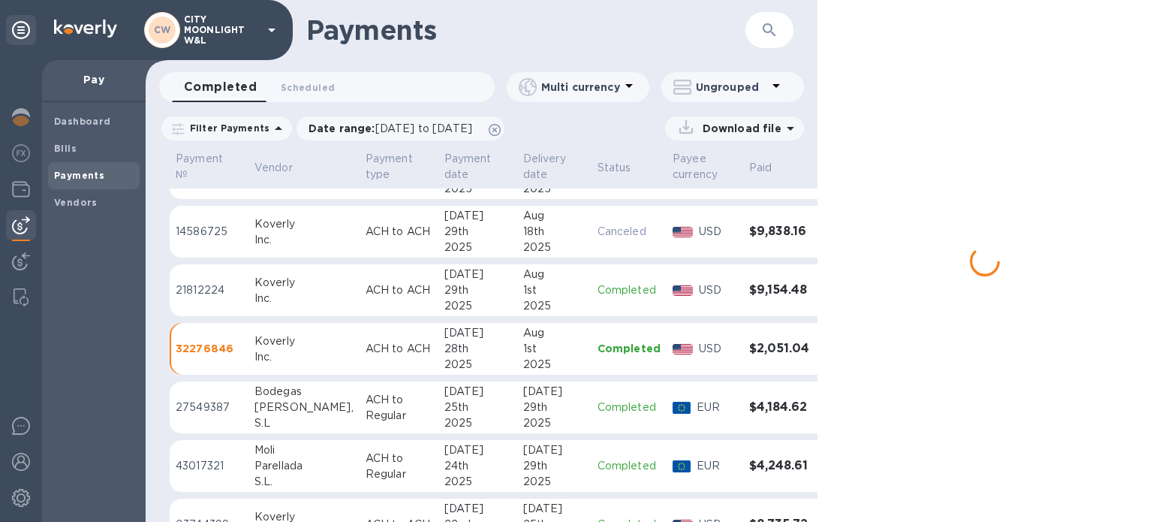
scroll to position [350, 0]
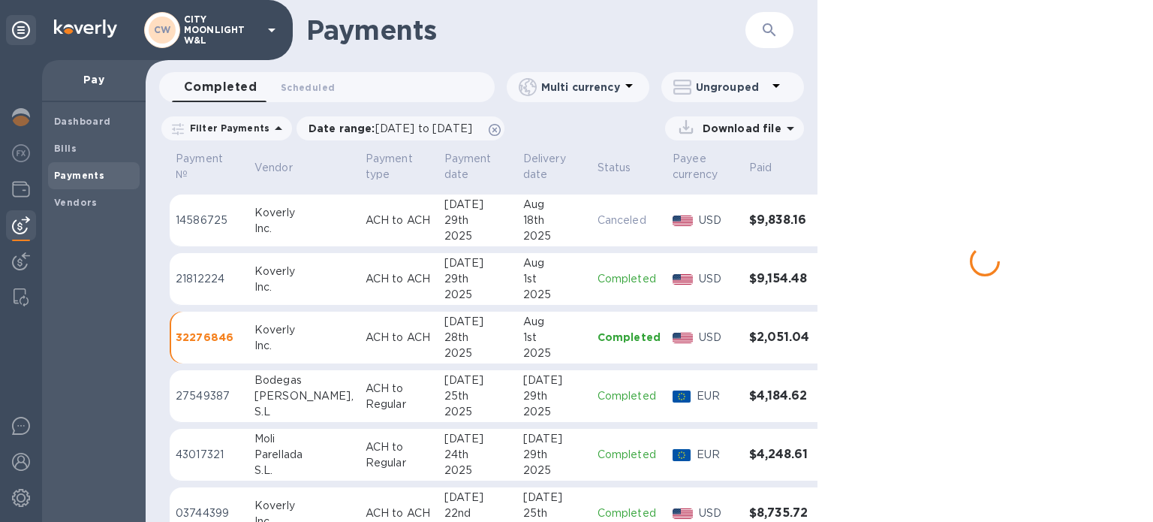
click at [517, 342] on td "Aug 1st 2025" at bounding box center [554, 338] width 74 height 53
click at [523, 291] on div "2025" at bounding box center [554, 295] width 62 height 16
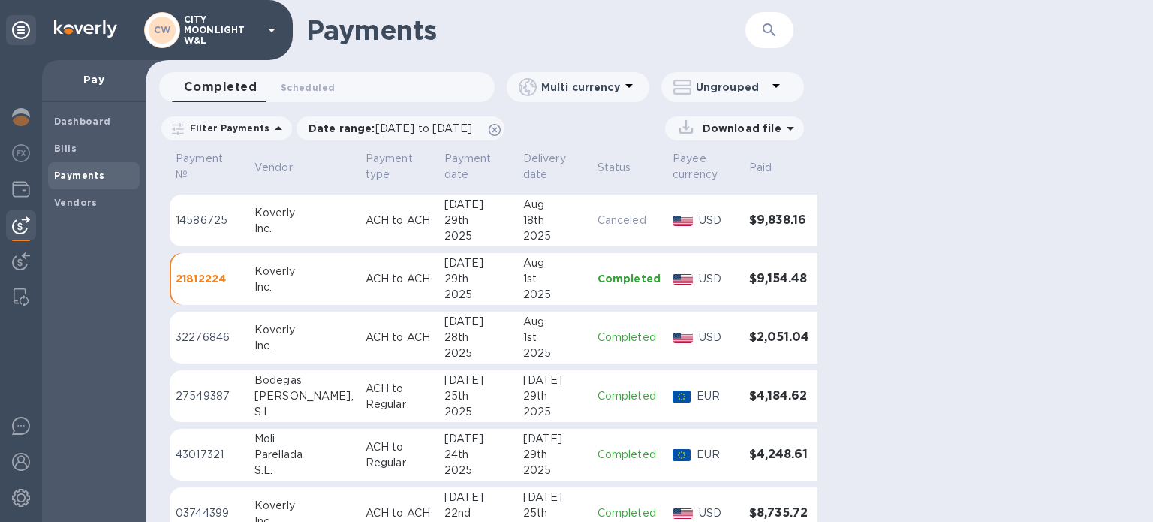
click at [523, 337] on div "1st" at bounding box center [554, 338] width 62 height 16
click at [444, 260] on div "[DATE]" at bounding box center [477, 263] width 67 height 16
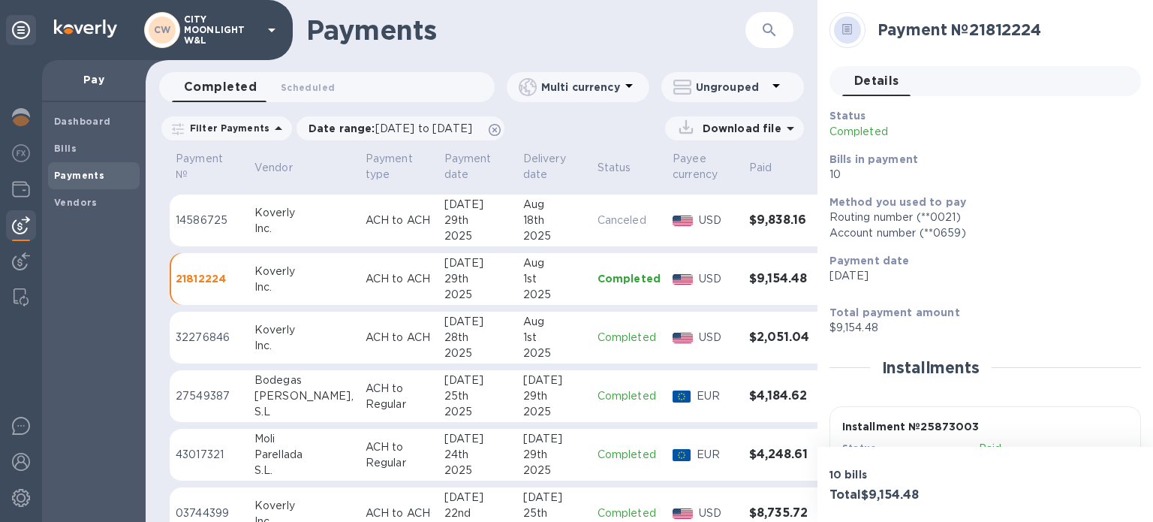
click at [444, 319] on div "[DATE]" at bounding box center [477, 322] width 67 height 16
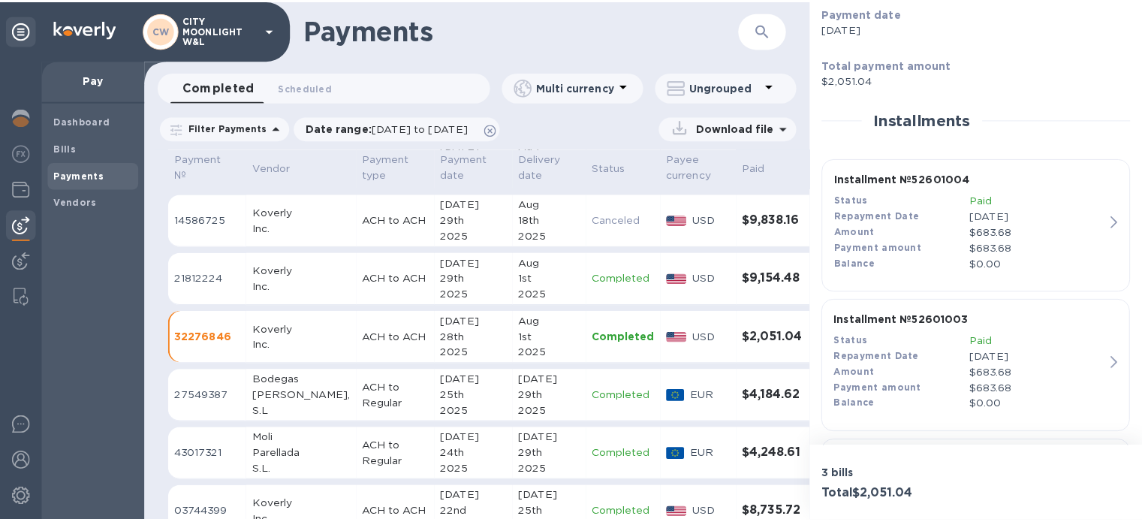
scroll to position [250, 0]
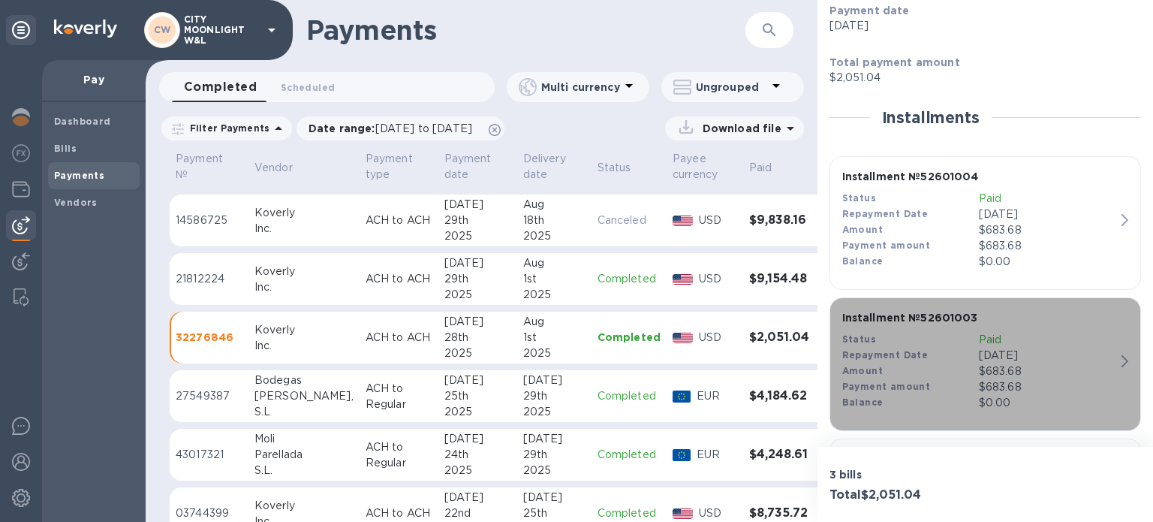
click at [1006, 360] on p "[DATE]" at bounding box center [1047, 356] width 137 height 16
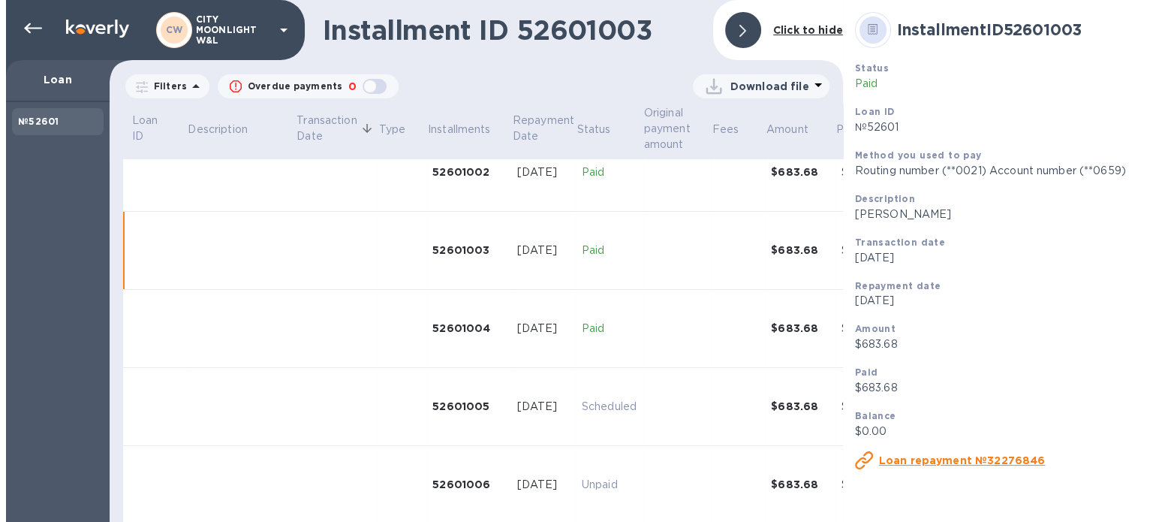
scroll to position [213, 0]
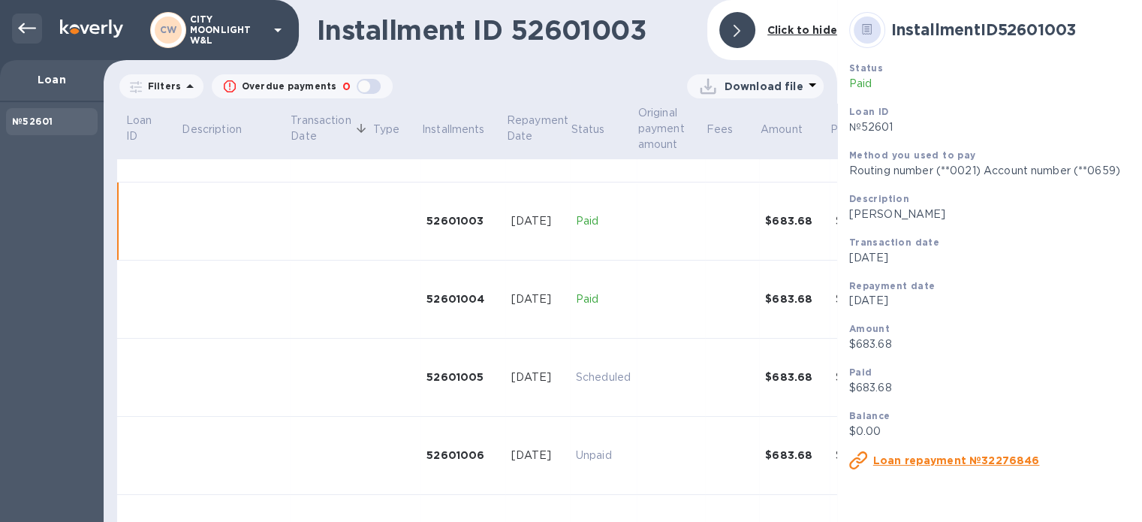
click at [25, 25] on icon at bounding box center [27, 29] width 18 height 18
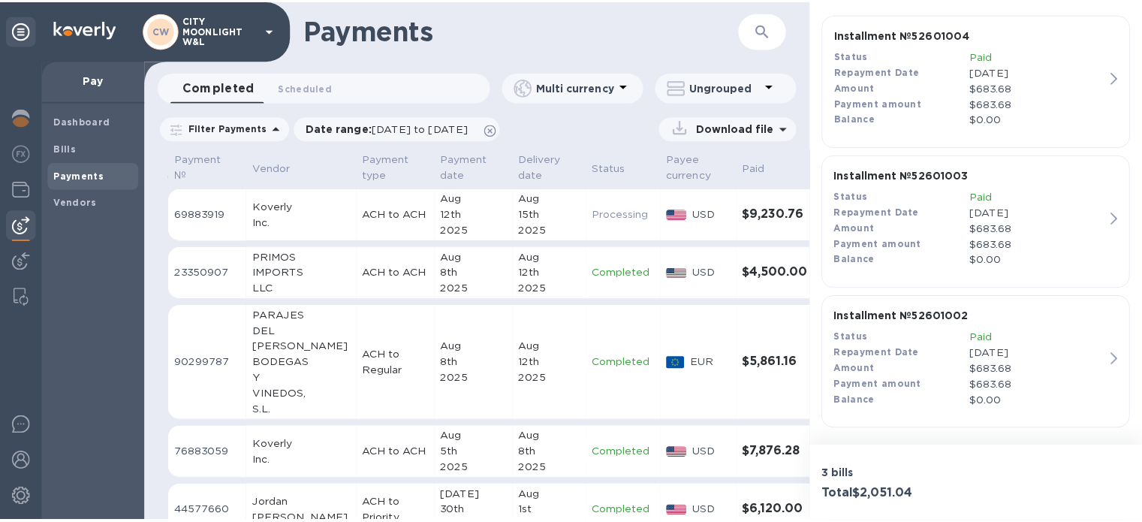
scroll to position [393, 0]
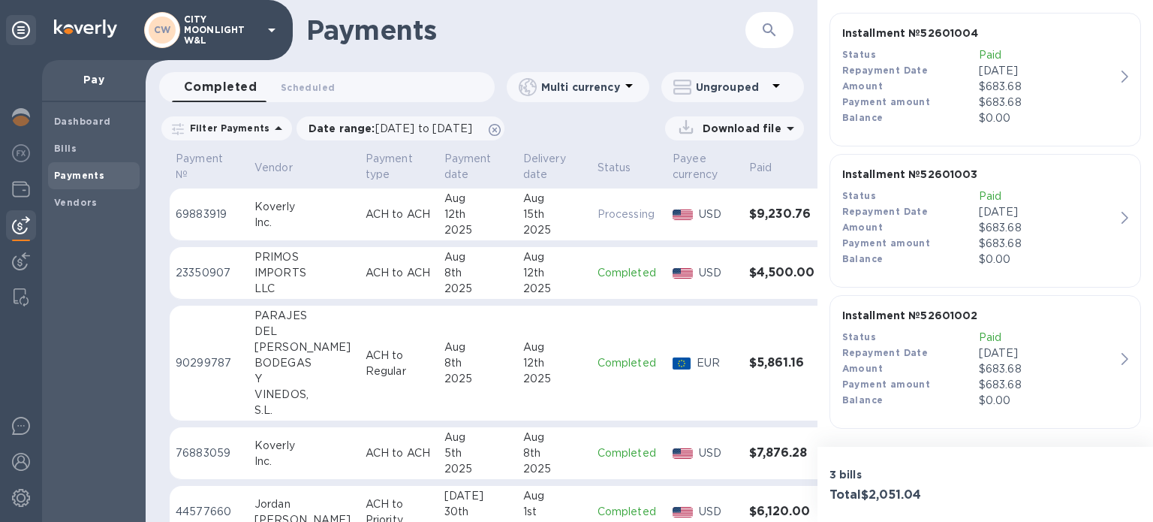
click at [937, 361] on div "Amount" at bounding box center [910, 369] width 137 height 16
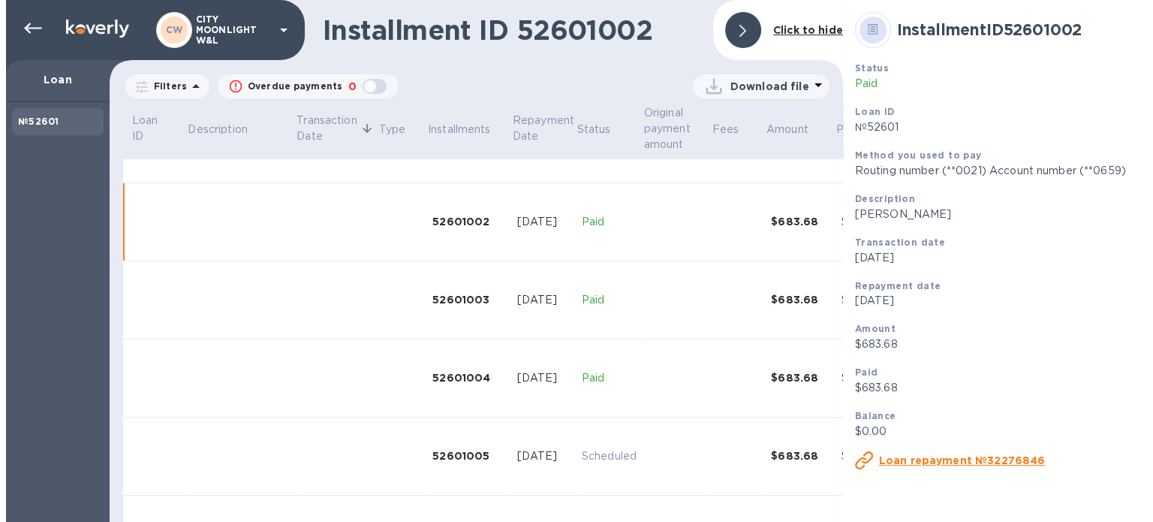
scroll to position [135, 0]
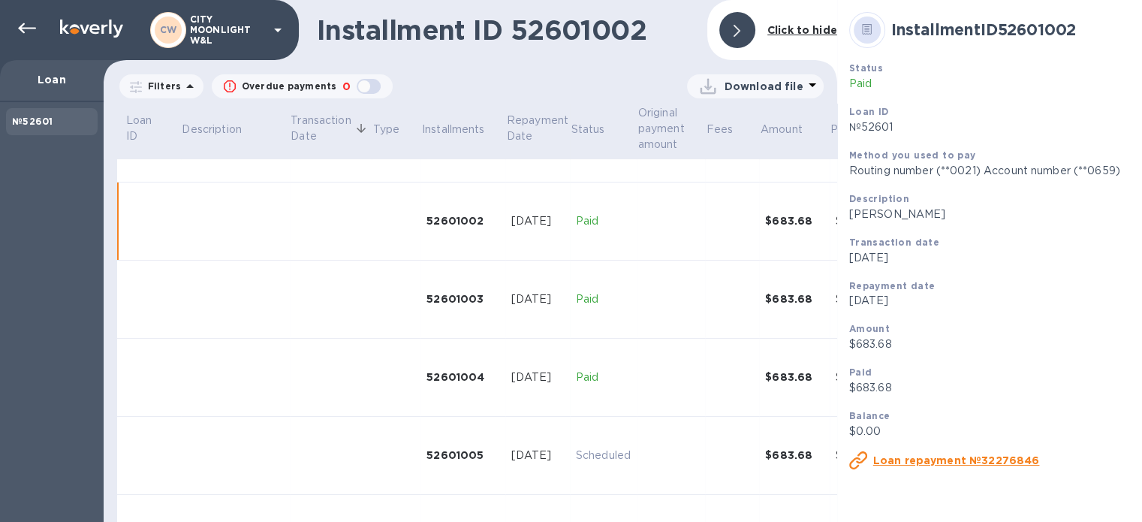
click at [269, 29] on icon at bounding box center [278, 30] width 18 height 18
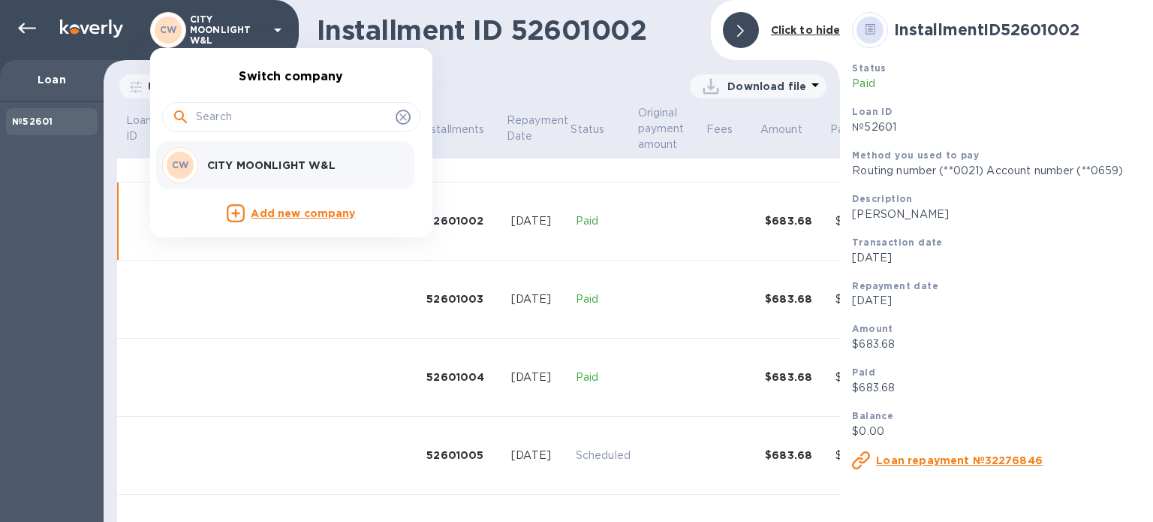
click at [244, 35] on div at bounding box center [576, 261] width 1153 height 522
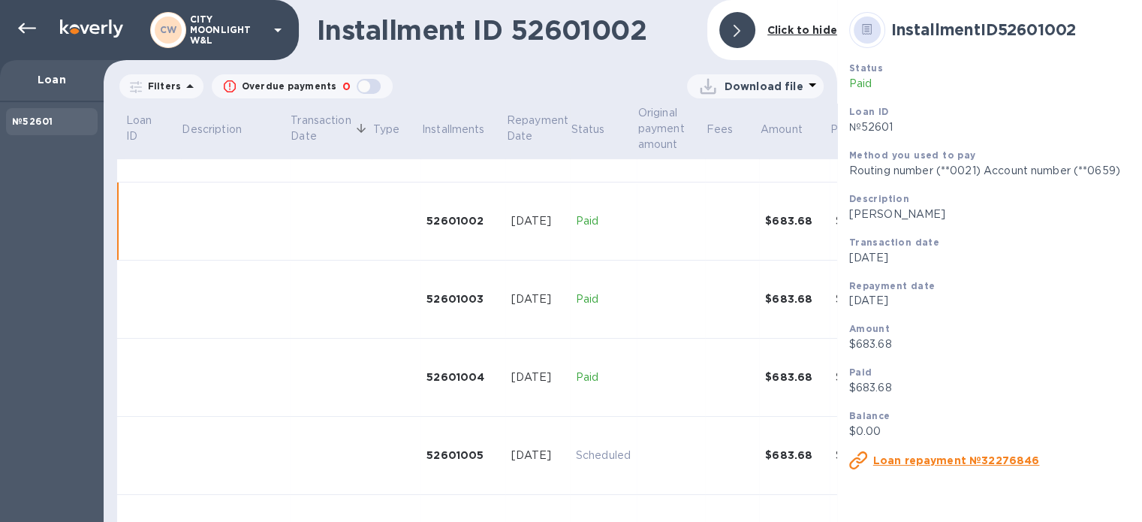
click at [727, 20] on div at bounding box center [737, 30] width 36 height 36
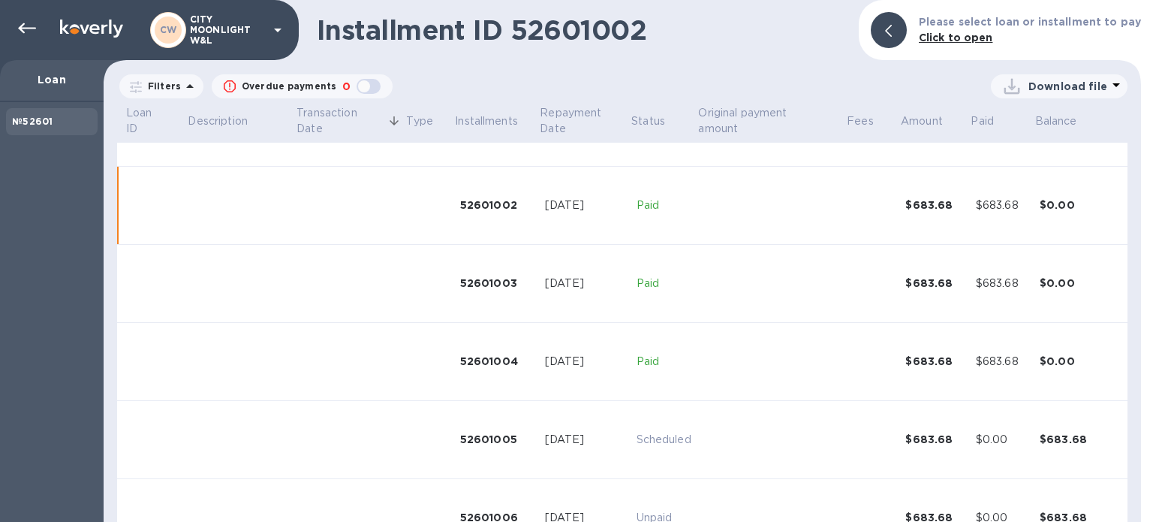
scroll to position [120, 0]
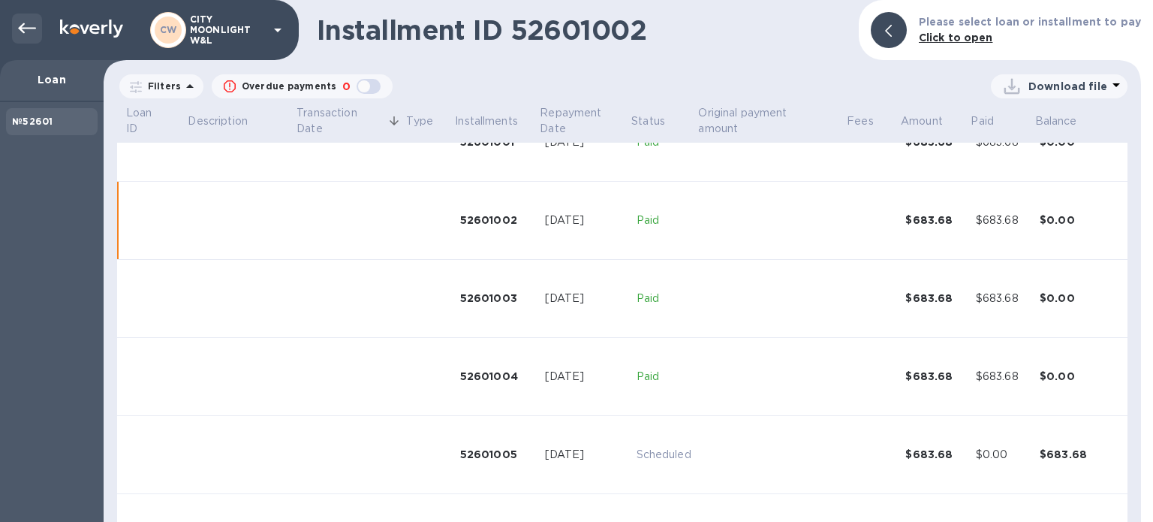
click at [19, 33] on icon at bounding box center [27, 29] width 18 height 18
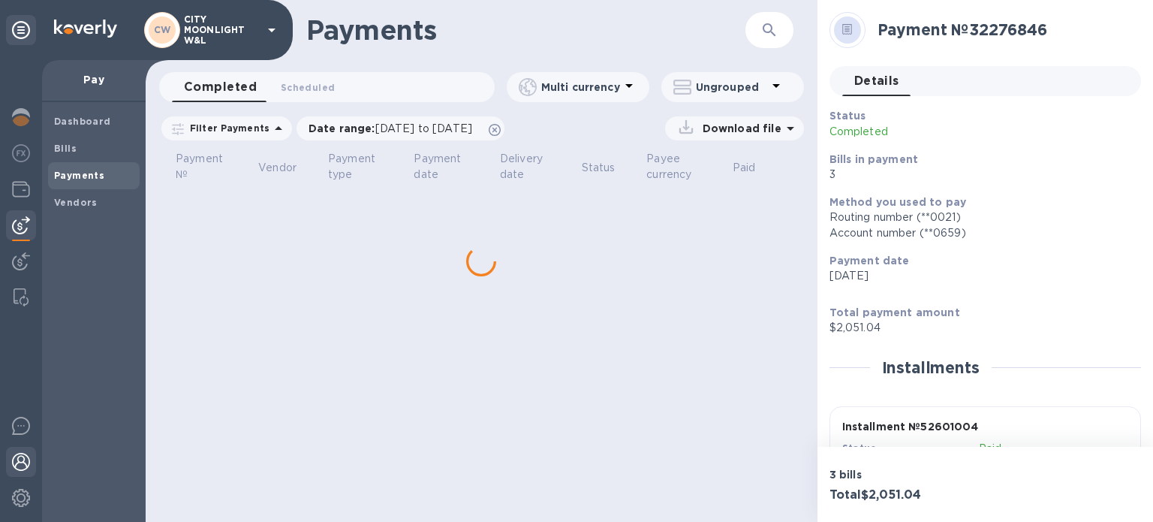
click at [17, 449] on div at bounding box center [21, 463] width 30 height 33
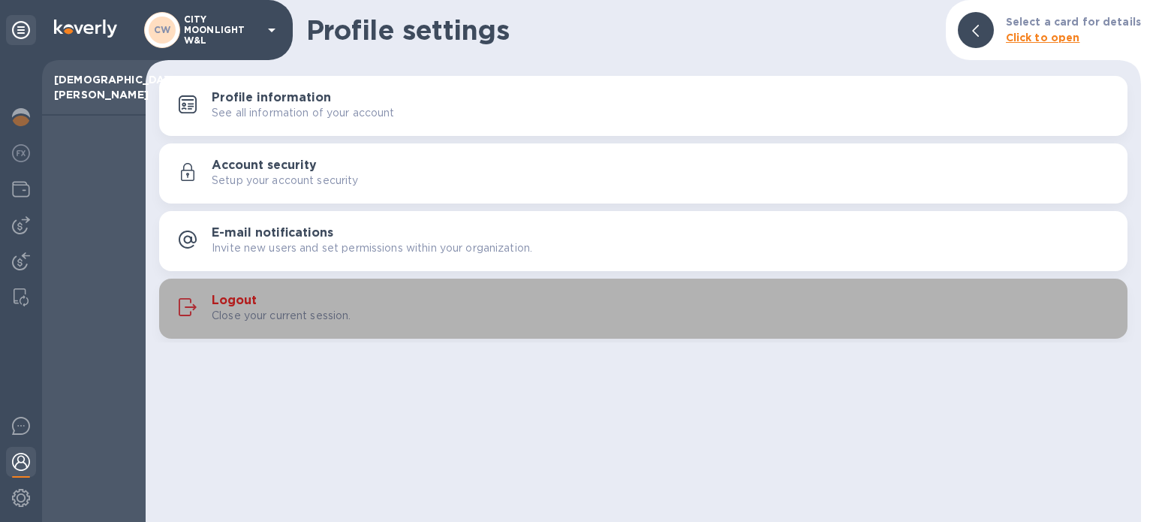
click at [245, 294] on h3 "Logout" at bounding box center [234, 301] width 45 height 14
